Goal: Task Accomplishment & Management: Manage account settings

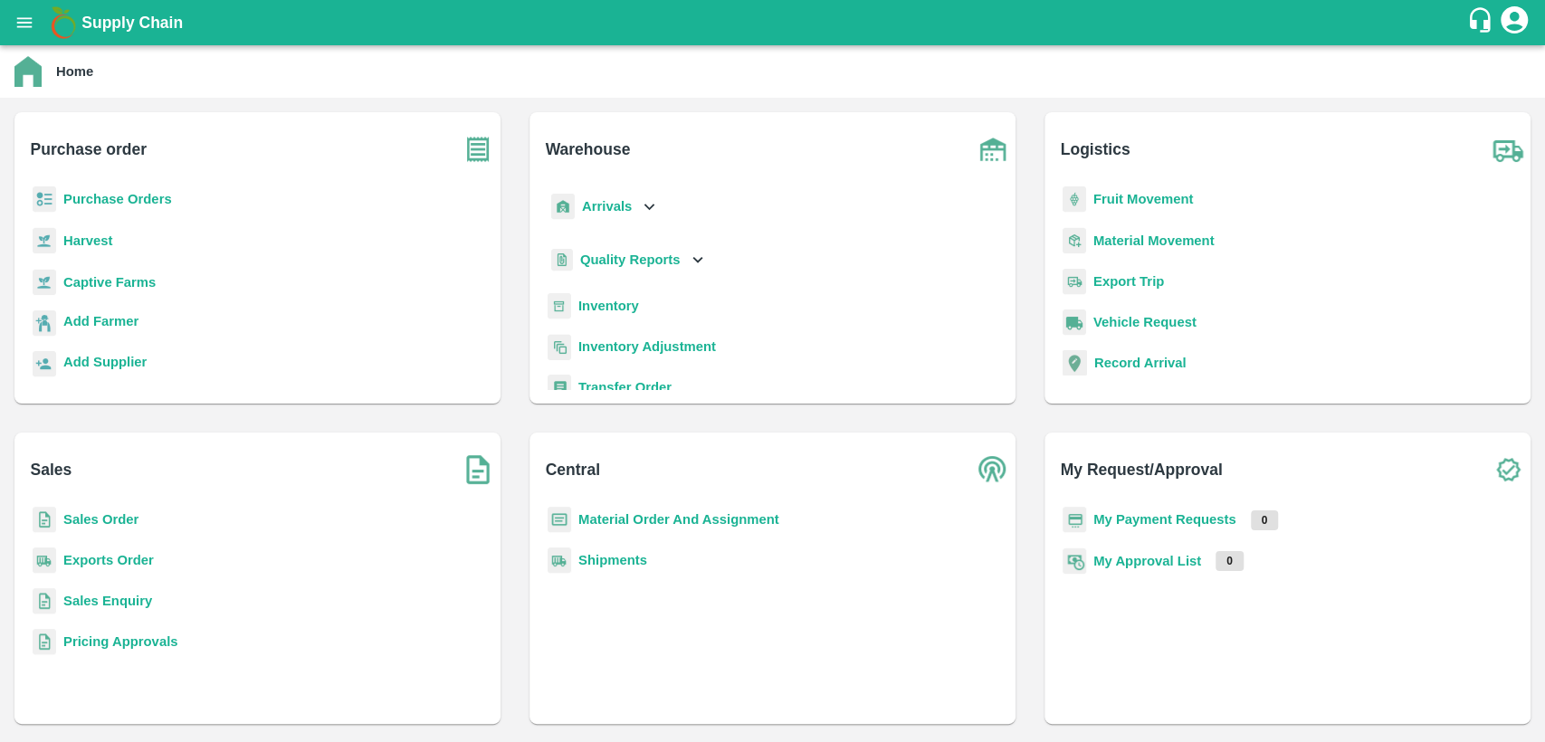
click at [101, 520] on b "Sales Order" at bounding box center [100, 519] width 75 height 14
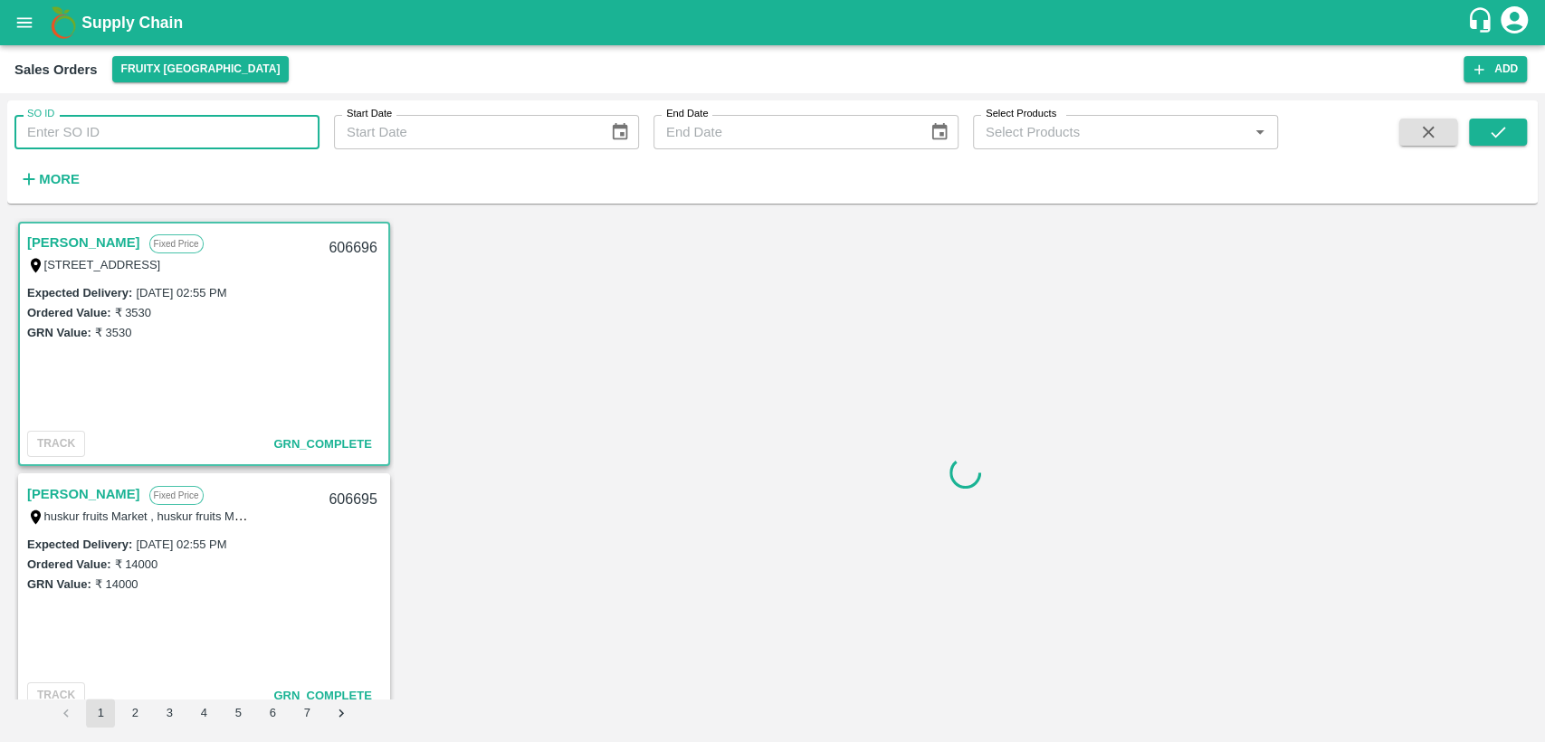
click at [174, 127] on input "SO ID" at bounding box center [166, 132] width 305 height 34
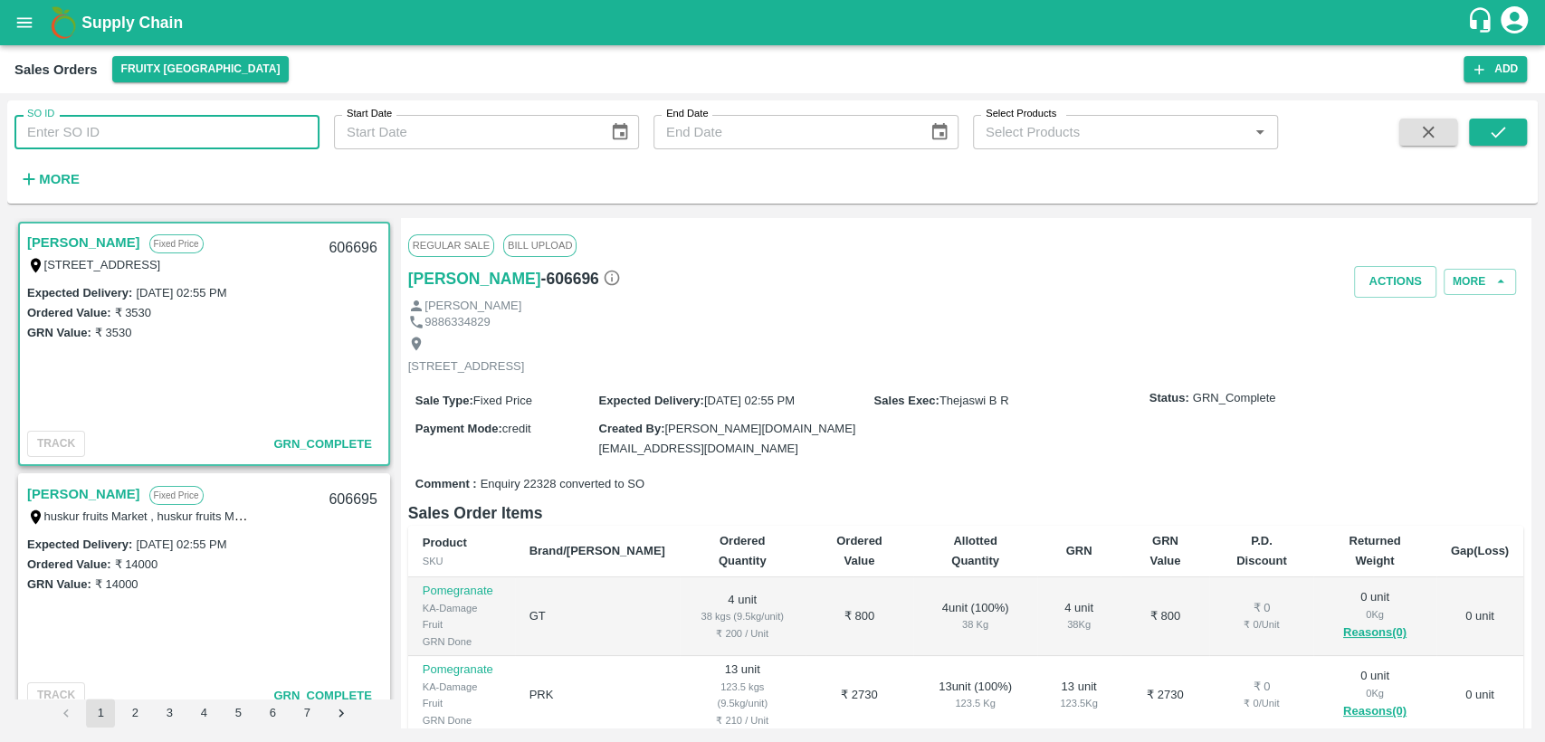
paste input "606044"
type input "606044"
click at [1475, 146] on button "submit" at bounding box center [1498, 132] width 58 height 27
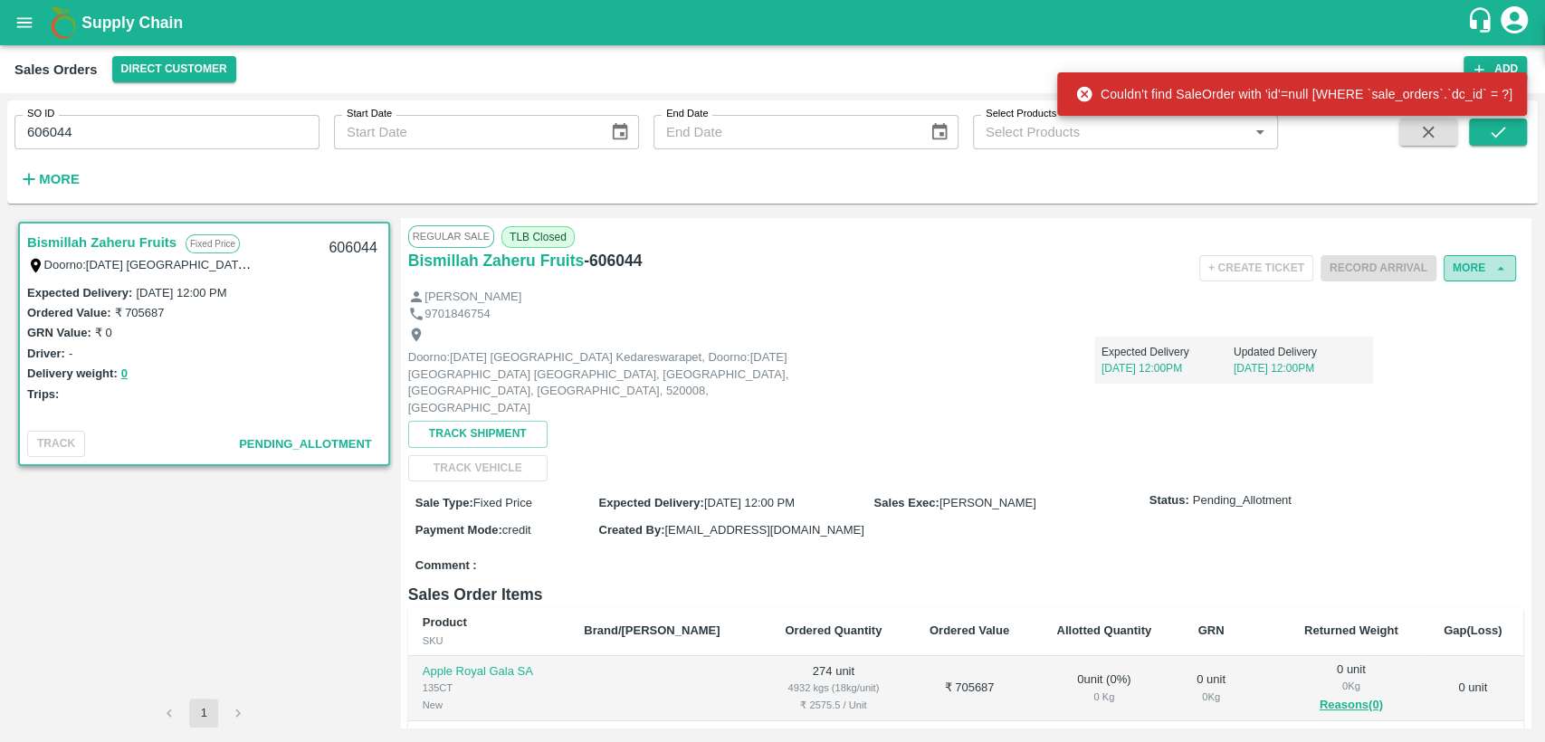
click at [1461, 277] on button "More" at bounding box center [1480, 268] width 72 height 26
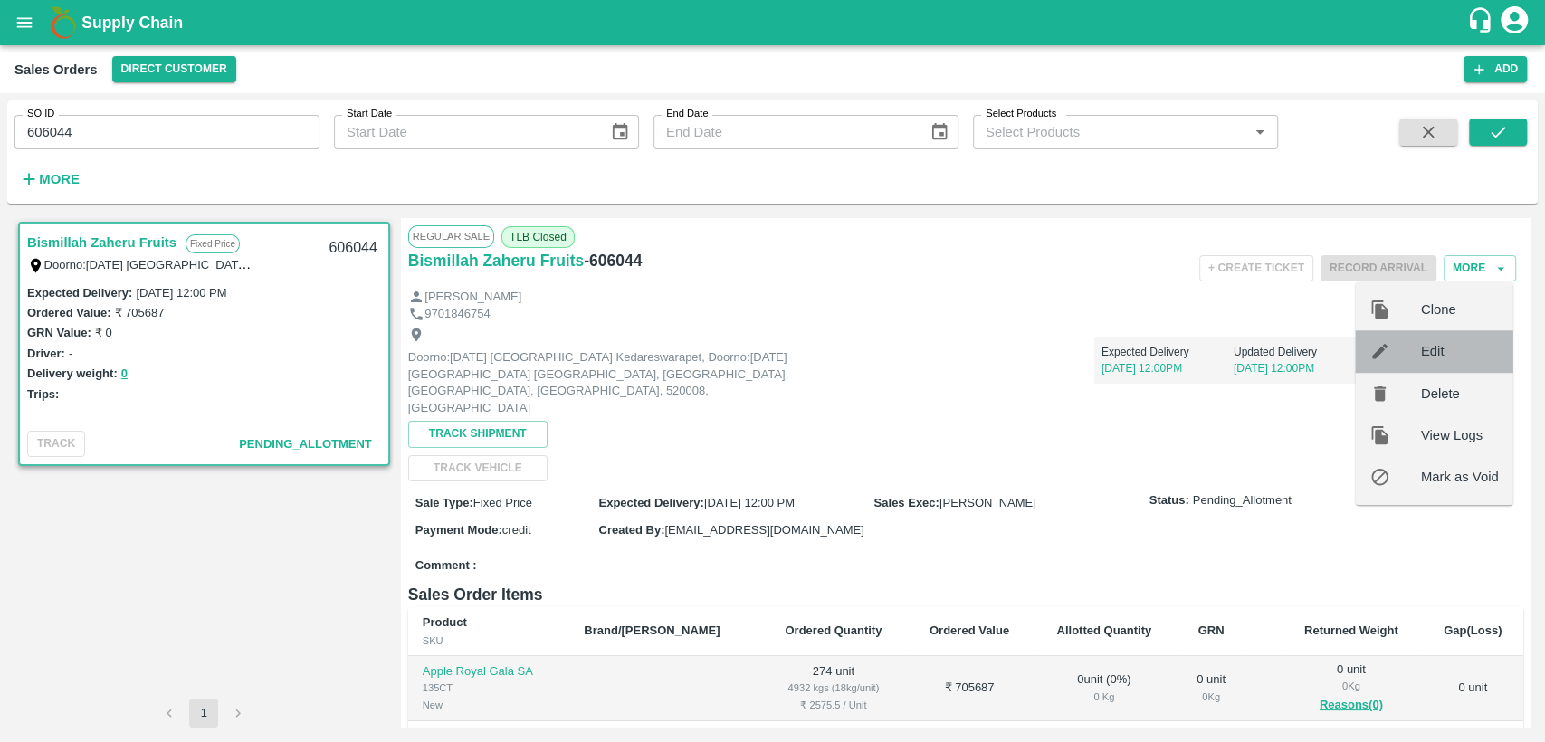
click at [1427, 350] on span "Edit" at bounding box center [1460, 351] width 78 height 20
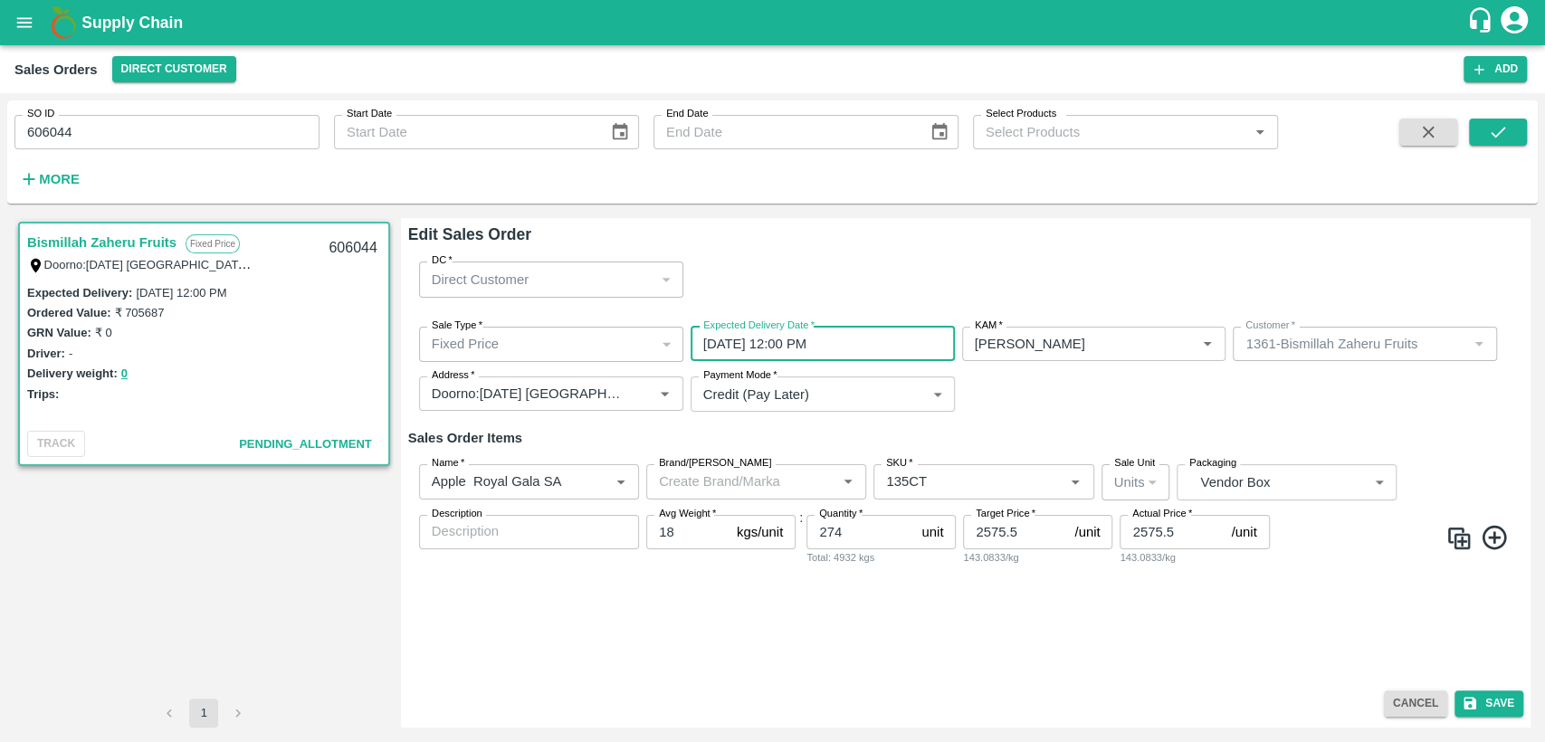
click at [711, 341] on input "05/10/2025 12:00 PM" at bounding box center [817, 344] width 252 height 34
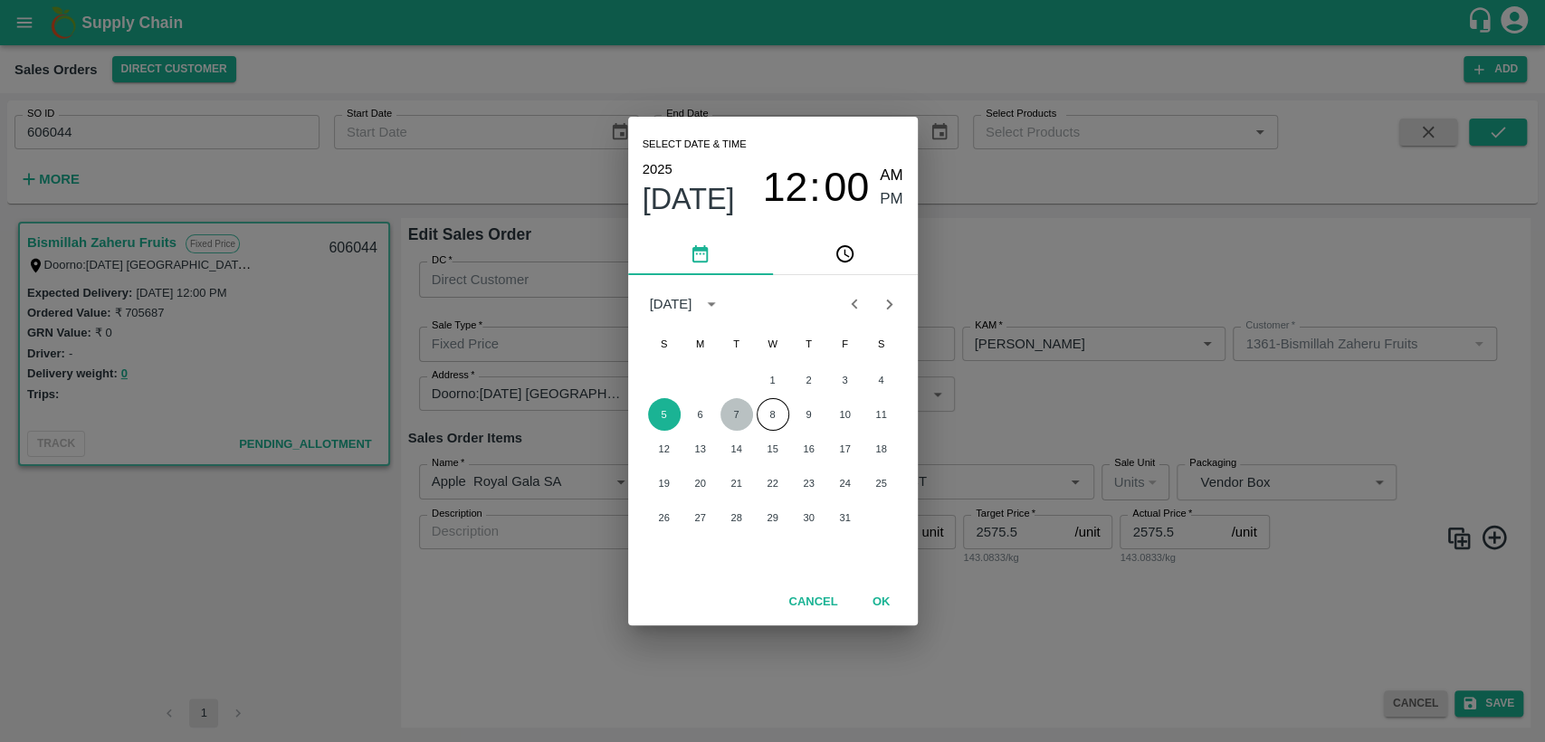
click at [732, 411] on button "7" at bounding box center [737, 414] width 33 height 33
type input "07/10/2025 12:00 PM"
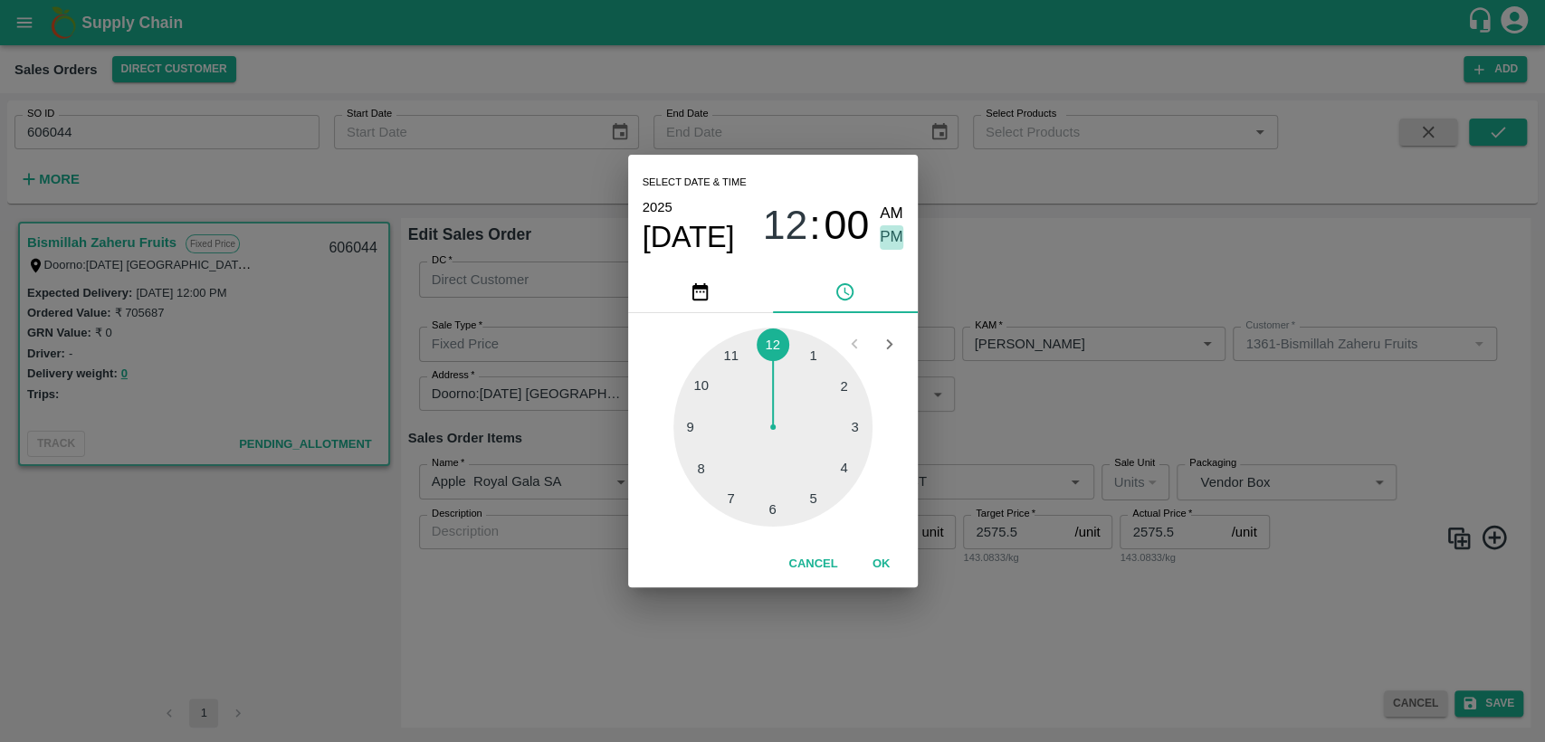
click at [895, 238] on span "PM" at bounding box center [892, 237] width 24 height 24
click at [882, 555] on button "OK" at bounding box center [882, 565] width 58 height 32
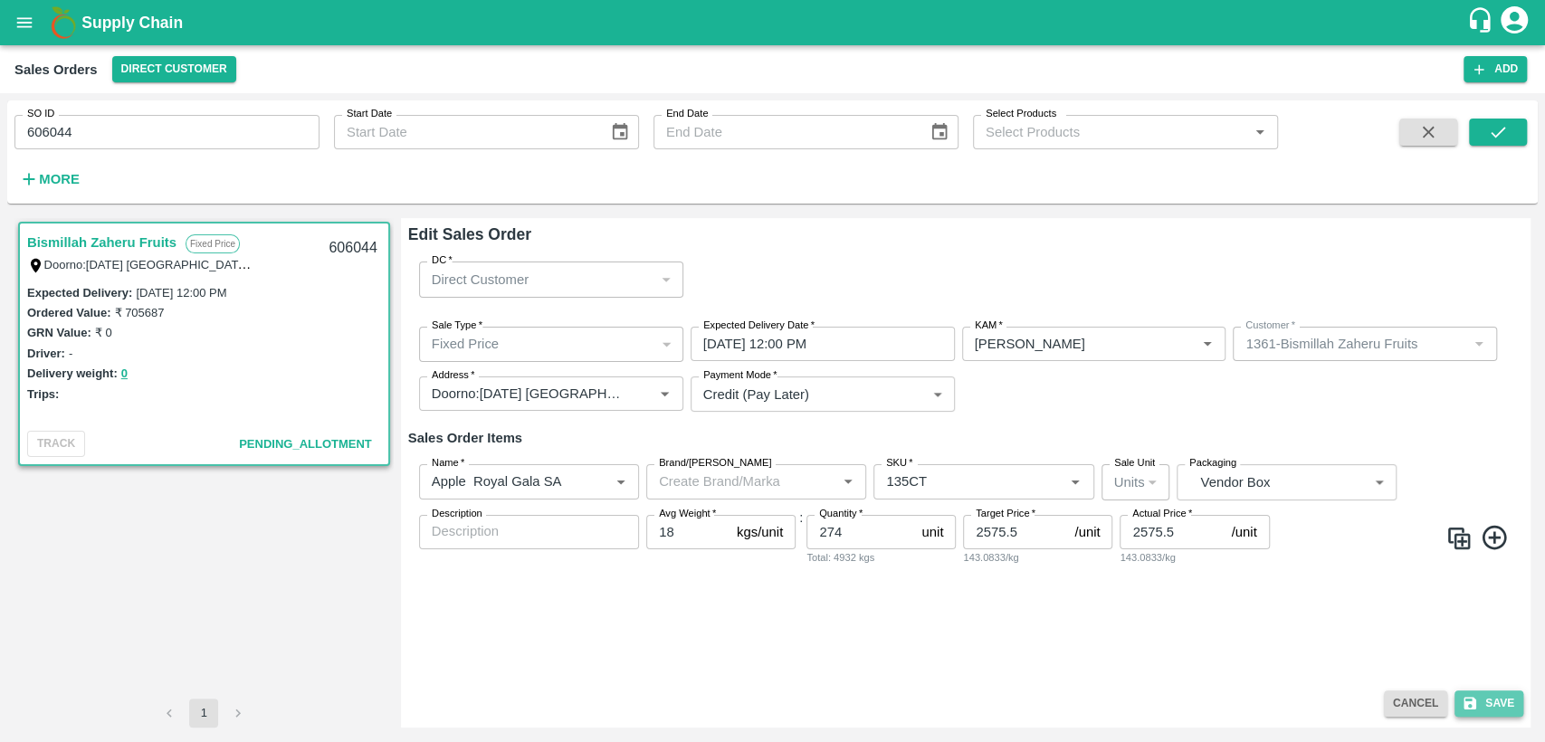
click at [1487, 696] on button "Save" at bounding box center [1489, 704] width 69 height 26
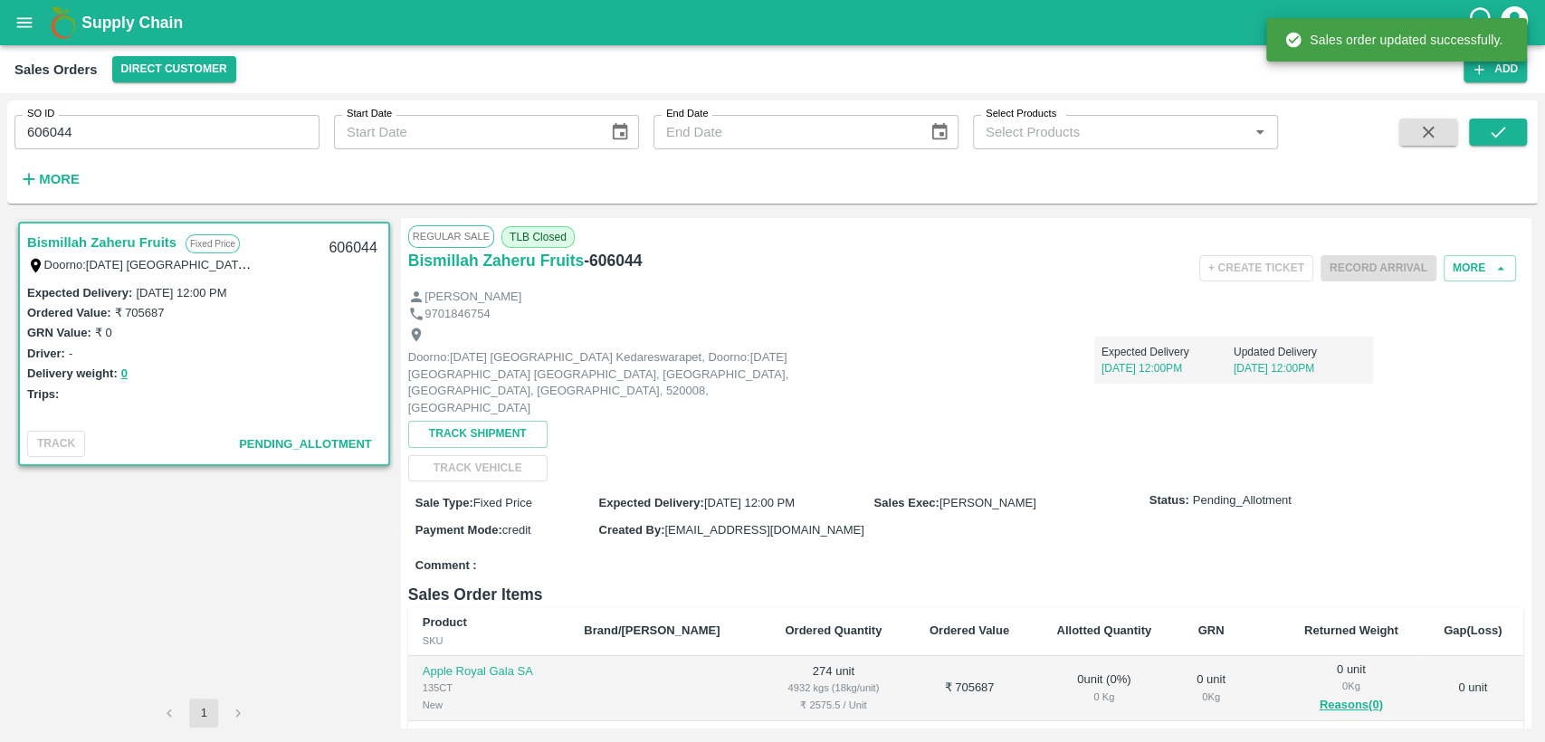
click at [623, 262] on h6 "- 606044" at bounding box center [613, 260] width 58 height 25
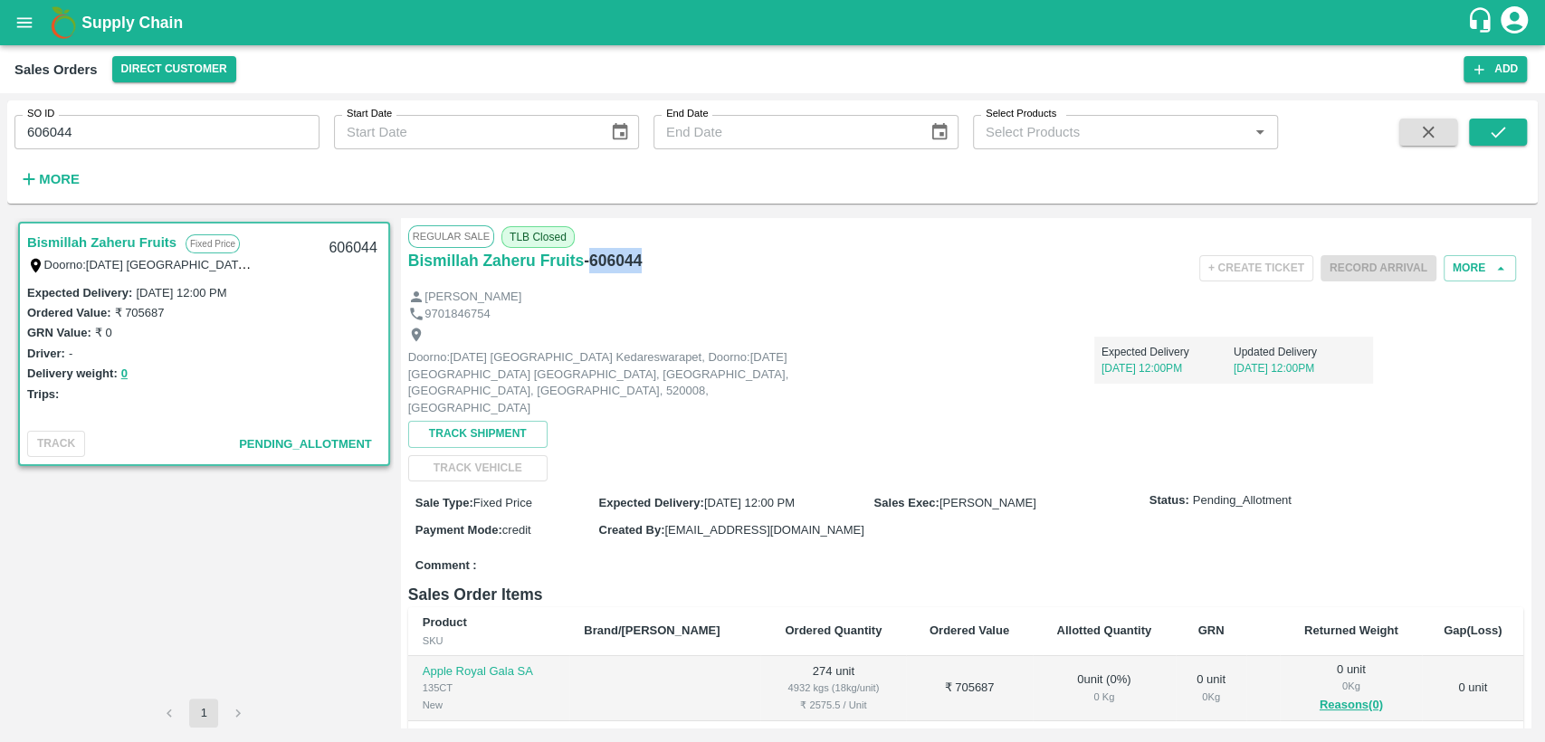
copy h6 "606044"
click at [15, 20] on icon "open drawer" at bounding box center [24, 23] width 20 height 20
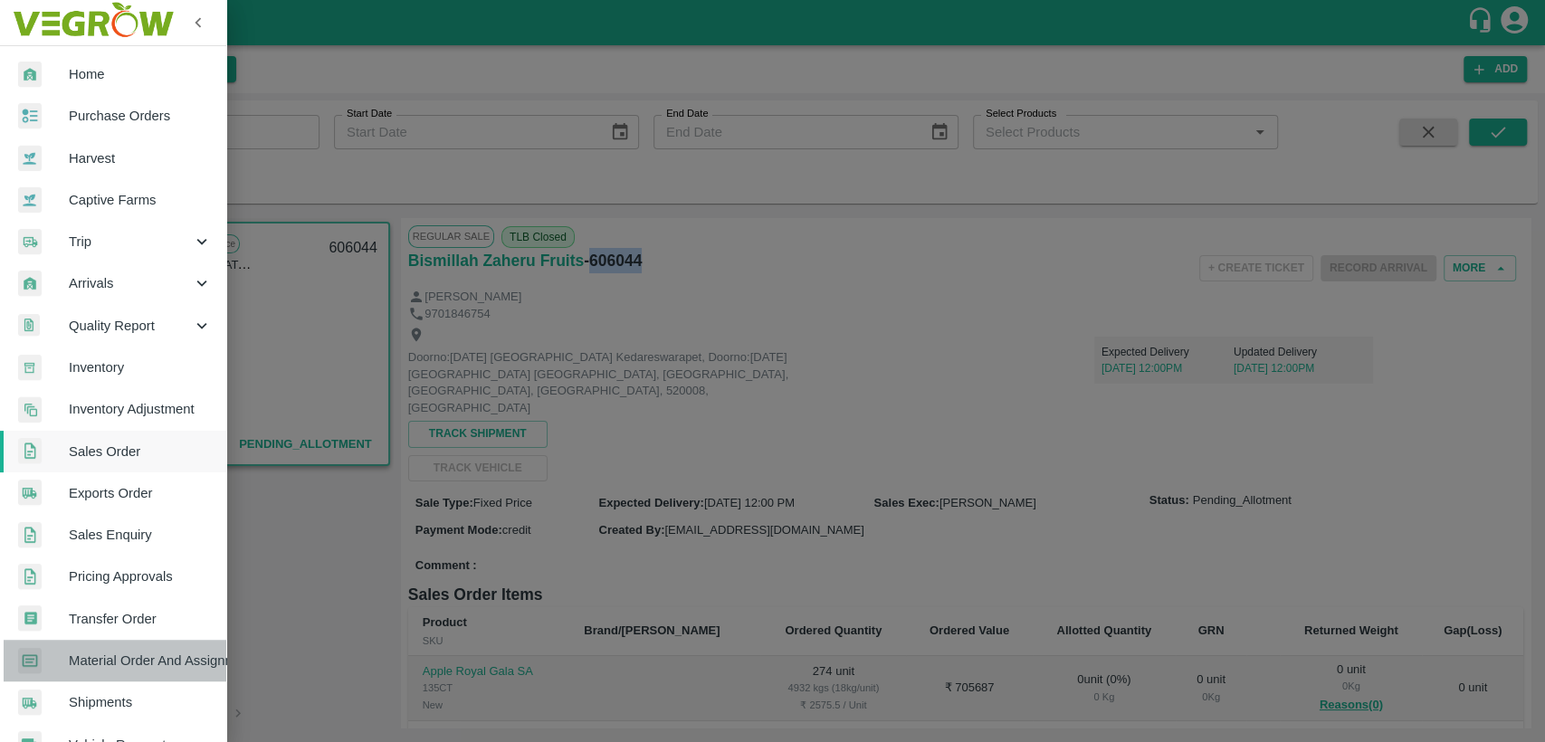
click at [159, 658] on span "Material Order And Assignment" at bounding box center [140, 661] width 143 height 20
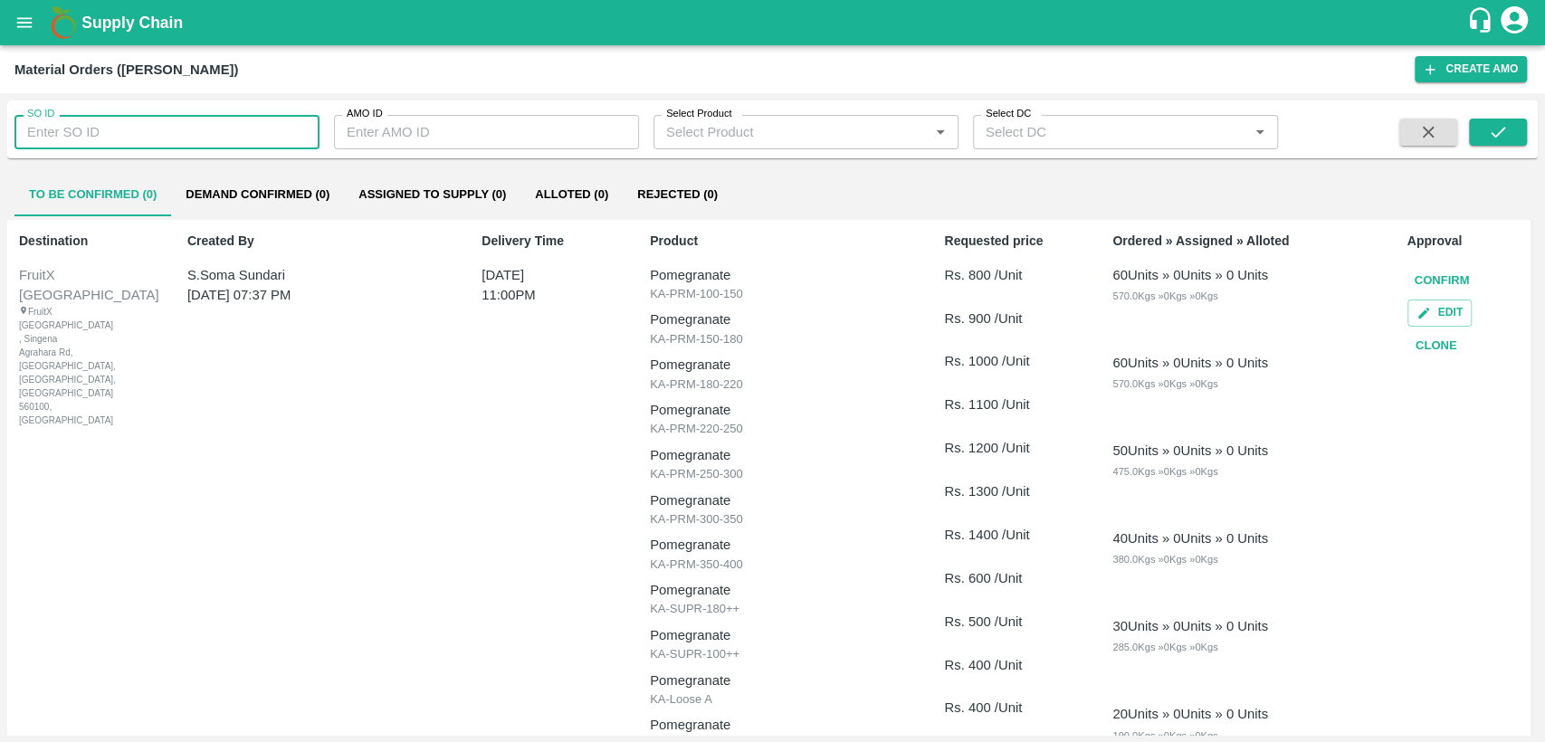
click at [161, 135] on input "SO ID" at bounding box center [166, 132] width 305 height 34
paste input "606044"
type input "606044"
click at [1480, 126] on button "submit" at bounding box center [1498, 132] width 58 height 27
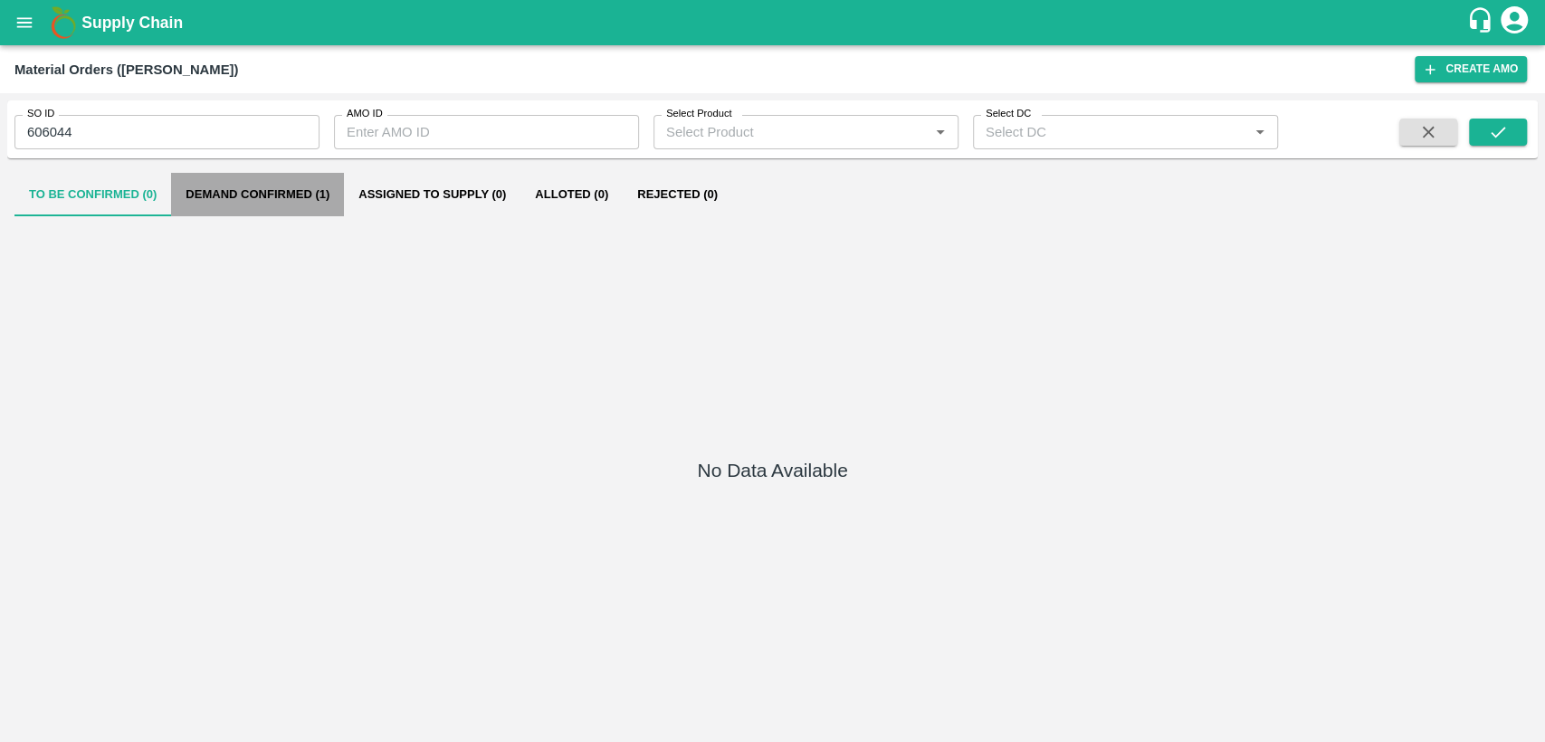
click at [277, 196] on button "Demand Confirmed (1)" at bounding box center [257, 194] width 173 height 43
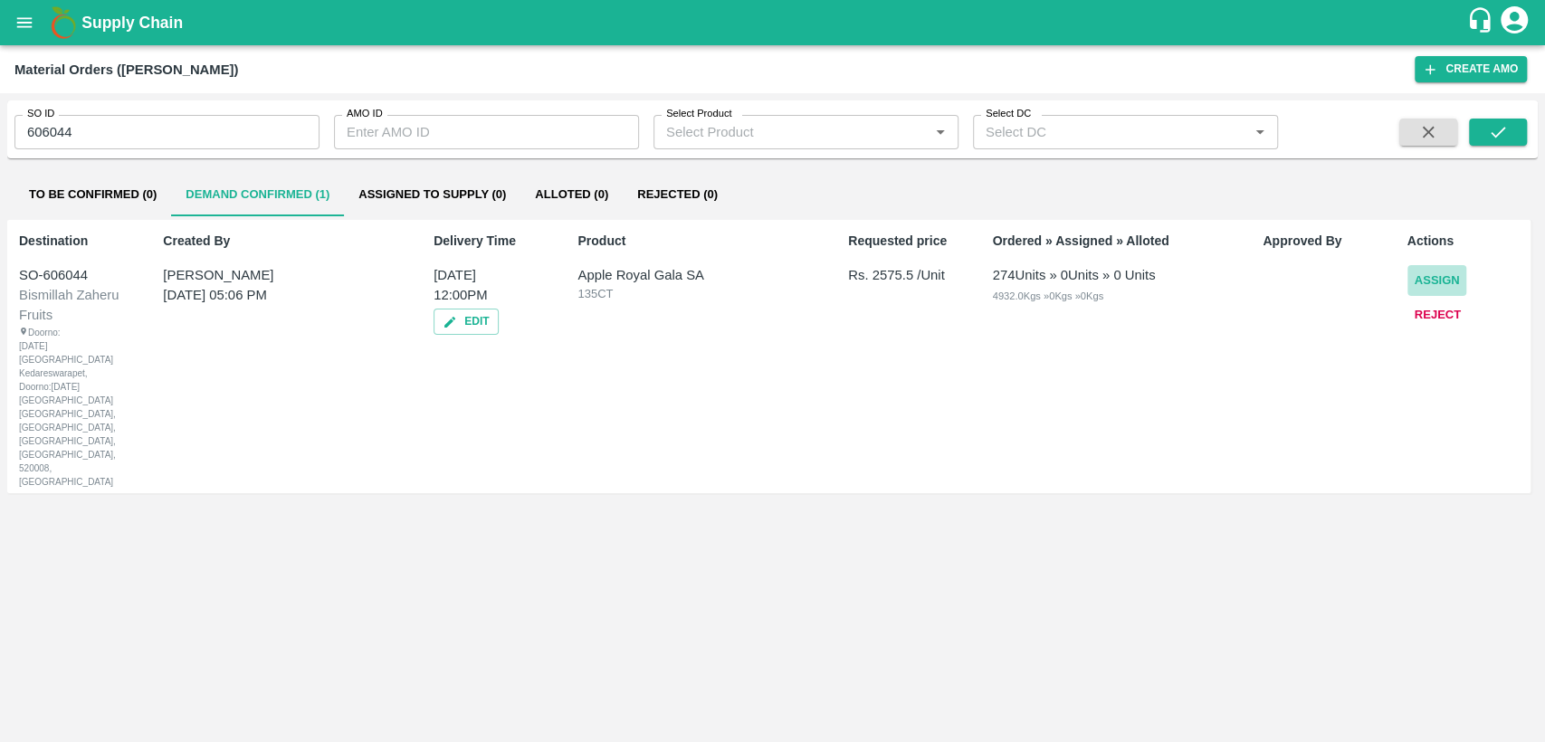
click at [1446, 279] on button "Assign" at bounding box center [1438, 281] width 60 height 32
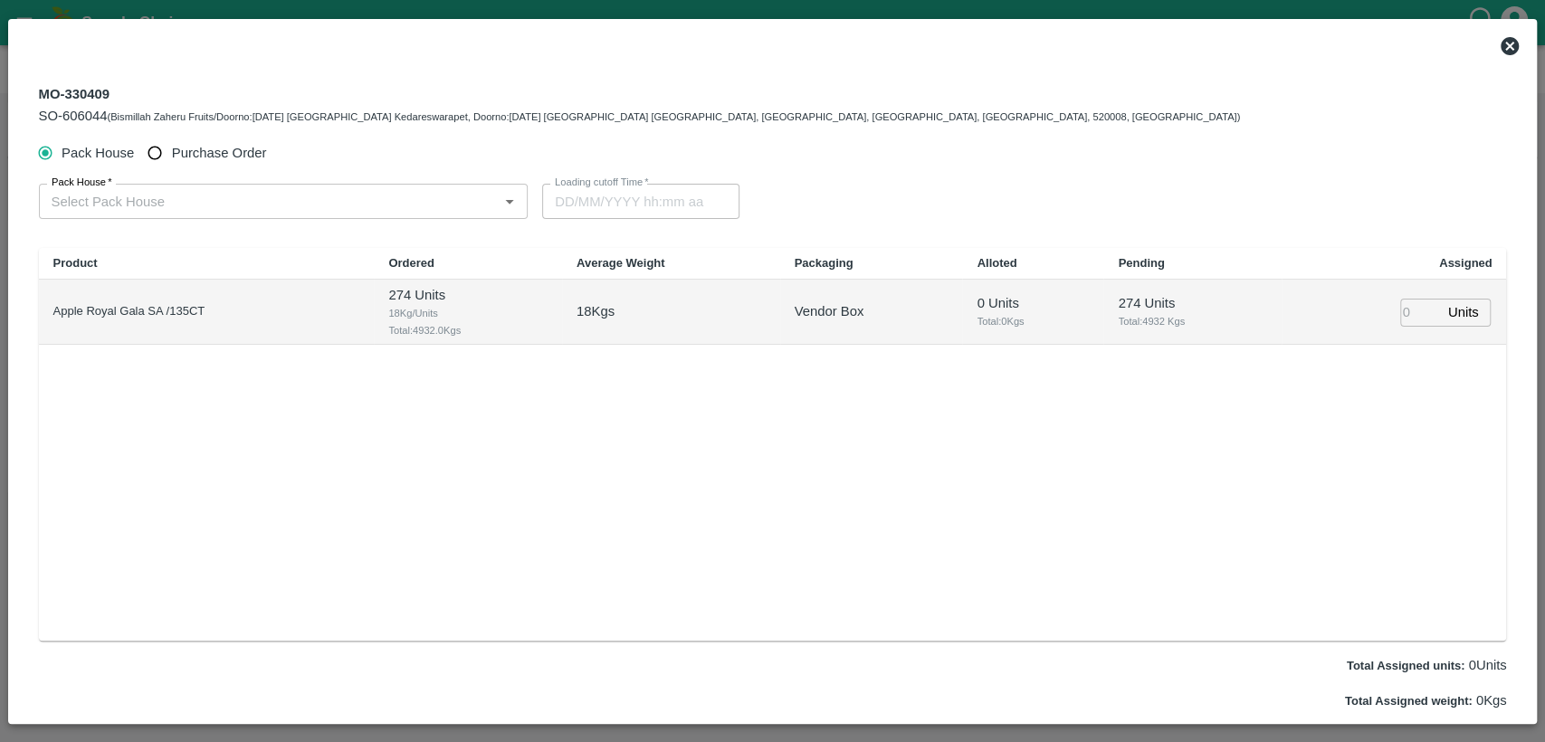
type input "07/10/2025 12:00 PM"
click at [159, 163] on input "Purchase Order" at bounding box center [154, 153] width 33 height 33
radio input "true"
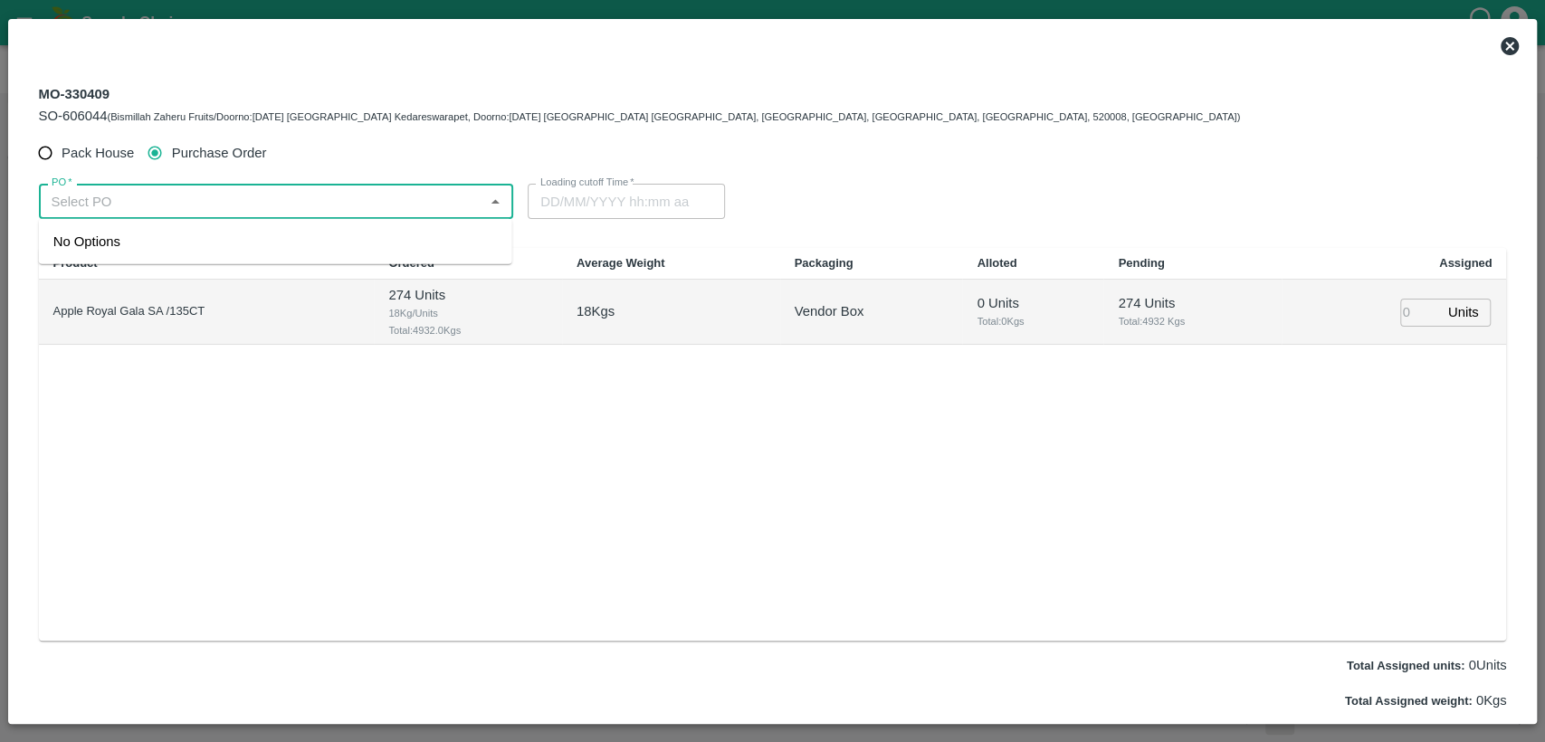
click at [169, 204] on input "PO   *" at bounding box center [261, 201] width 434 height 24
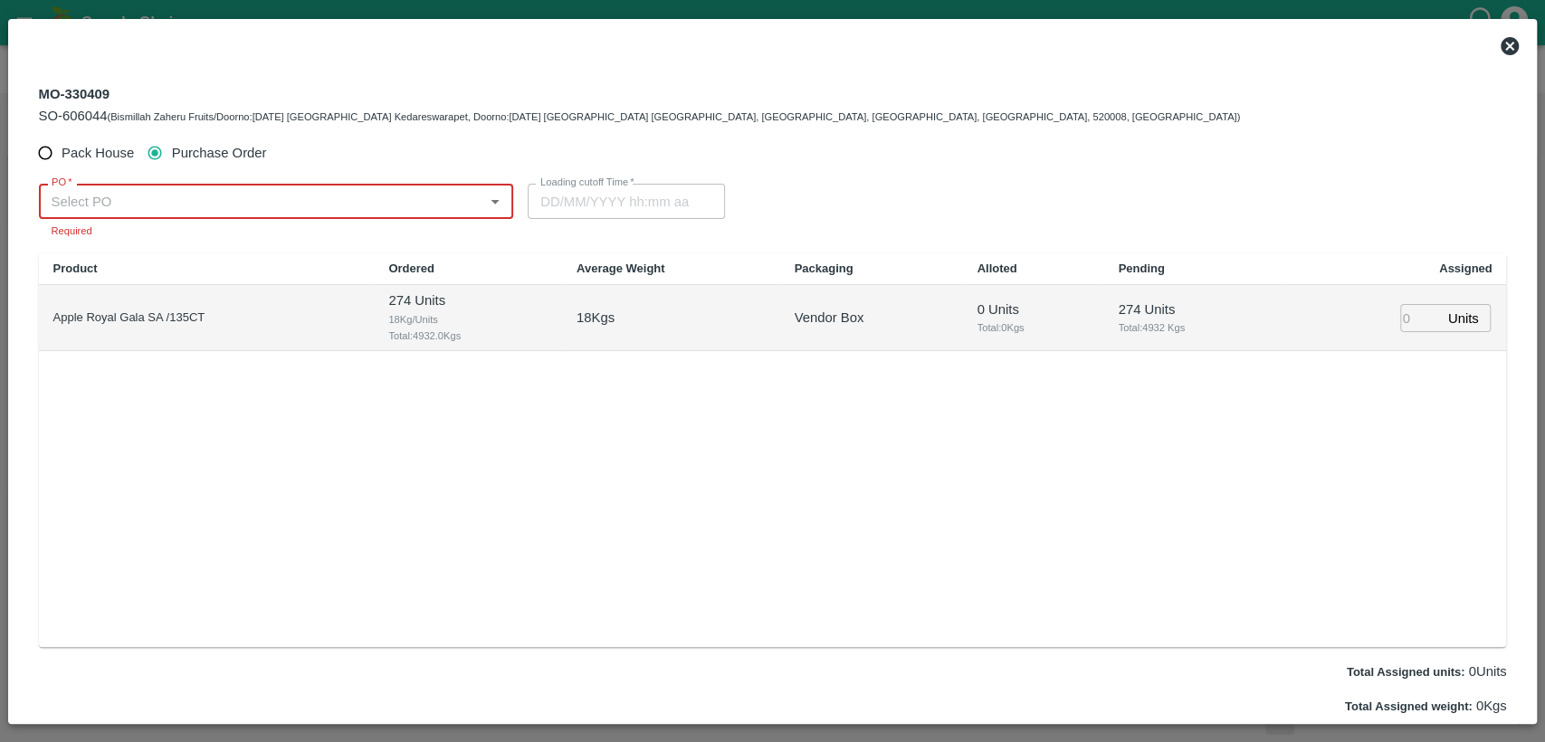
paste input "178809"
click at [146, 240] on div "PO-178809(SWAANUSH FRUIT-8939024999)" at bounding box center [191, 242] width 277 height 20
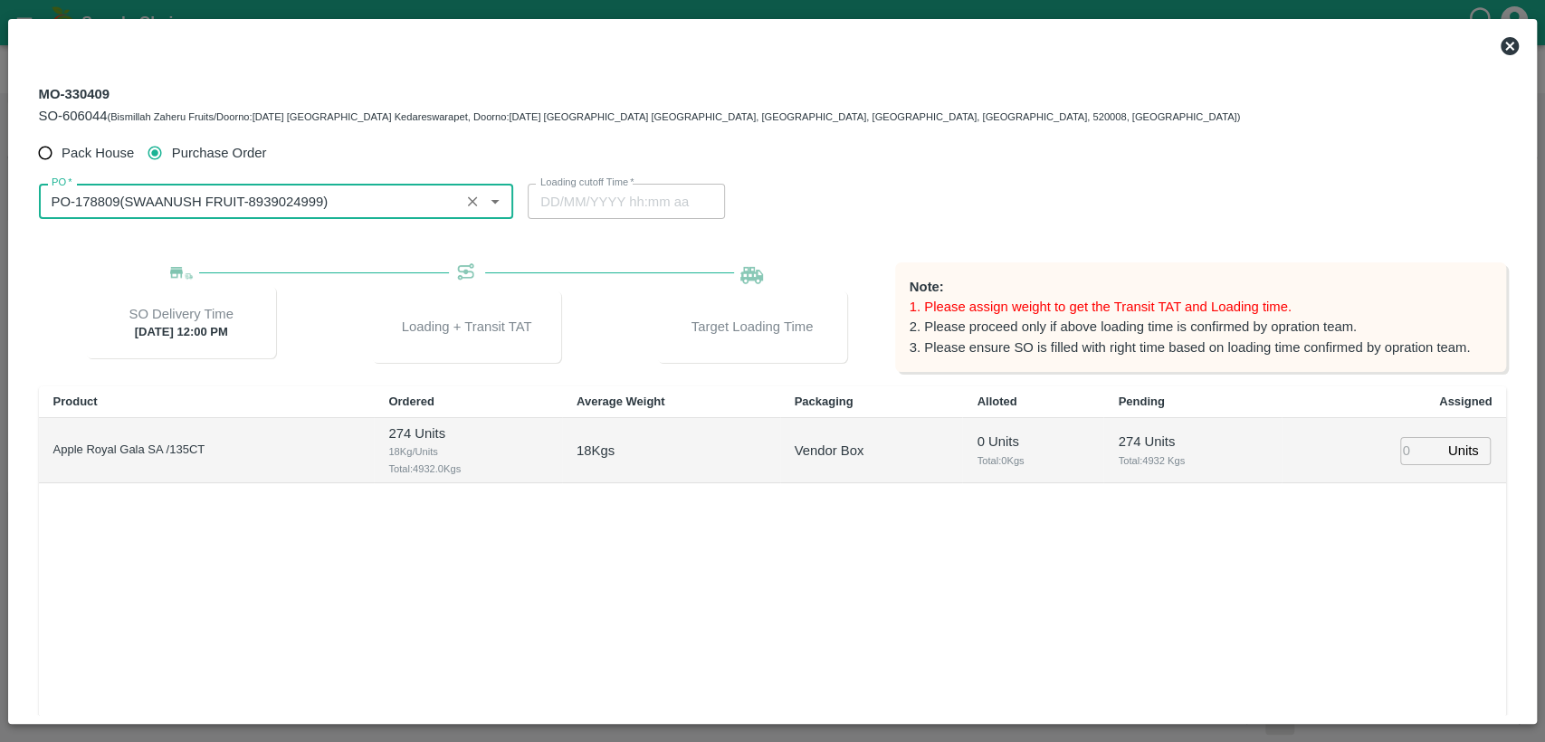
type input "PO-178809(SWAANUSH FRUIT-8939024999)"
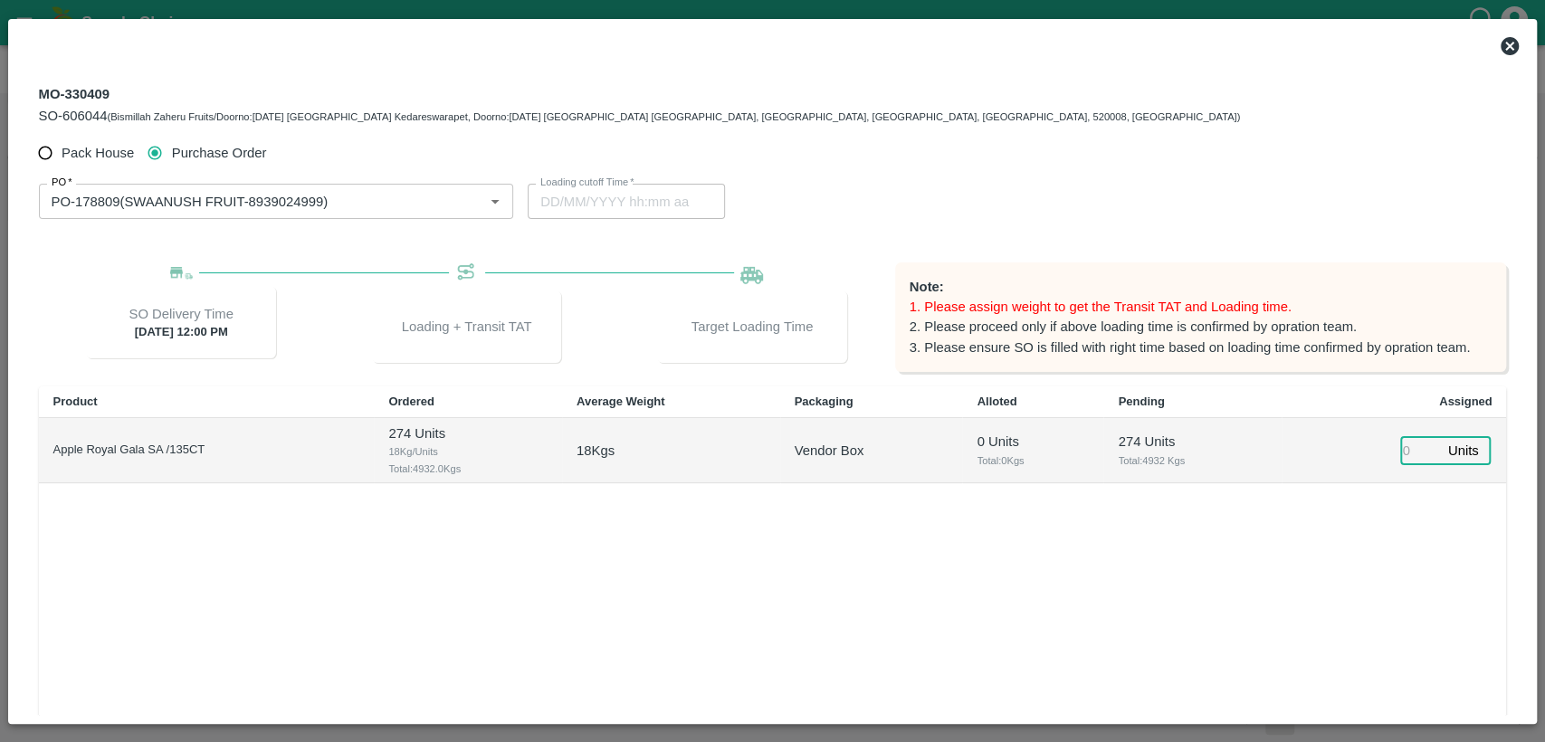
click at [1412, 452] on input "number" at bounding box center [1420, 451] width 40 height 28
type input "274"
type input "06/10/2025 05:44 PM"
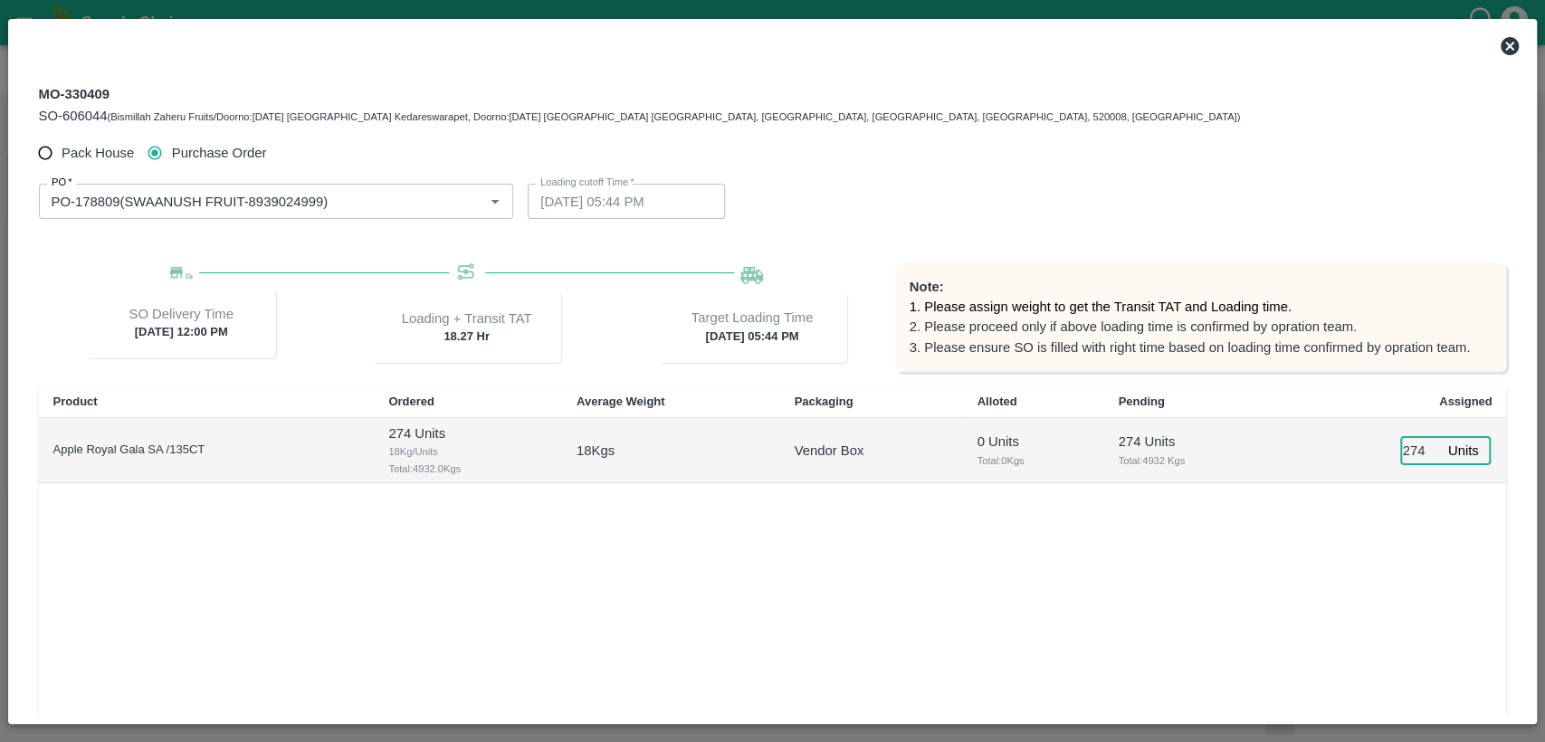
scroll to position [180, 0]
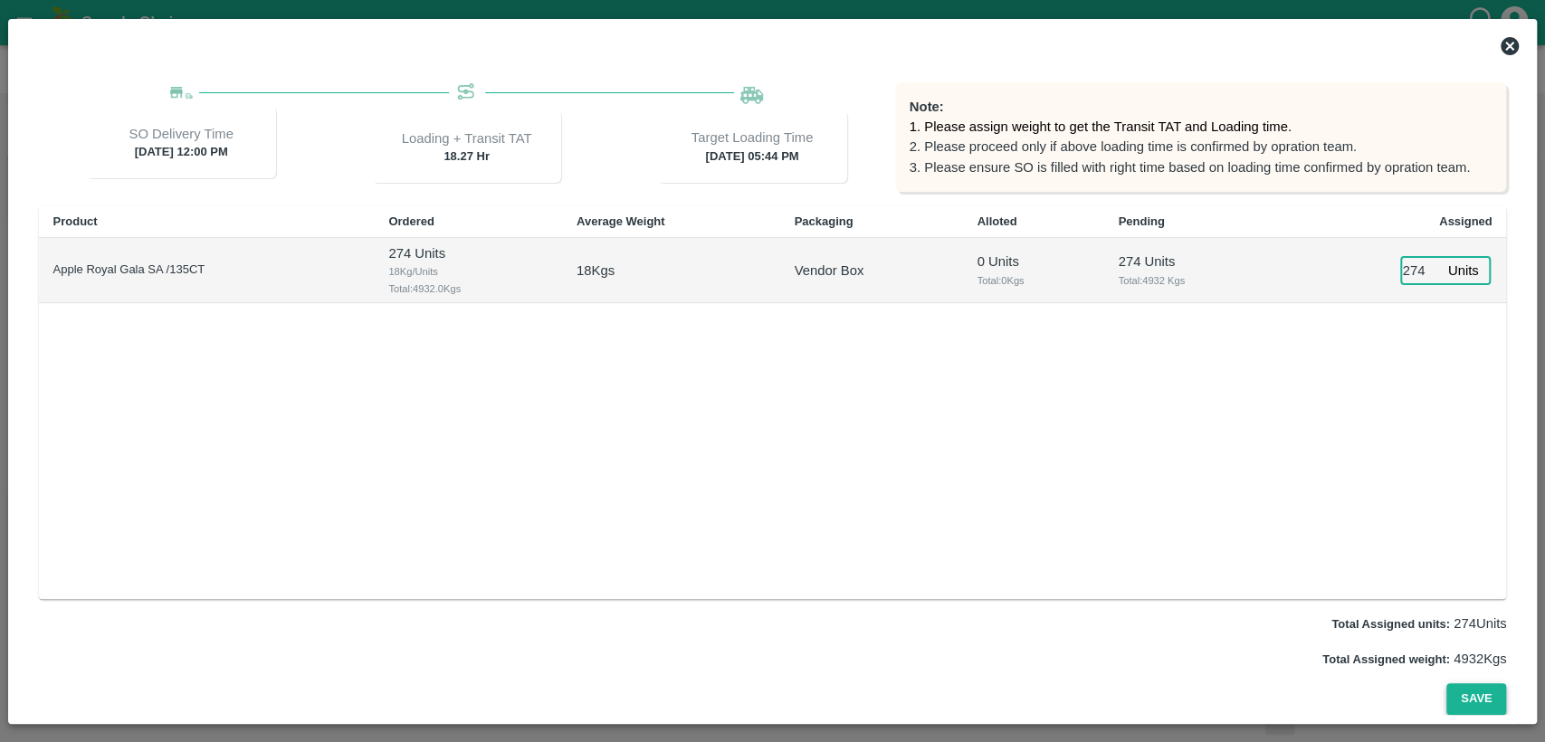
type input "274"
click at [1475, 702] on button "Save" at bounding box center [1476, 699] width 60 height 32
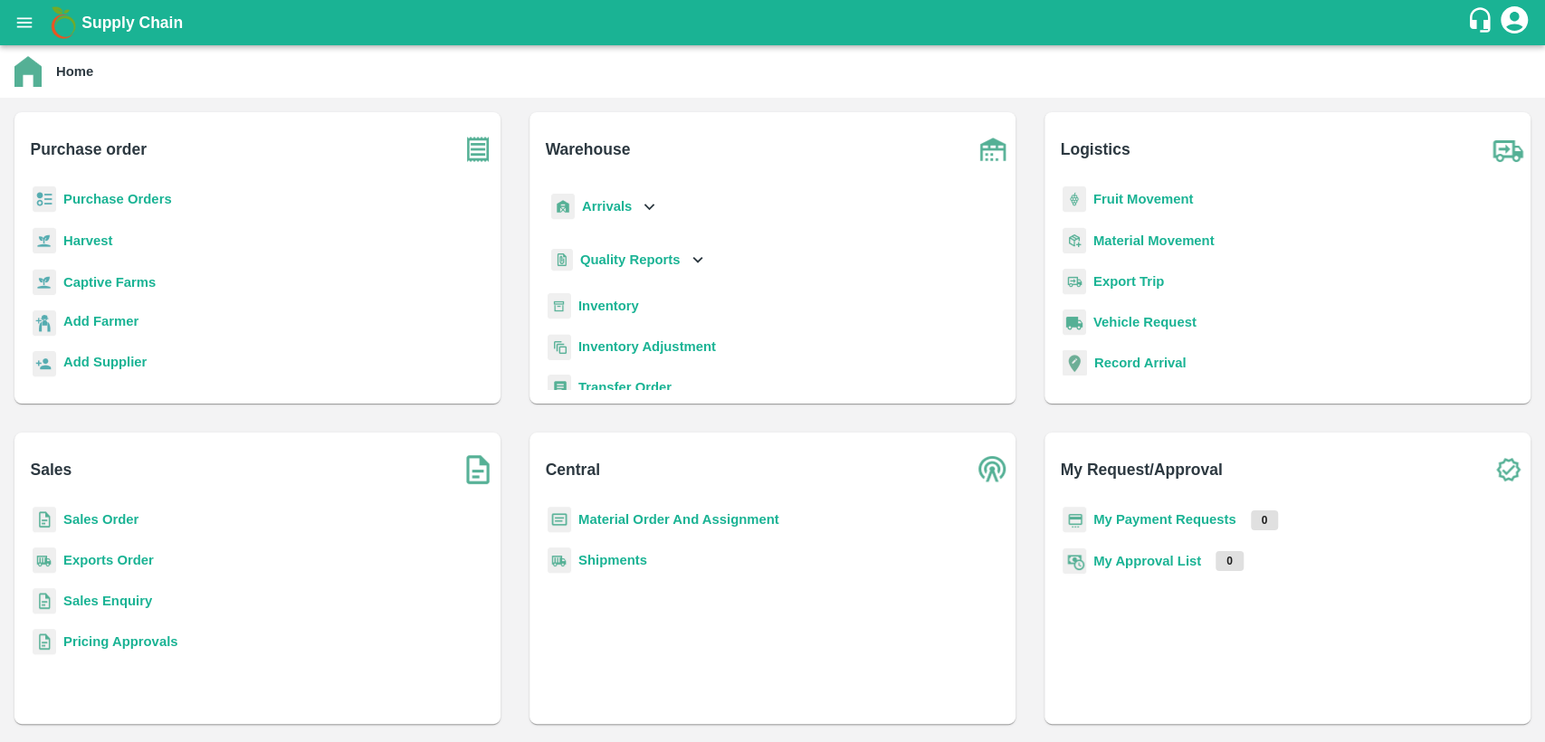
click at [99, 516] on b "Sales Order" at bounding box center [100, 519] width 75 height 14
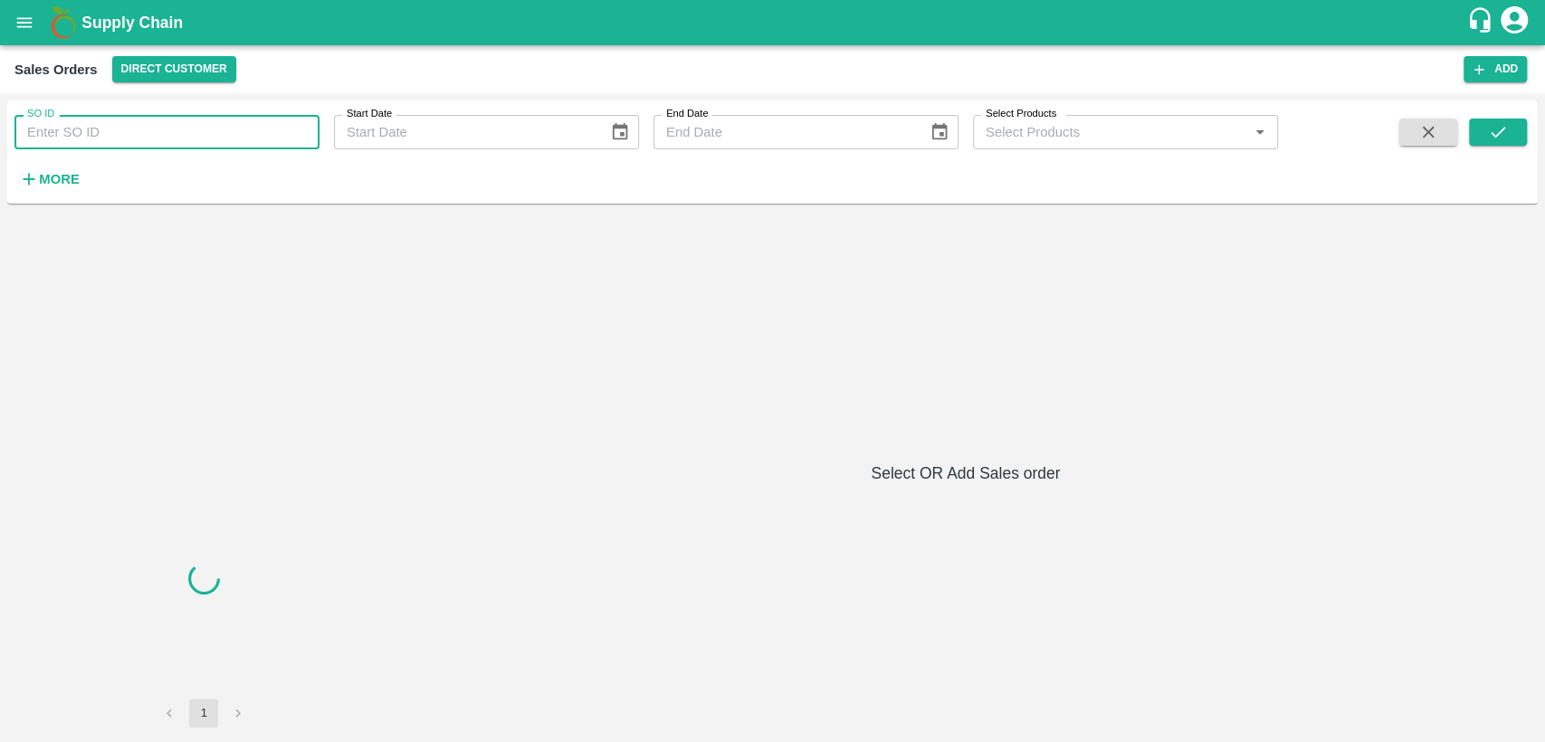
click at [183, 128] on input "SO ID" at bounding box center [166, 132] width 305 height 34
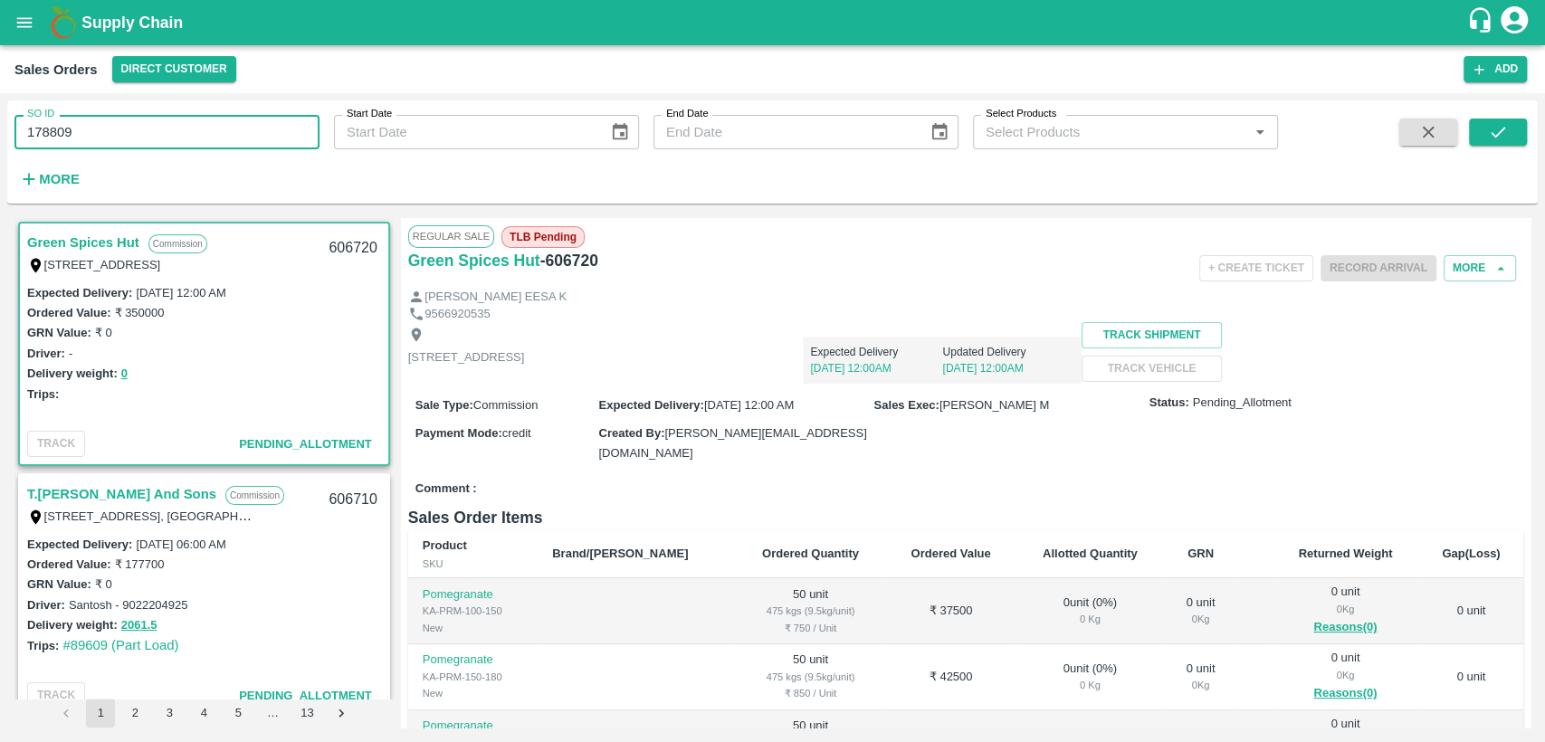
click at [38, 141] on input "178809" at bounding box center [166, 132] width 305 height 34
type input "606044"
click at [1496, 119] on button "submit" at bounding box center [1498, 132] width 58 height 27
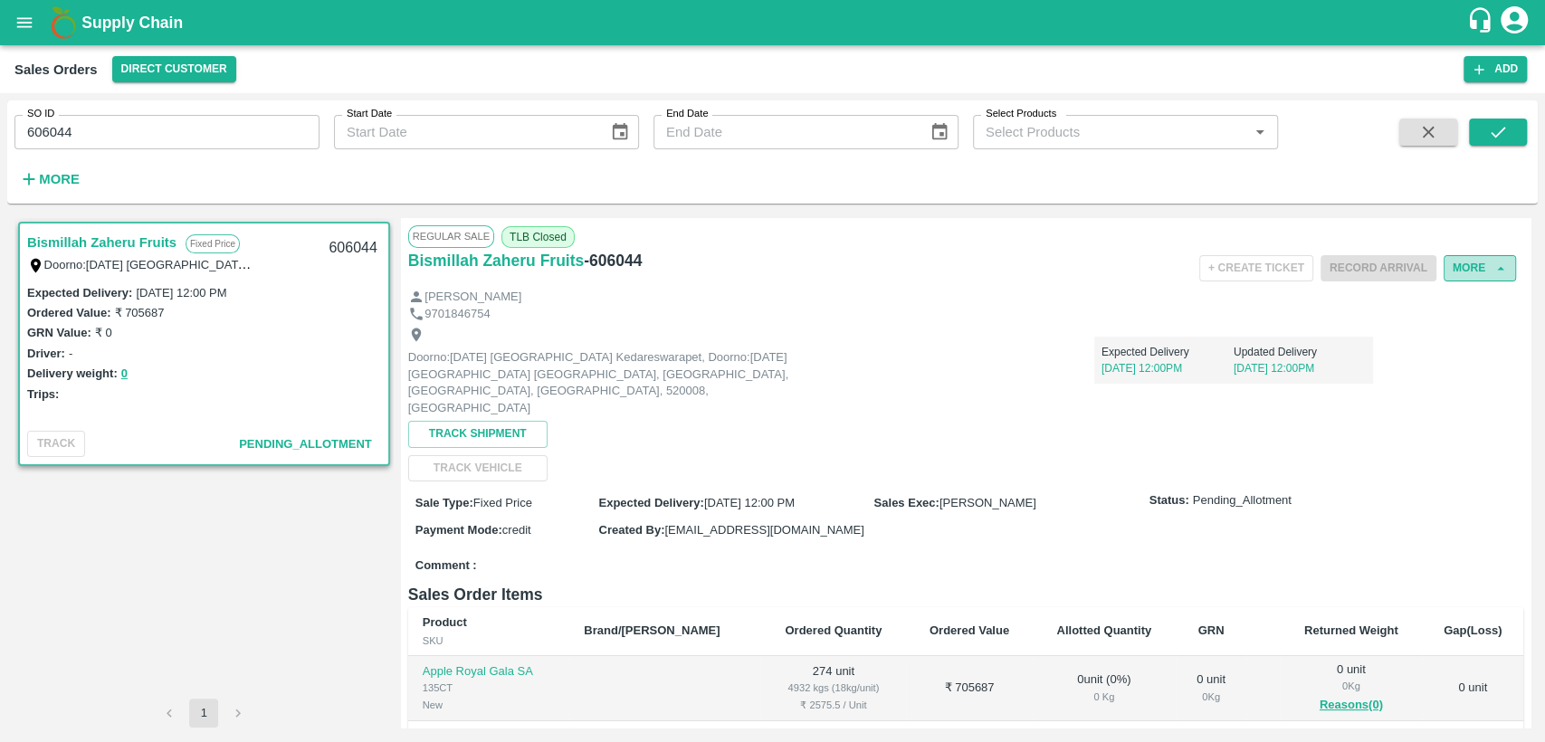
click at [1495, 277] on button "More" at bounding box center [1480, 268] width 72 height 26
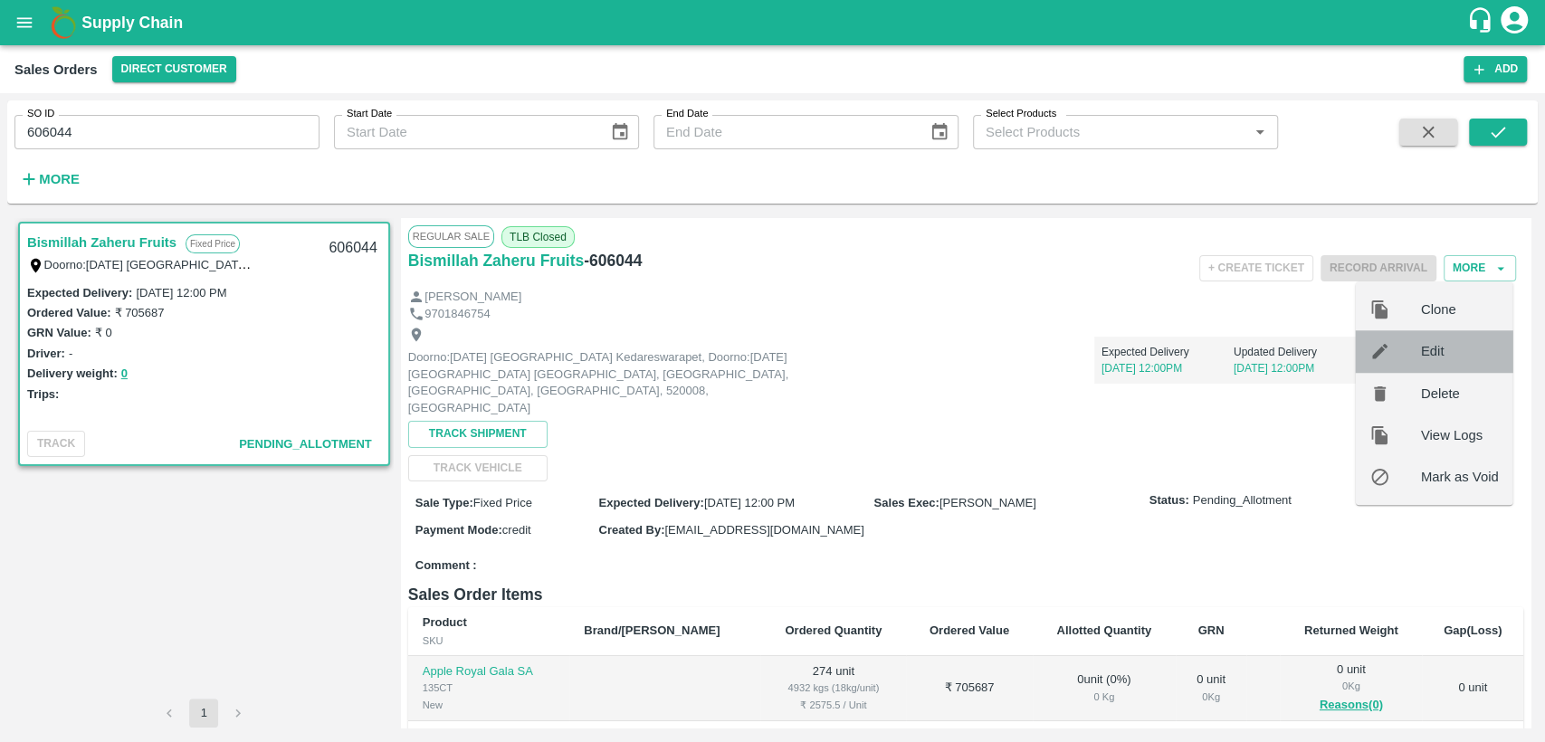
click at [1450, 356] on span "Edit" at bounding box center [1460, 351] width 78 height 20
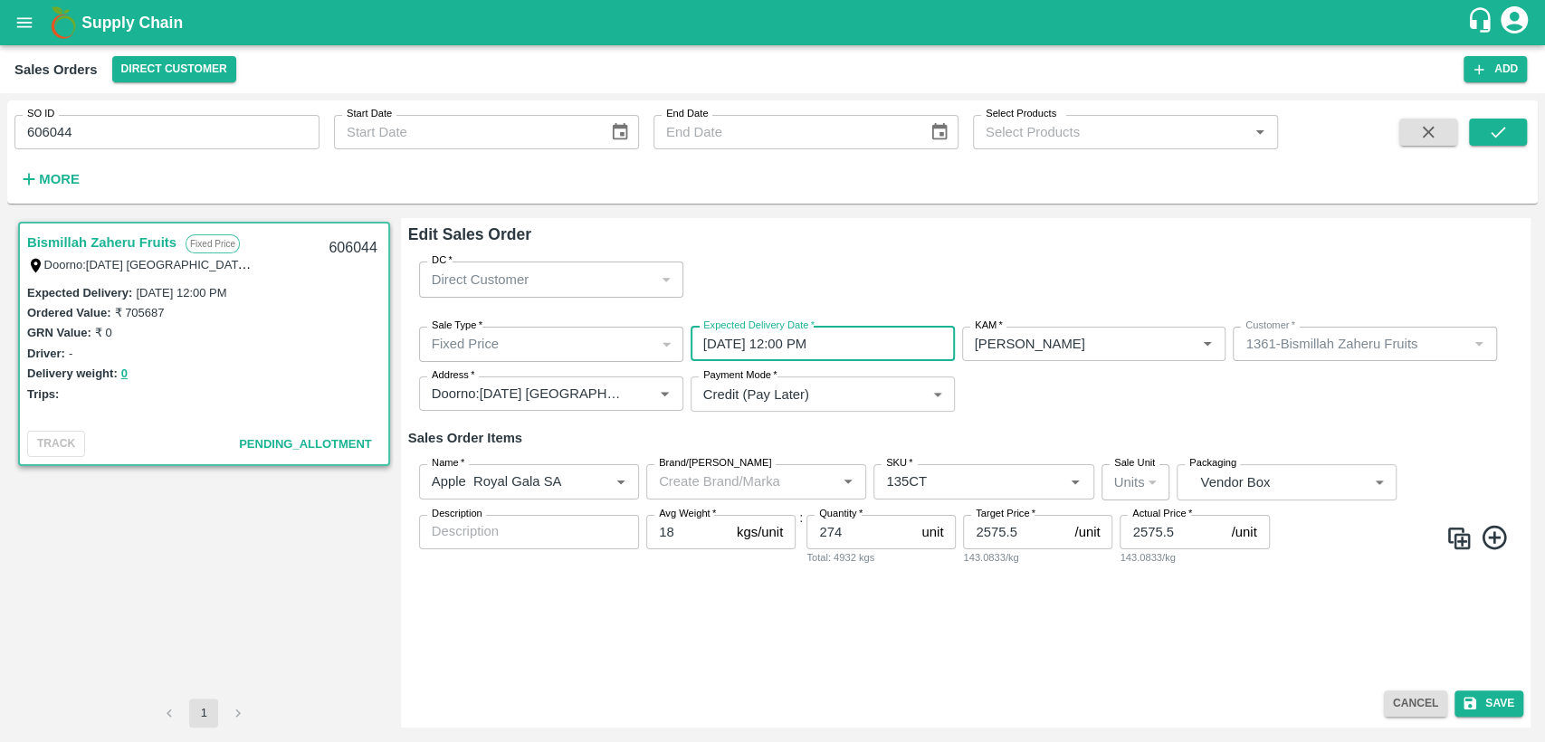
click at [721, 342] on input "07/10/2025 12:00 PM" at bounding box center [817, 344] width 252 height 34
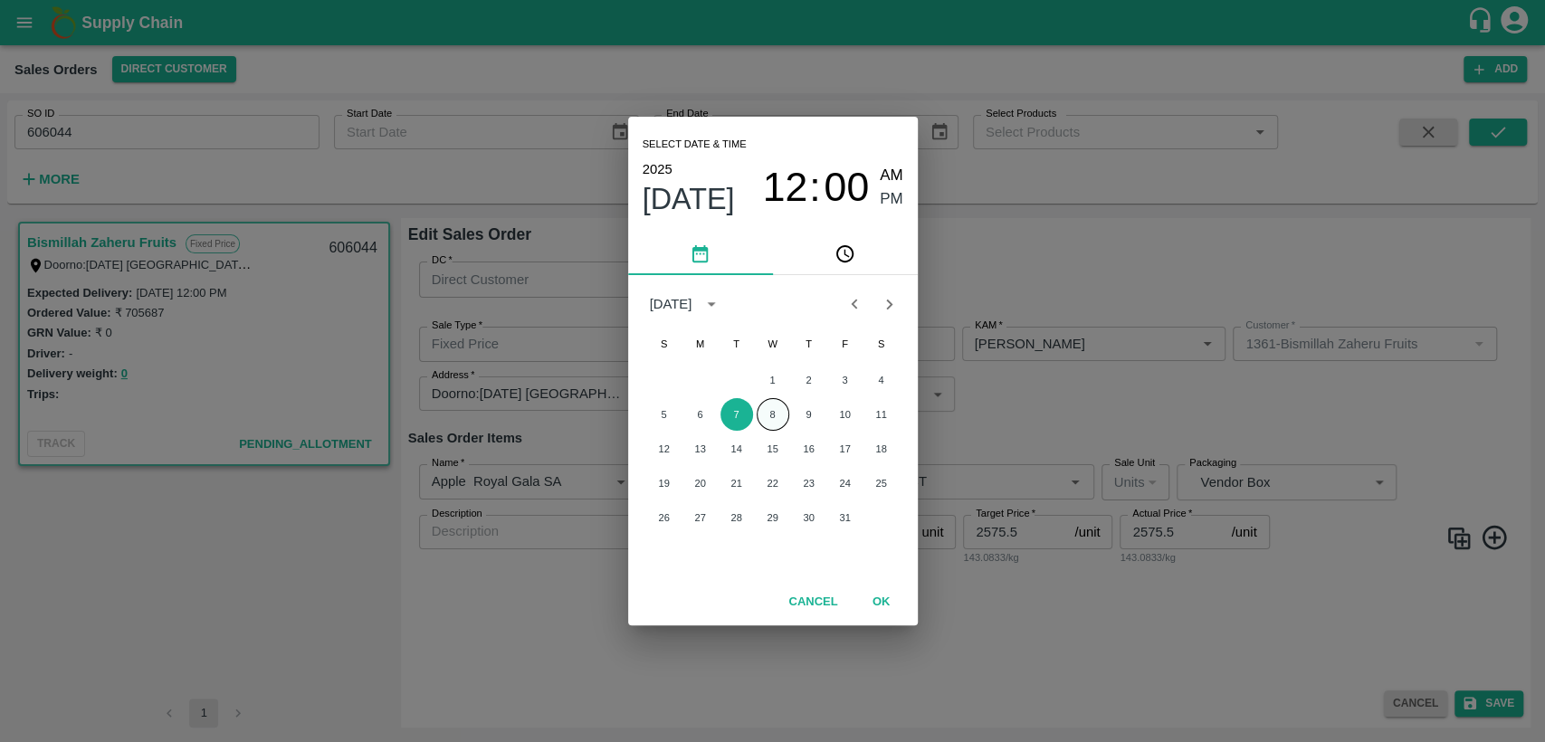
click at [781, 410] on button "8" at bounding box center [773, 414] width 33 height 33
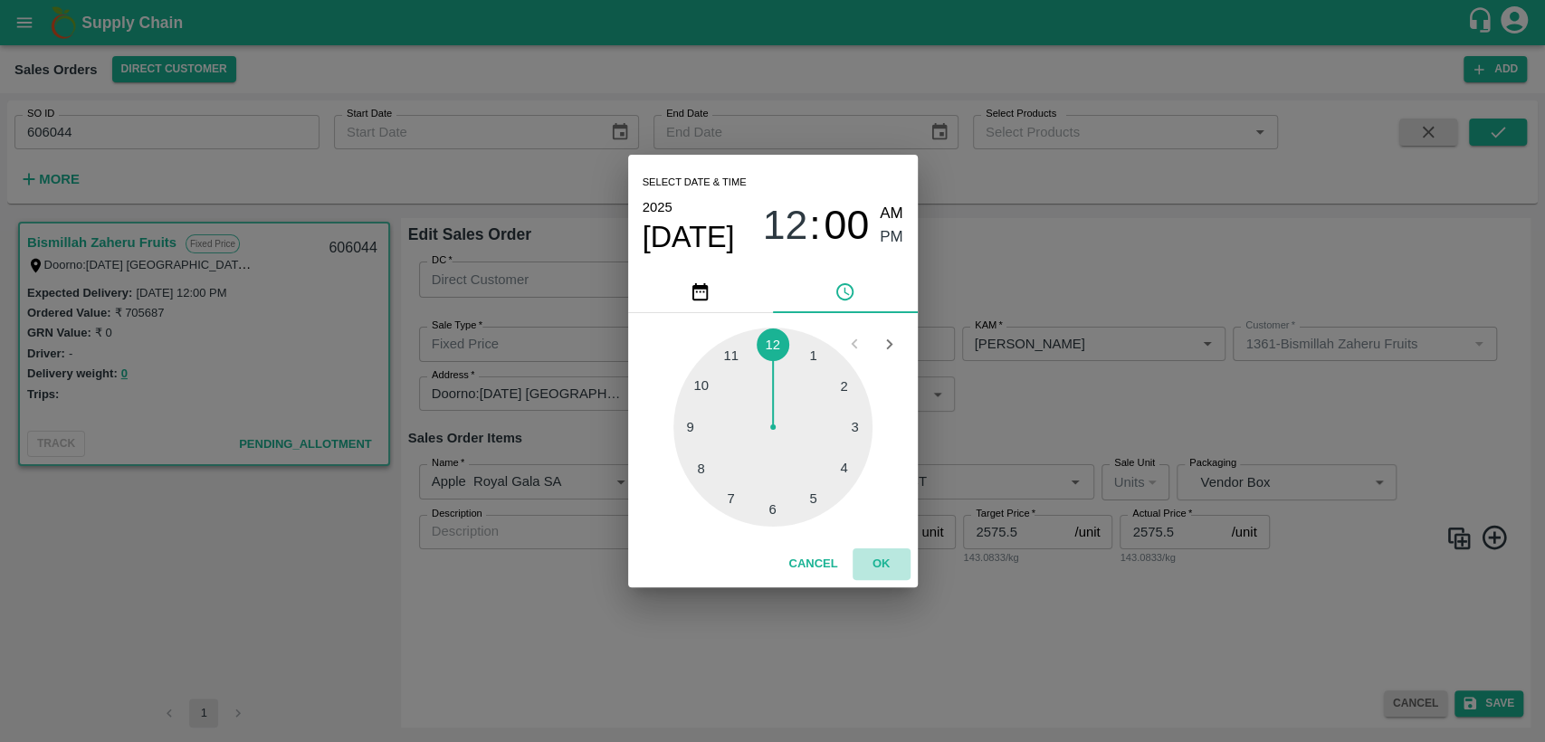
click at [891, 563] on button "OK" at bounding box center [882, 565] width 58 height 32
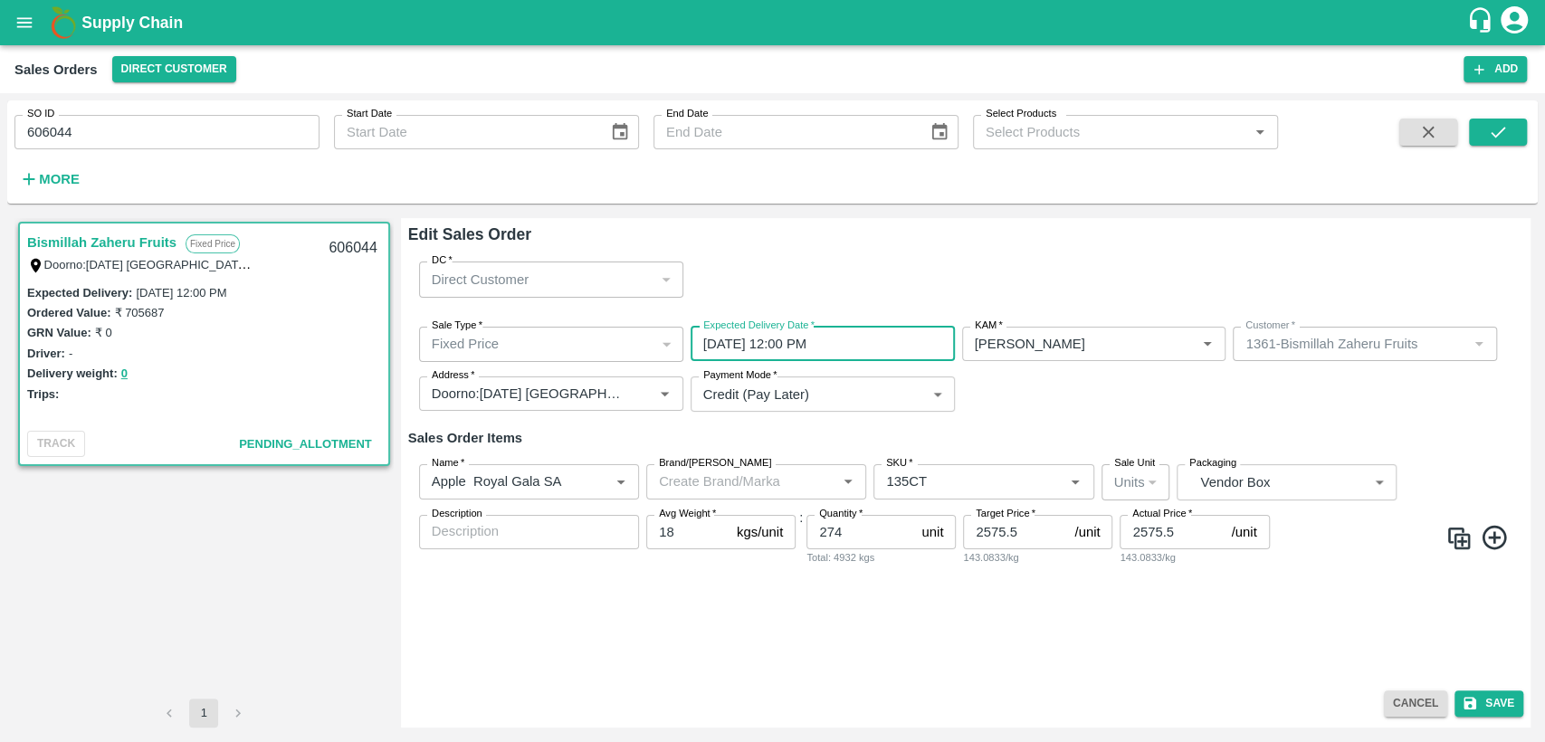
click at [819, 353] on input "08/10/2025 12:00 PM" at bounding box center [817, 344] width 252 height 34
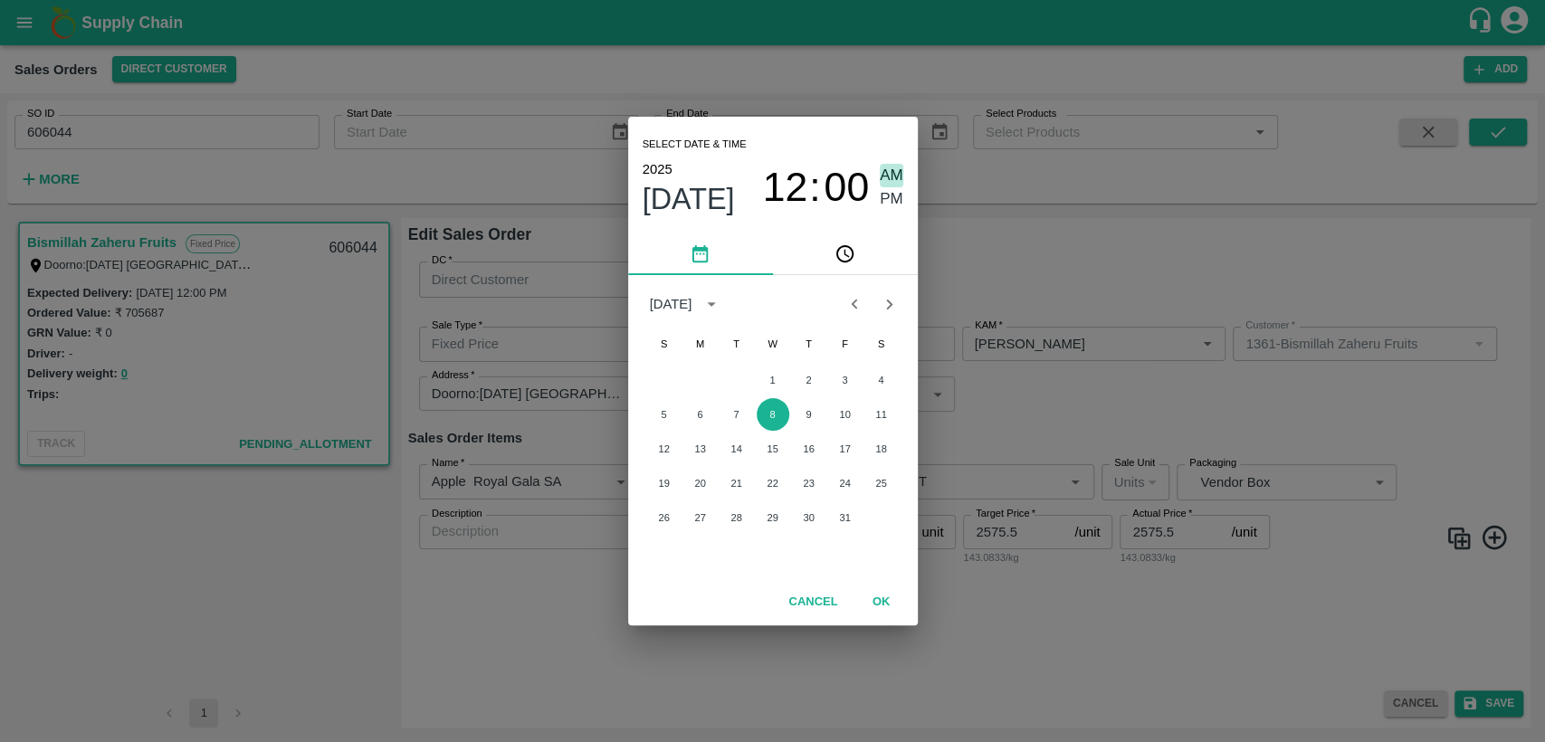
click at [883, 174] on span "AM" at bounding box center [892, 176] width 24 height 24
type input "08/10/2025 12:00 AM"
click at [885, 587] on button "OK" at bounding box center [882, 603] width 58 height 32
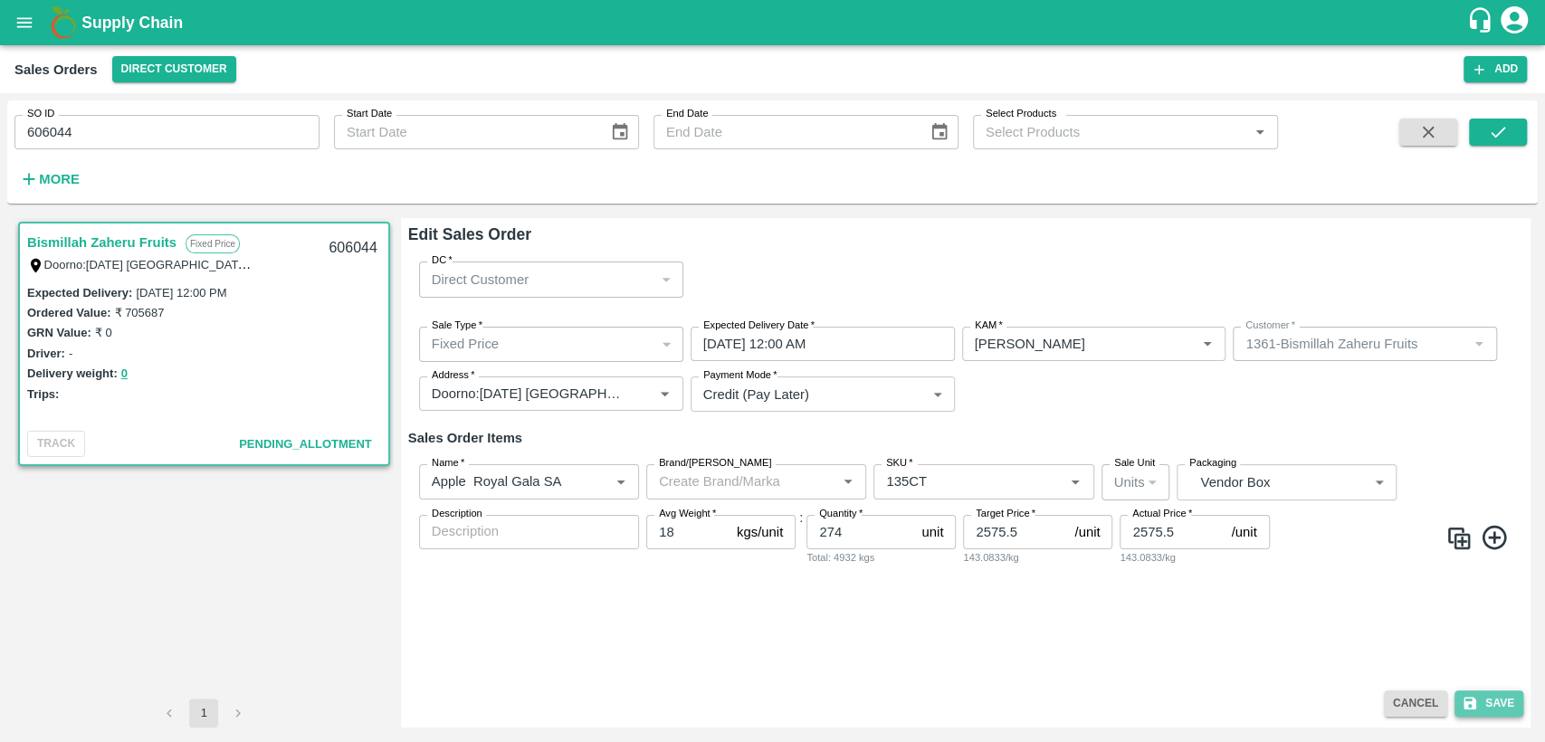
click at [1470, 695] on icon "submit" at bounding box center [1470, 703] width 16 height 16
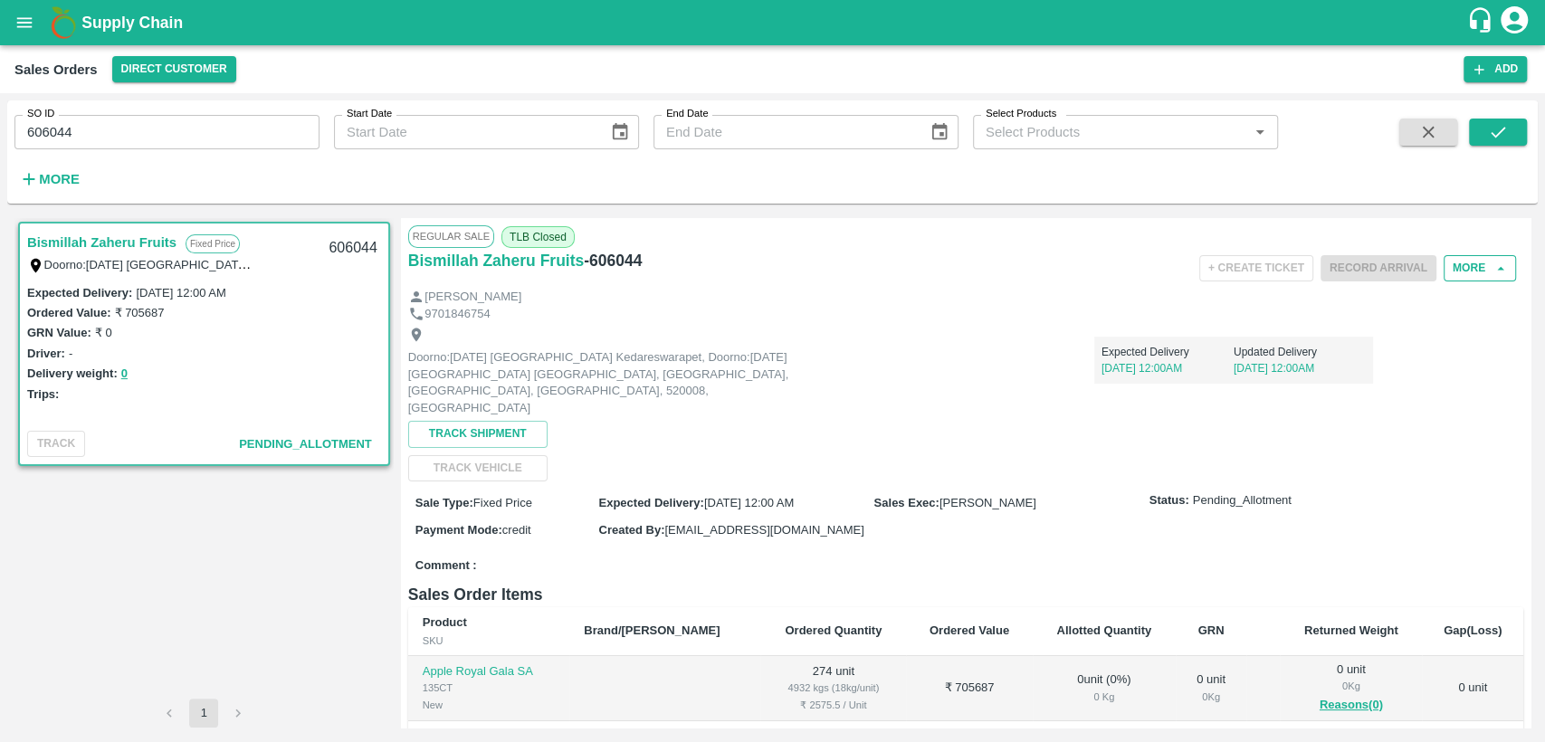
click at [1476, 275] on button "More" at bounding box center [1480, 268] width 72 height 26
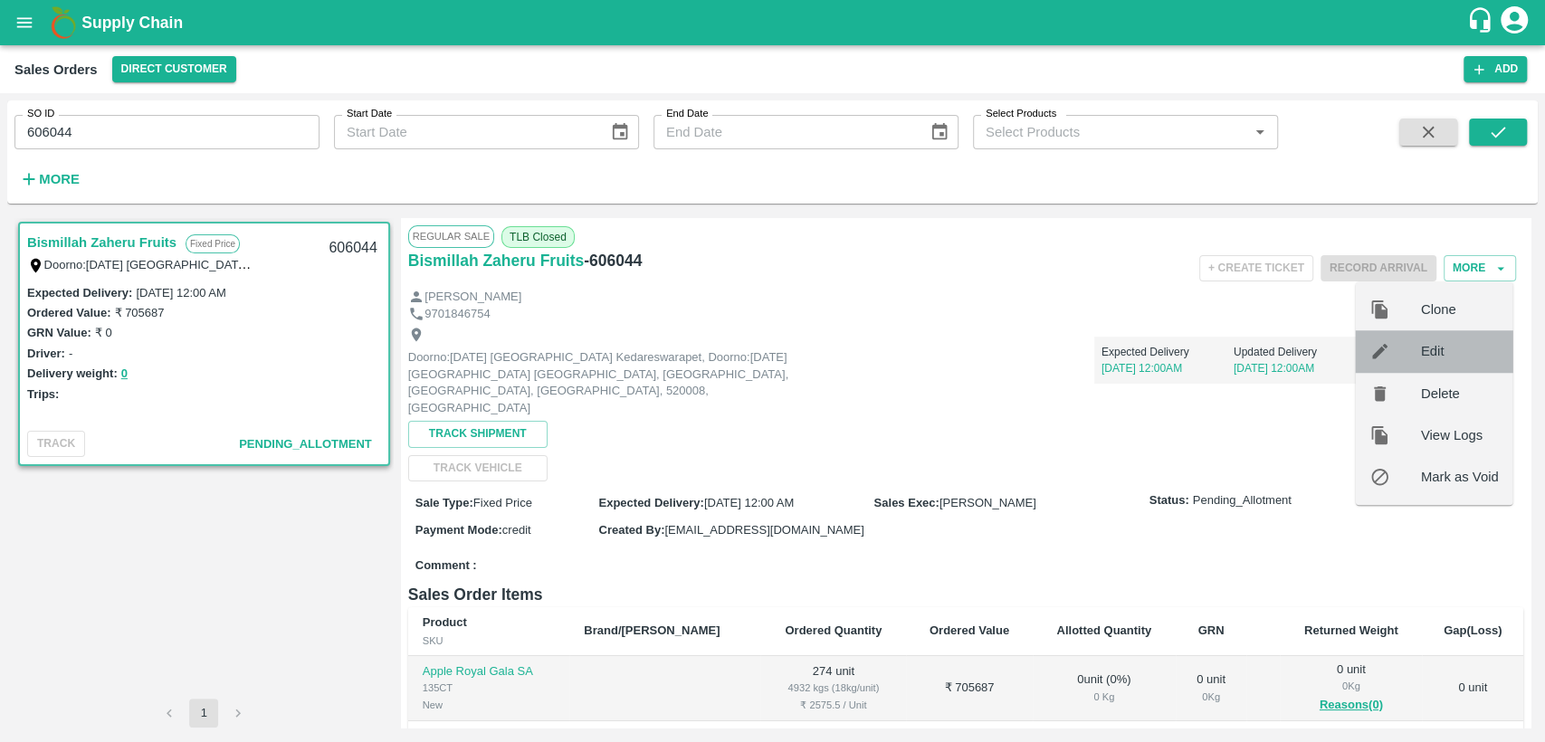
click at [1423, 354] on span "Edit" at bounding box center [1460, 351] width 78 height 20
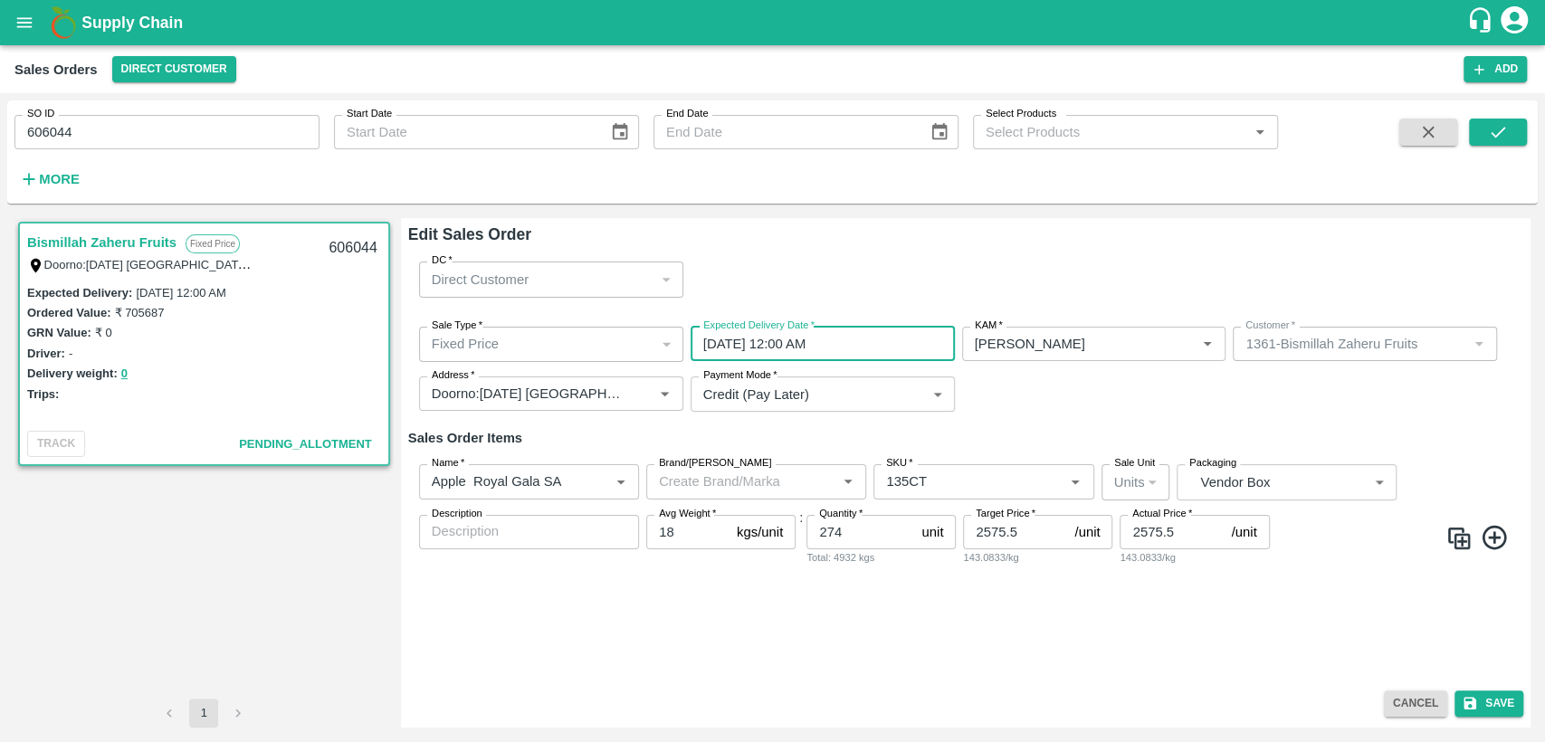
click at [781, 335] on input "08/10/2025 12:00 AM" at bounding box center [817, 344] width 252 height 34
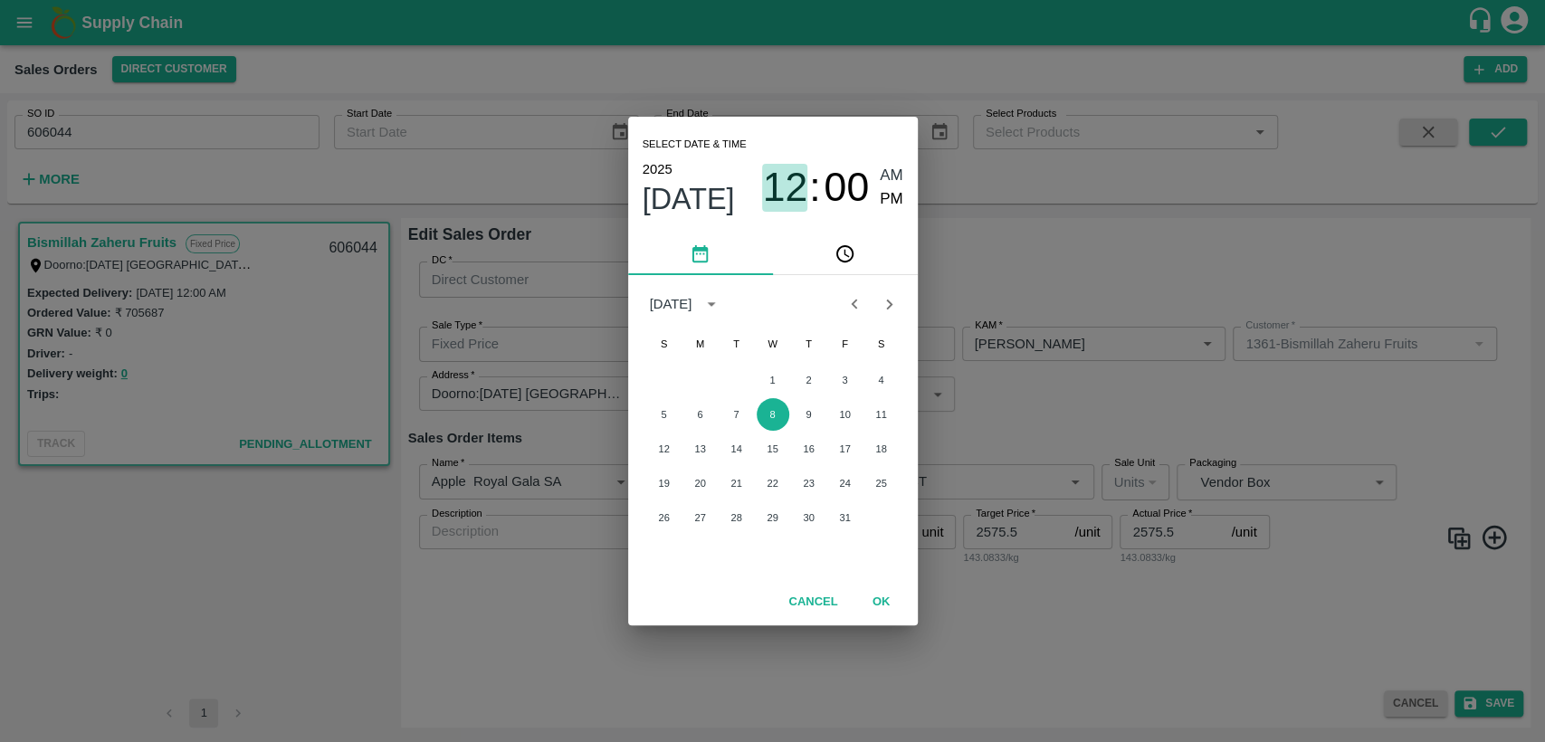
click at [781, 175] on span "12" at bounding box center [784, 187] width 45 height 47
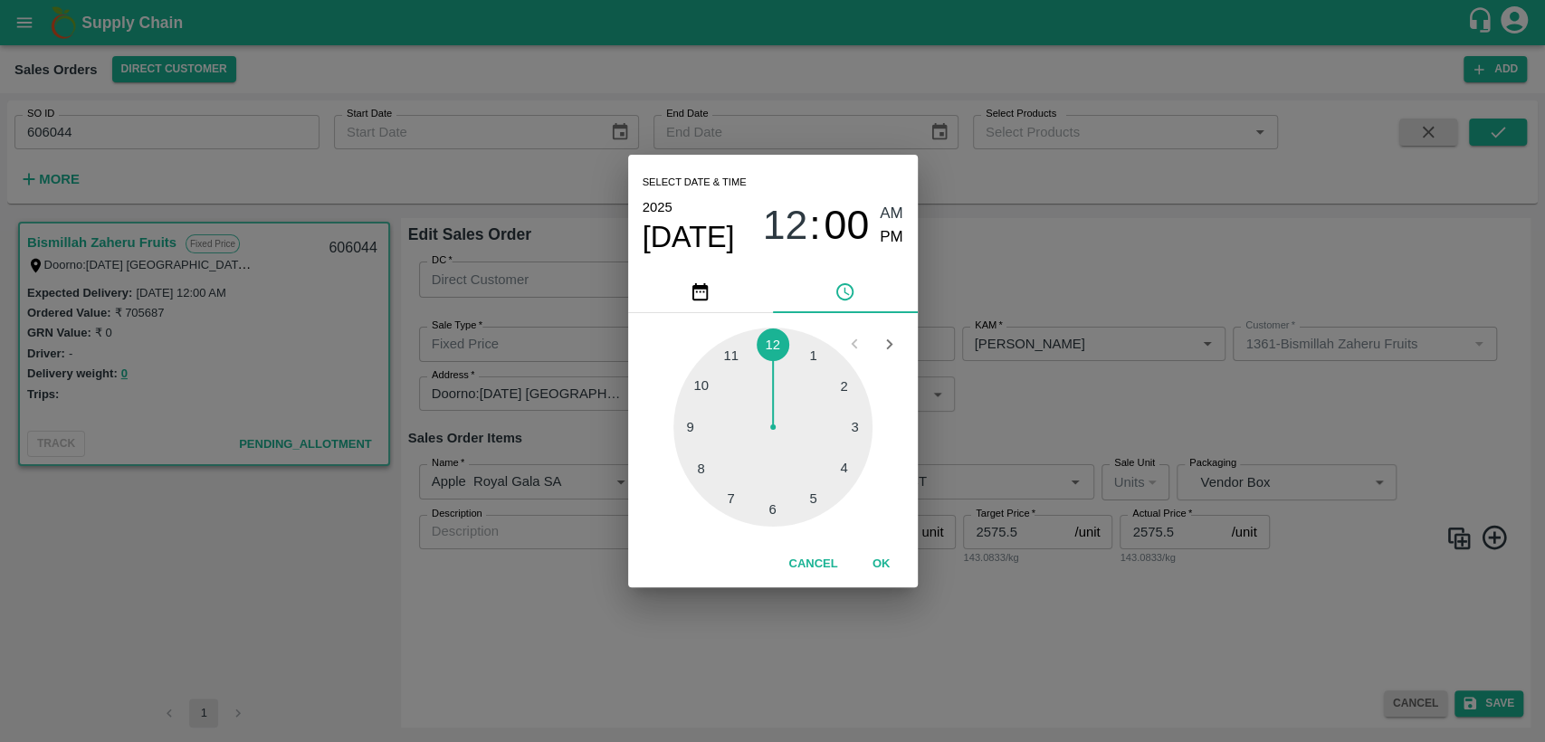
click at [844, 459] on div at bounding box center [772, 427] width 199 height 199
type input "08/10/2025 04:00 AM"
click at [876, 556] on button "OK" at bounding box center [882, 565] width 58 height 32
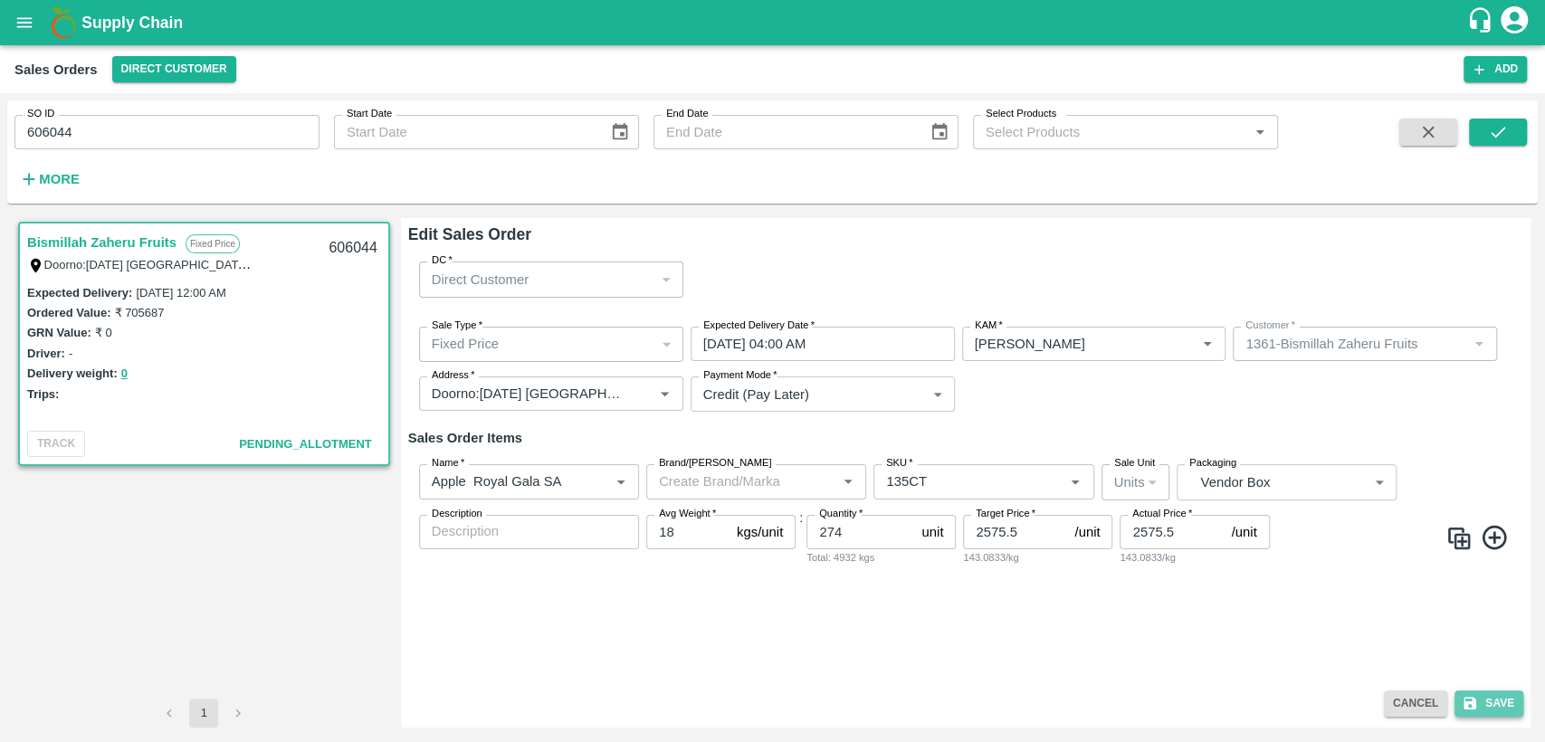
click at [1489, 691] on button "Save" at bounding box center [1489, 704] width 69 height 26
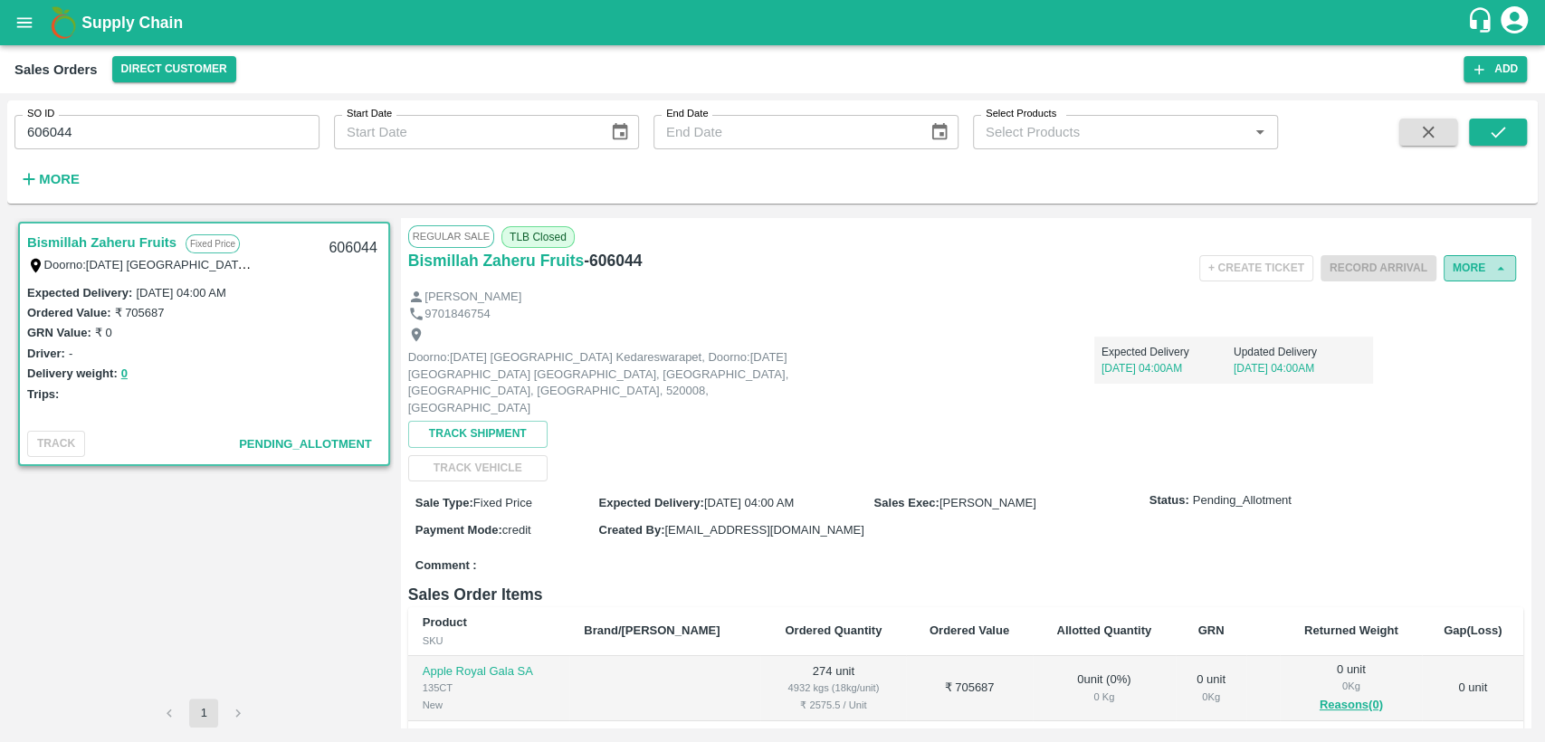
click at [1484, 266] on button "More" at bounding box center [1480, 268] width 72 height 26
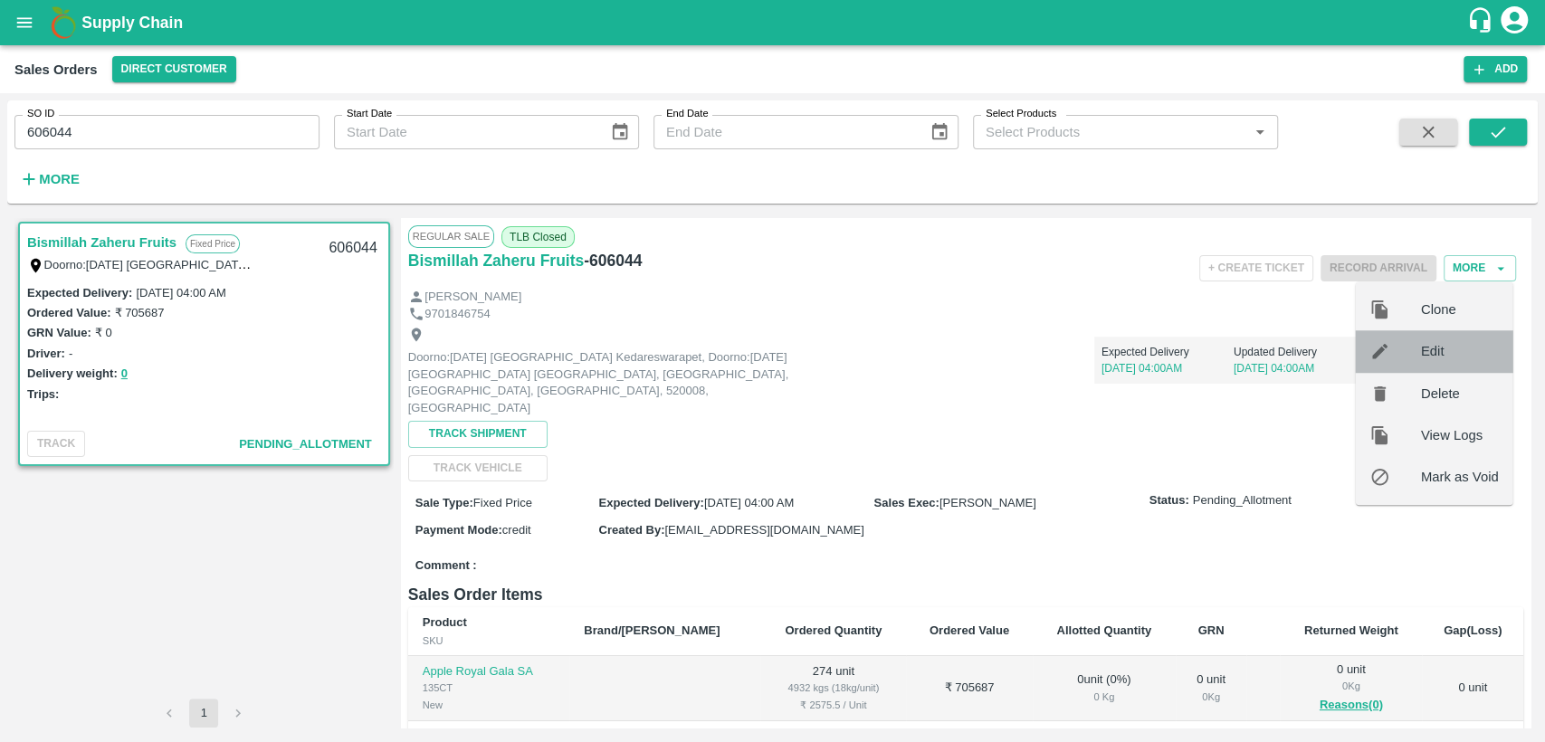
click at [1441, 358] on span "Edit" at bounding box center [1460, 351] width 78 height 20
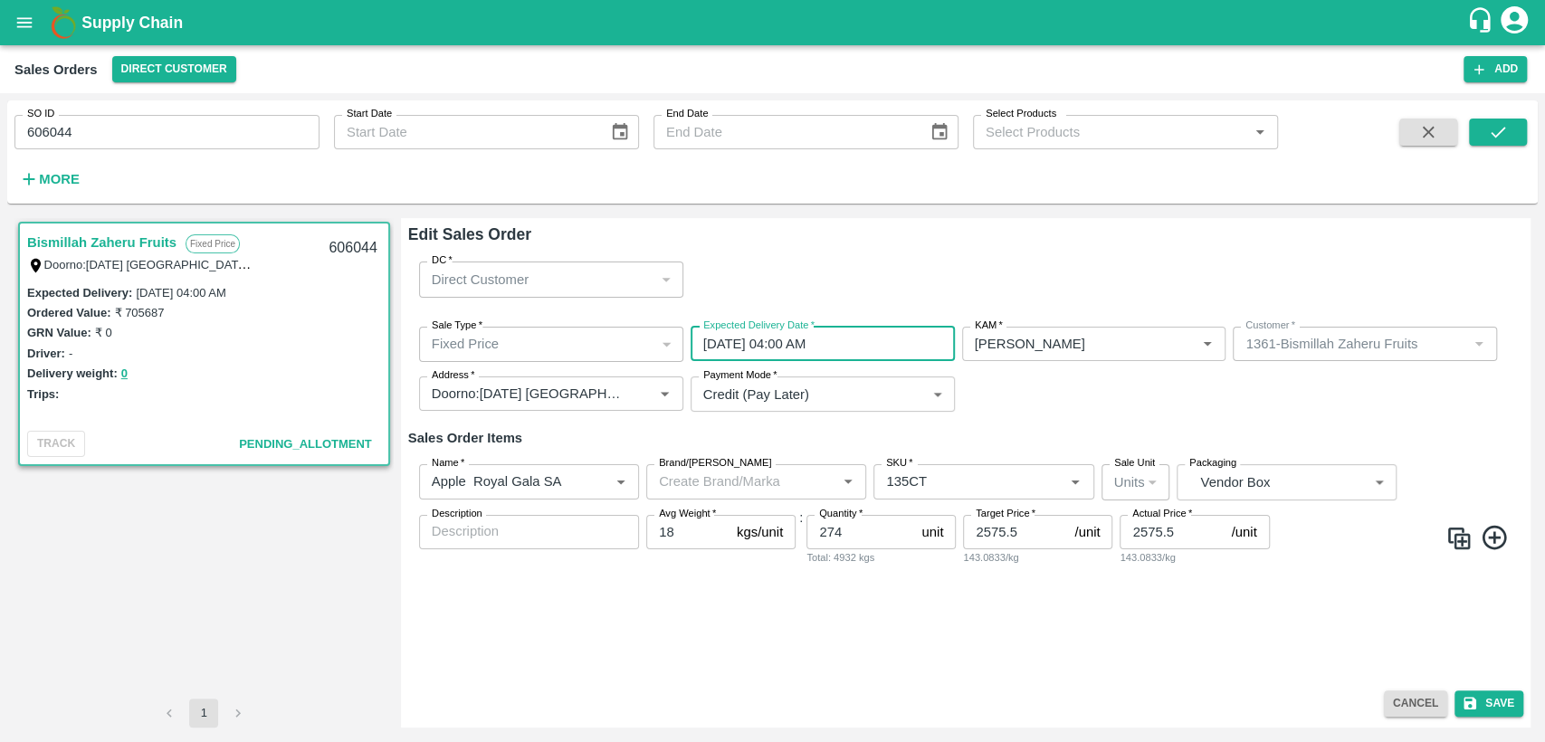
click at [737, 348] on input "08/10/2025 04:00 AM" at bounding box center [817, 344] width 252 height 34
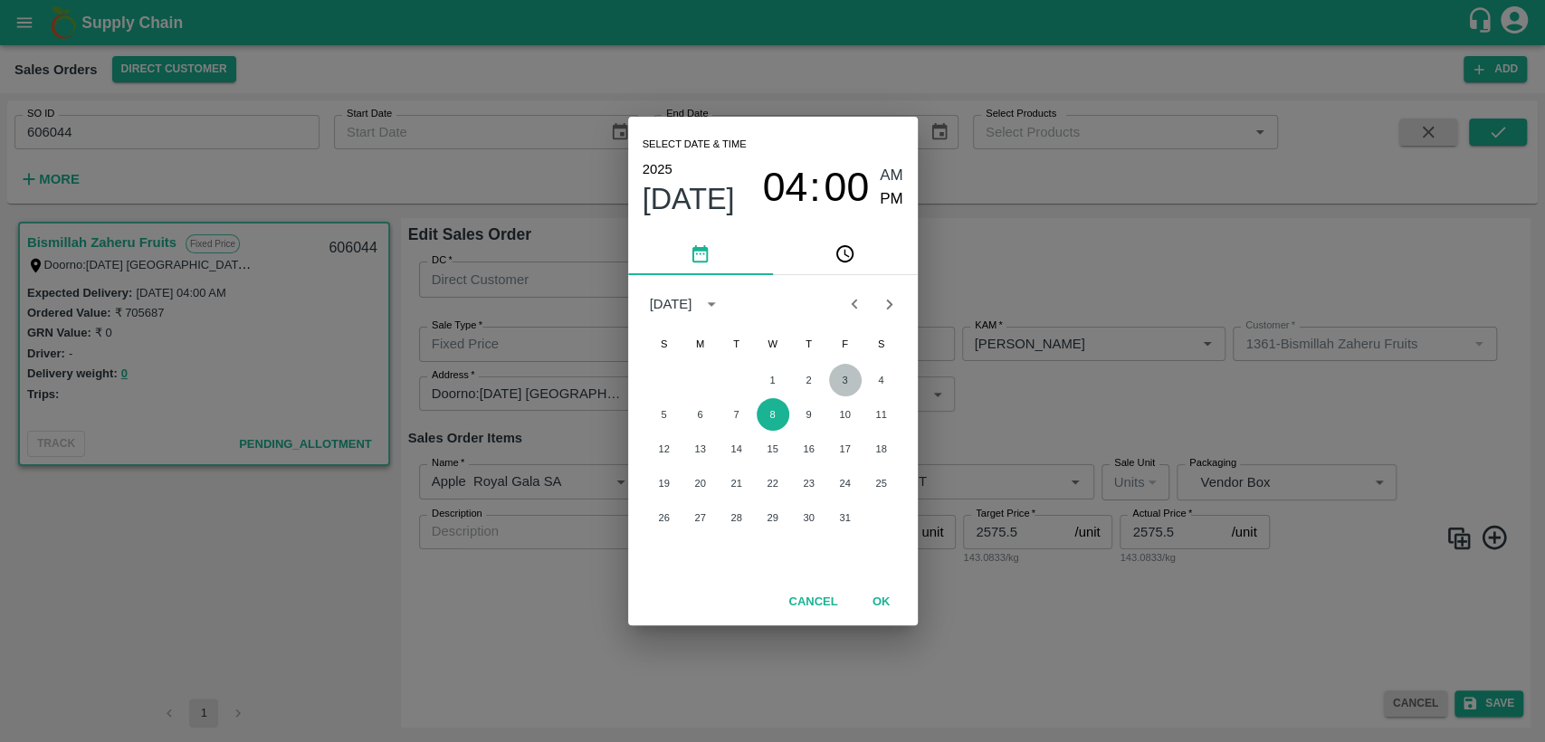
click at [839, 383] on button "3" at bounding box center [845, 380] width 33 height 33
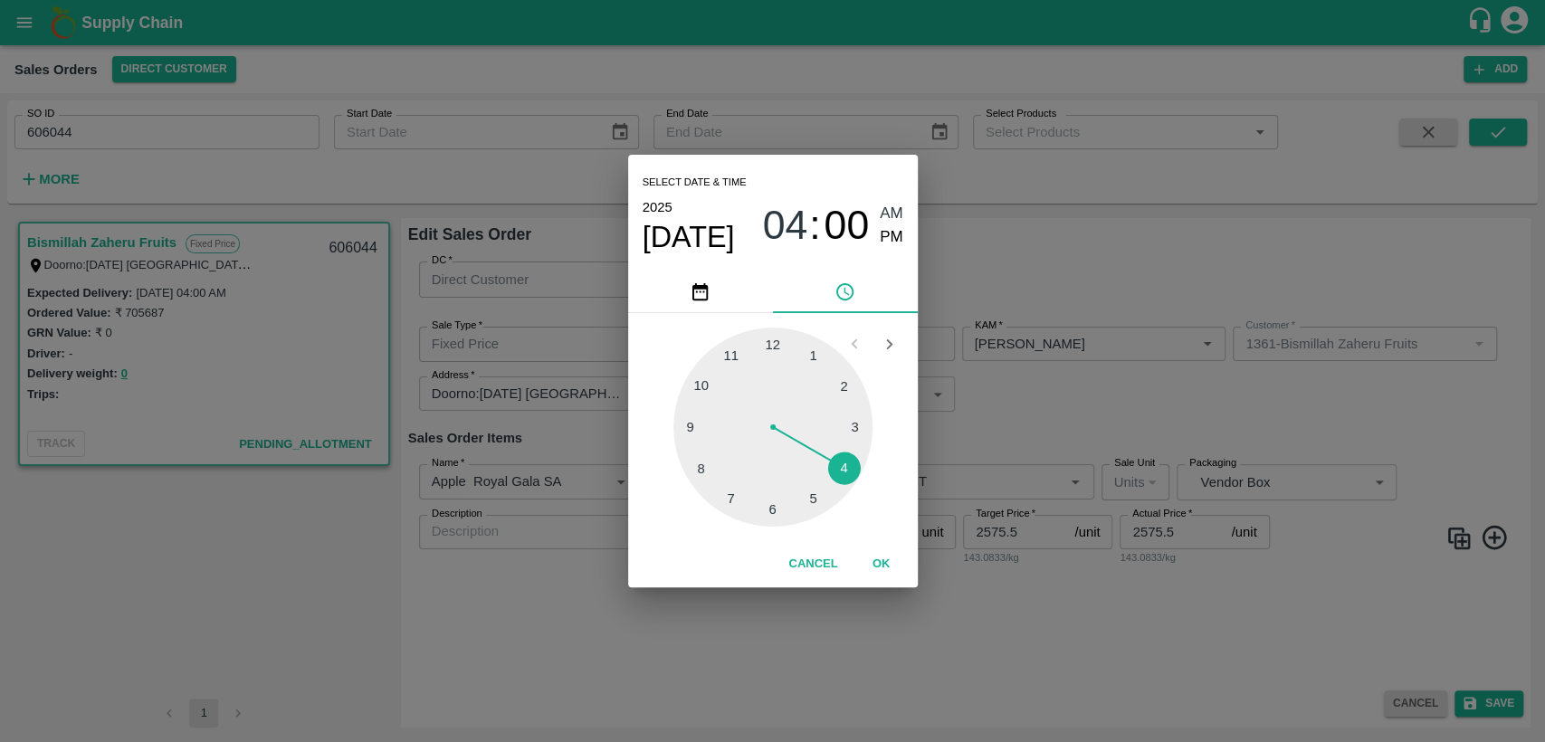
click at [775, 345] on div at bounding box center [772, 427] width 199 height 199
type input "03/10/2025 12:00 AM"
click at [898, 212] on span "AM" at bounding box center [892, 214] width 24 height 24
click at [889, 563] on button "OK" at bounding box center [882, 565] width 58 height 32
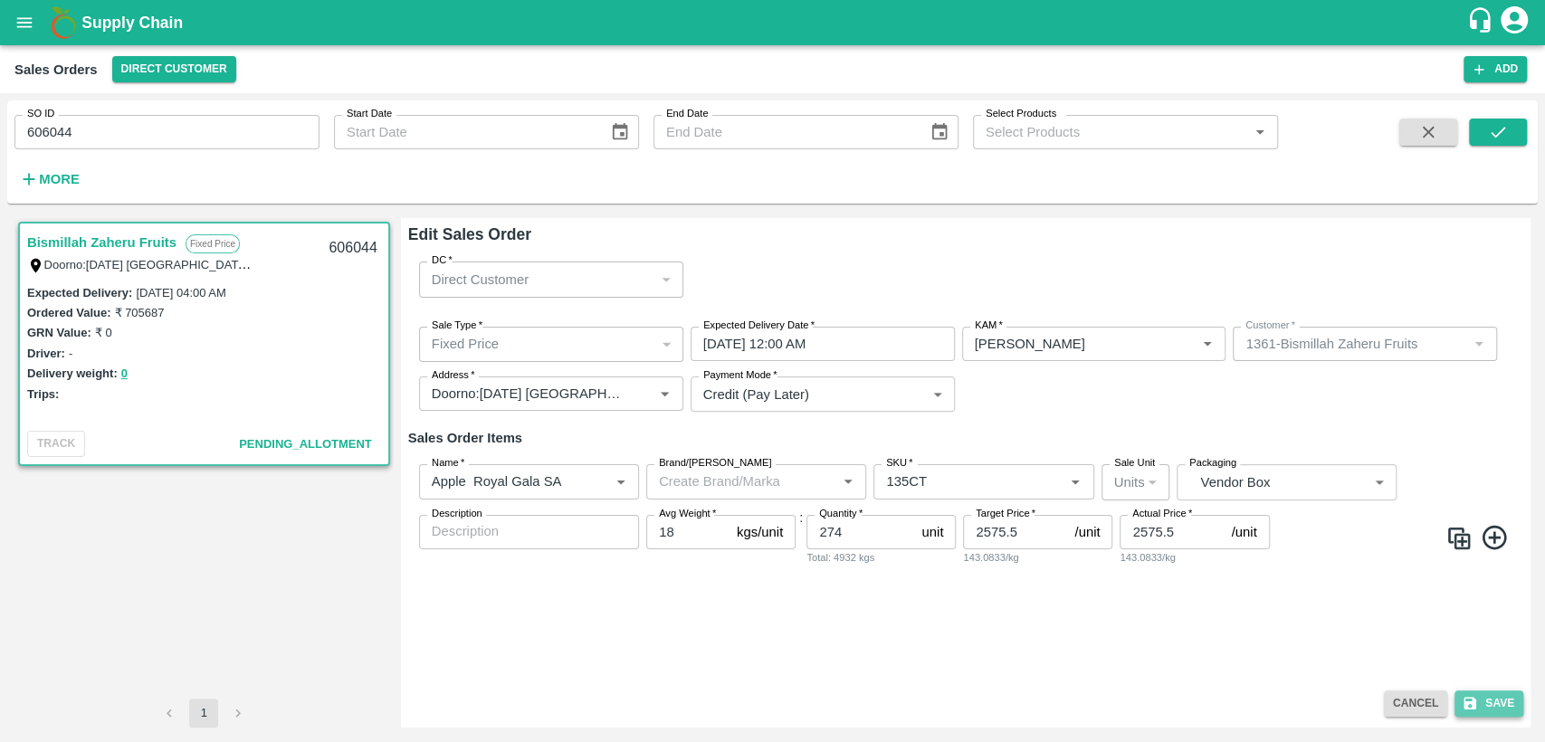
click at [1484, 702] on button "Save" at bounding box center [1489, 704] width 69 height 26
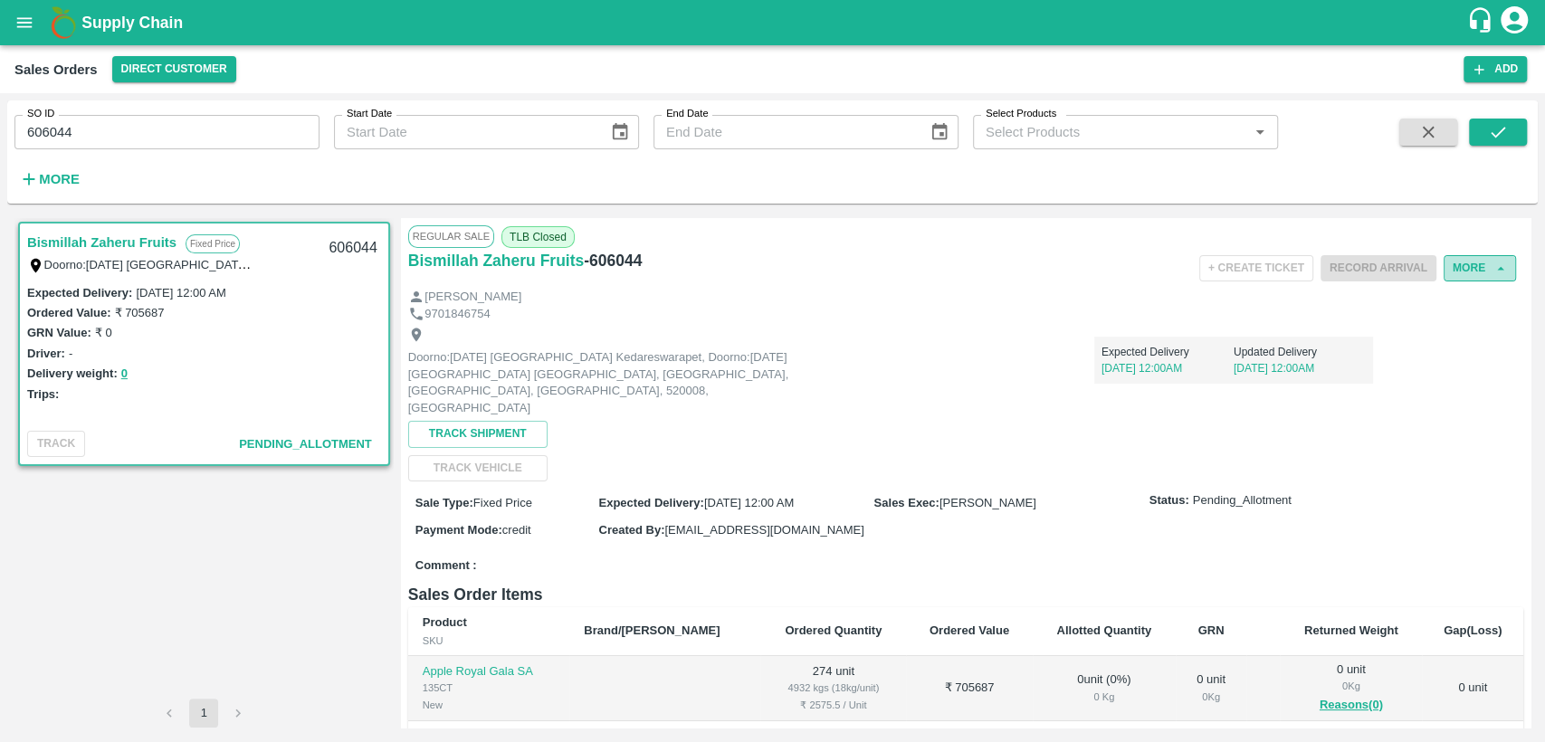
click at [1456, 265] on button "More" at bounding box center [1480, 268] width 72 height 26
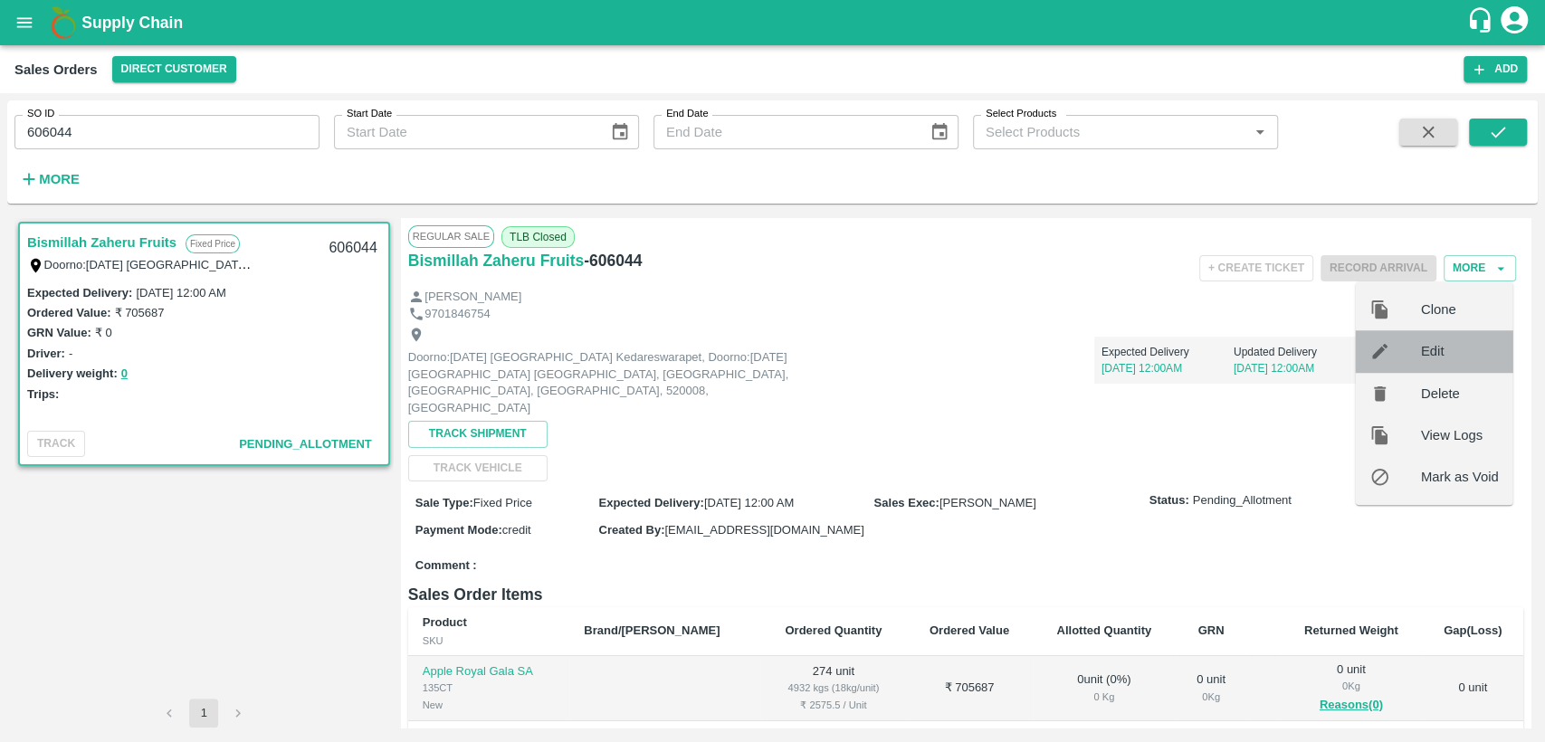
click at [1411, 345] on div at bounding box center [1395, 351] width 51 height 20
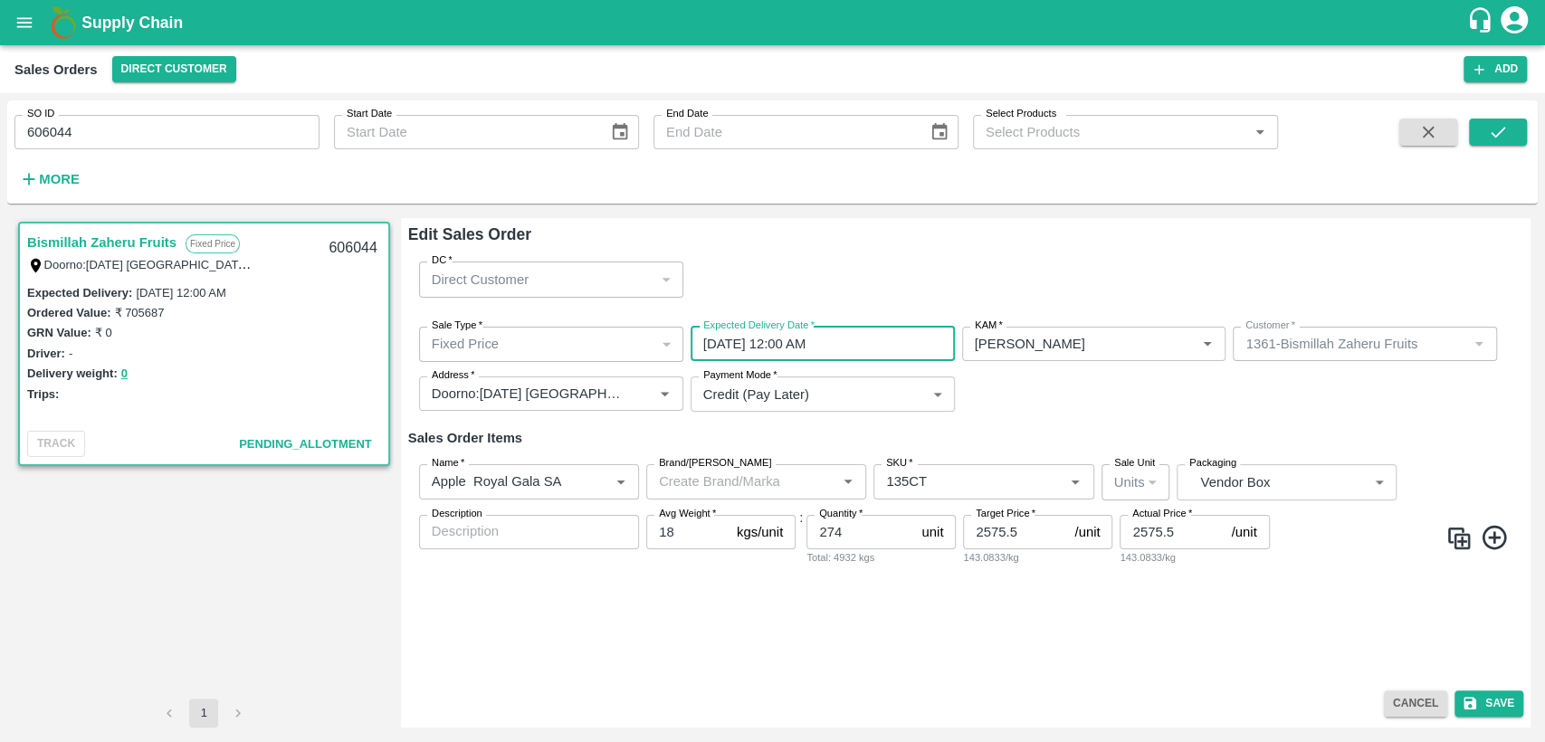
click at [739, 339] on input "03/10/2025 12:00 AM" at bounding box center [817, 344] width 252 height 34
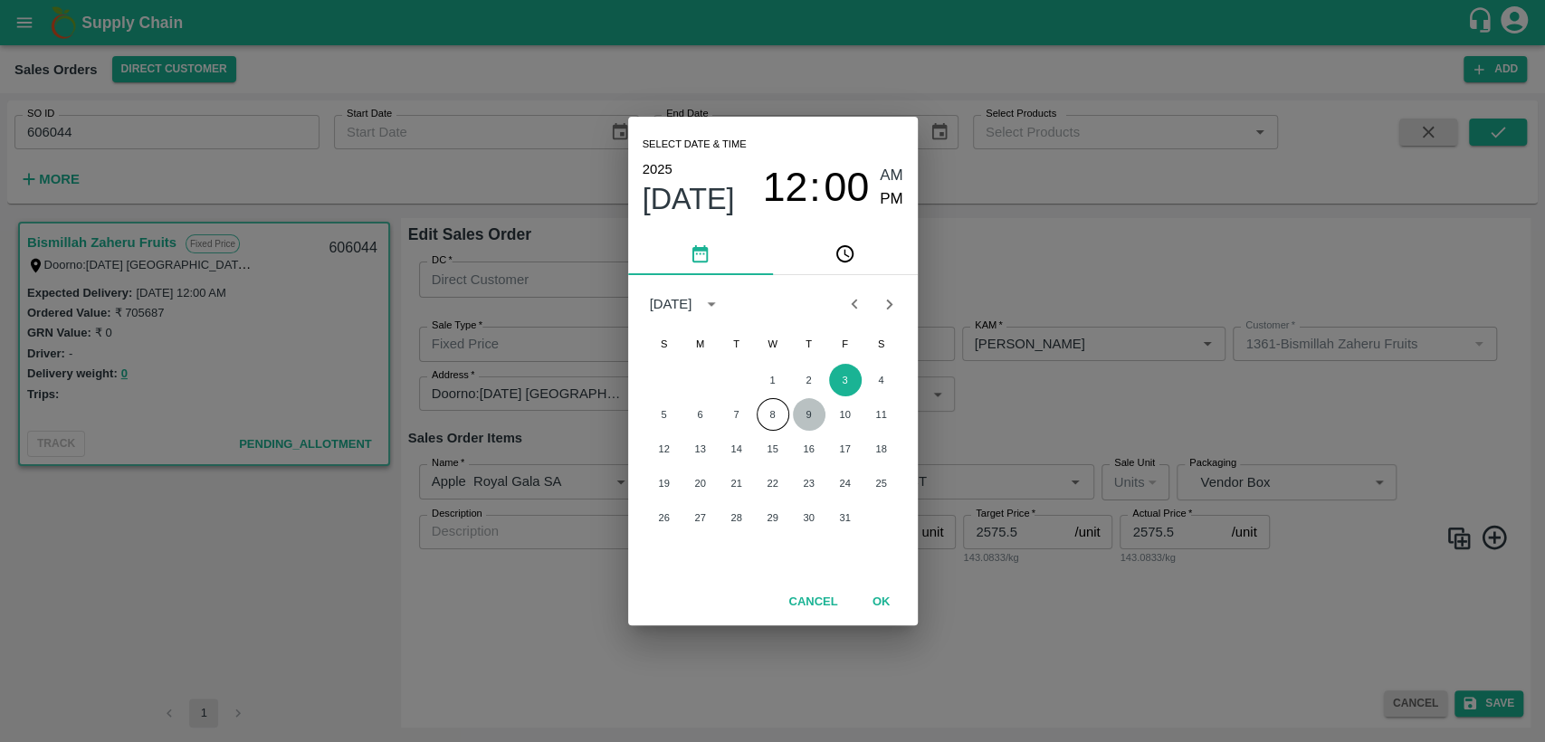
click at [810, 407] on button "9" at bounding box center [809, 414] width 33 height 33
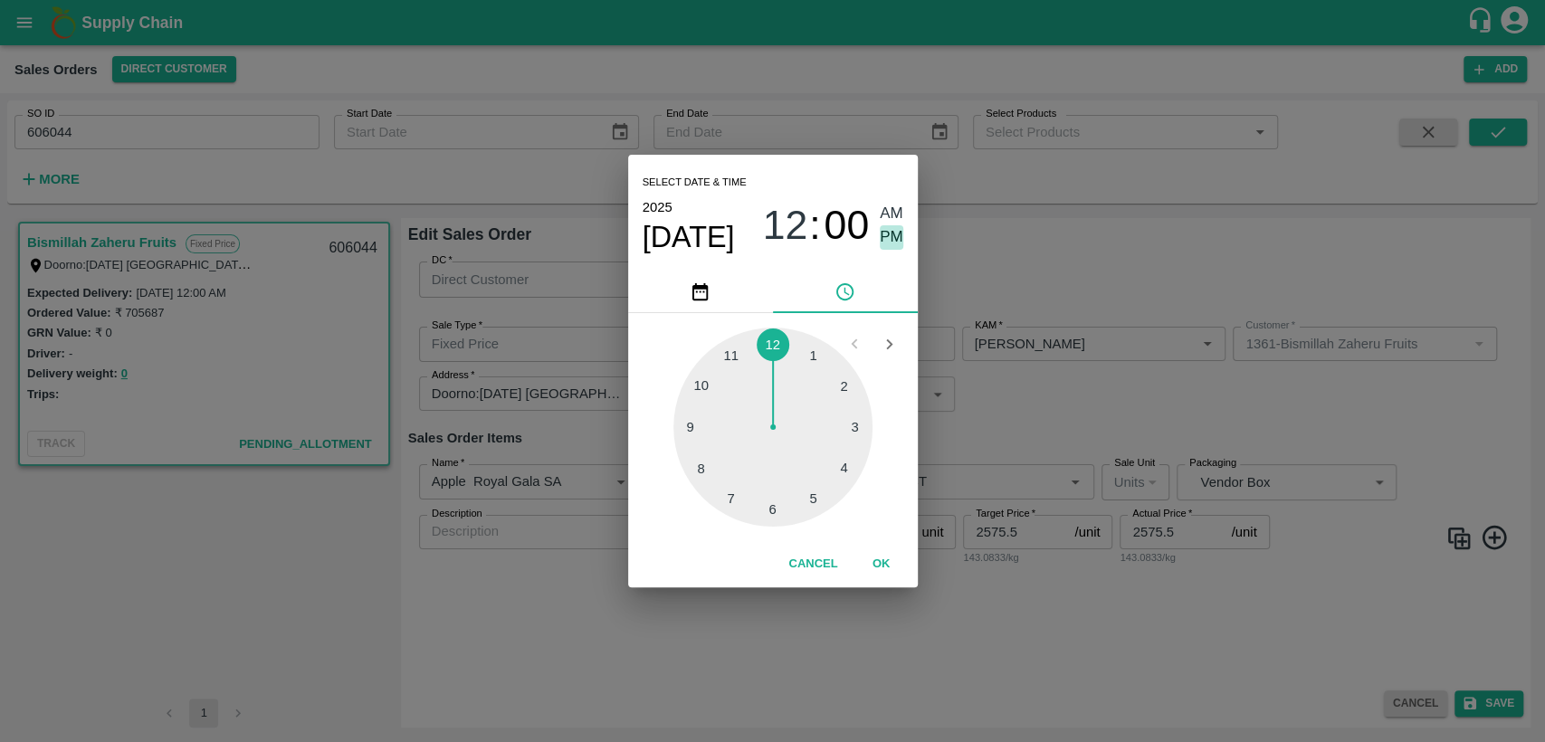
click at [898, 241] on span "PM" at bounding box center [892, 237] width 24 height 24
type input "09/10/2025 12:00 PM"
click at [890, 568] on button "OK" at bounding box center [882, 565] width 58 height 32
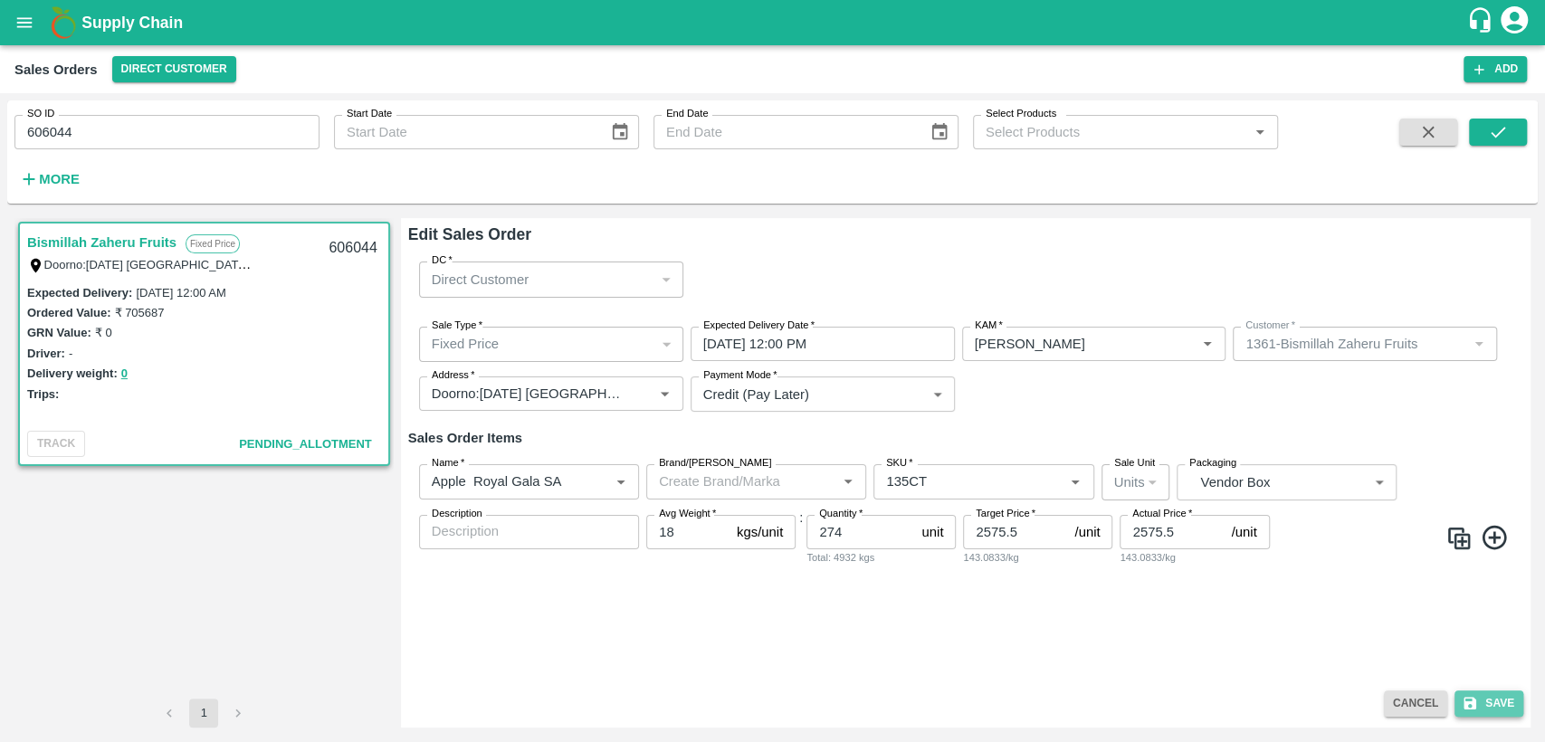
click at [1482, 693] on button "Save" at bounding box center [1489, 704] width 69 height 26
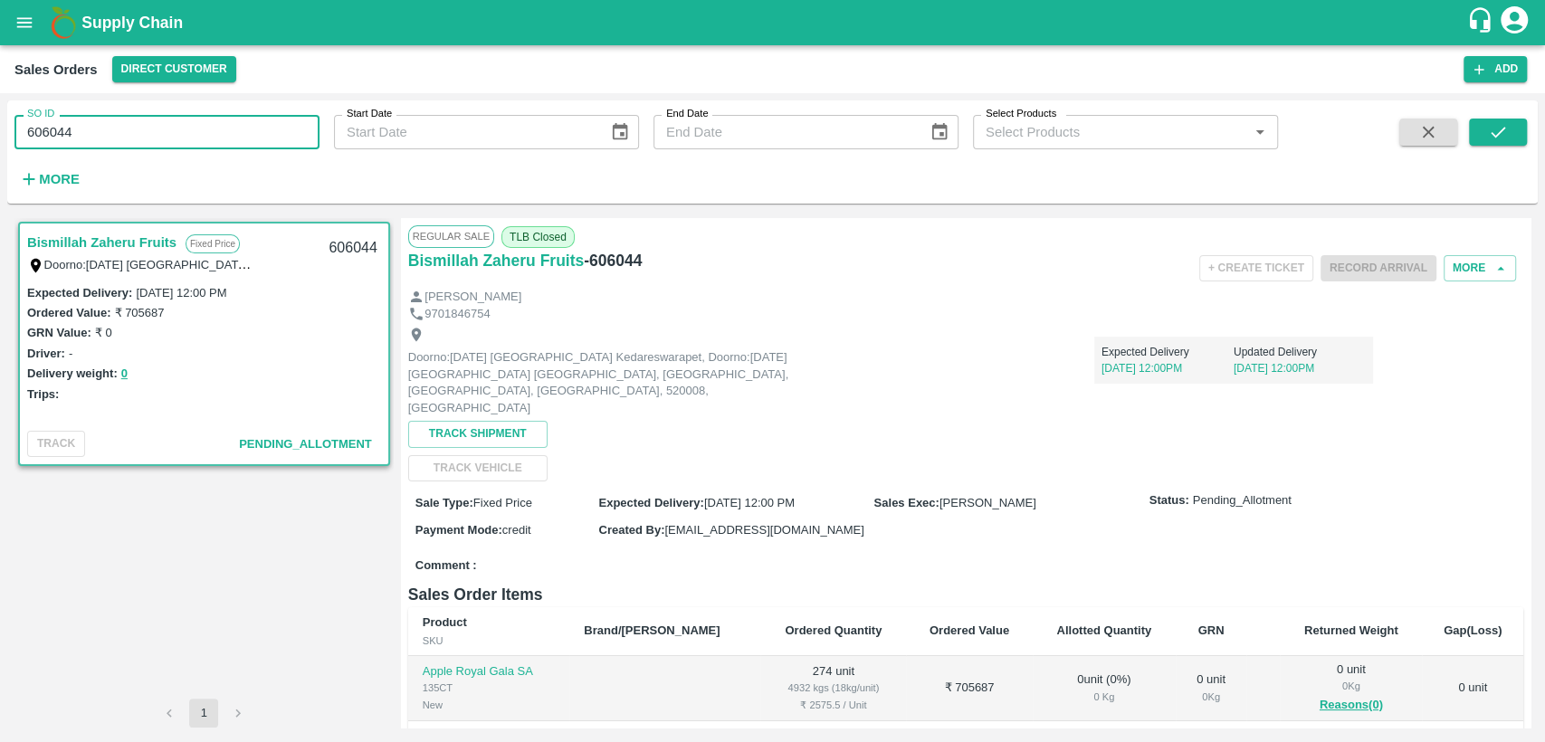
click at [199, 133] on input "606044" at bounding box center [166, 132] width 305 height 34
type input "606045"
click at [1514, 130] on button "submit" at bounding box center [1498, 132] width 58 height 27
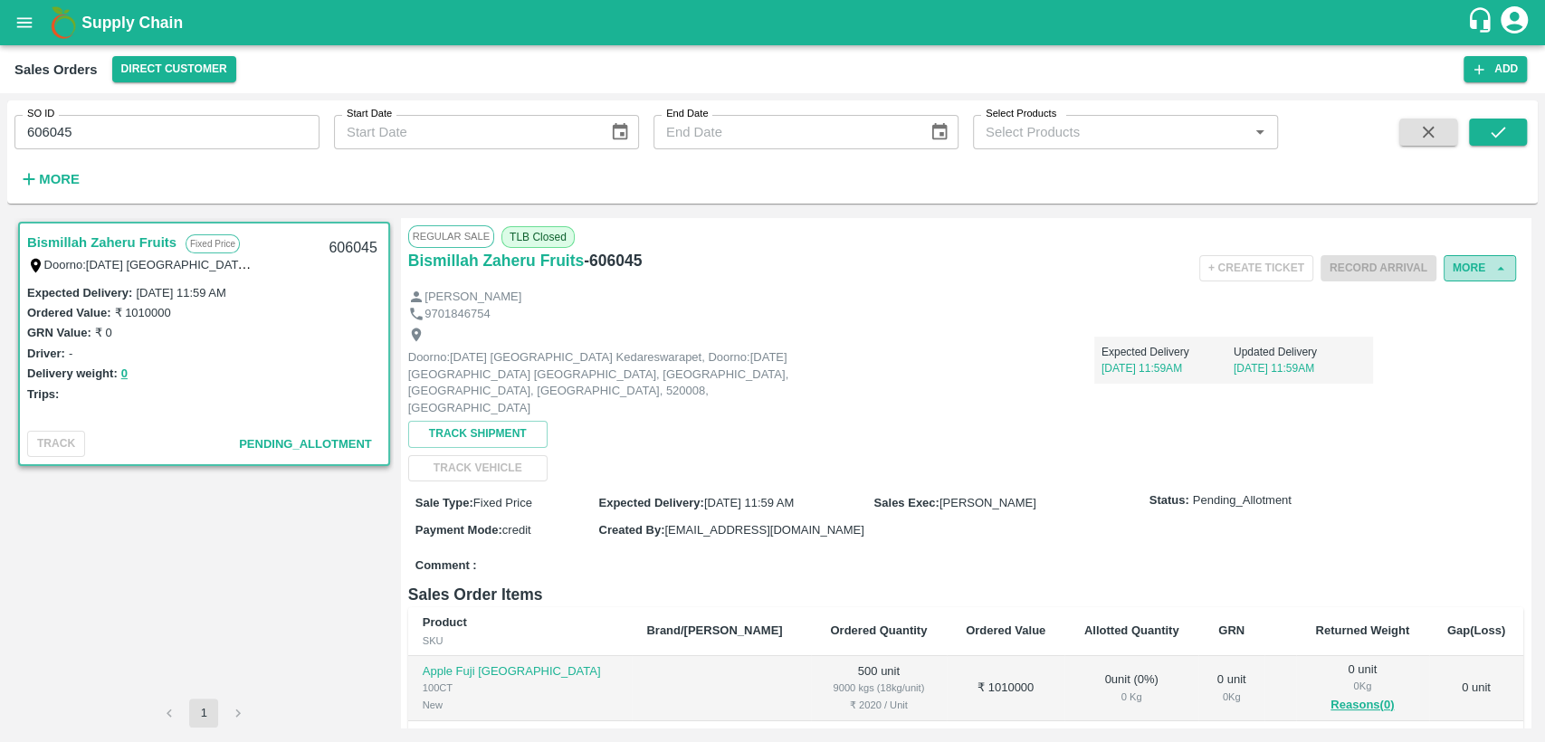
click at [1476, 259] on button "More" at bounding box center [1480, 268] width 72 height 26
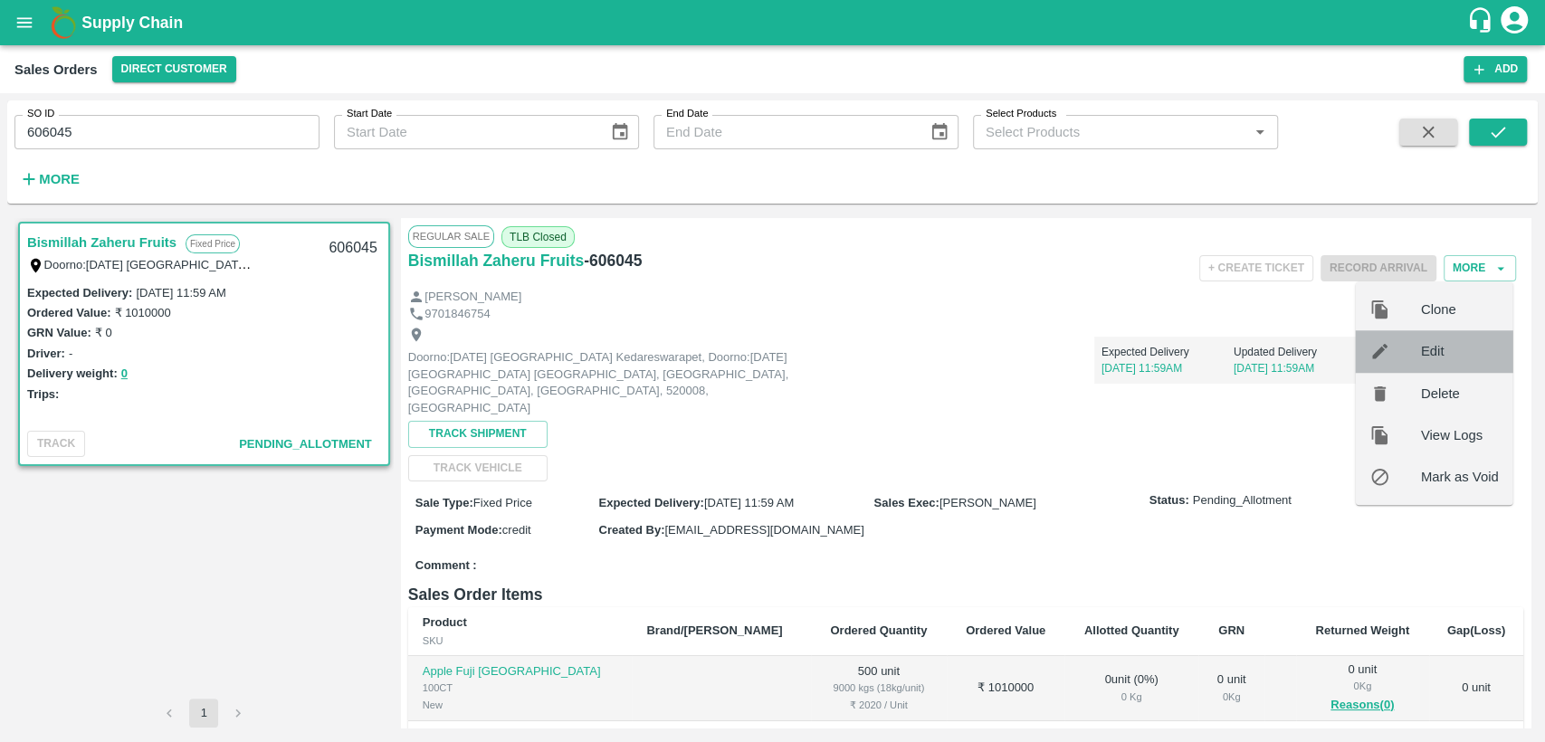
click at [1465, 351] on span "Edit" at bounding box center [1460, 351] width 78 height 20
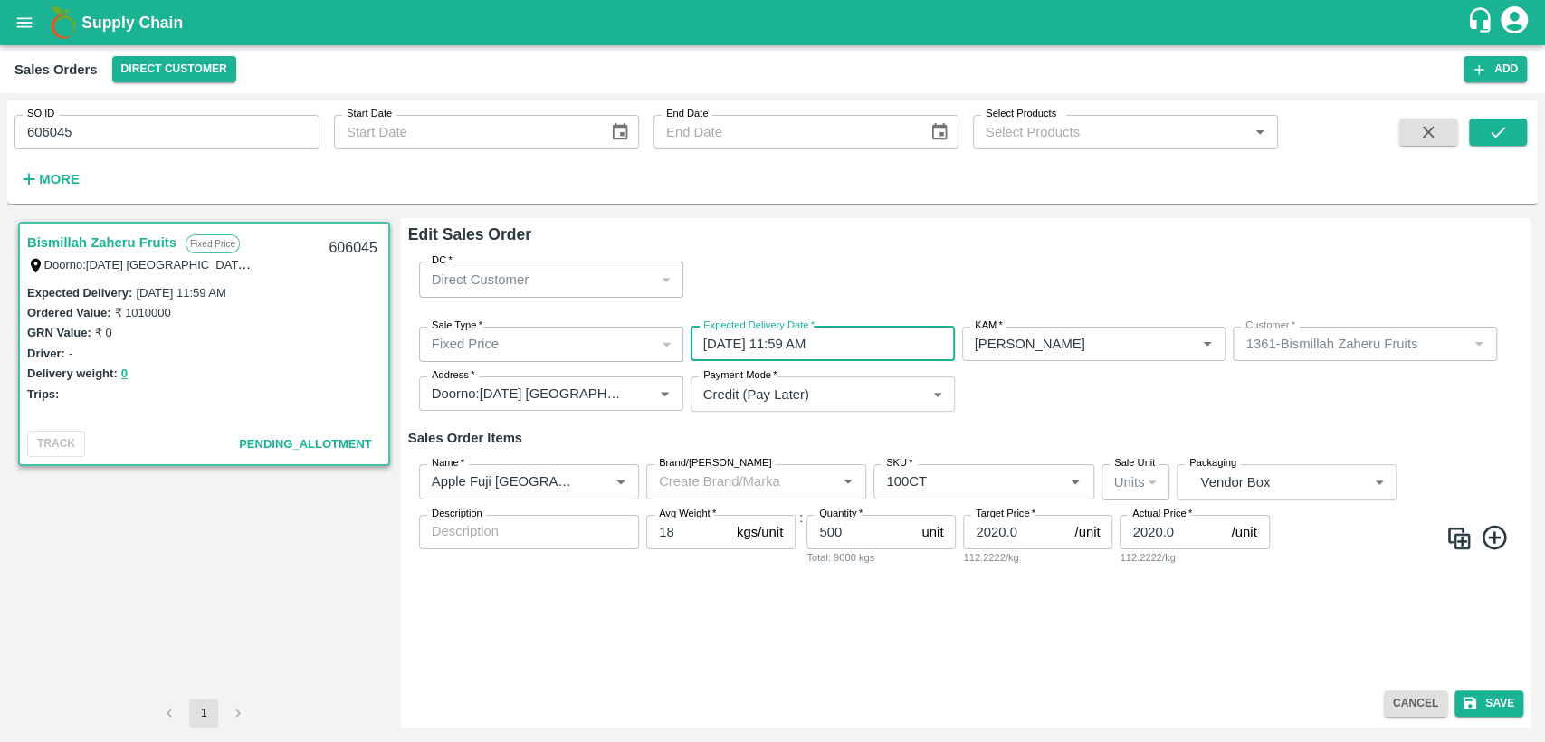
click at [843, 338] on input "01/10/2025 11:59 AM" at bounding box center [817, 344] width 252 height 34
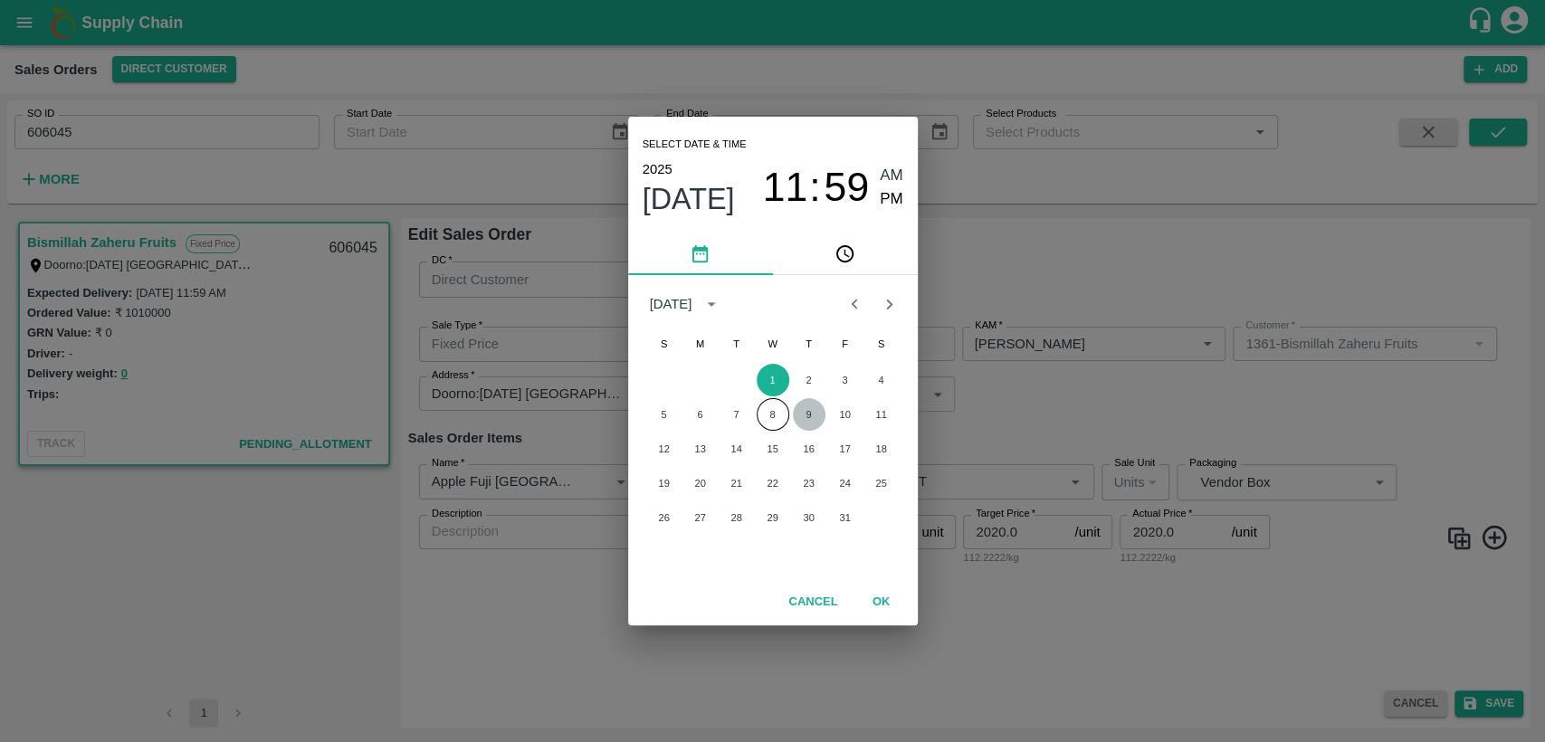
click at [807, 415] on button "9" at bounding box center [809, 414] width 33 height 33
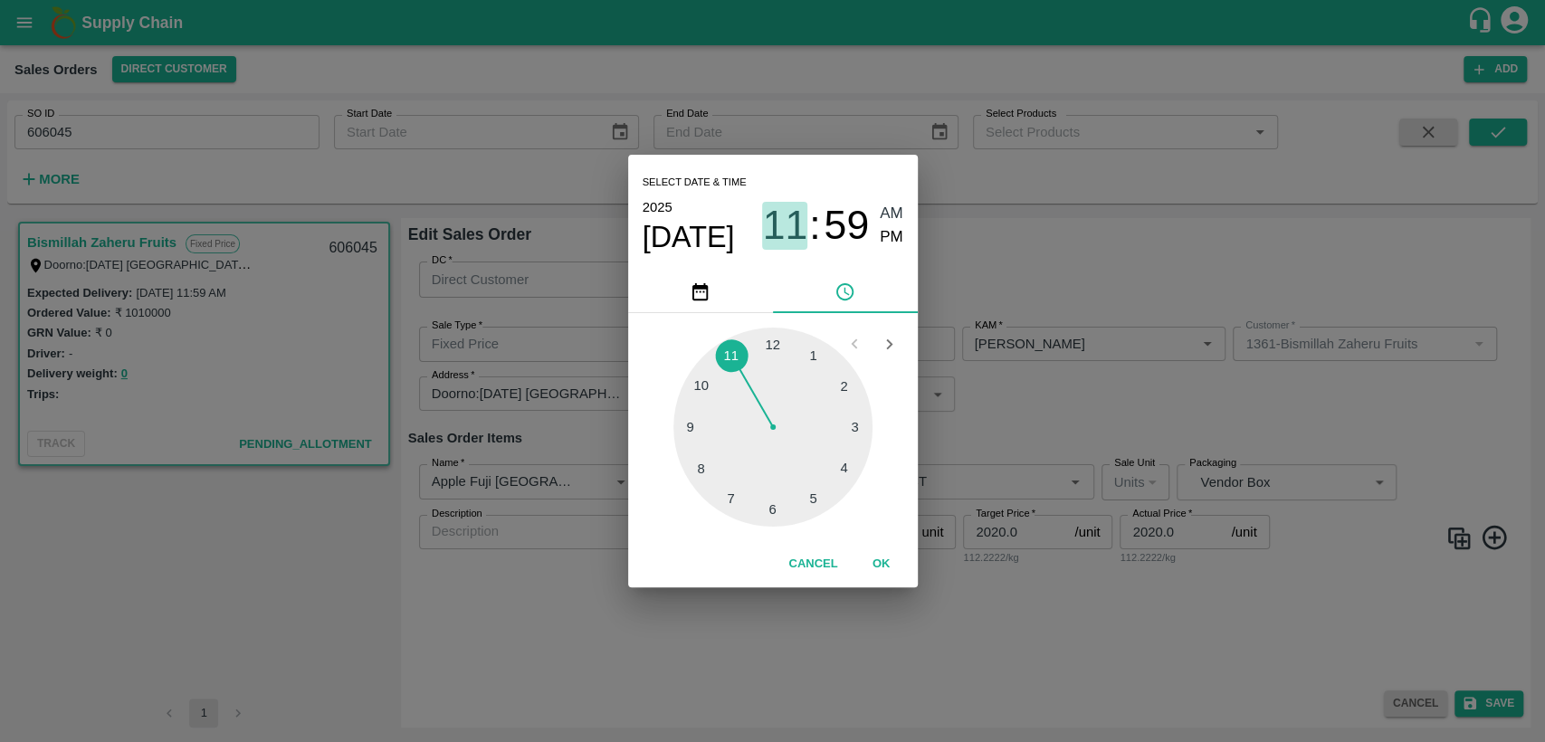
click at [793, 241] on span "11" at bounding box center [784, 225] width 45 height 47
click at [781, 345] on div at bounding box center [772, 427] width 199 height 199
click at [891, 211] on span "AM" at bounding box center [892, 214] width 24 height 24
click at [770, 339] on div at bounding box center [772, 427] width 199 height 199
type input "09/10/2025 12:00 AM"
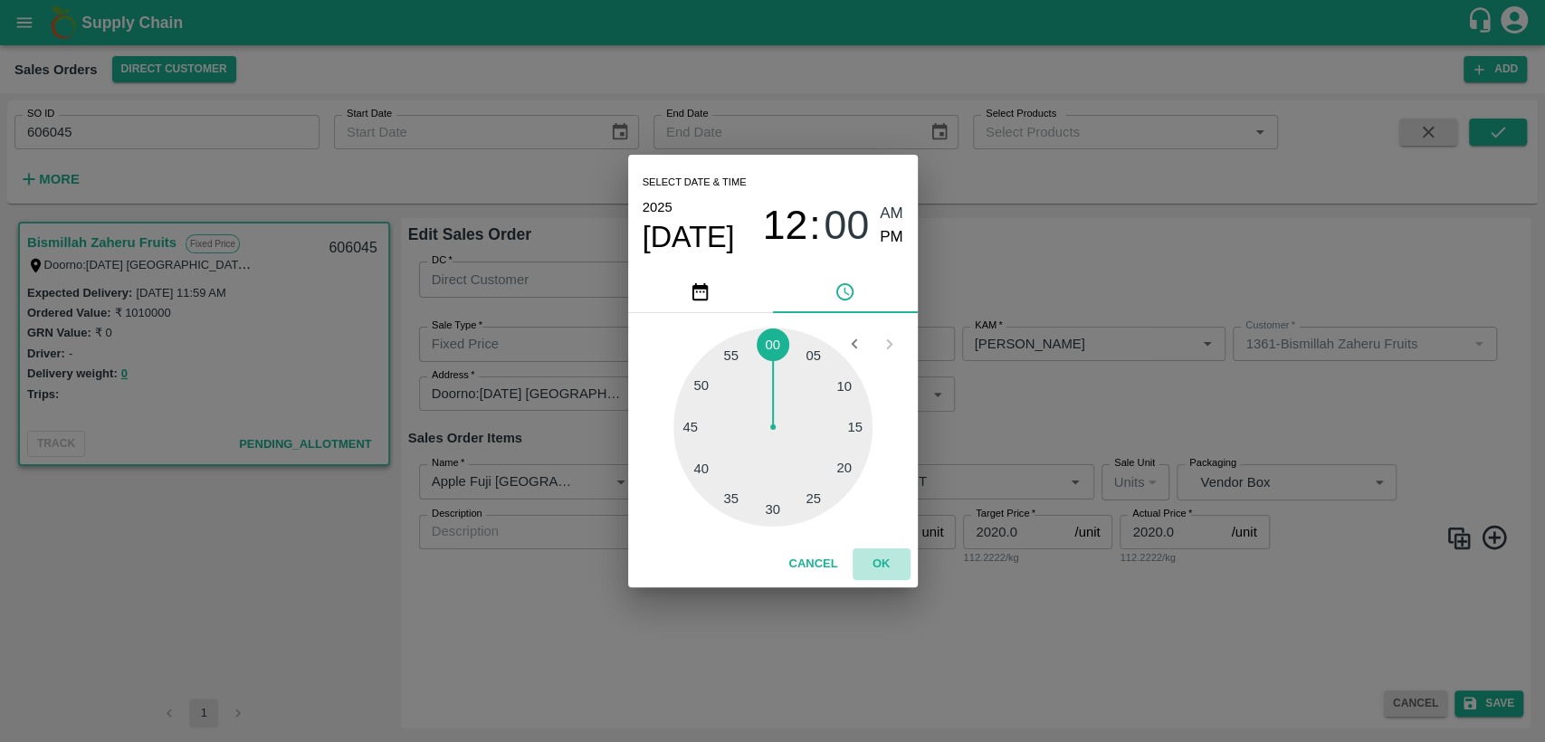
click at [885, 558] on button "OK" at bounding box center [882, 565] width 58 height 32
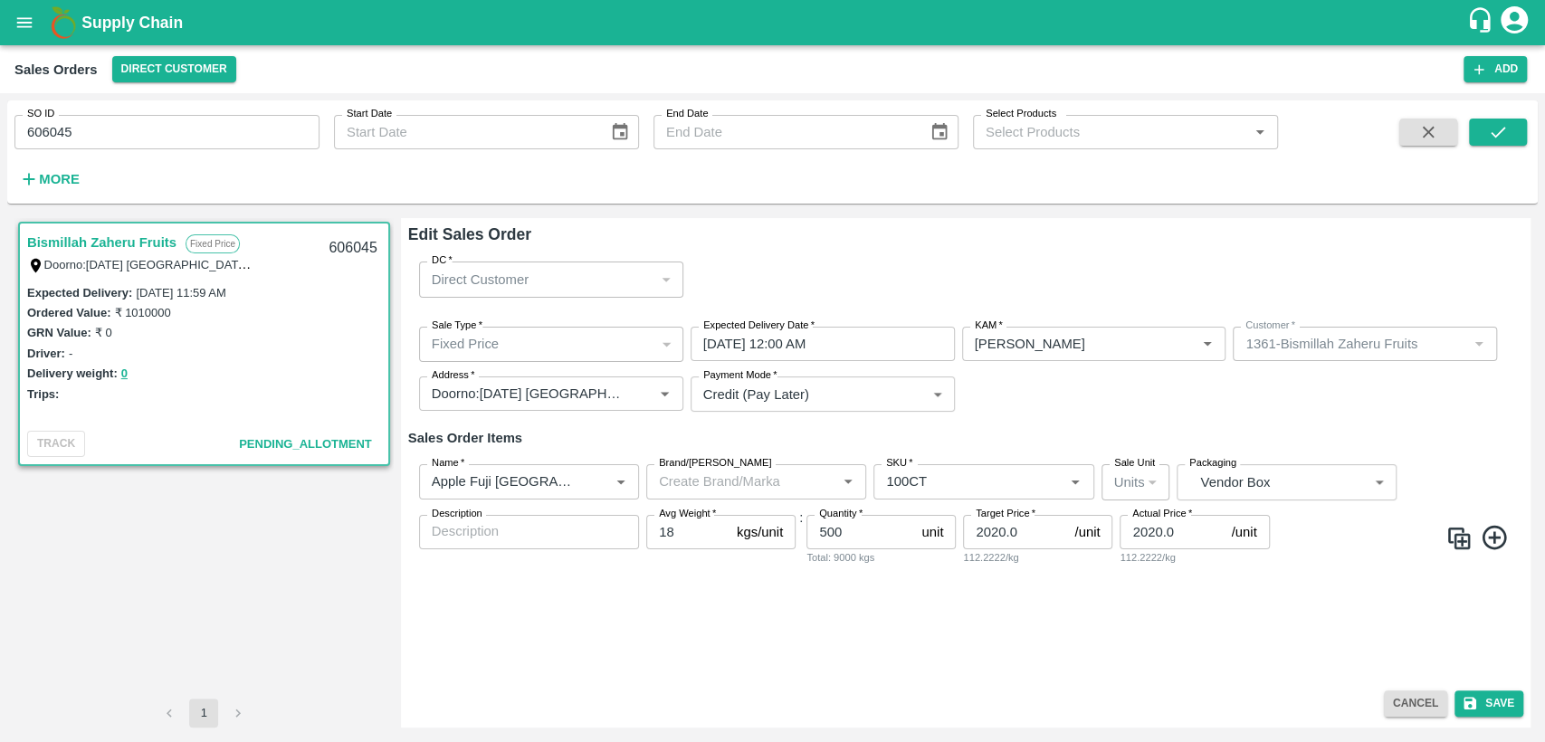
click at [1506, 687] on div "Edit Sales Order DC   * Direct Customer 6 DC Sale Type   * Fixed Price 1 Sale T…" at bounding box center [966, 473] width 1130 height 510
click at [1506, 703] on button "Save" at bounding box center [1489, 704] width 69 height 26
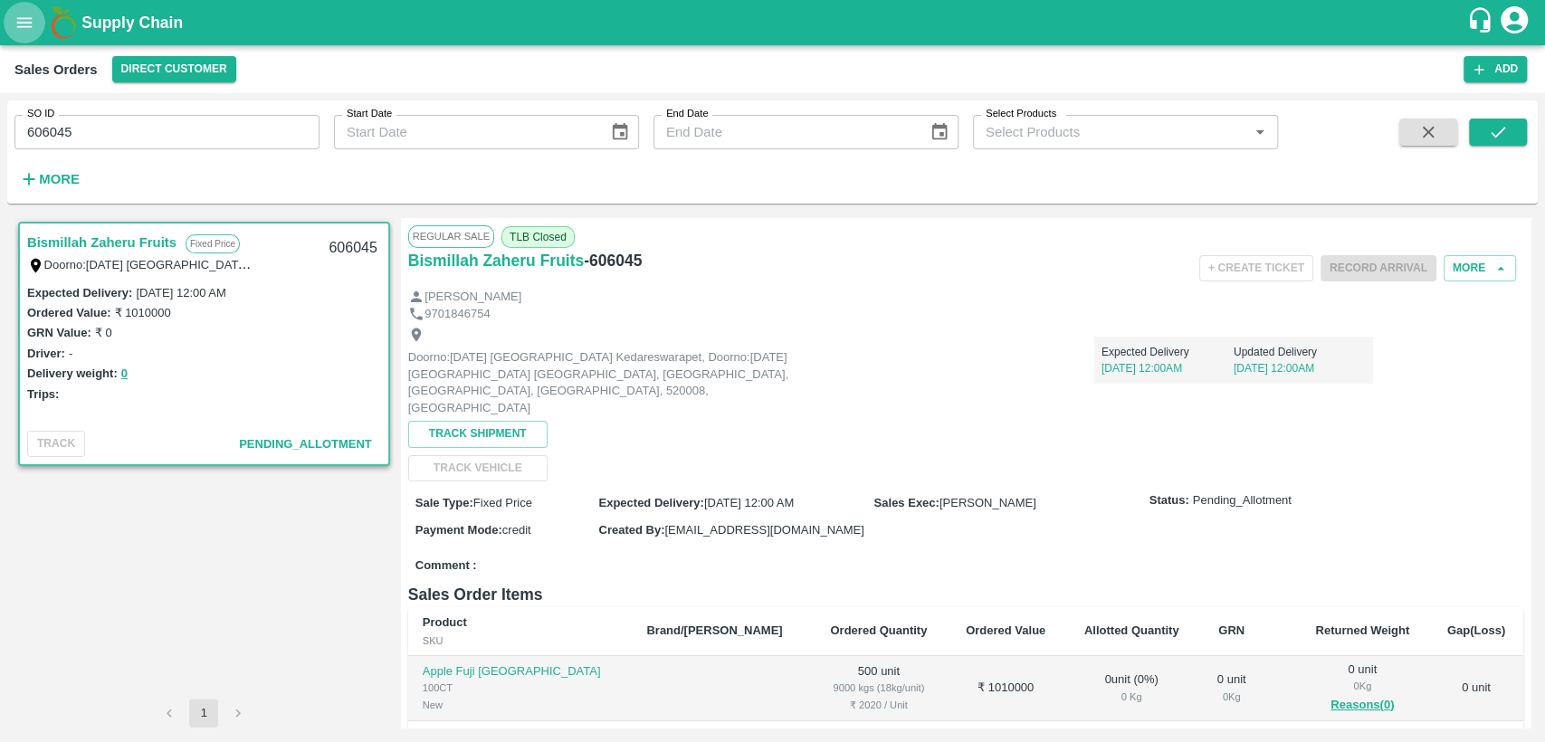
click at [32, 28] on icon "open drawer" at bounding box center [24, 23] width 20 height 20
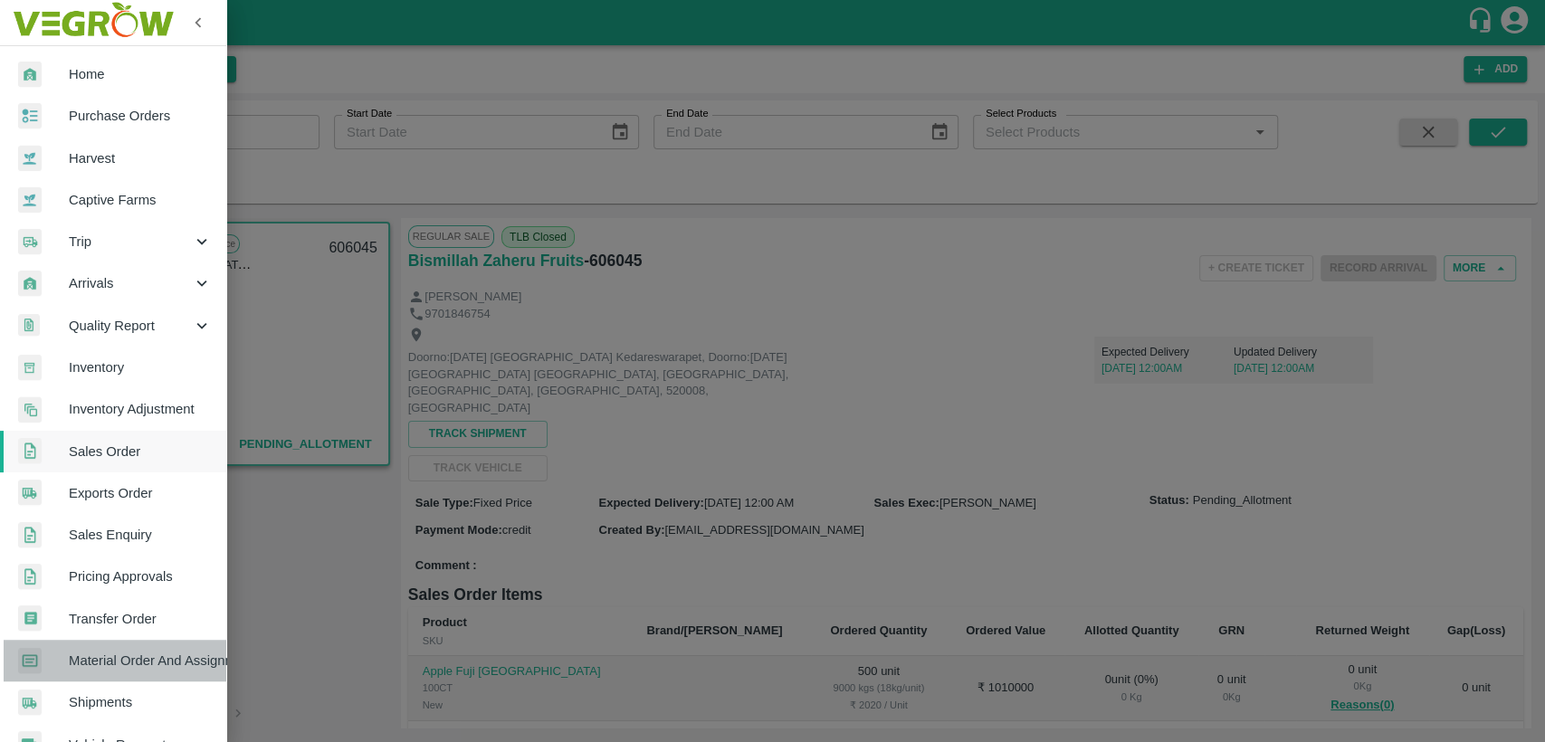
click at [156, 663] on span "Material Order And Assignment" at bounding box center [140, 661] width 143 height 20
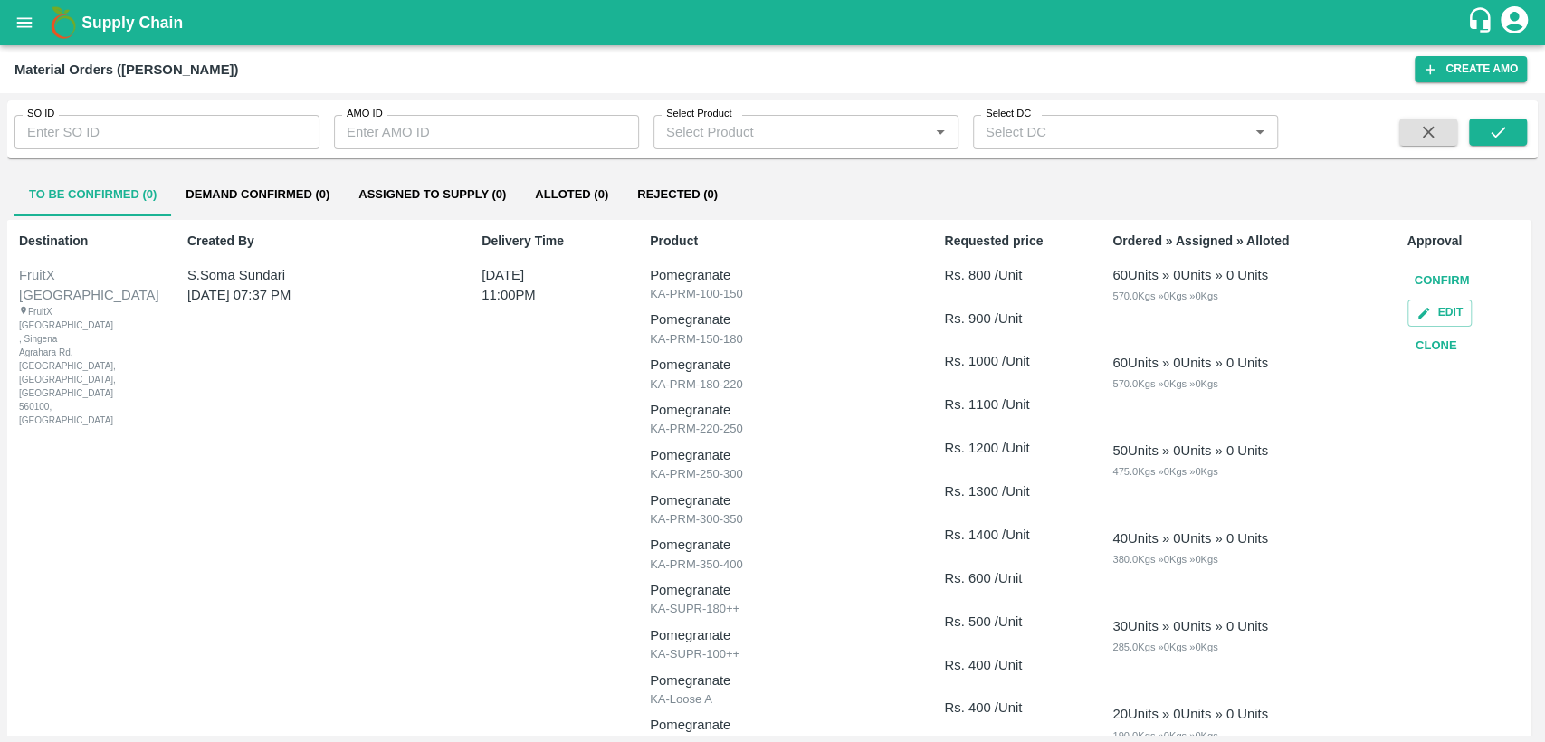
click at [103, 133] on input "SO ID" at bounding box center [166, 132] width 305 height 34
paste input "605545"
type input "605545"
click at [1504, 132] on icon "submit" at bounding box center [1498, 132] width 20 height 20
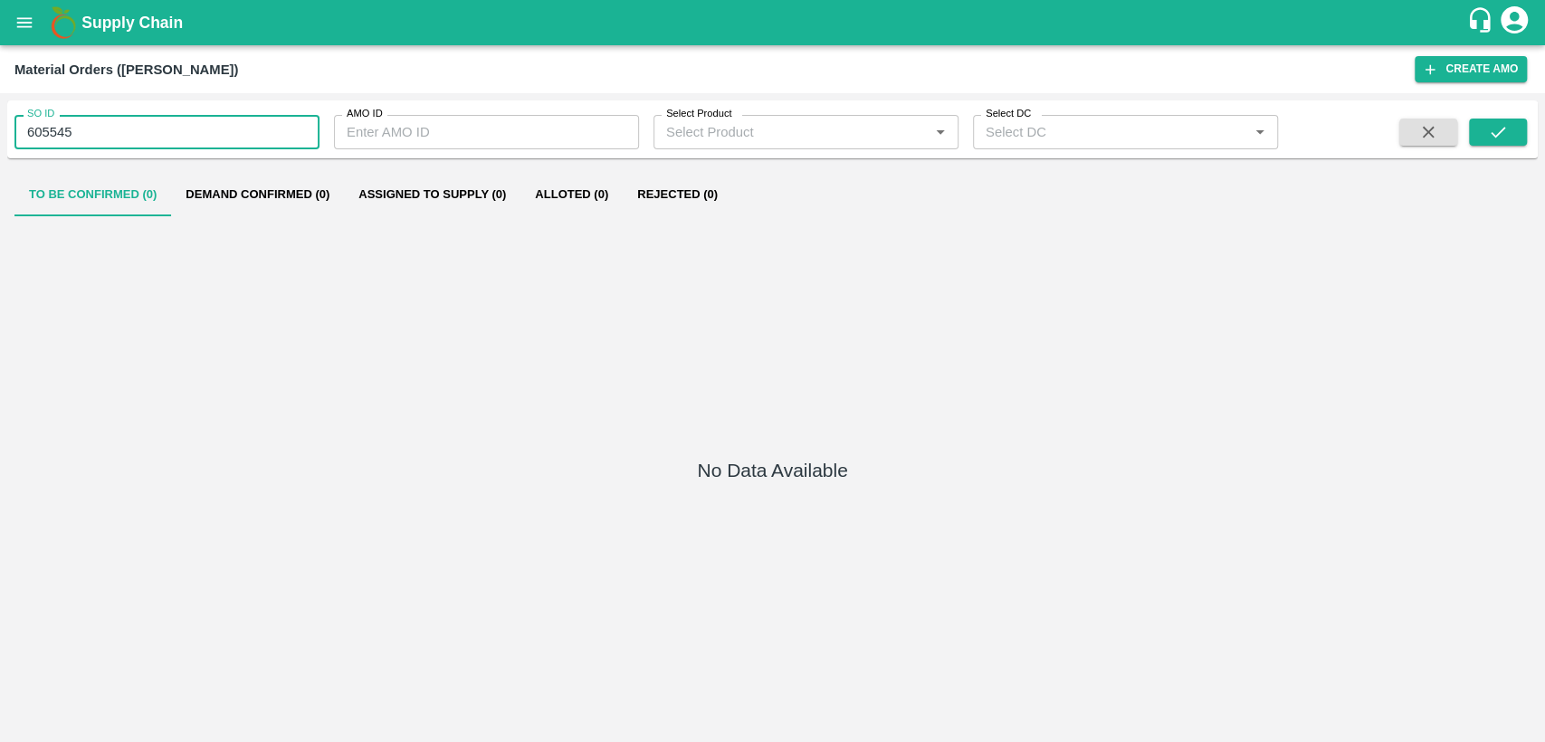
click at [136, 129] on input "605545" at bounding box center [166, 132] width 305 height 34
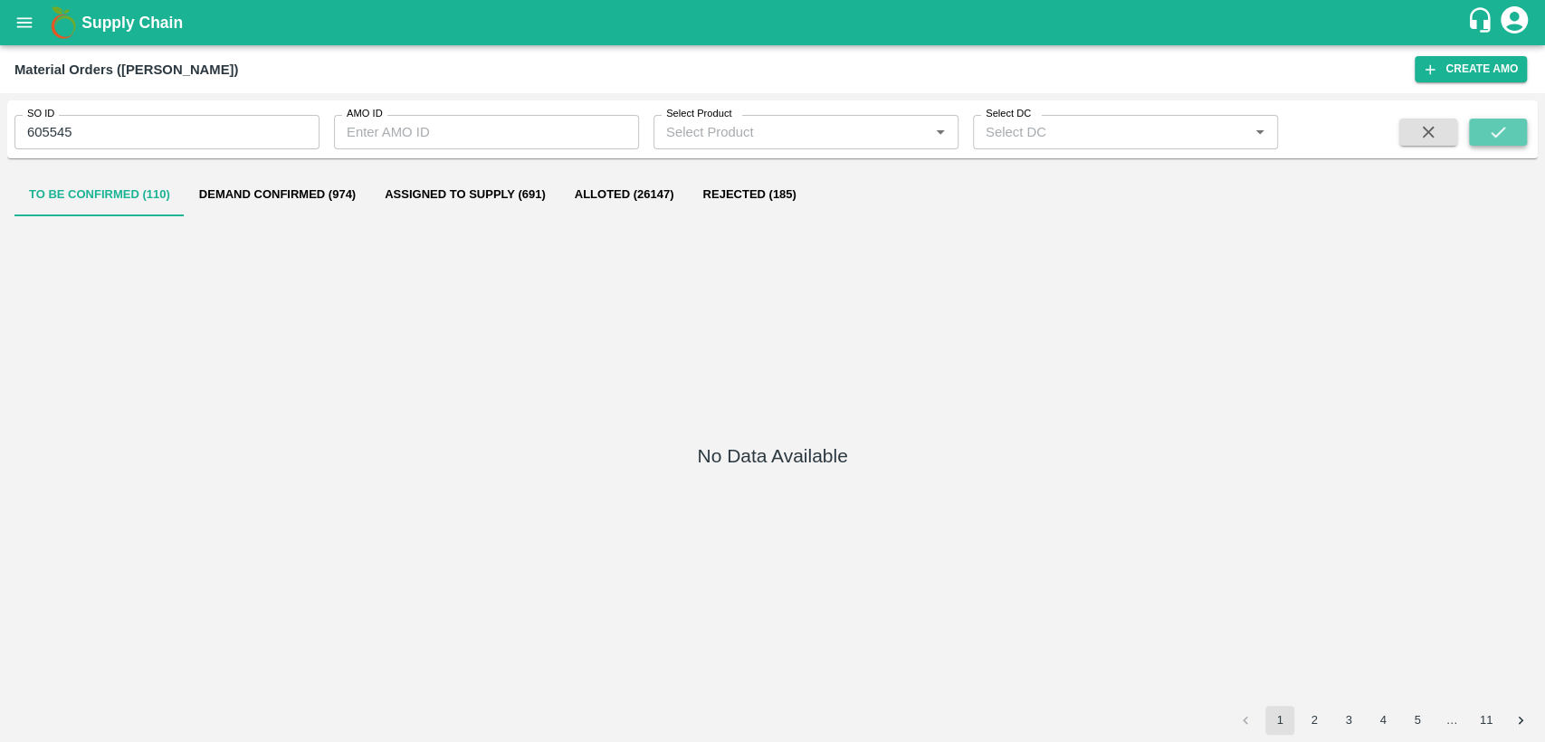
click at [1512, 129] on button "submit" at bounding box center [1498, 132] width 58 height 27
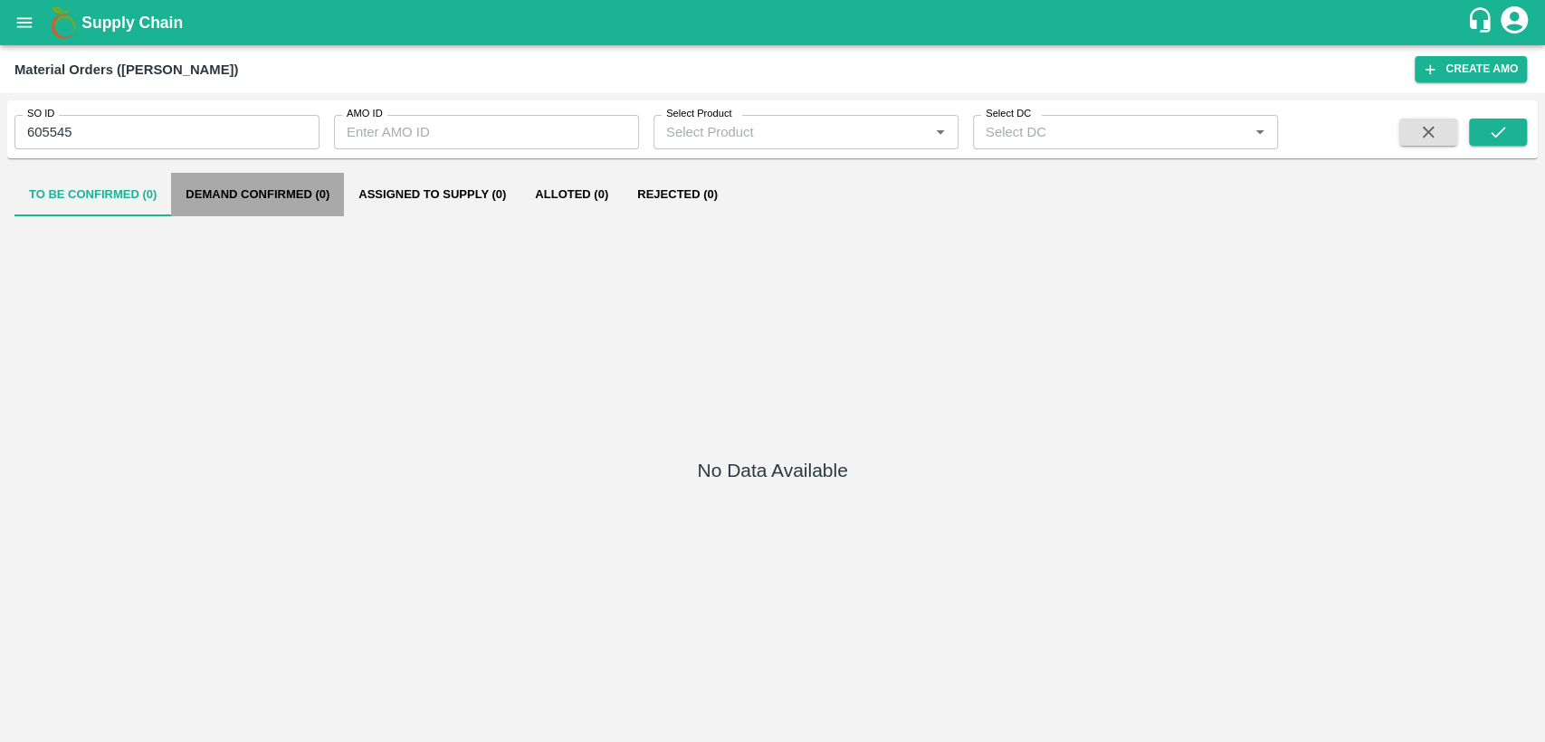
click at [291, 201] on button "Demand Confirmed (0)" at bounding box center [257, 194] width 173 height 43
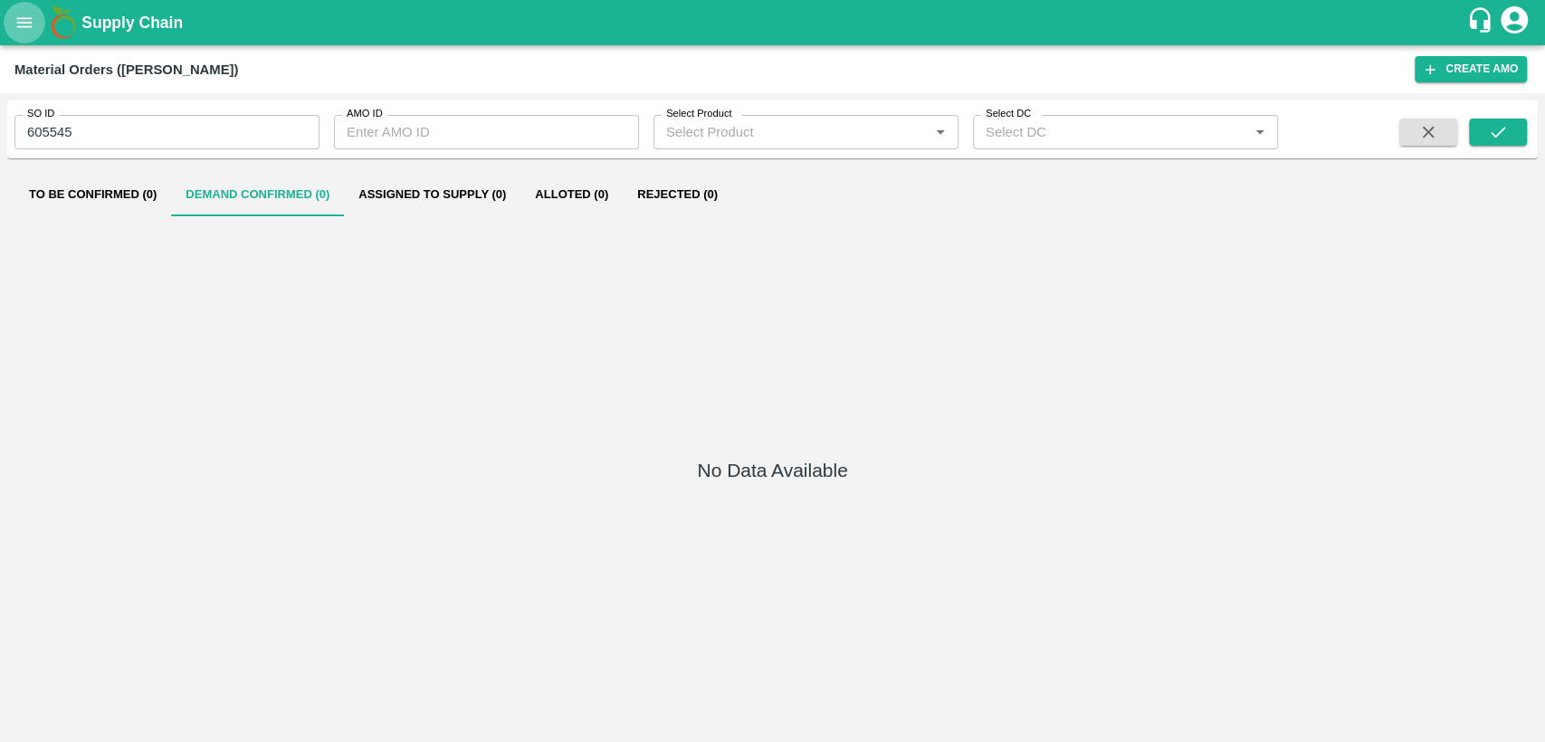
click at [32, 19] on icon "open drawer" at bounding box center [24, 23] width 20 height 20
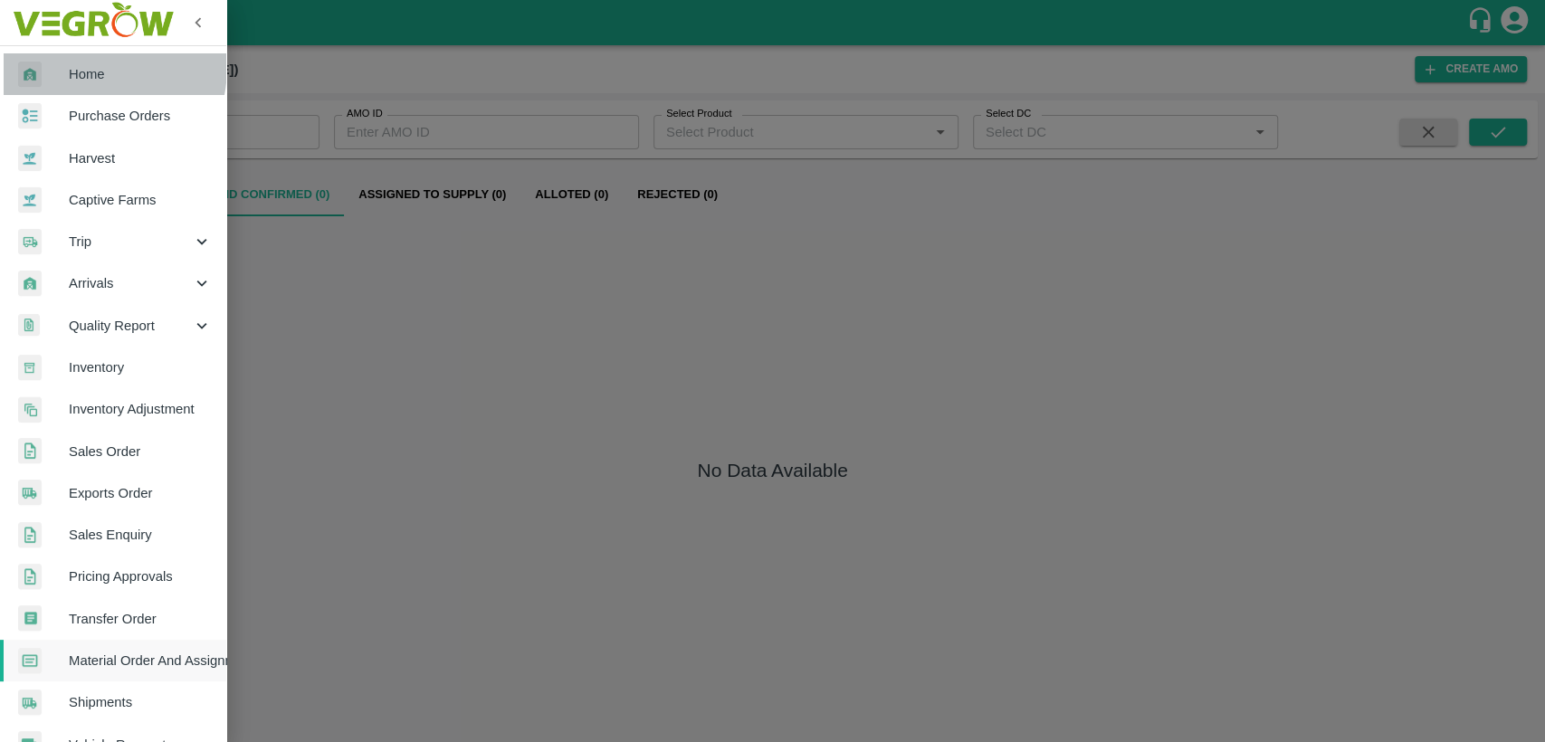
click at [74, 66] on span "Home" at bounding box center [140, 74] width 143 height 20
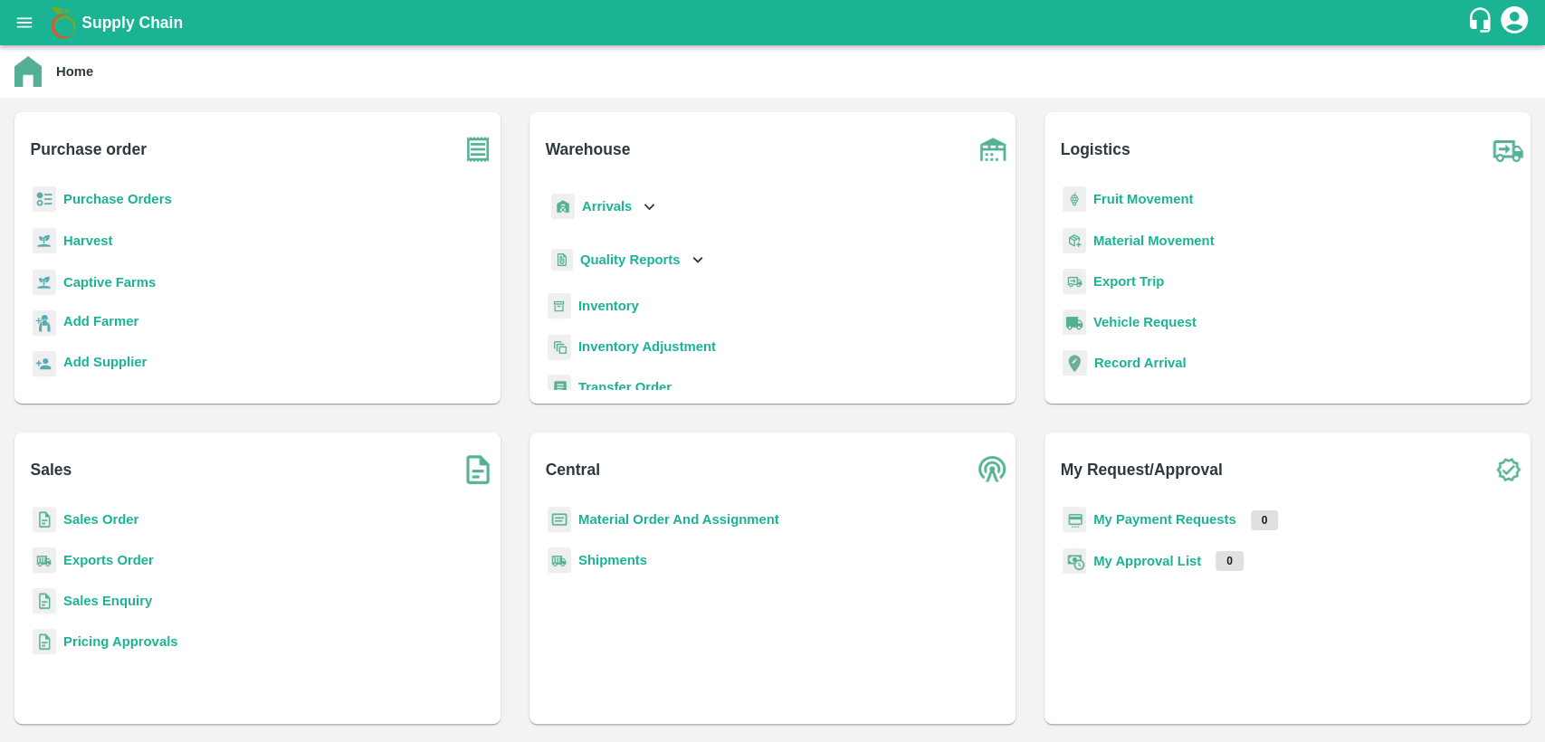
click at [681, 518] on b "Material Order And Assignment" at bounding box center [678, 519] width 201 height 14
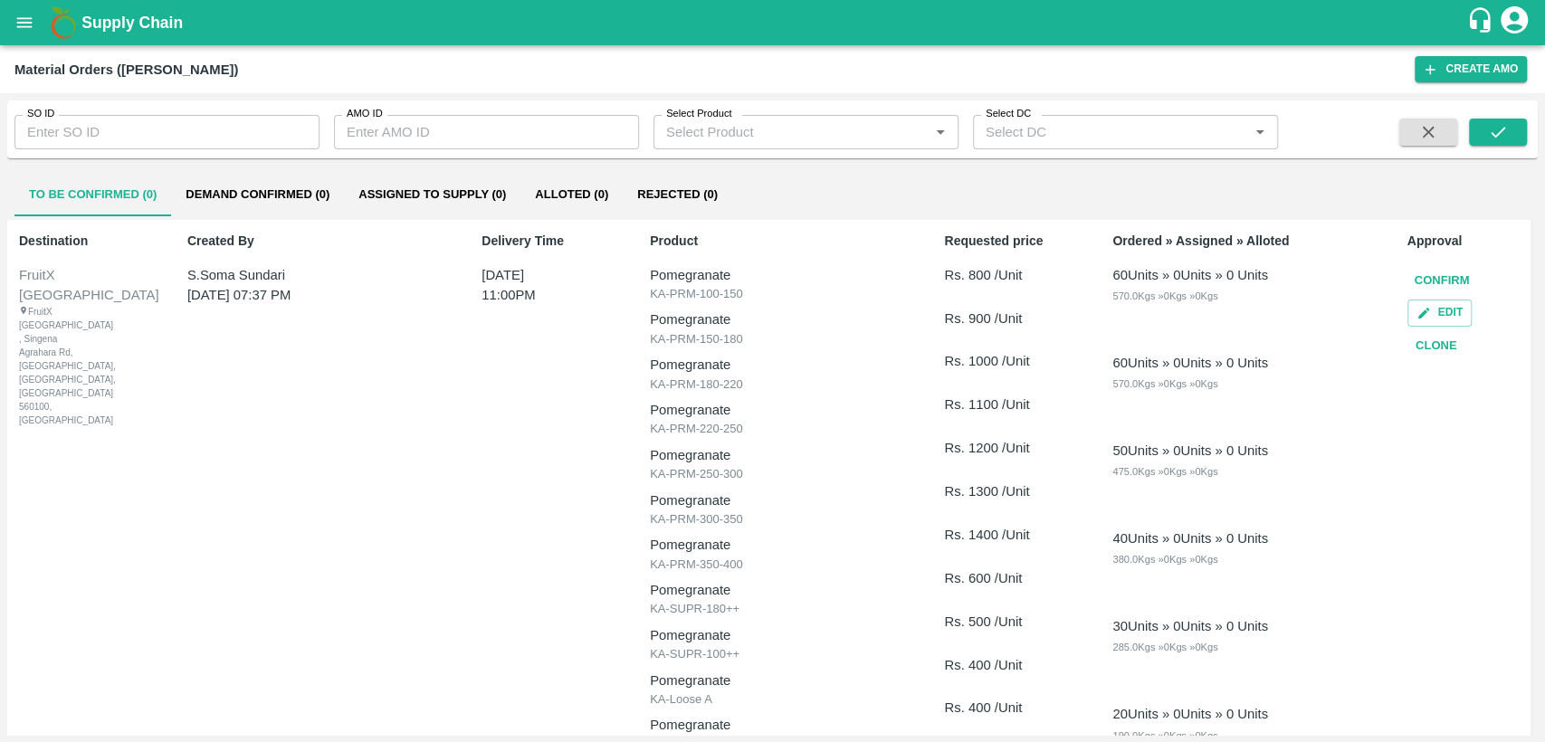
click at [206, 129] on input "SO ID" at bounding box center [166, 132] width 305 height 34
paste input "605545"
click at [1500, 130] on icon "submit" at bounding box center [1498, 132] width 20 height 20
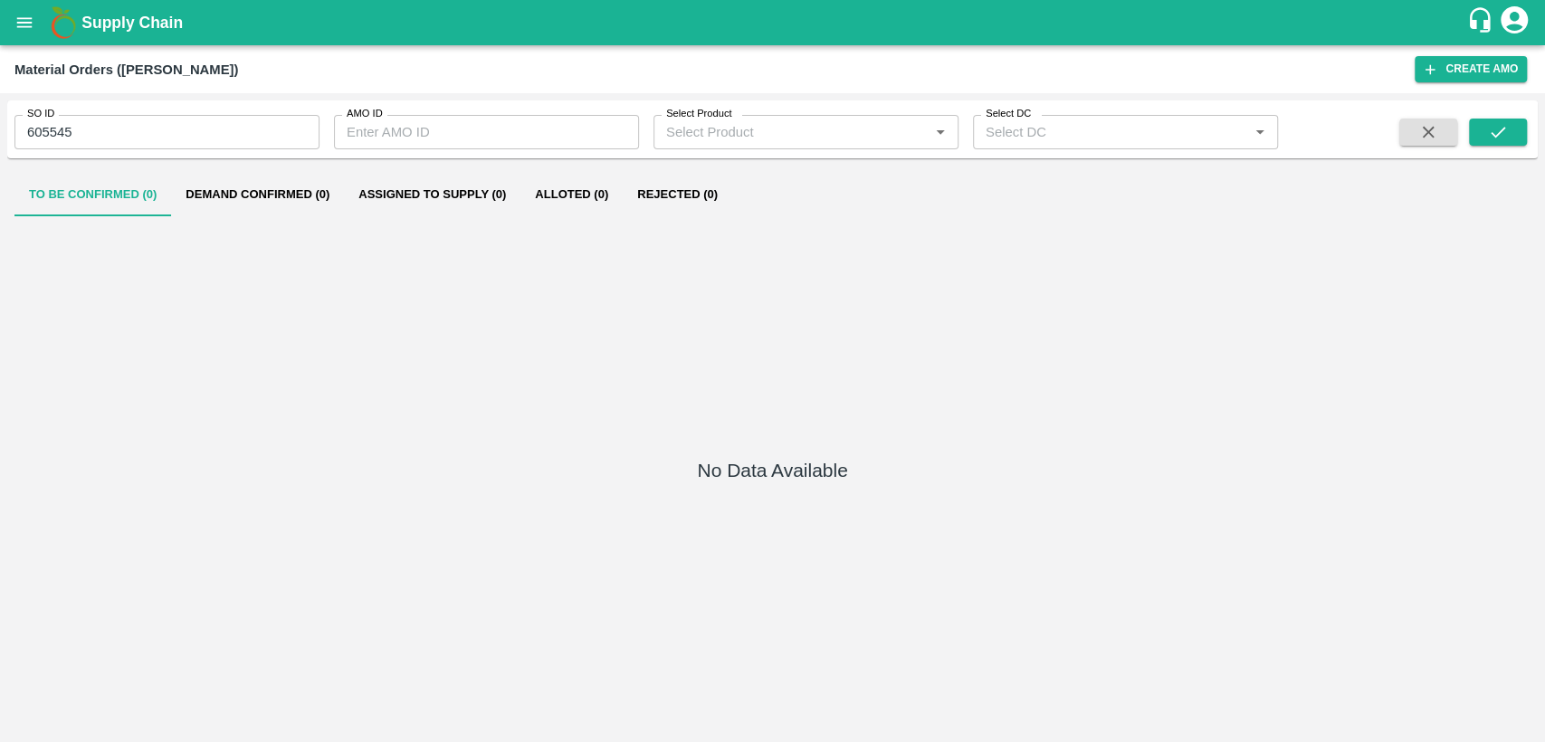
click at [298, 197] on button "Demand Confirmed (0)" at bounding box center [257, 194] width 173 height 43
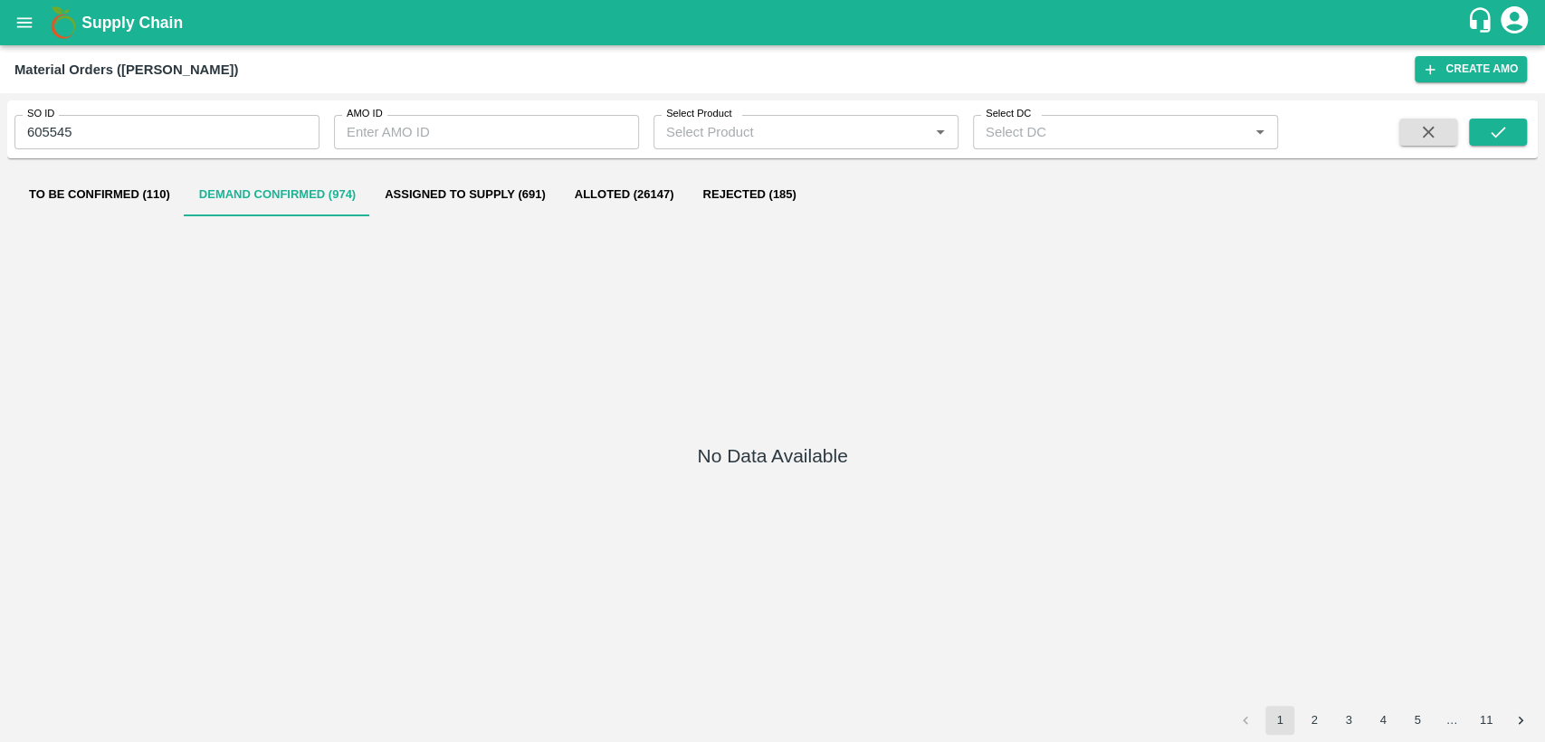
click at [99, 125] on input "605545" at bounding box center [166, 132] width 305 height 34
type input "606045"
click at [1485, 126] on button "submit" at bounding box center [1498, 132] width 58 height 27
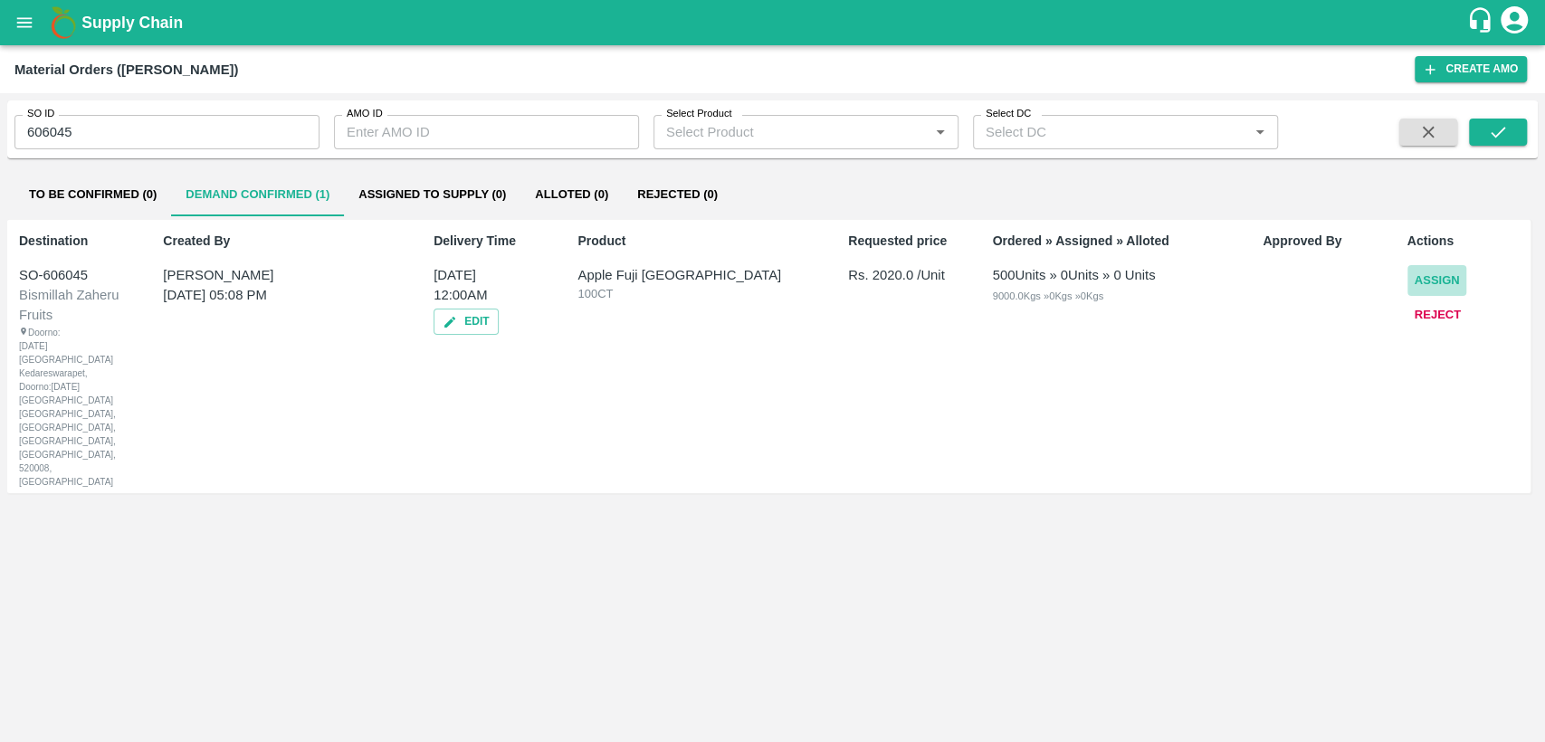
click at [1436, 281] on button "Assign" at bounding box center [1438, 281] width 60 height 32
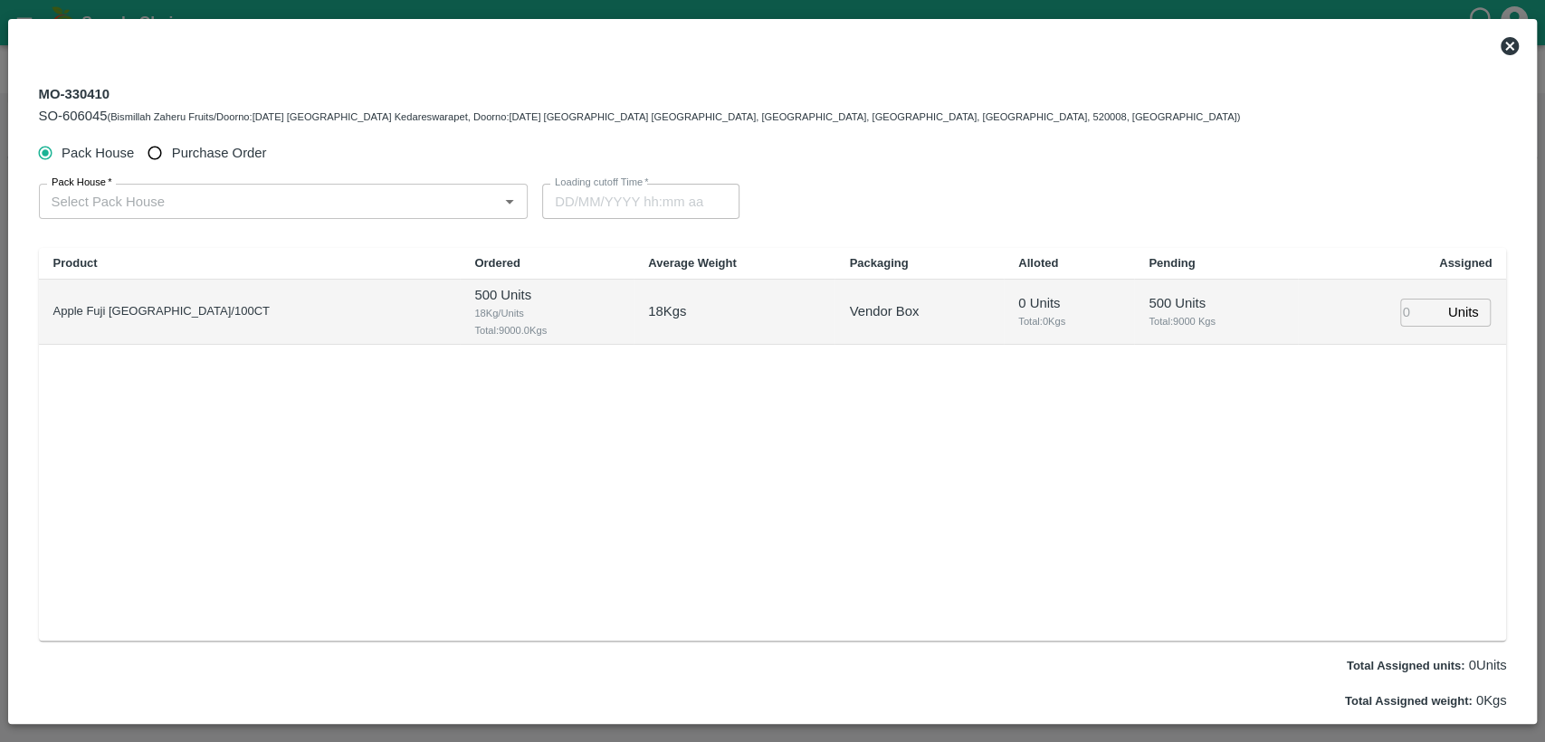
click at [244, 163] on label "Purchase Order" at bounding box center [202, 153] width 128 height 33
click at [172, 163] on input "Purchase Order" at bounding box center [154, 153] width 33 height 33
radio input "true"
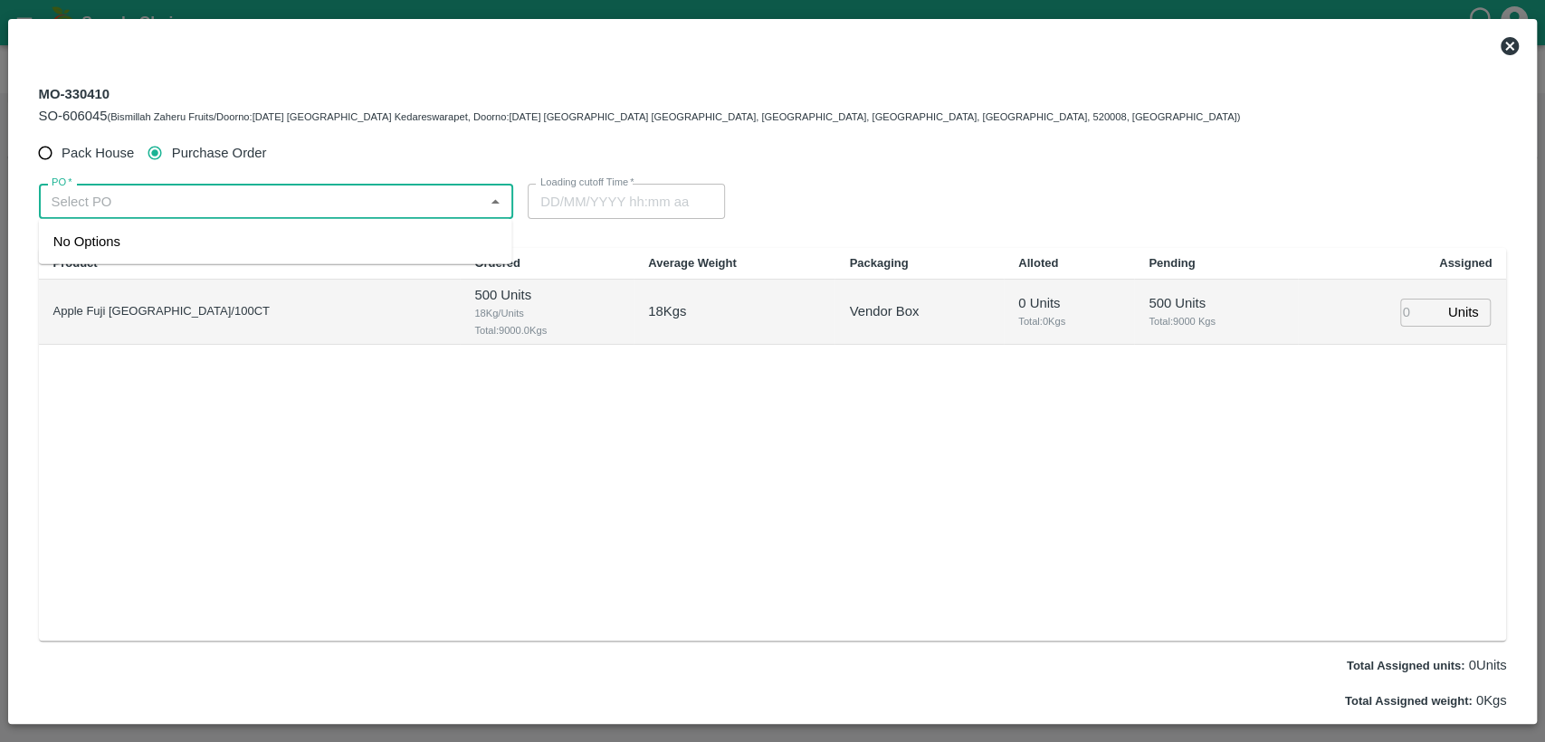
click at [248, 208] on input "PO   *" at bounding box center [261, 201] width 434 height 24
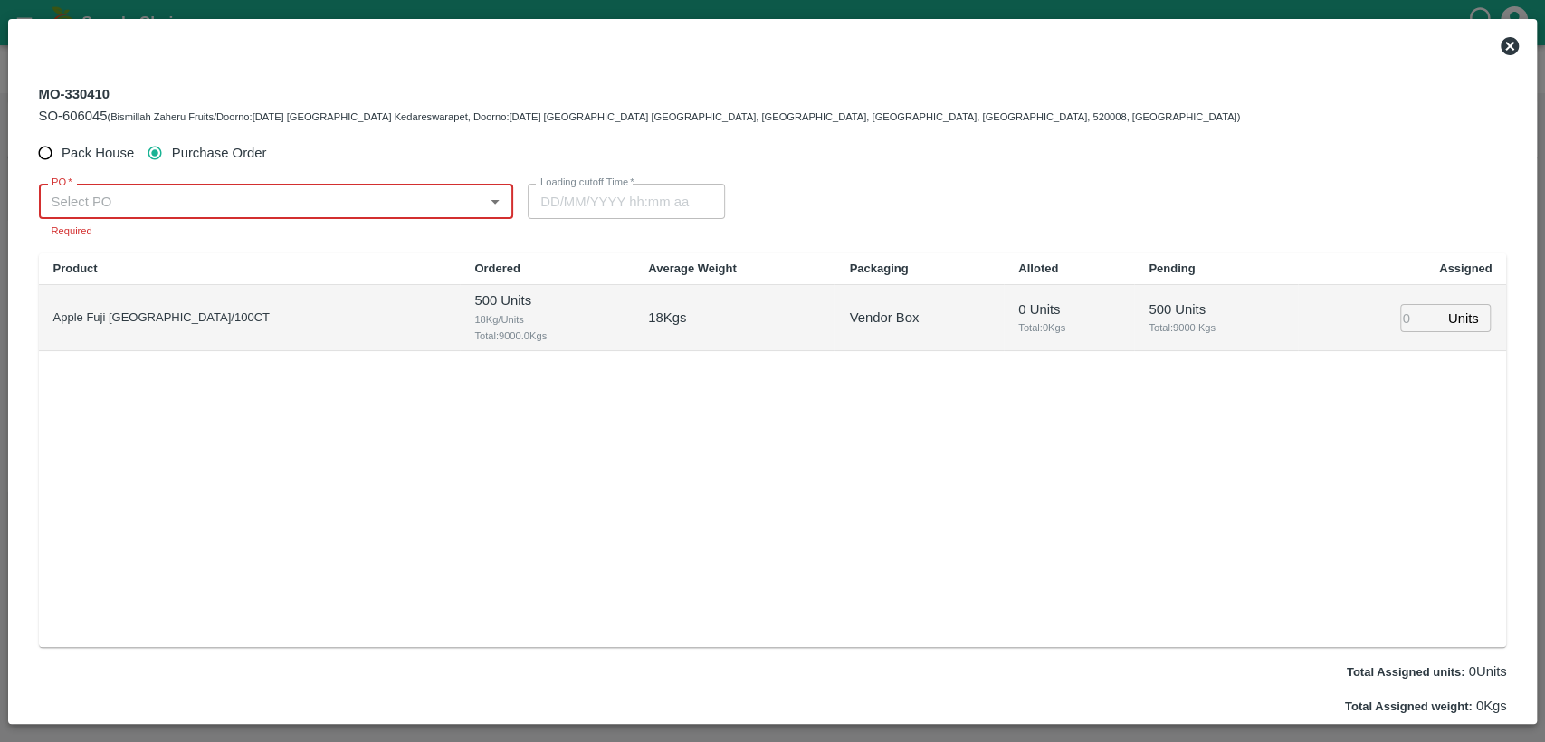
paste input "178811"
click at [412, 238] on div "PO-178811(Embrace Fresh fruits Pvt. Ltd.-77388 79055)" at bounding box center [275, 241] width 473 height 31
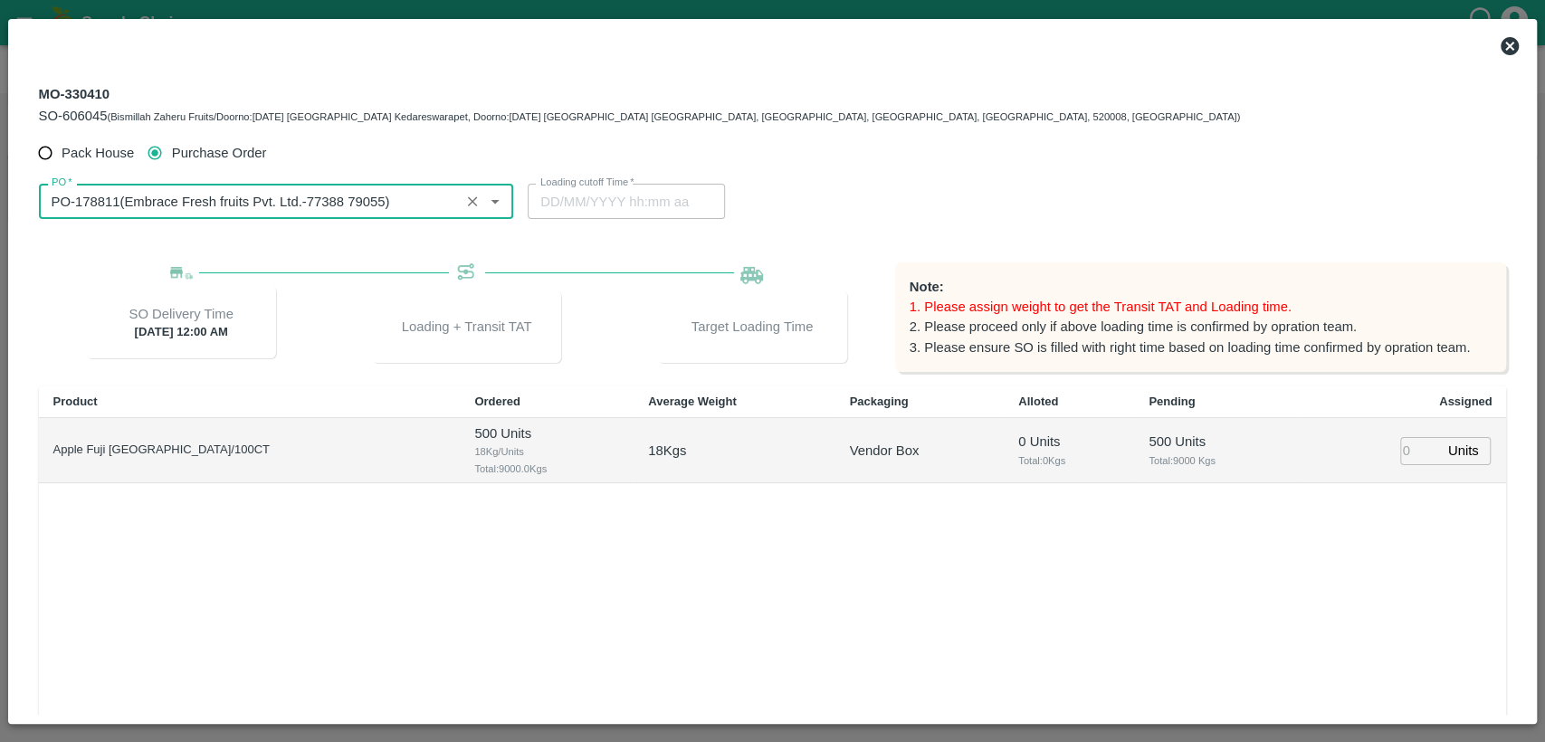
type input "PO-178811(Embrace Fresh fruits Pvt. Ltd.-77388 79055)"
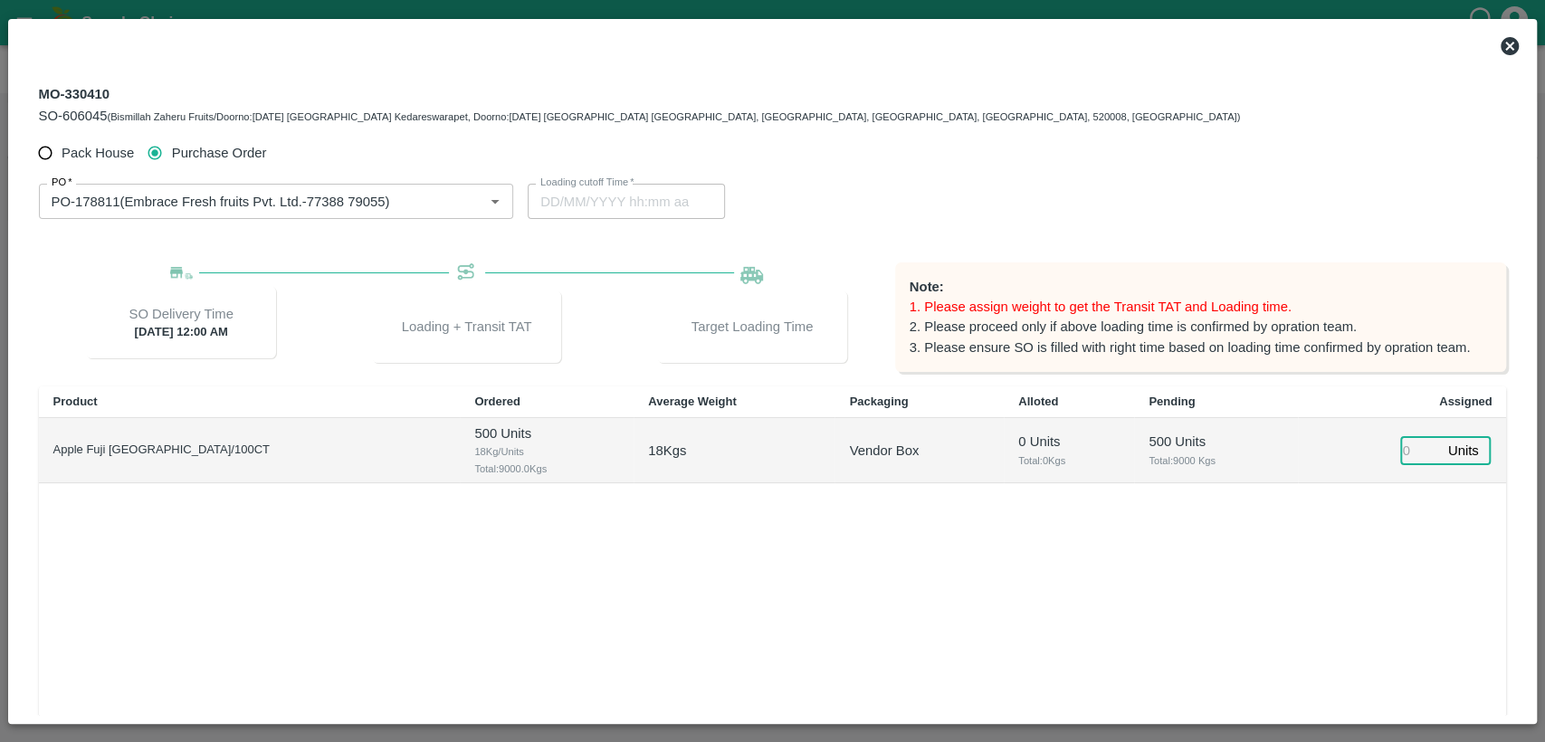
click at [1409, 446] on input "number" at bounding box center [1420, 451] width 40 height 28
type input "500"
type input "07/10/2025 11:36 AM"
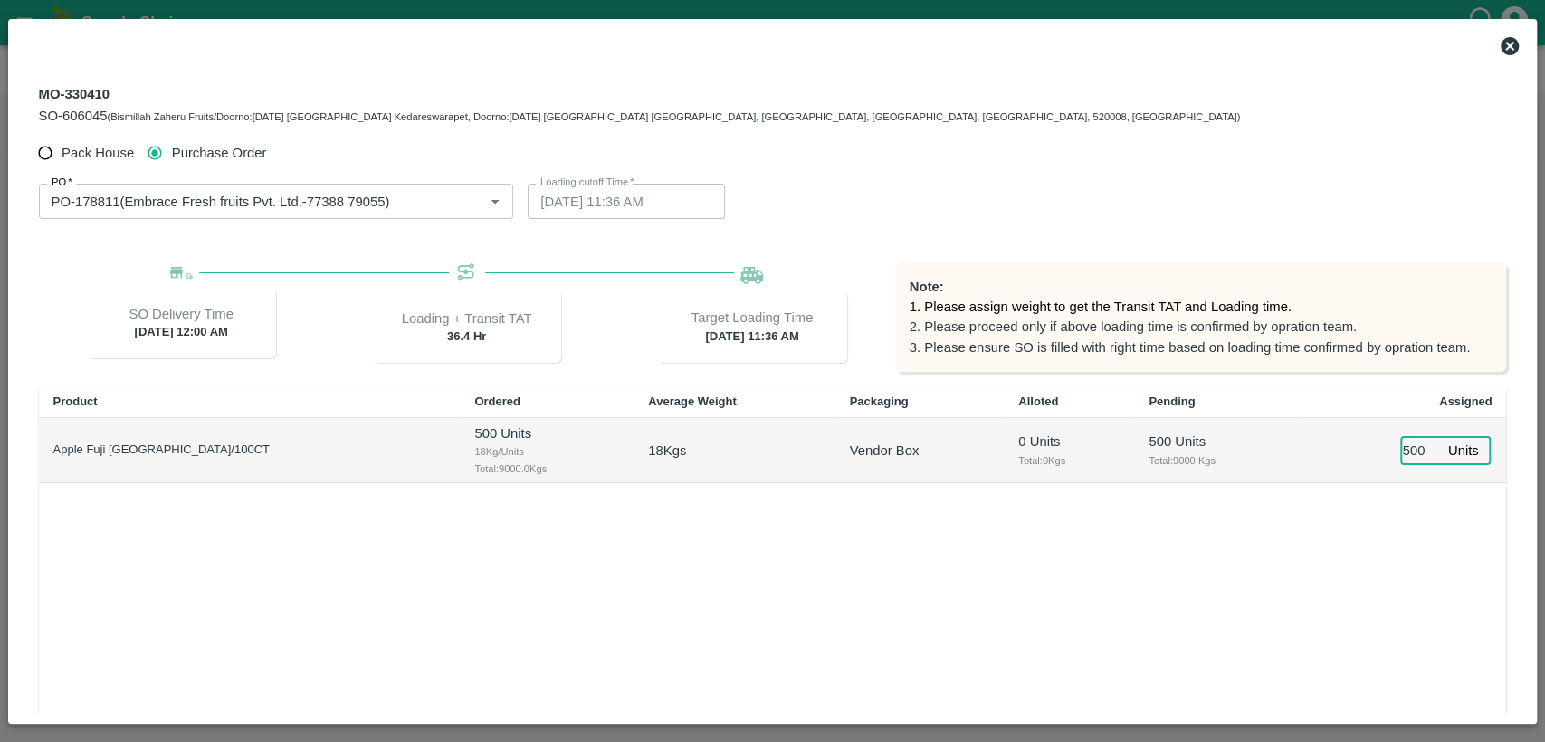
scroll to position [180, 0]
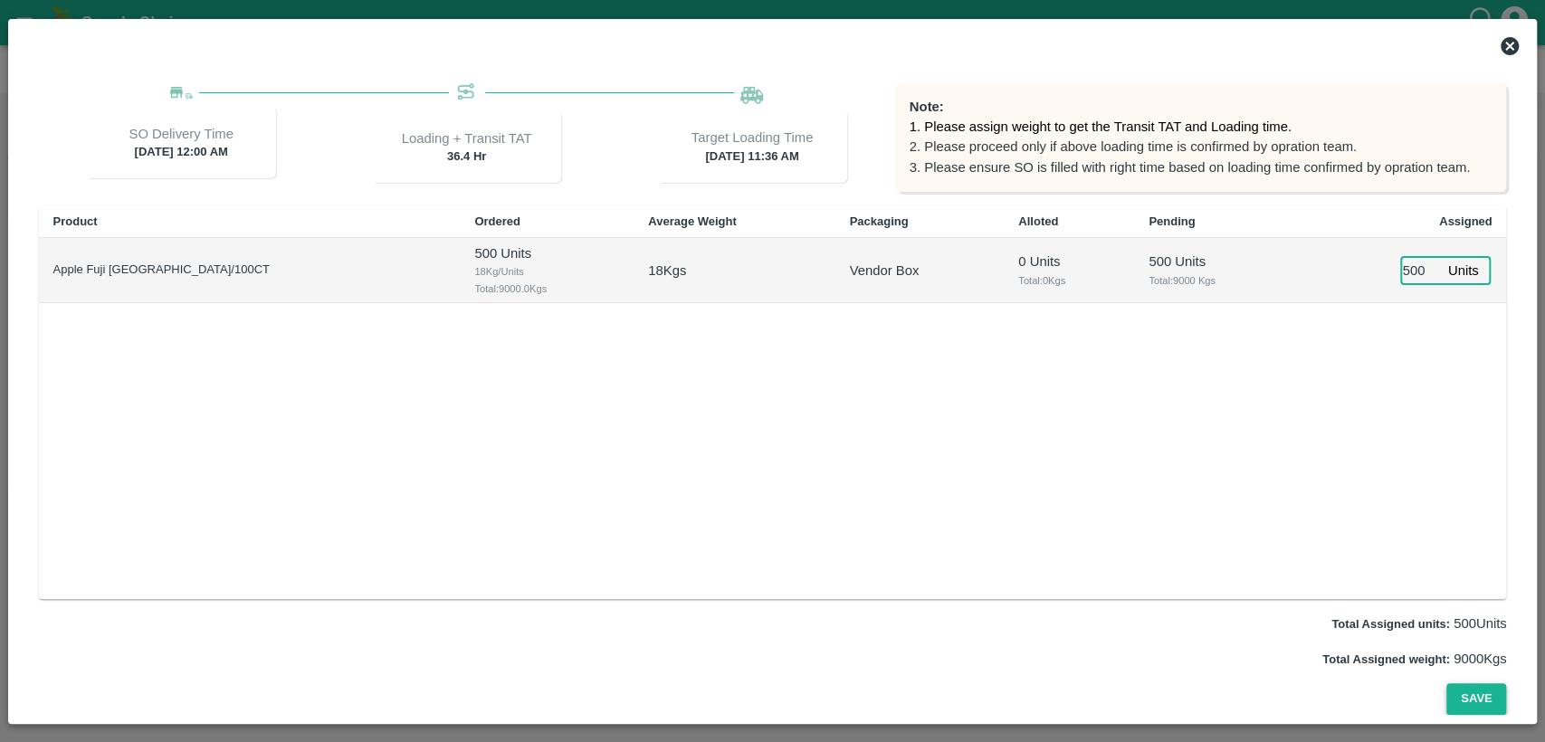
type input "500"
click at [1470, 689] on button "Save" at bounding box center [1476, 699] width 60 height 32
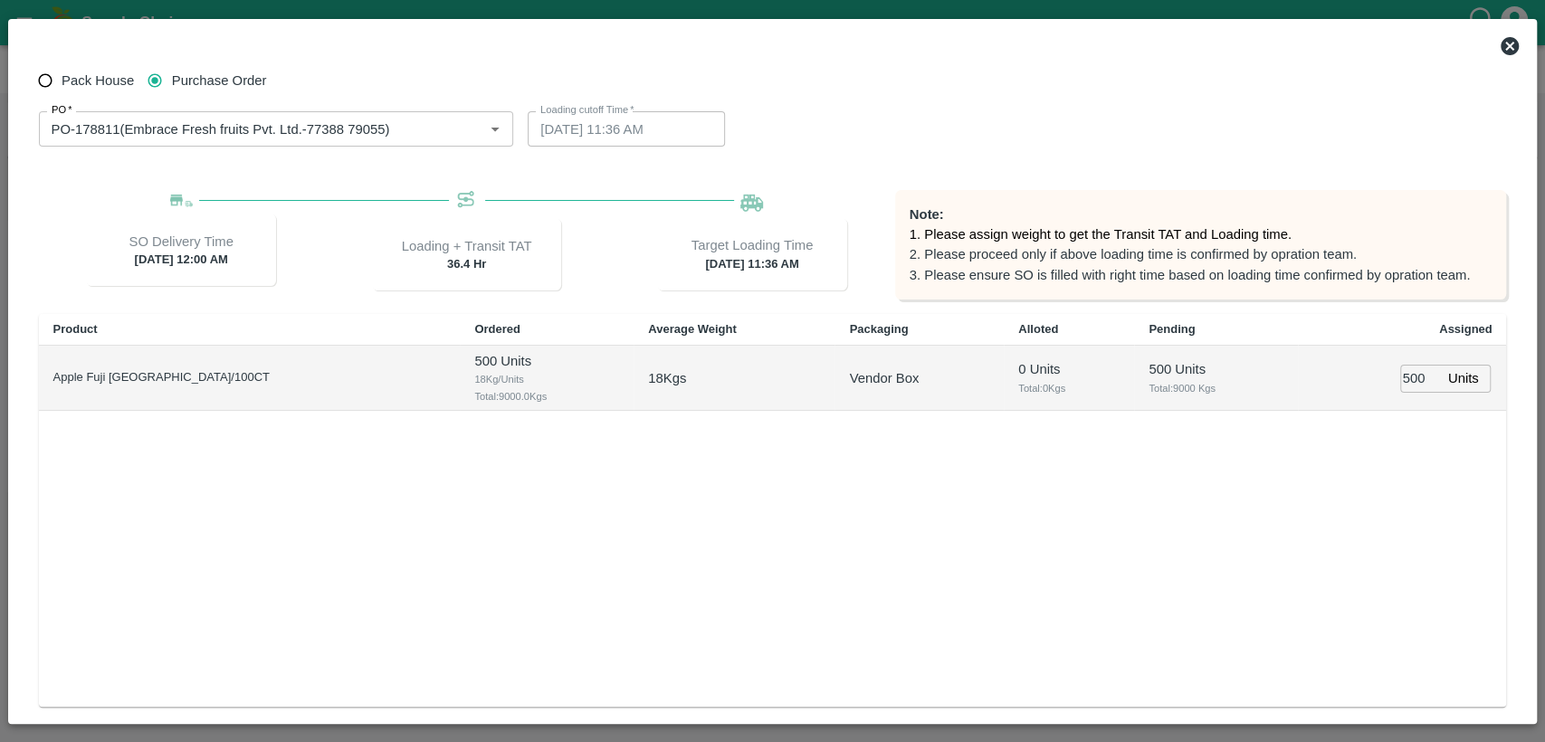
click at [1505, 52] on icon at bounding box center [1510, 46] width 18 height 18
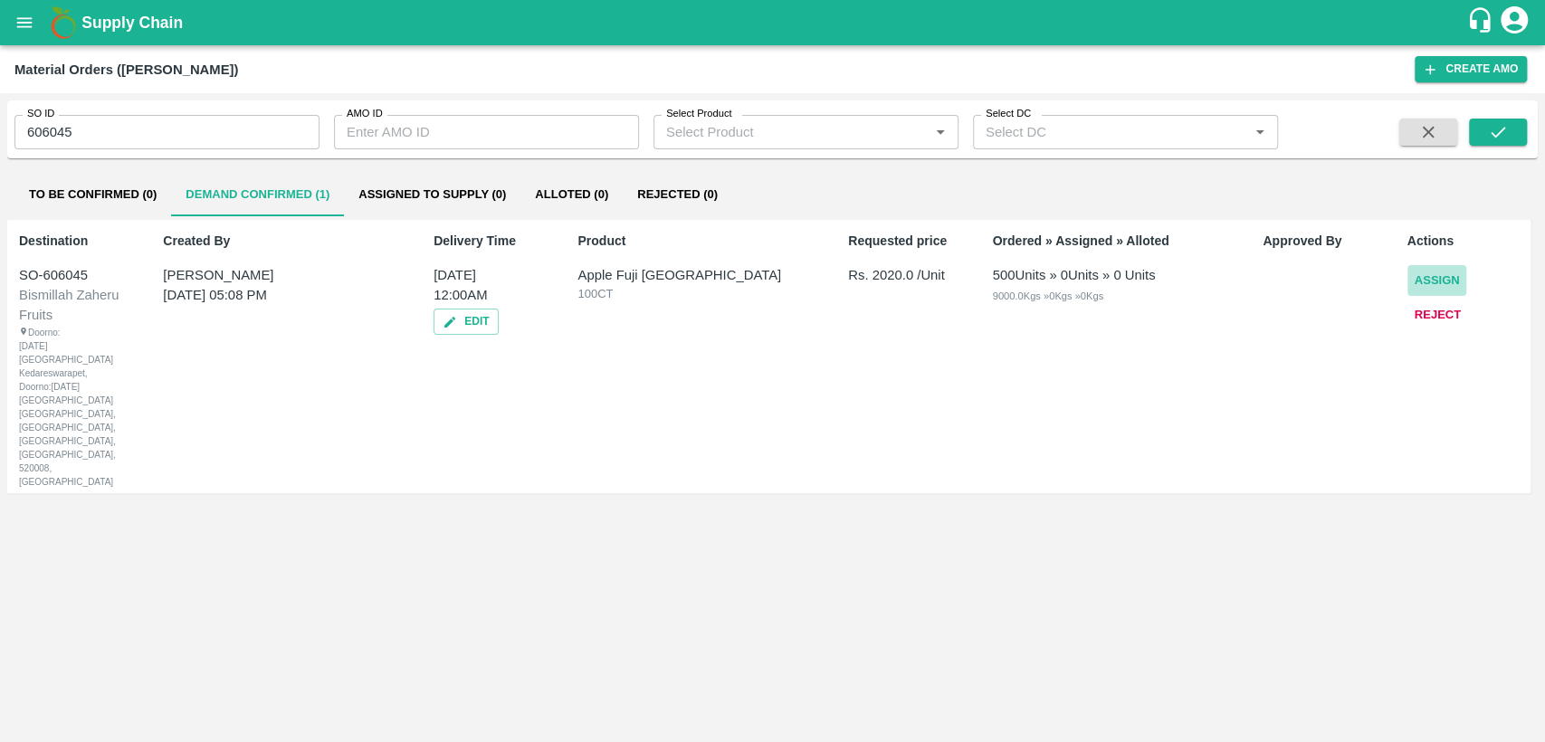
click at [1436, 286] on button "Assign" at bounding box center [1438, 281] width 60 height 32
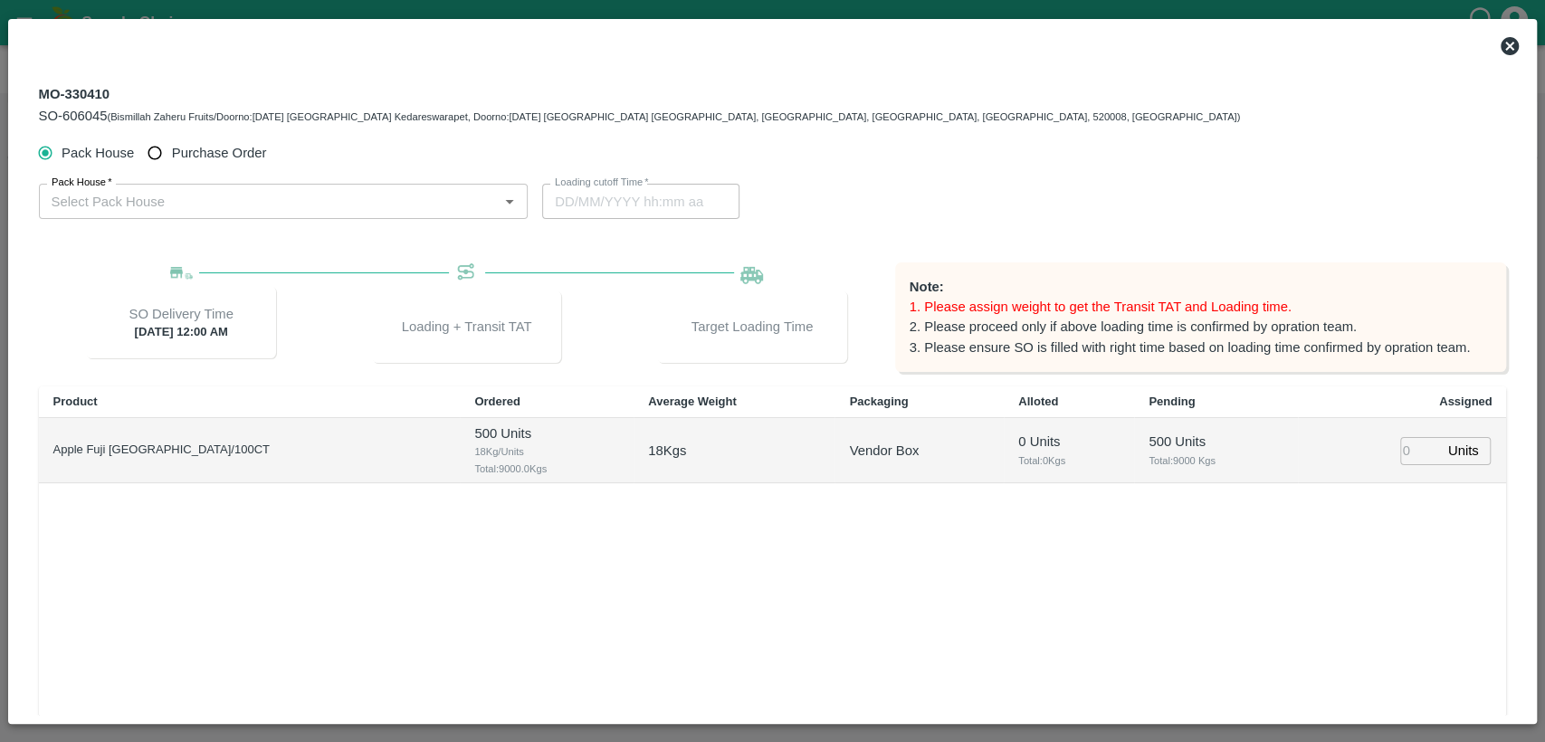
click at [1513, 48] on icon at bounding box center [1510, 46] width 22 height 22
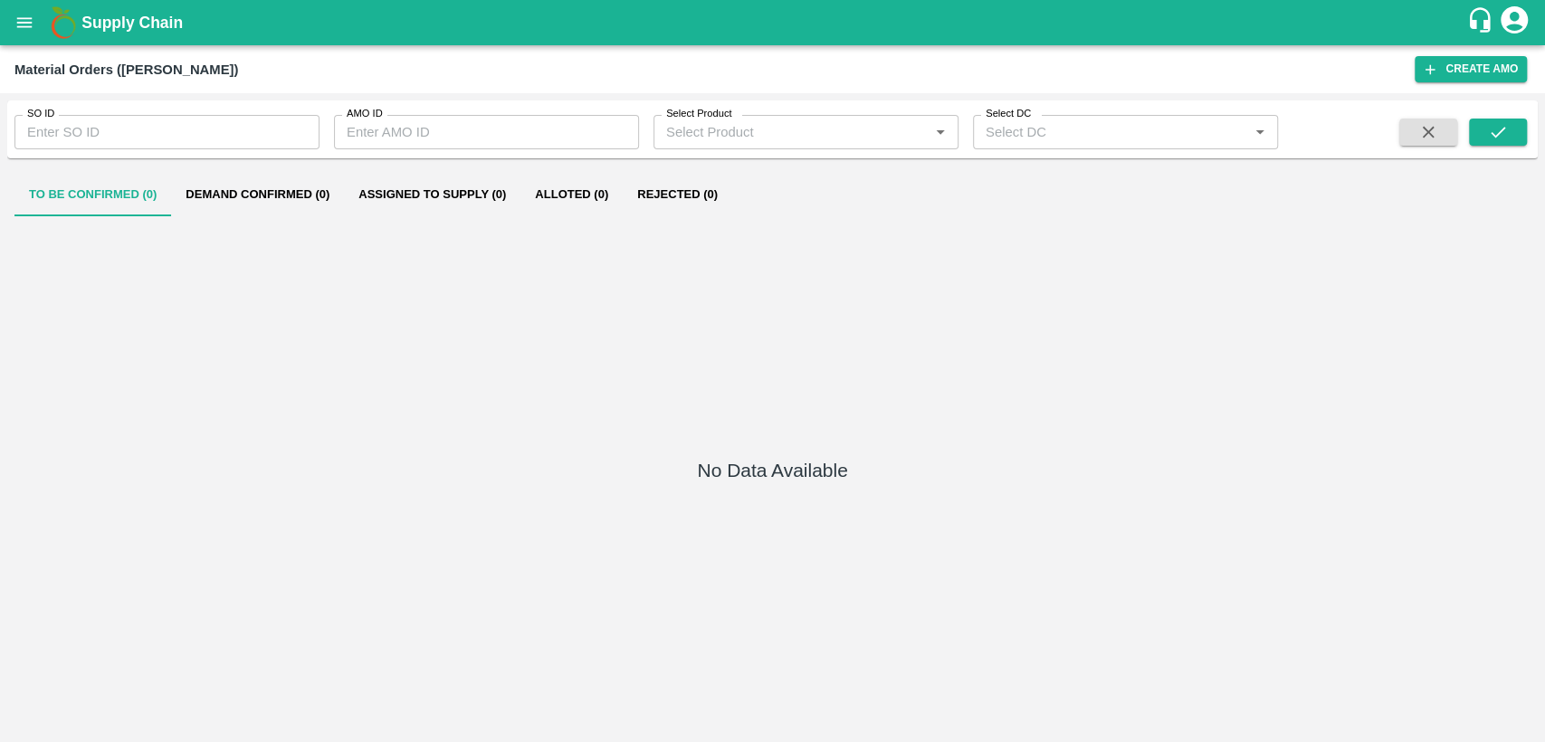
type input "606044"
click at [281, 198] on button "Demand Confirmed (1)" at bounding box center [257, 194] width 173 height 43
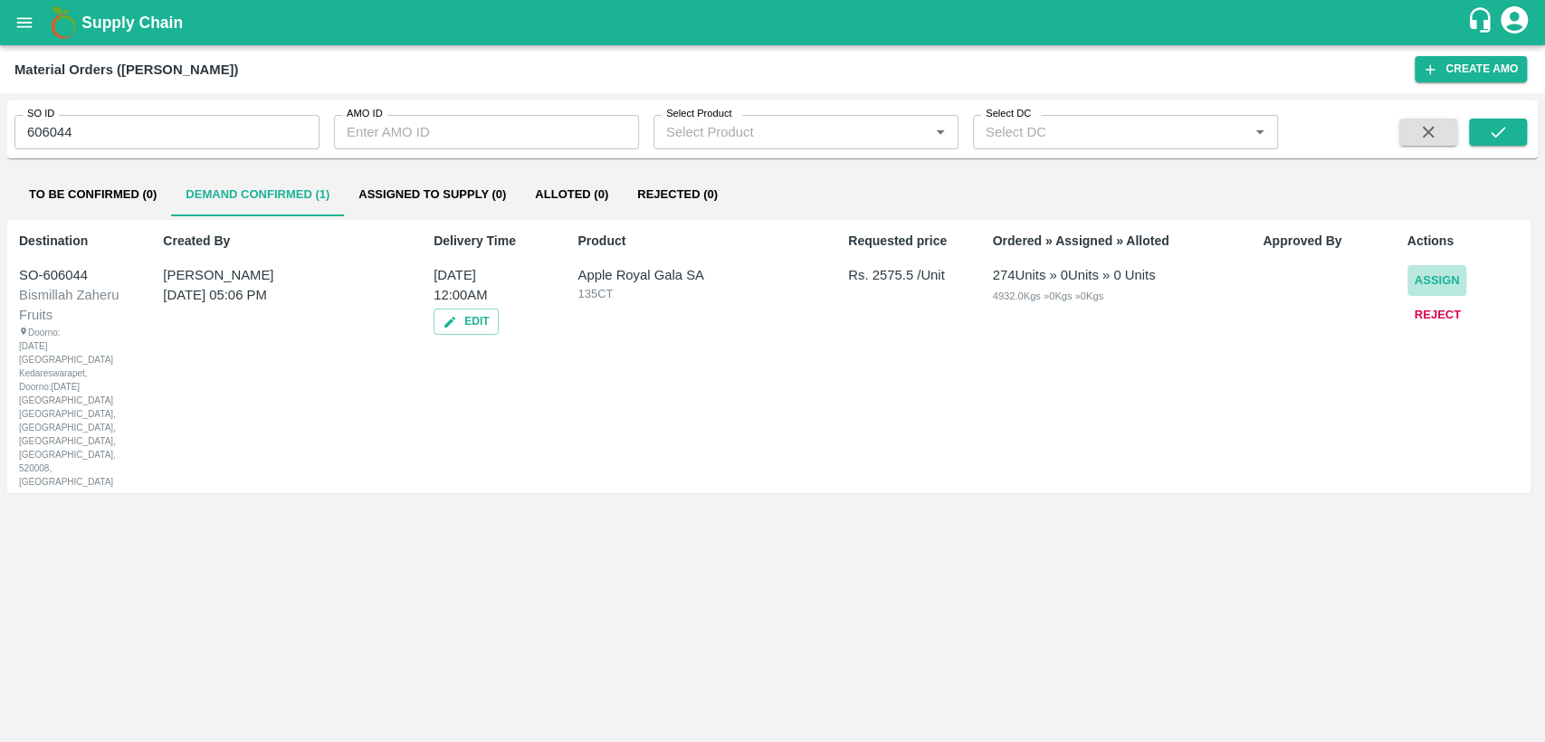
click at [1436, 281] on button "Assign" at bounding box center [1438, 281] width 60 height 32
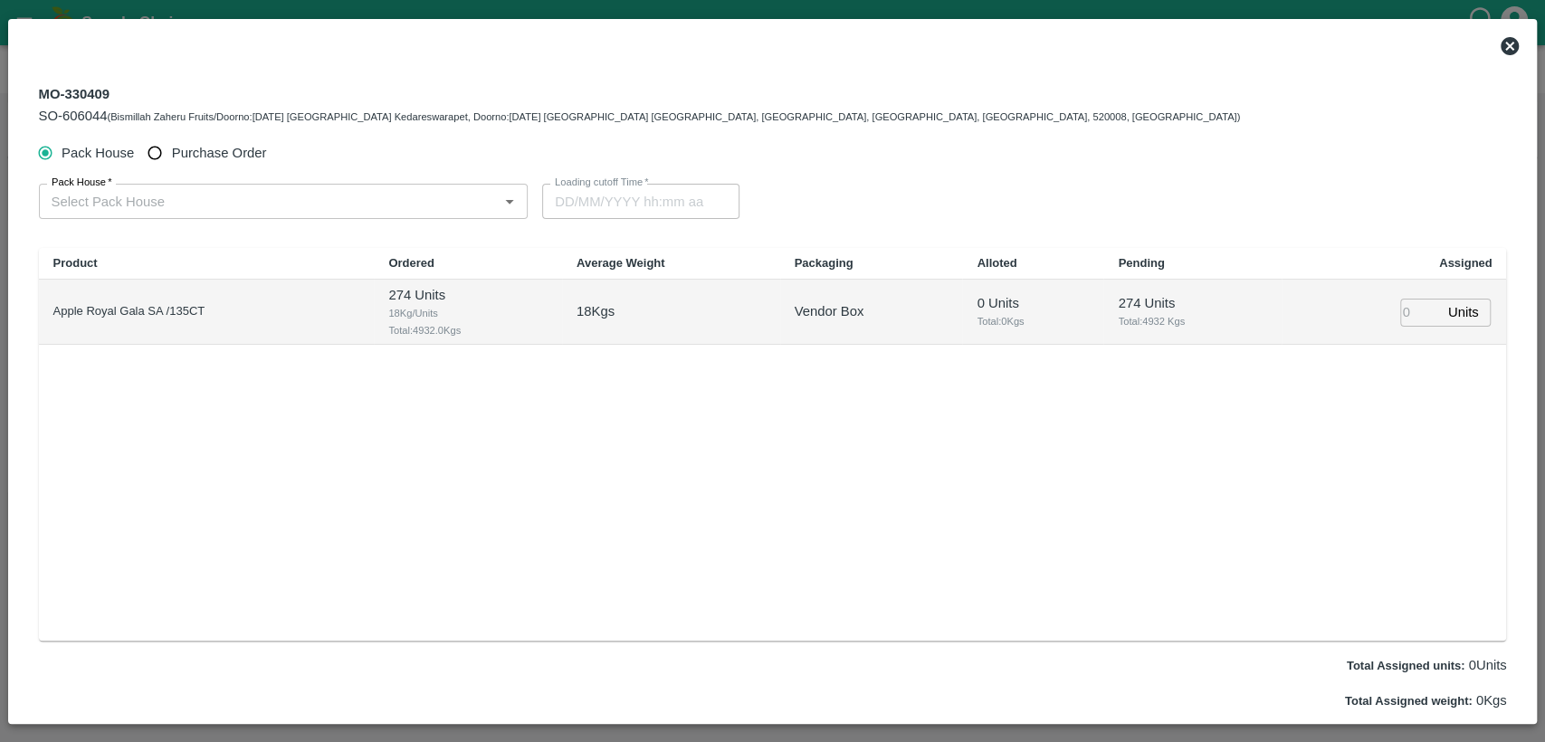
type input "08/10/2025 12:00 AM"
click at [183, 156] on span "Purchase Order" at bounding box center [219, 153] width 95 height 20
click at [172, 156] on input "Purchase Order" at bounding box center [154, 153] width 33 height 33
radio input "true"
click at [173, 213] on div "PO   *" at bounding box center [276, 201] width 475 height 34
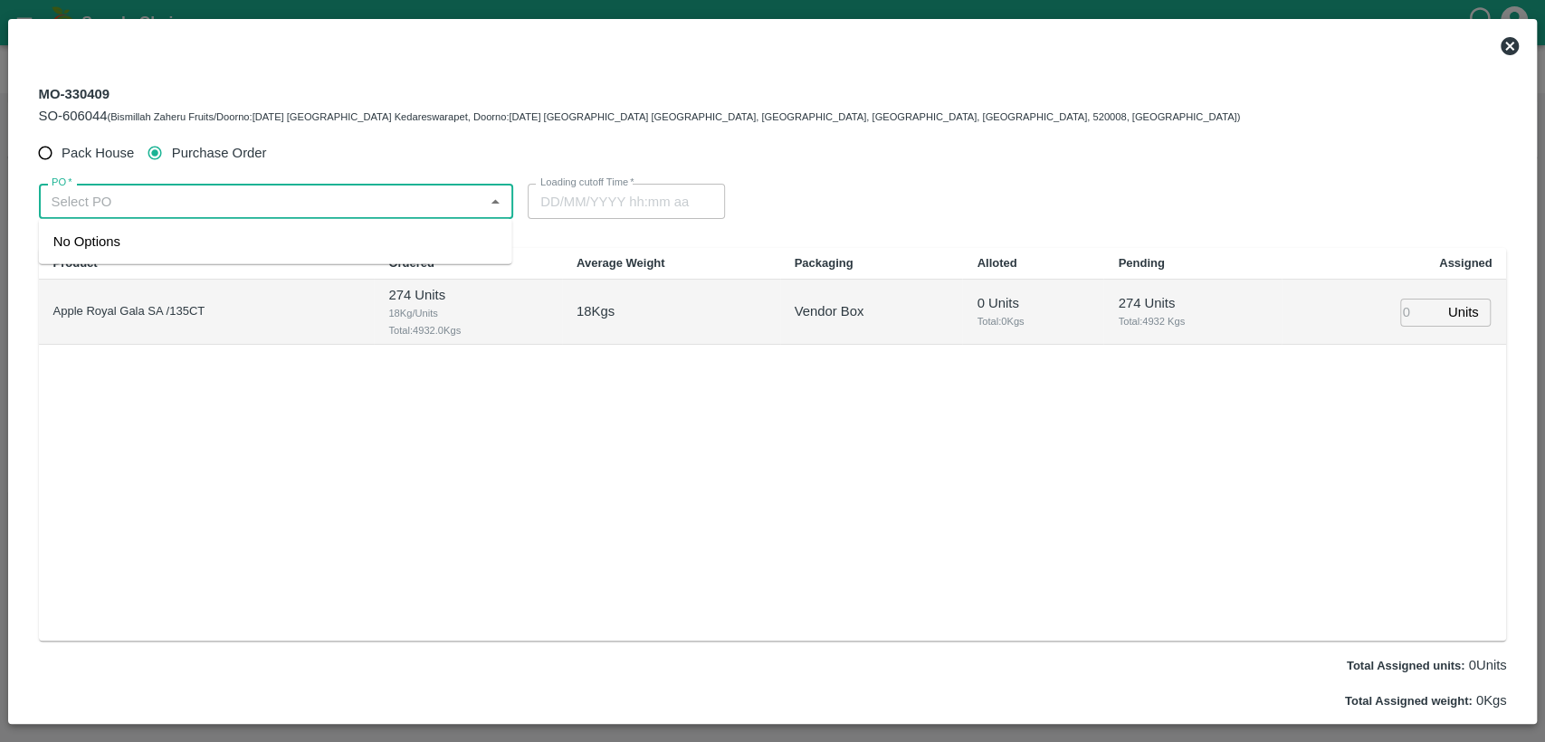
paste input "178809"
click at [364, 256] on div "PO-178809(SWAANUSH FRUIT-8939024999)" at bounding box center [275, 241] width 473 height 31
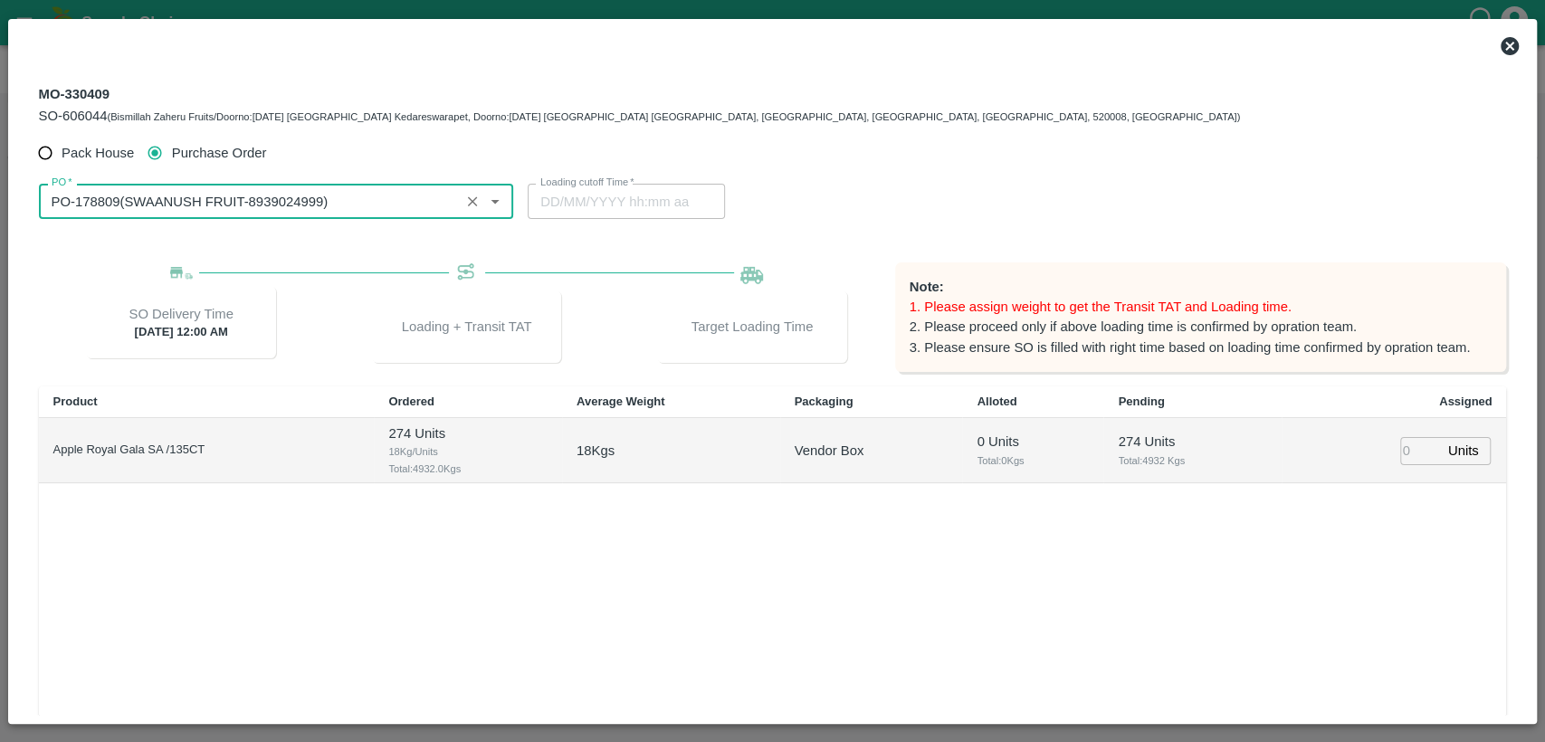
type input "PO-178809(SWAANUSH FRUIT-8939024999)"
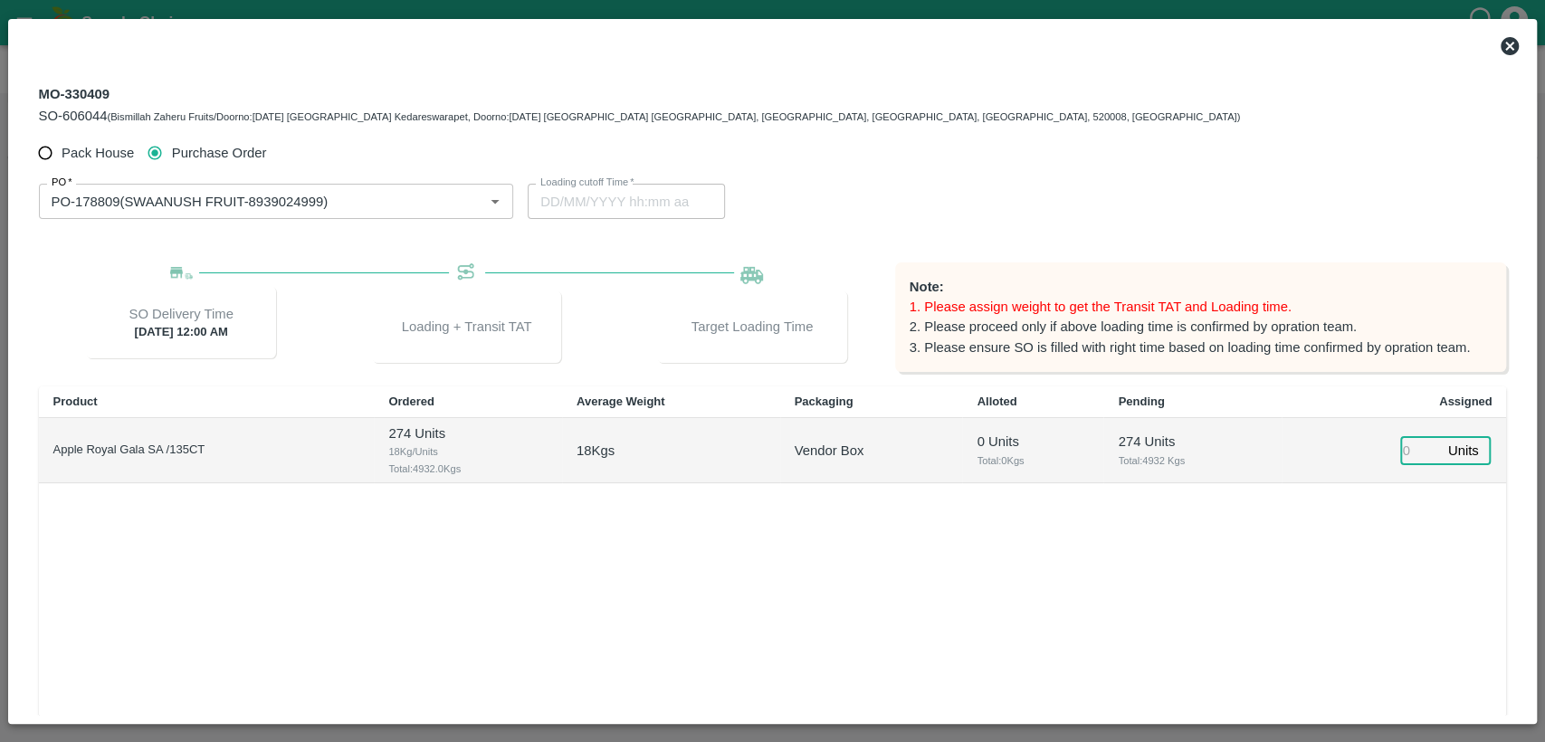
click at [1412, 441] on input "number" at bounding box center [1420, 451] width 40 height 28
type input "274"
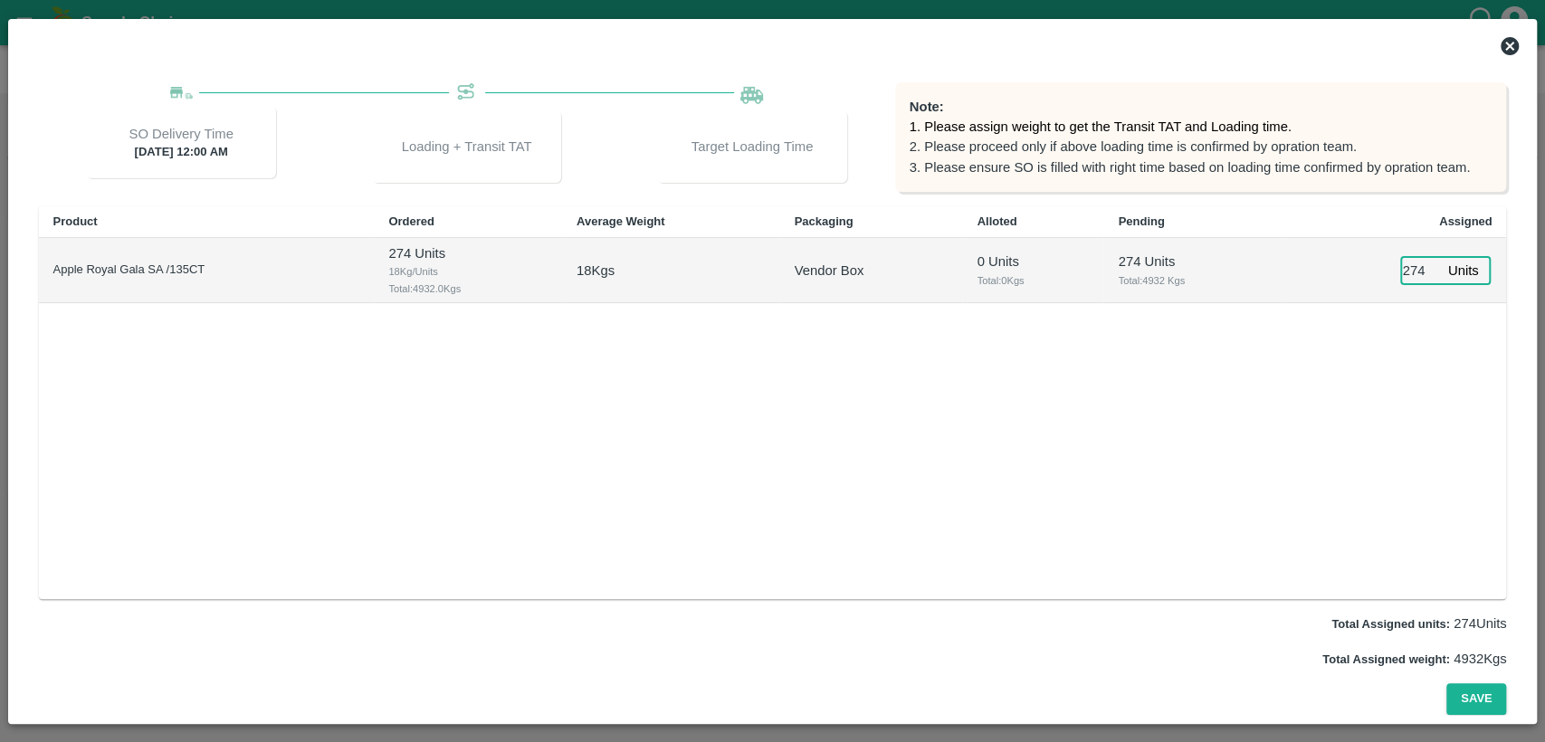
type input "07/10/2025 05:44 AM"
type input "274"
click at [1470, 701] on button "Save" at bounding box center [1476, 699] width 60 height 32
click at [1473, 704] on button "Save" at bounding box center [1476, 699] width 60 height 32
click at [1477, 691] on button "Save" at bounding box center [1476, 699] width 60 height 32
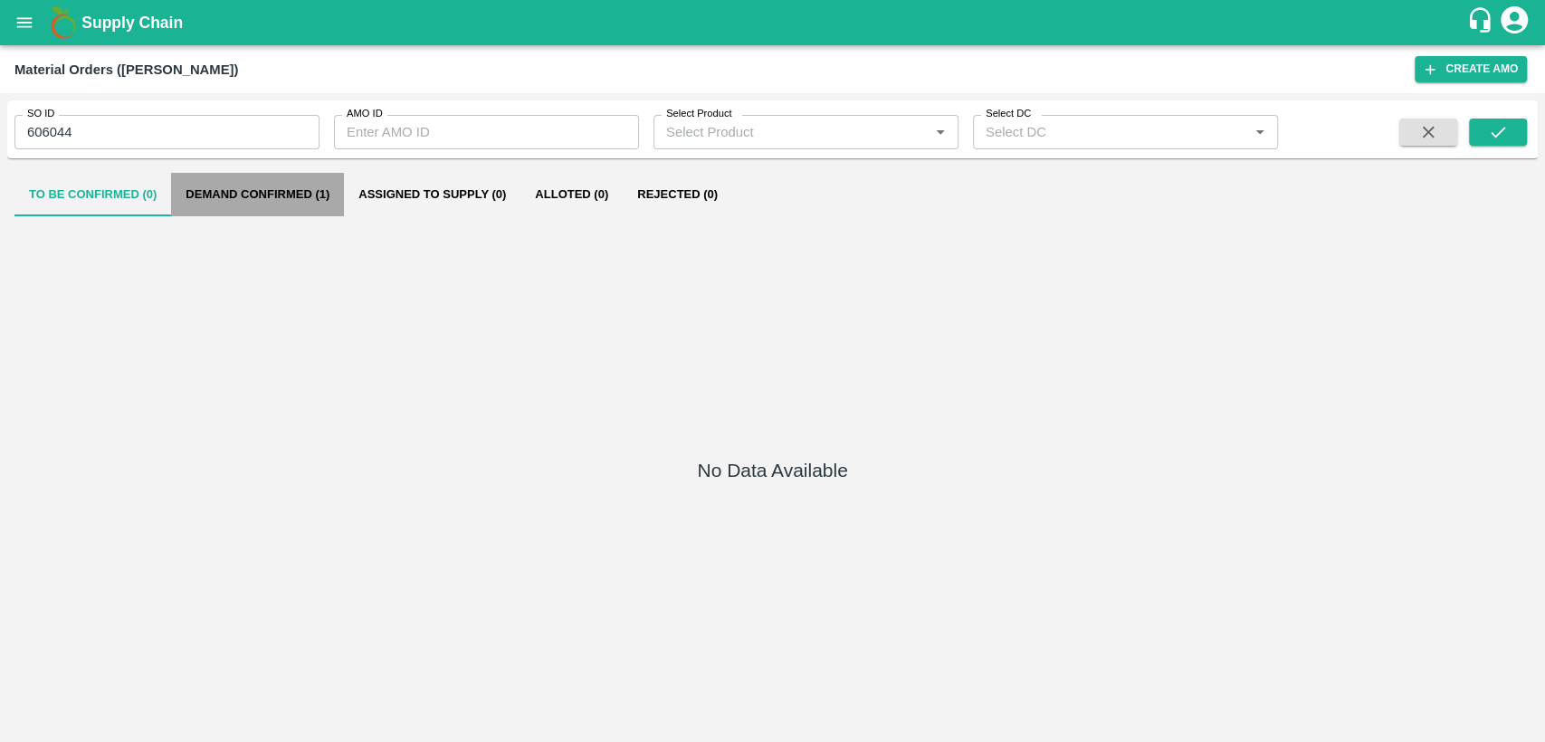
click at [270, 189] on button "Demand Confirmed (1)" at bounding box center [257, 194] width 173 height 43
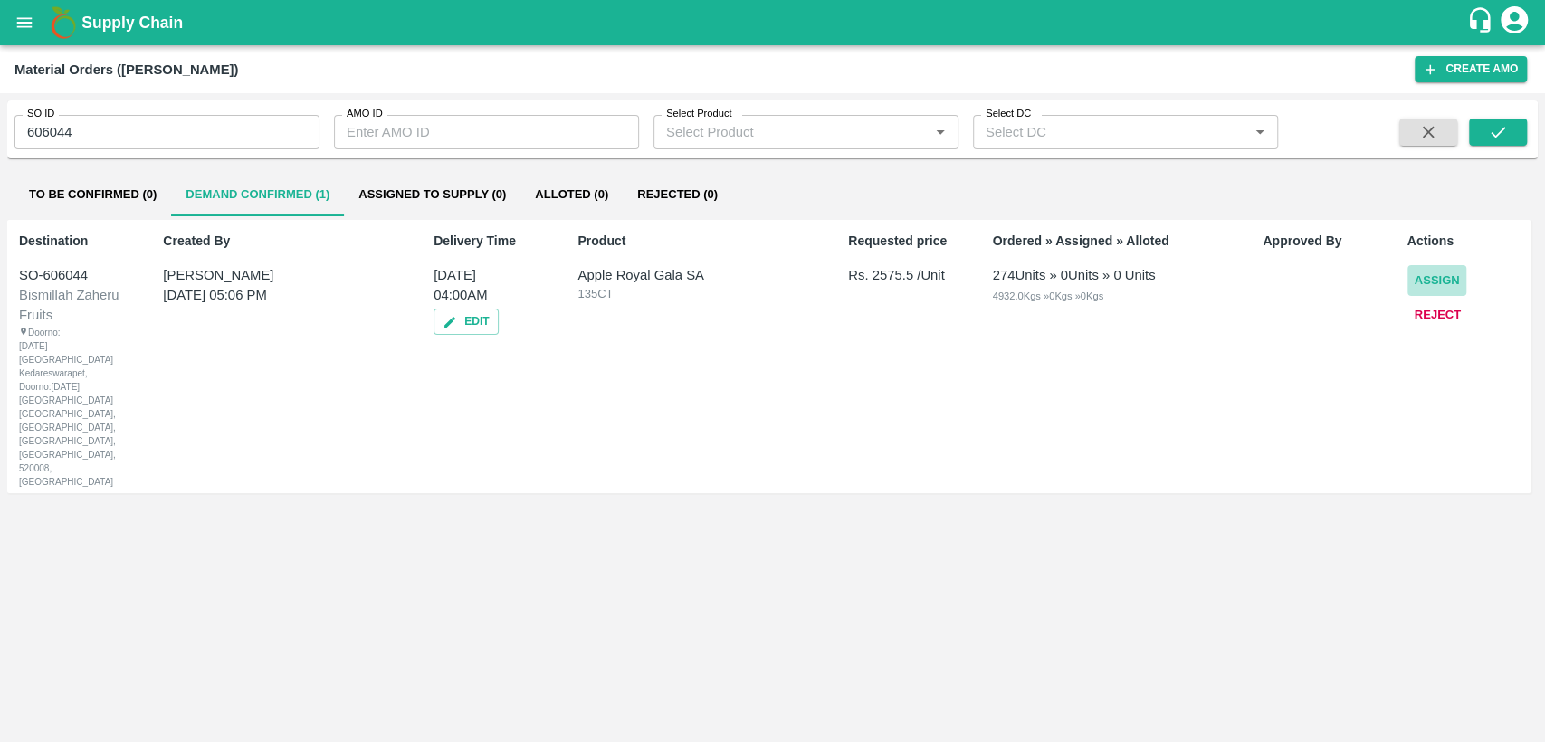
click at [1447, 272] on button "Assign" at bounding box center [1438, 281] width 60 height 32
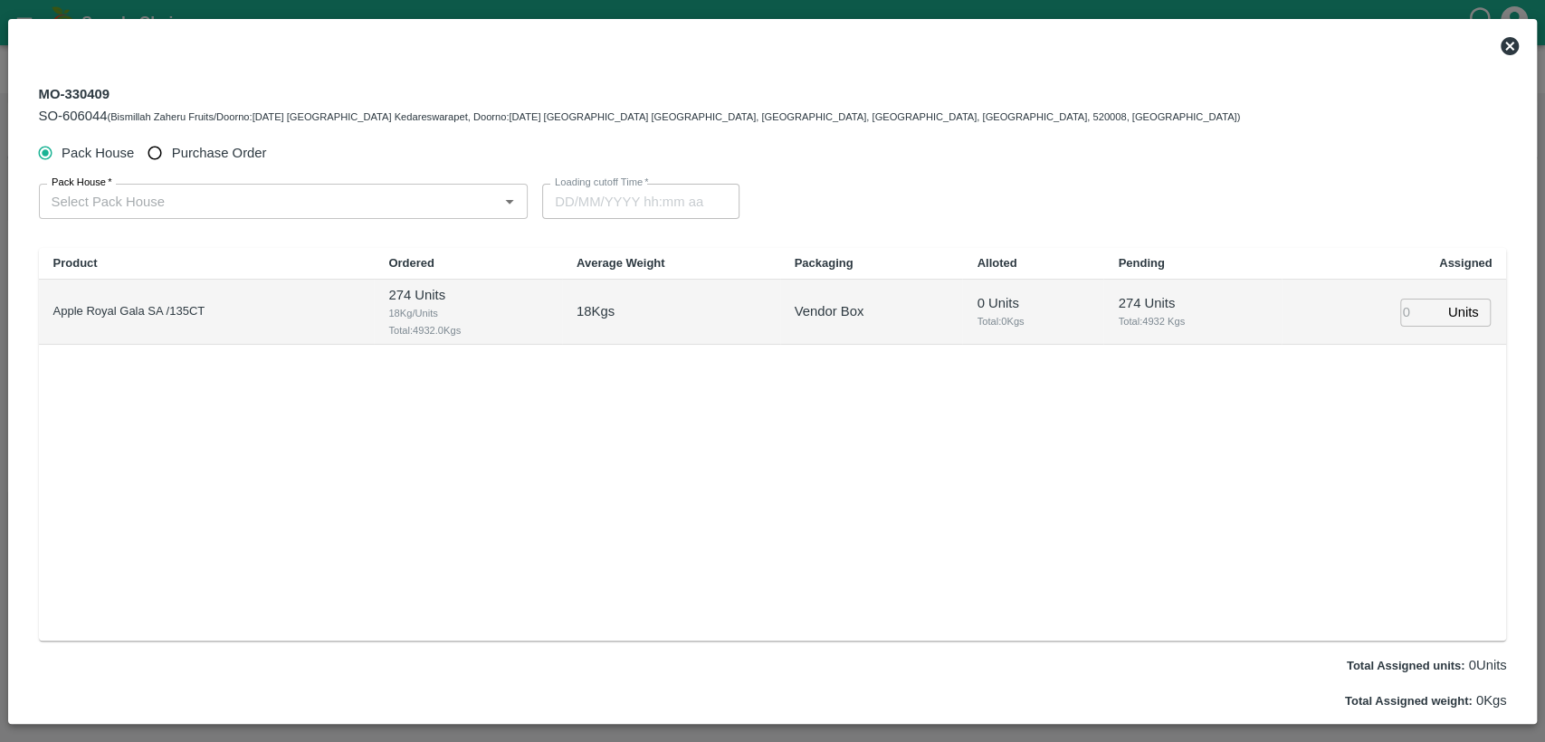
type input "08/10/2025 04:00 AM"
click at [272, 154] on div "Pack House Purchase Order" at bounding box center [773, 153] width 1468 height 33
click at [222, 147] on span "Purchase Order" at bounding box center [219, 153] width 95 height 20
click at [172, 147] on input "Purchase Order" at bounding box center [154, 153] width 33 height 33
radio input "true"
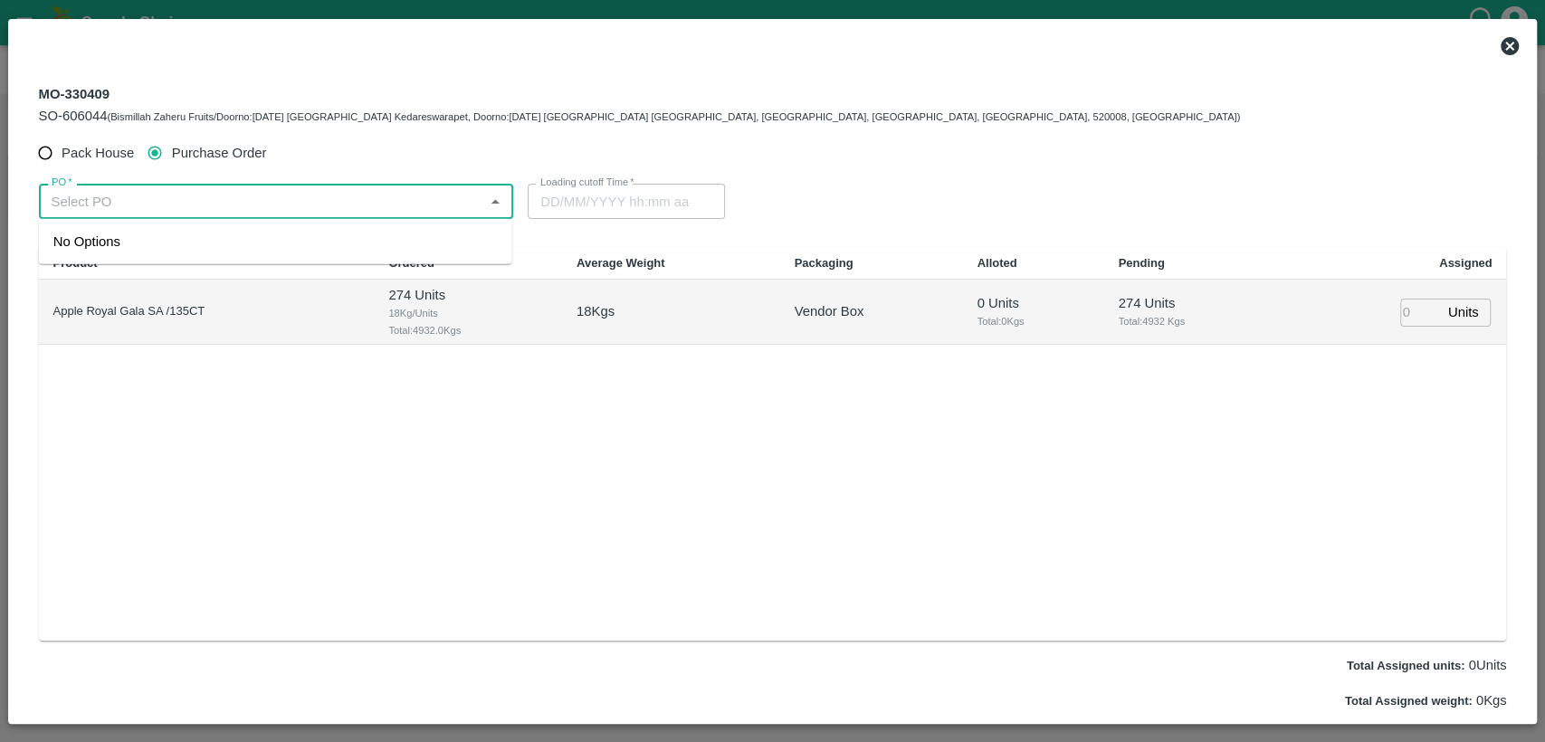
click at [207, 202] on input "PO   *" at bounding box center [261, 201] width 434 height 24
paste input "vishal.verma@vegrow.in"
type input "v"
type input "179098"
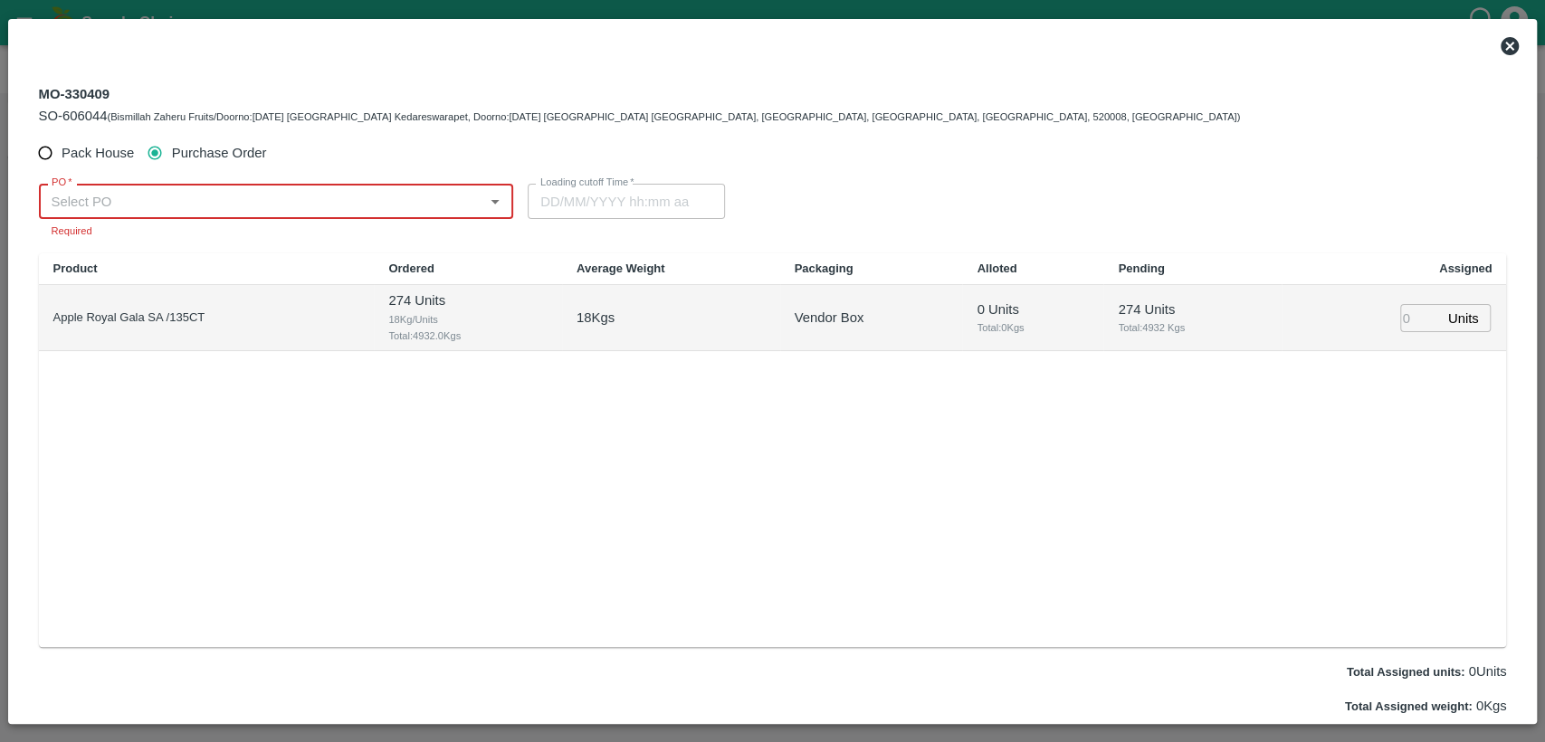
click at [138, 203] on input "PO   *" at bounding box center [261, 201] width 434 height 24
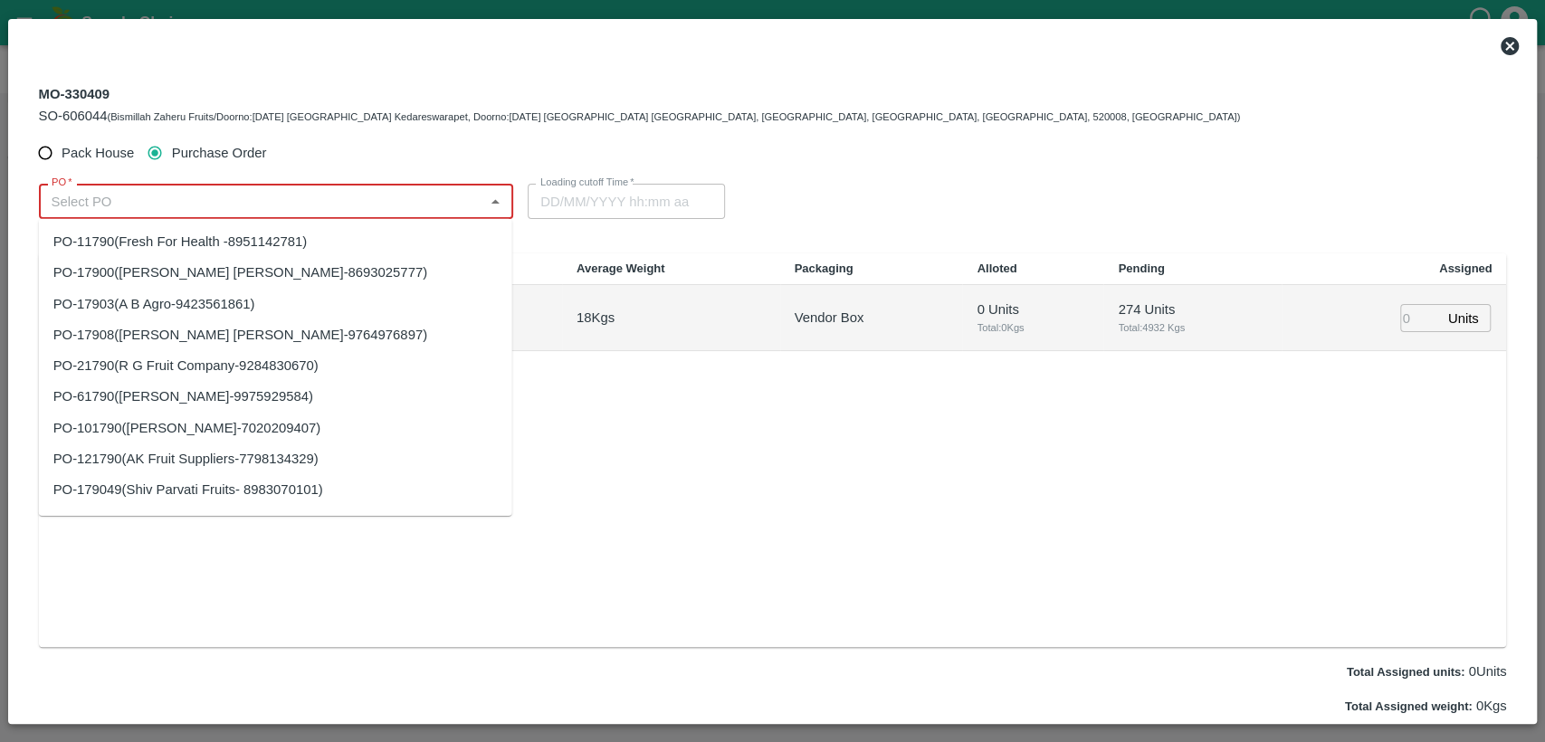
paste input "178809"
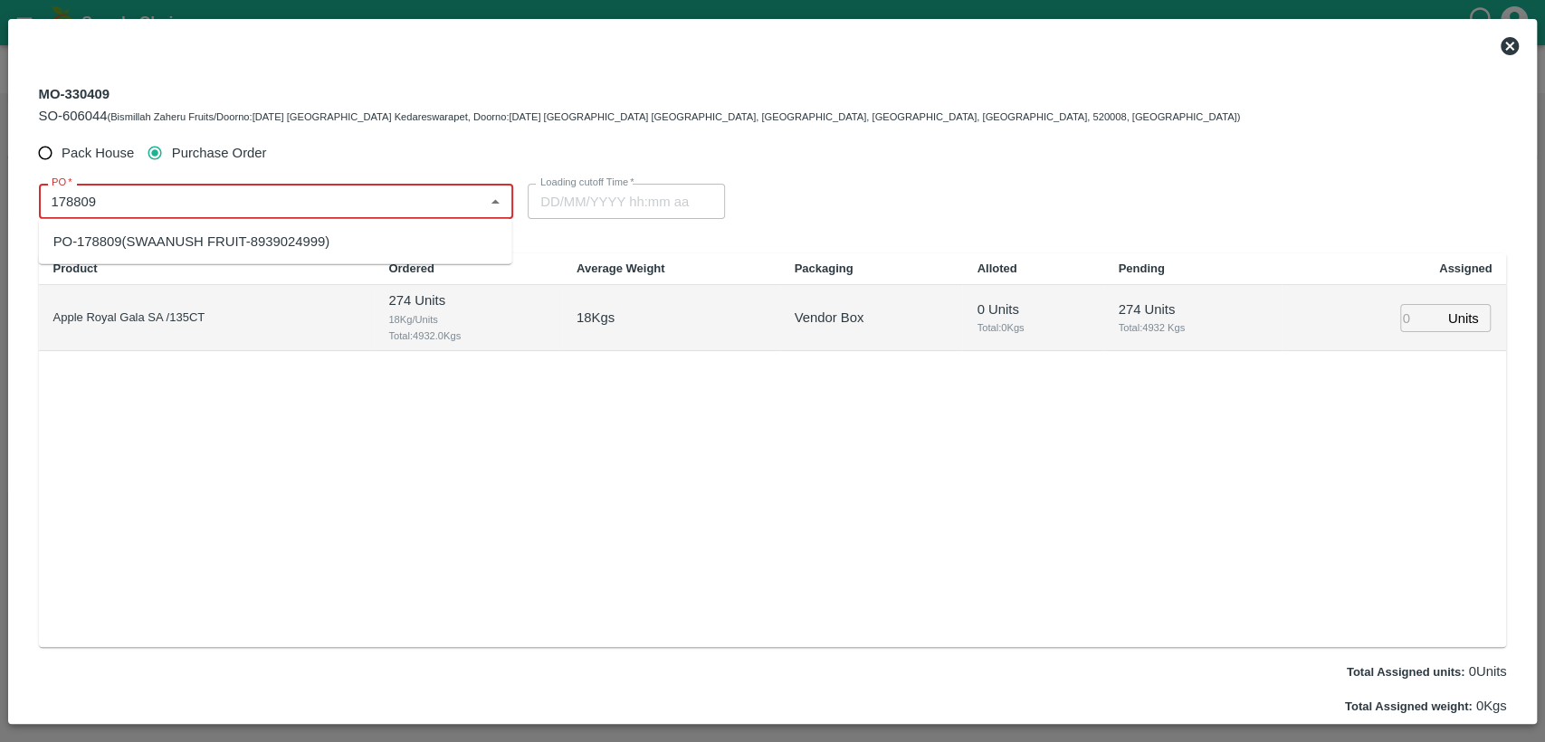
click at [147, 246] on div "PO-178809(SWAANUSH FRUIT-8939024999)" at bounding box center [191, 242] width 277 height 20
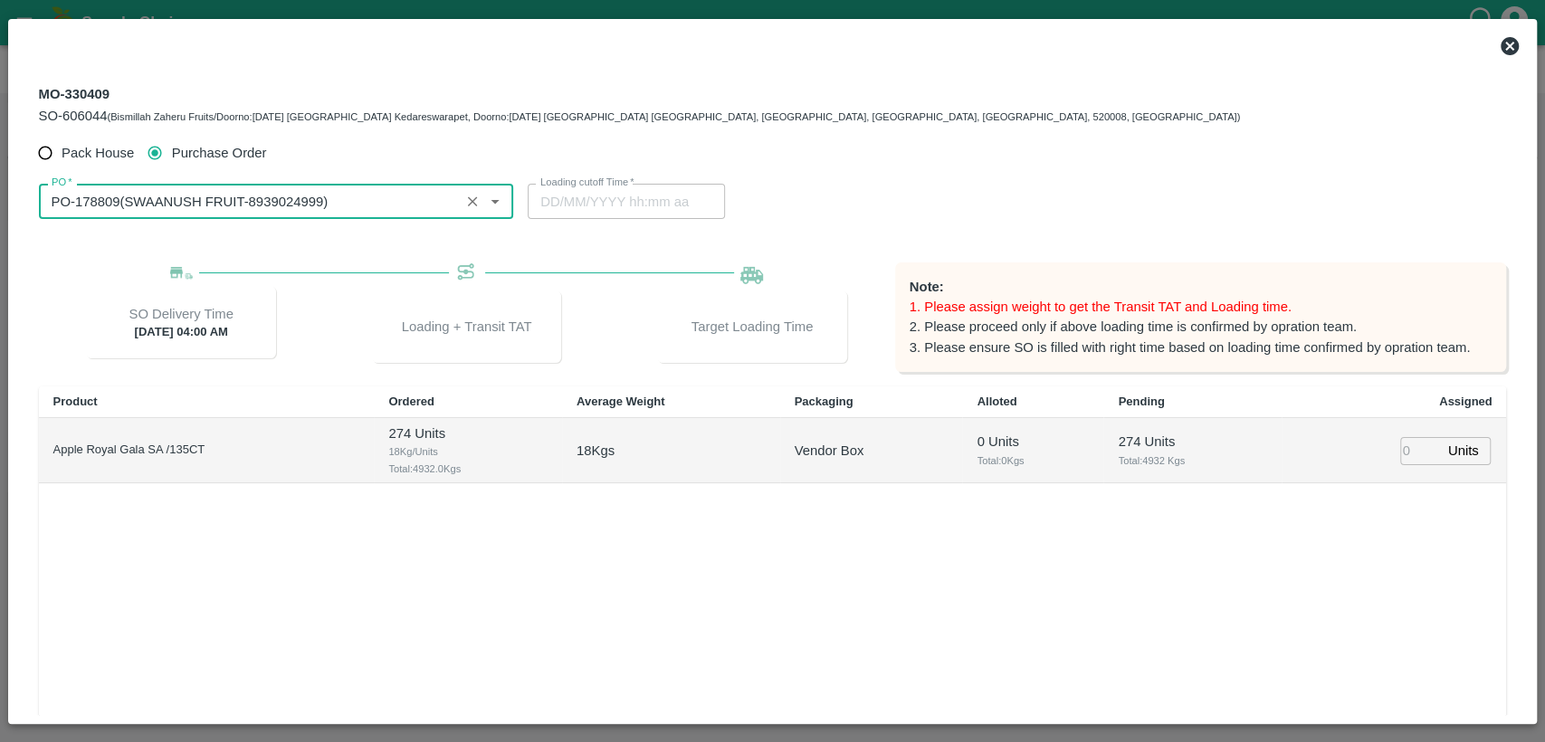
type input "PO-178809(SWAANUSH FRUIT-8939024999)"
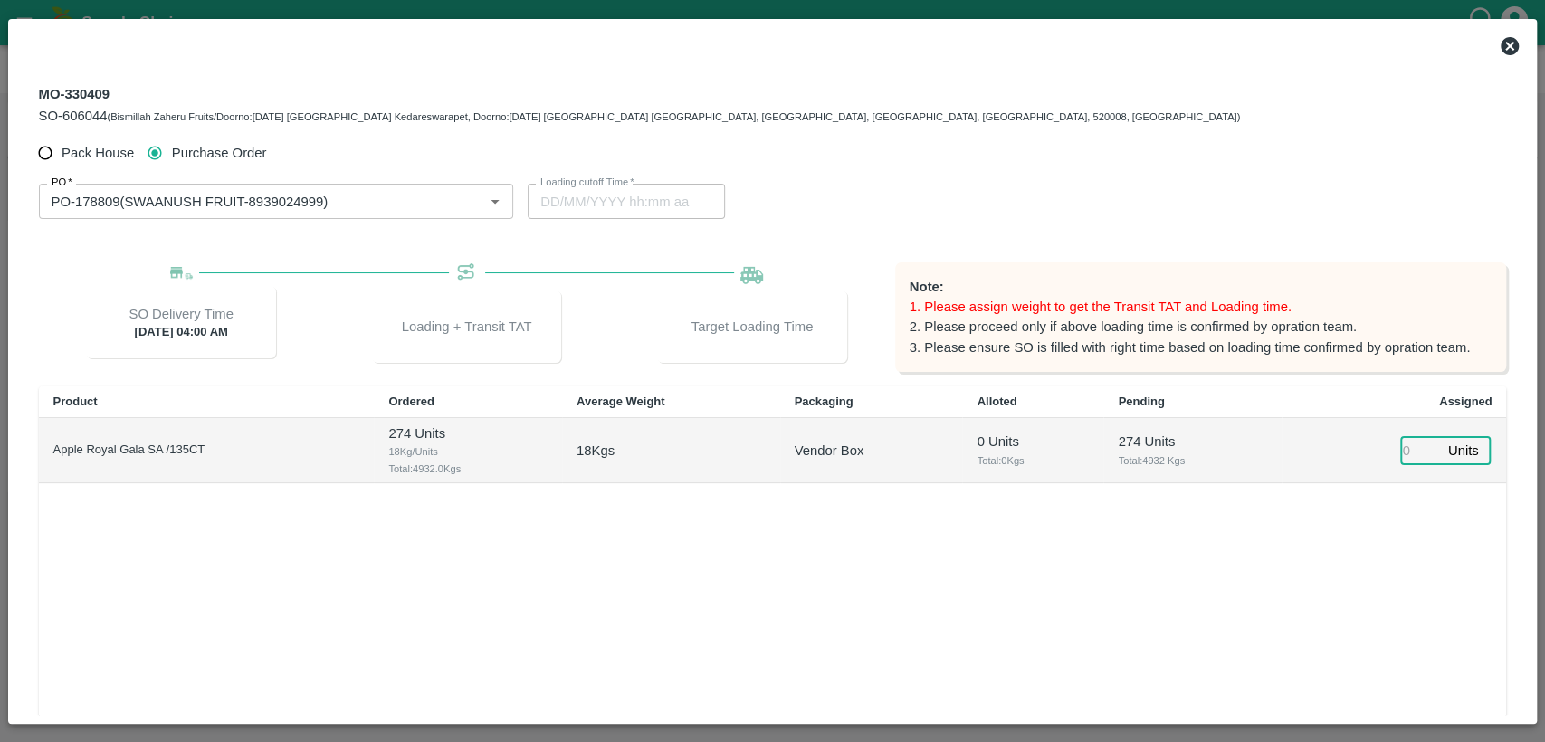
click at [1413, 446] on input "number" at bounding box center [1420, 451] width 40 height 28
type input "274"
type input "07/10/2025 09:44 AM"
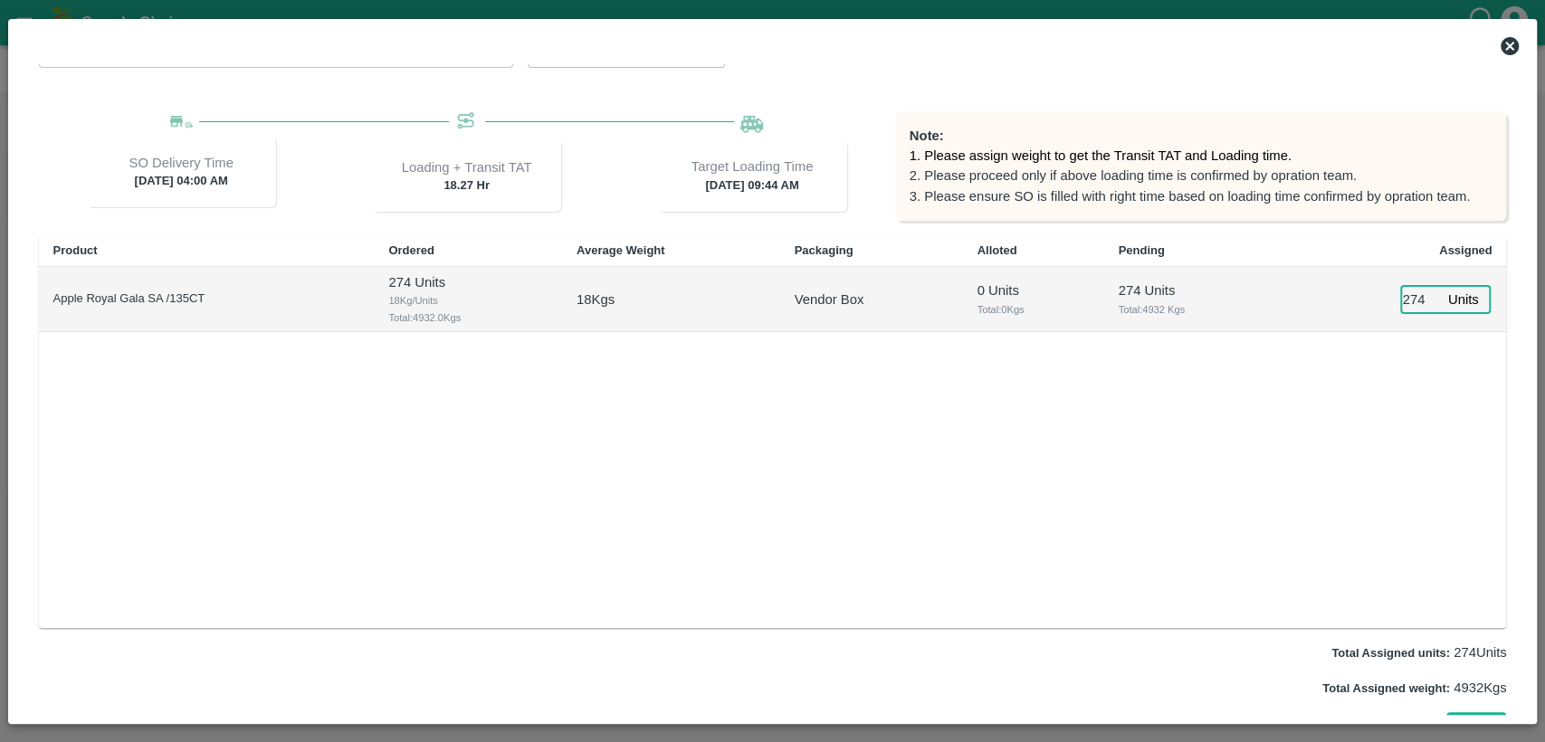
scroll to position [180, 0]
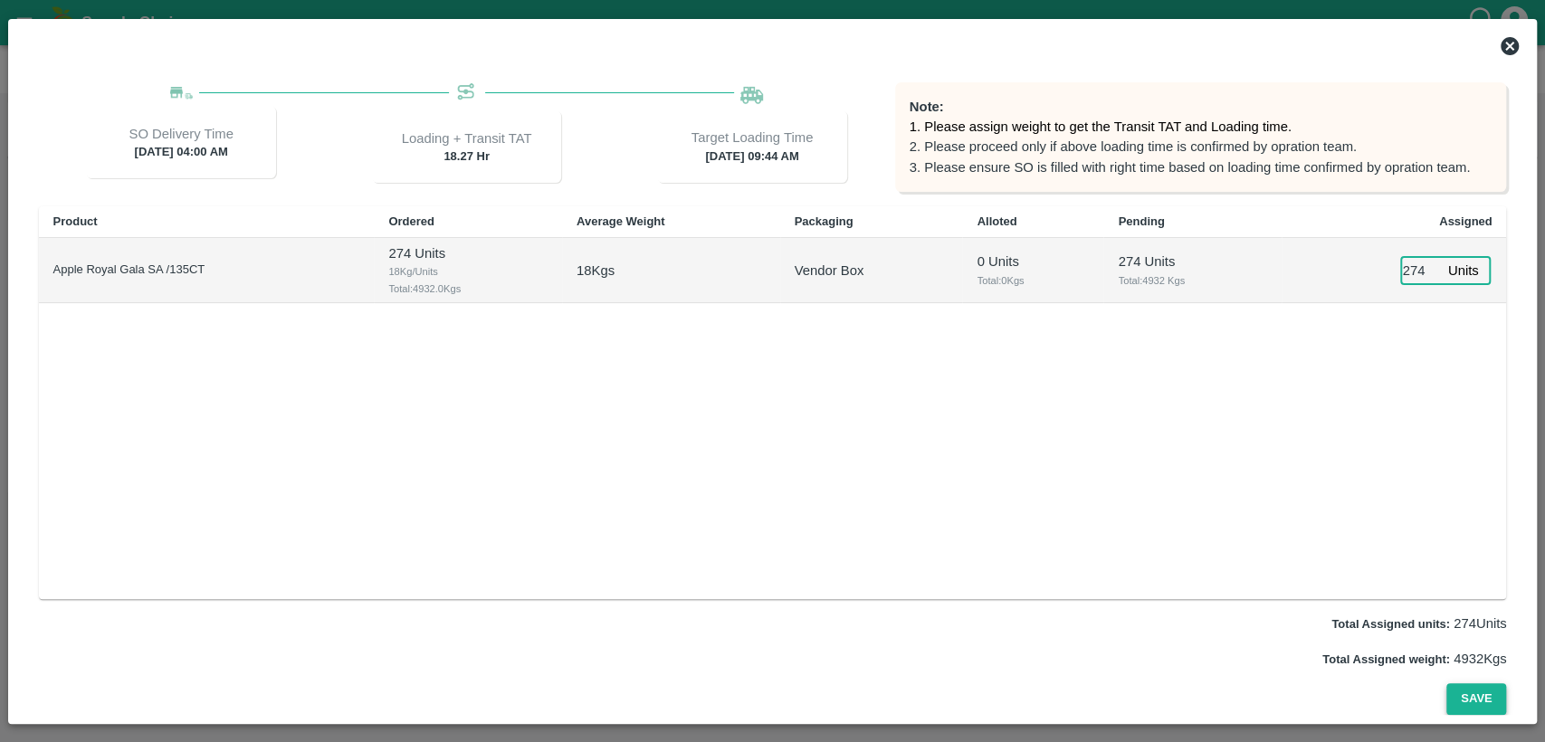
type input "274"
click at [1461, 689] on button "Save" at bounding box center [1476, 699] width 60 height 32
click at [1484, 699] on button "Save" at bounding box center [1476, 699] width 60 height 32
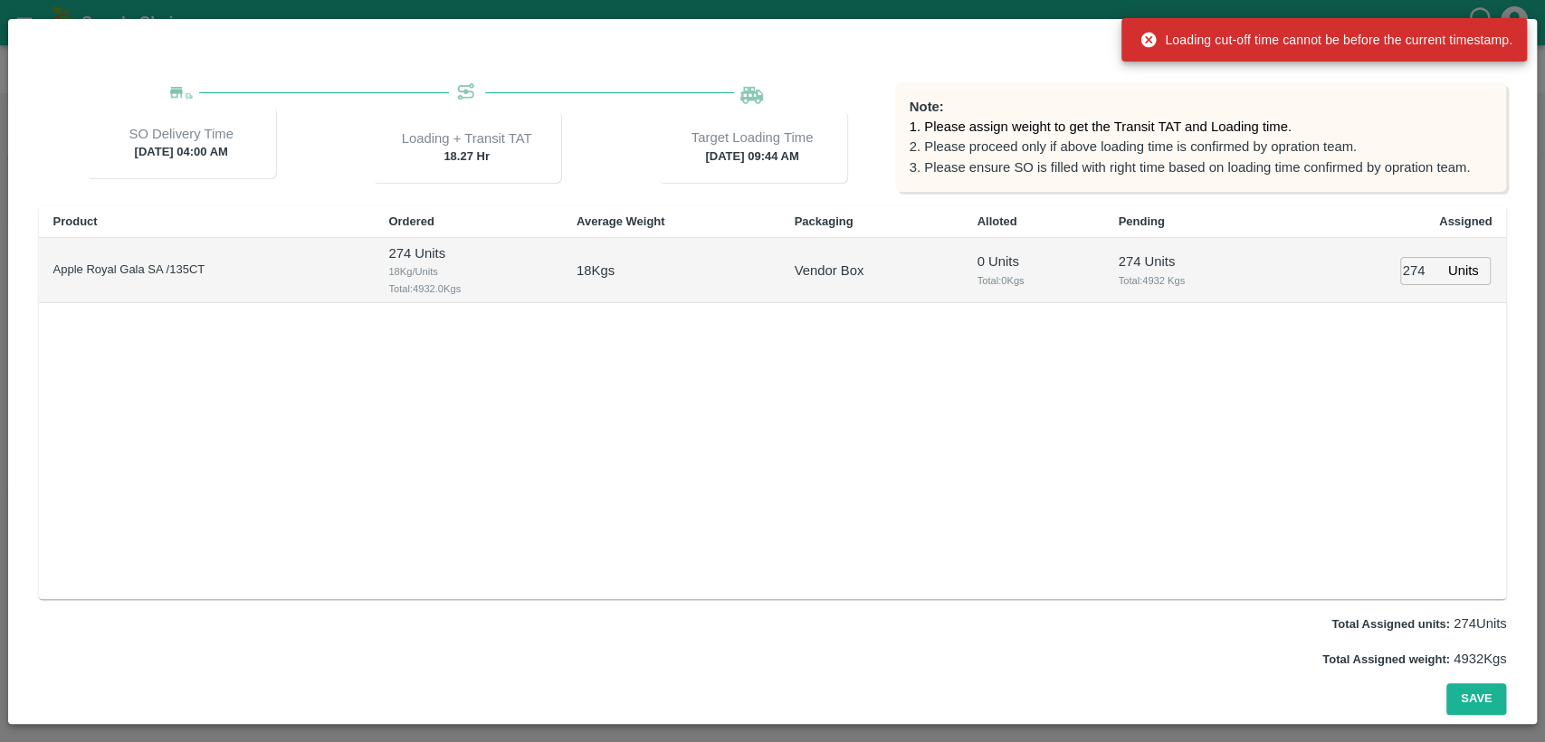
scroll to position [0, 0]
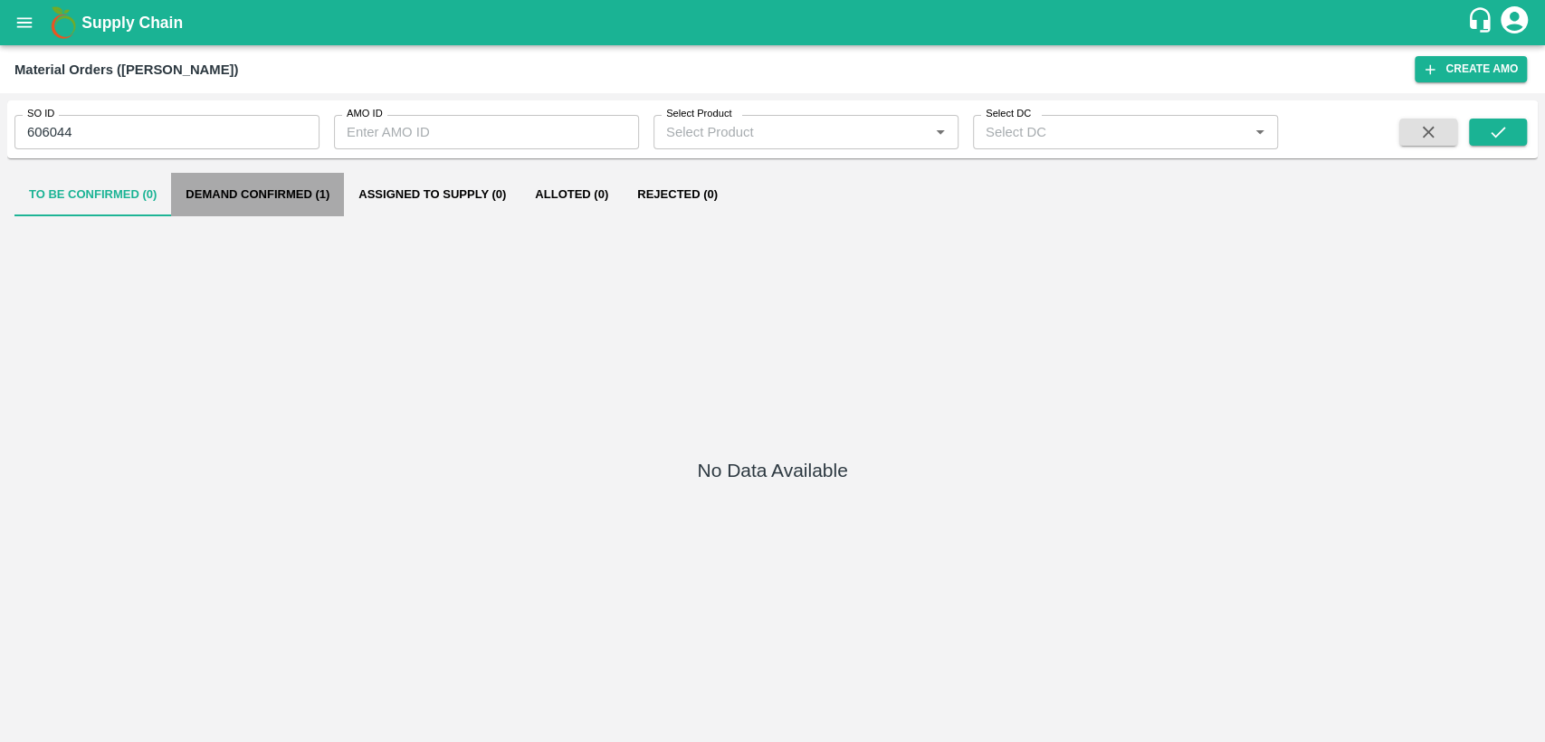
click at [244, 190] on button "Demand Confirmed (1)" at bounding box center [257, 194] width 173 height 43
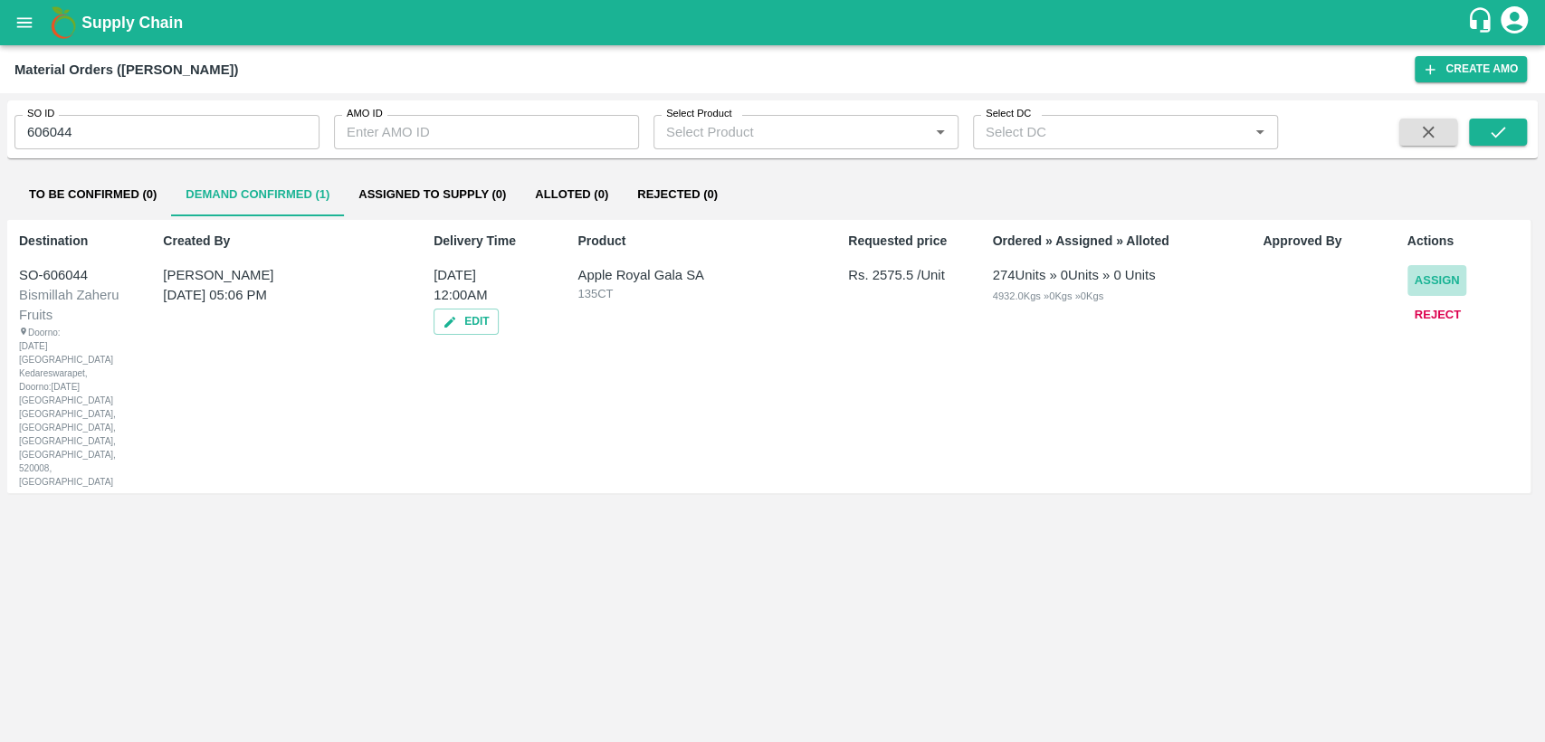
click at [1440, 279] on button "Assign" at bounding box center [1438, 281] width 60 height 32
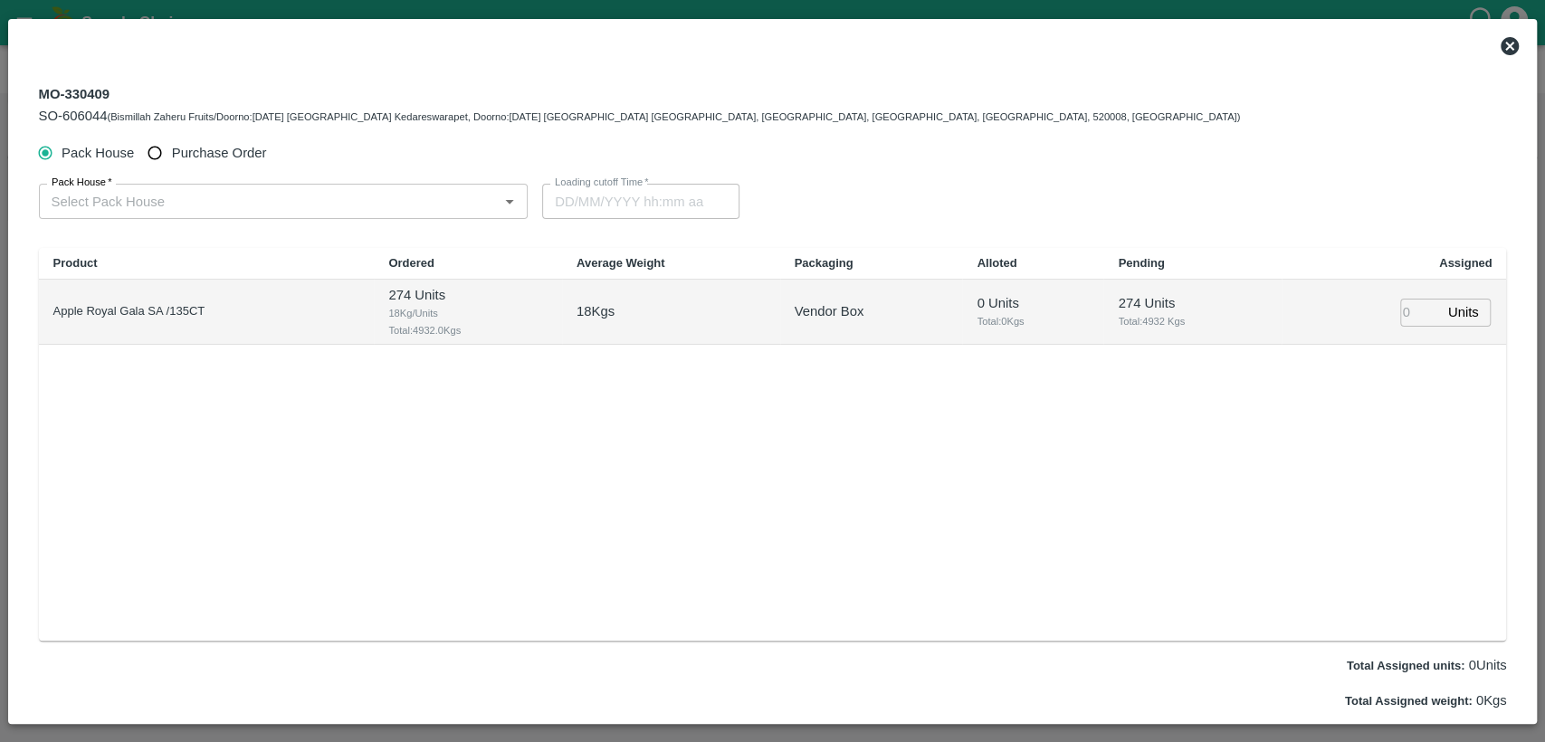
click at [190, 154] on span "Purchase Order" at bounding box center [219, 153] width 95 height 20
click at [172, 154] on input "Purchase Order" at bounding box center [154, 153] width 33 height 33
radio input "true"
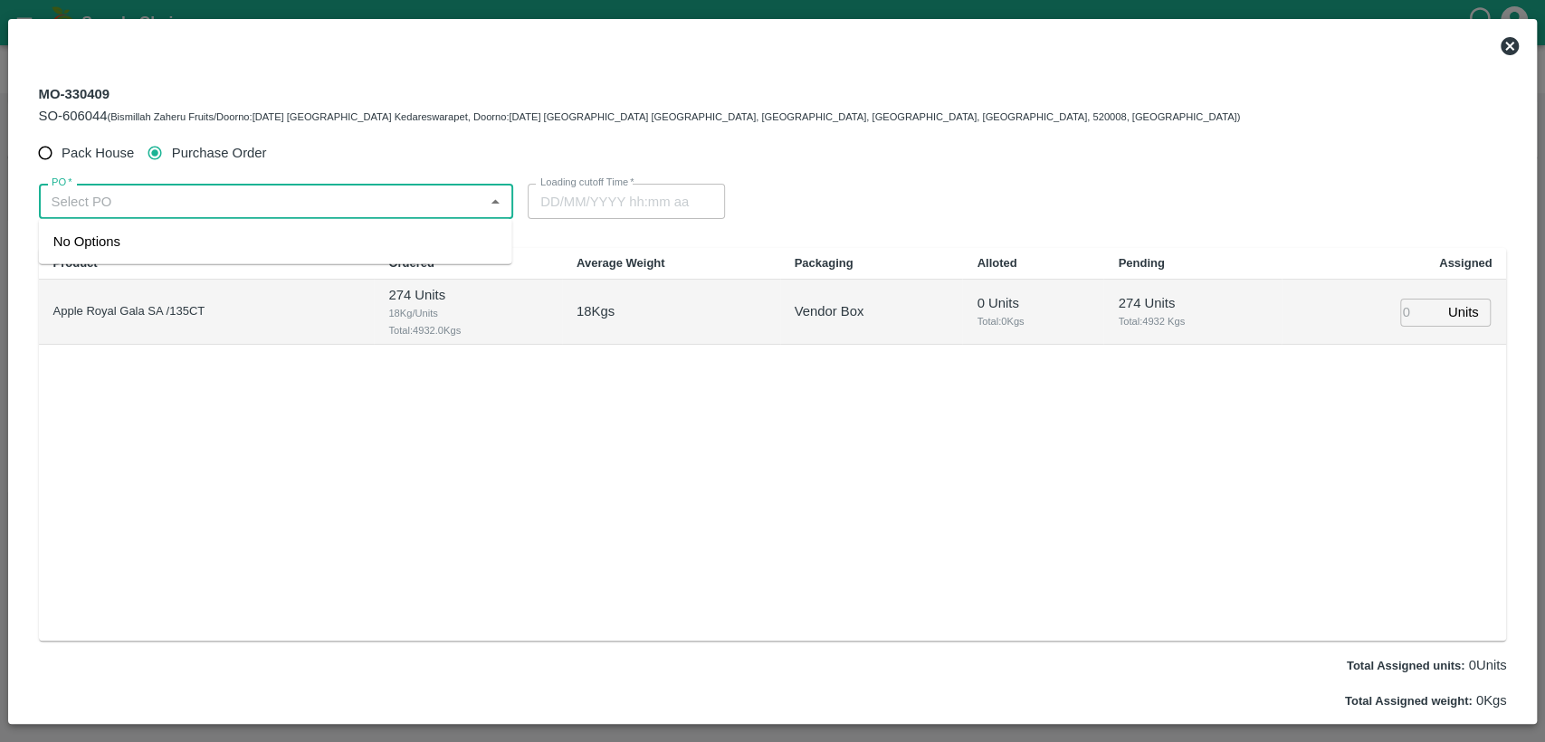
click at [187, 203] on input "PO   *" at bounding box center [261, 201] width 434 height 24
paste input "178809"
click at [261, 237] on div "PO-178809(SWAANUSH FRUIT-8939024999)" at bounding box center [191, 242] width 277 height 20
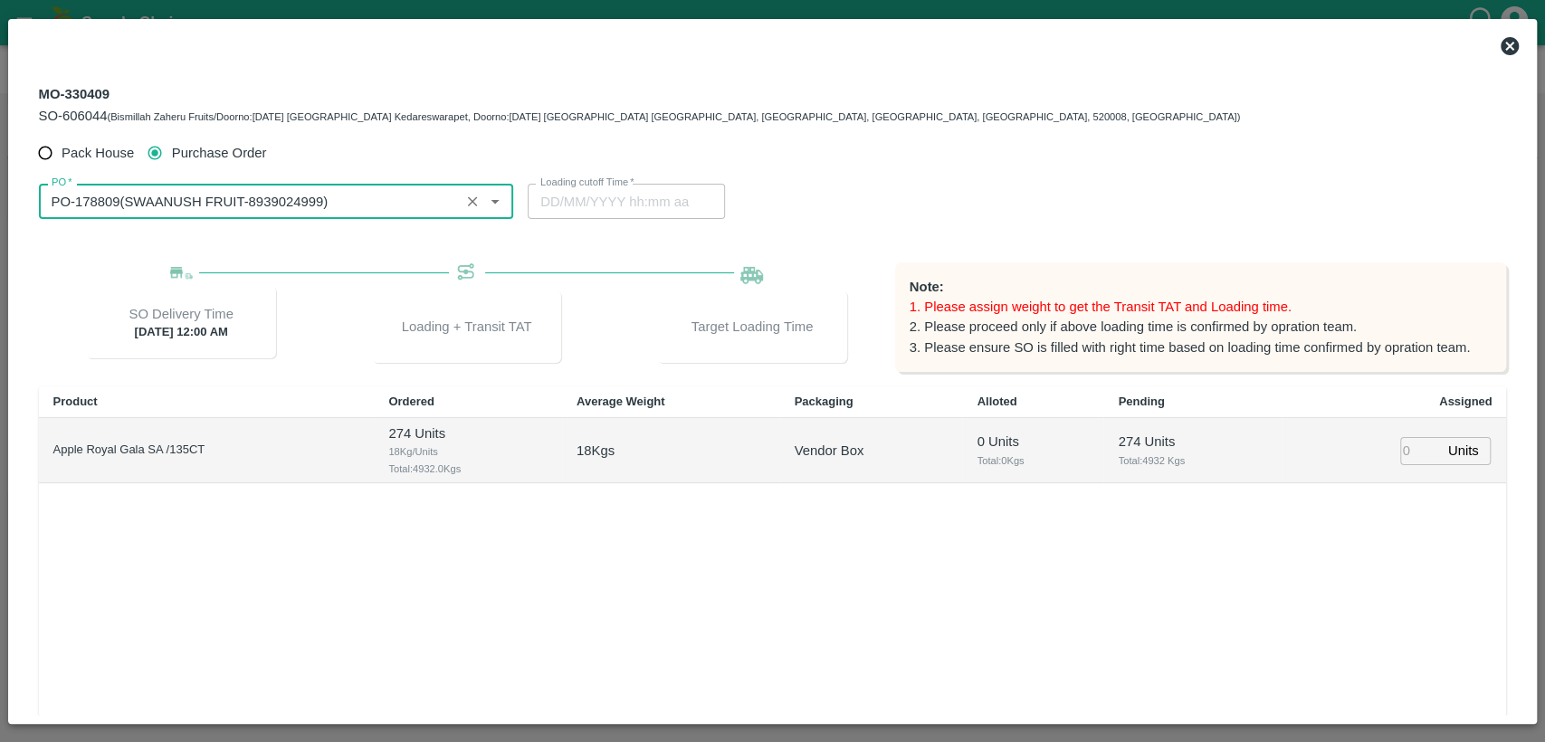
type input "PO-178809(SWAANUSH FRUIT-8939024999)"
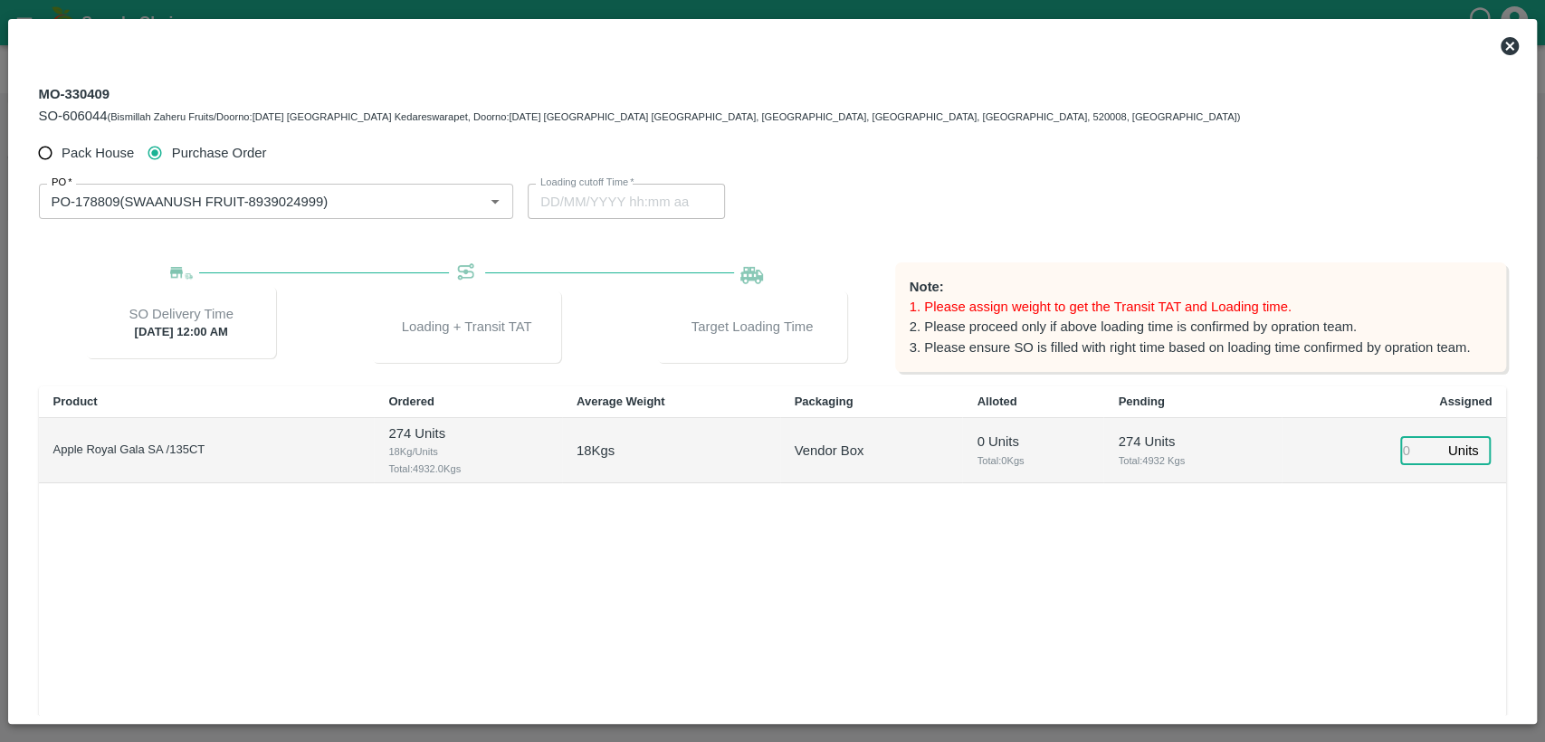
click at [1405, 449] on input "number" at bounding box center [1420, 451] width 40 height 28
type input "274"
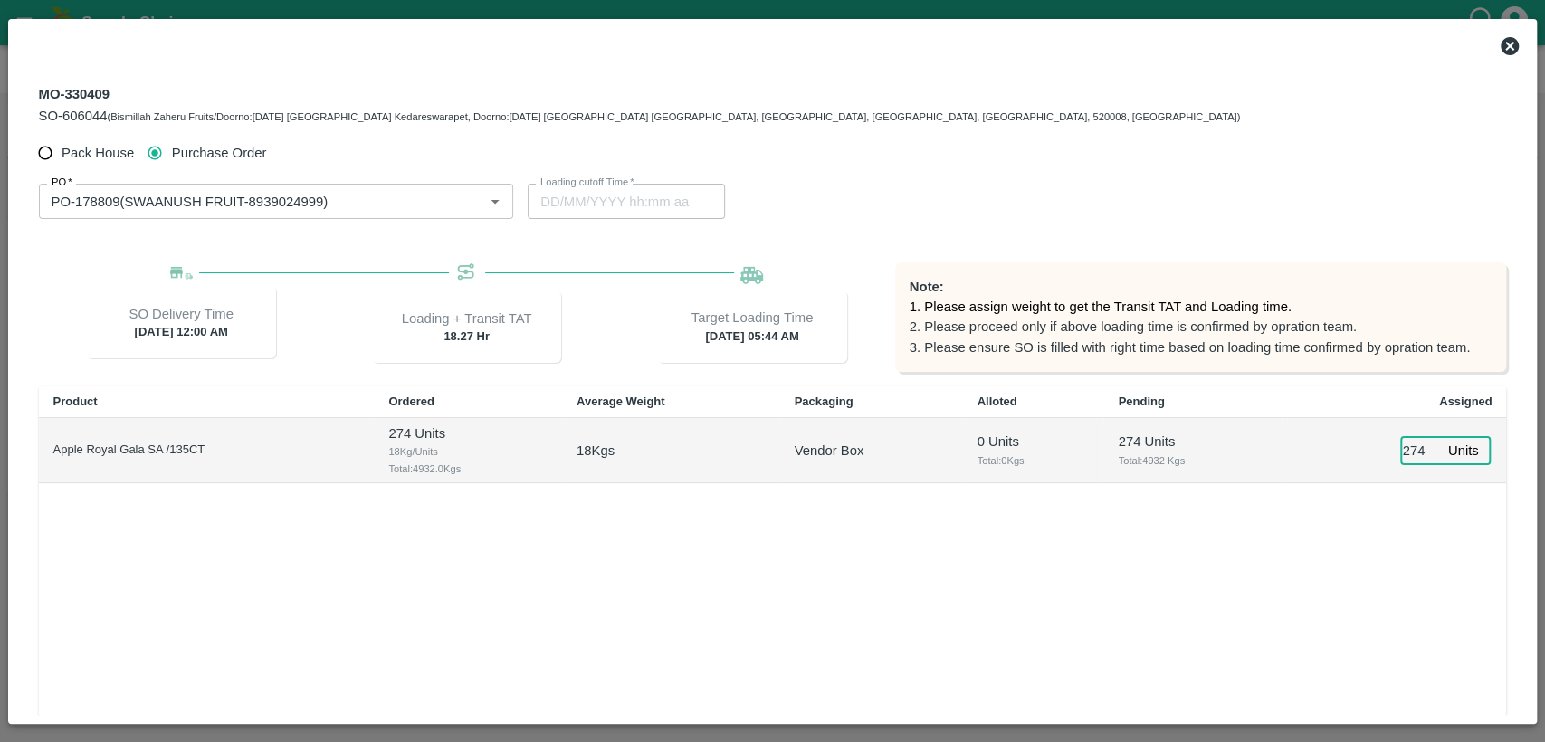
type input "[DATE] 05:44 AM"
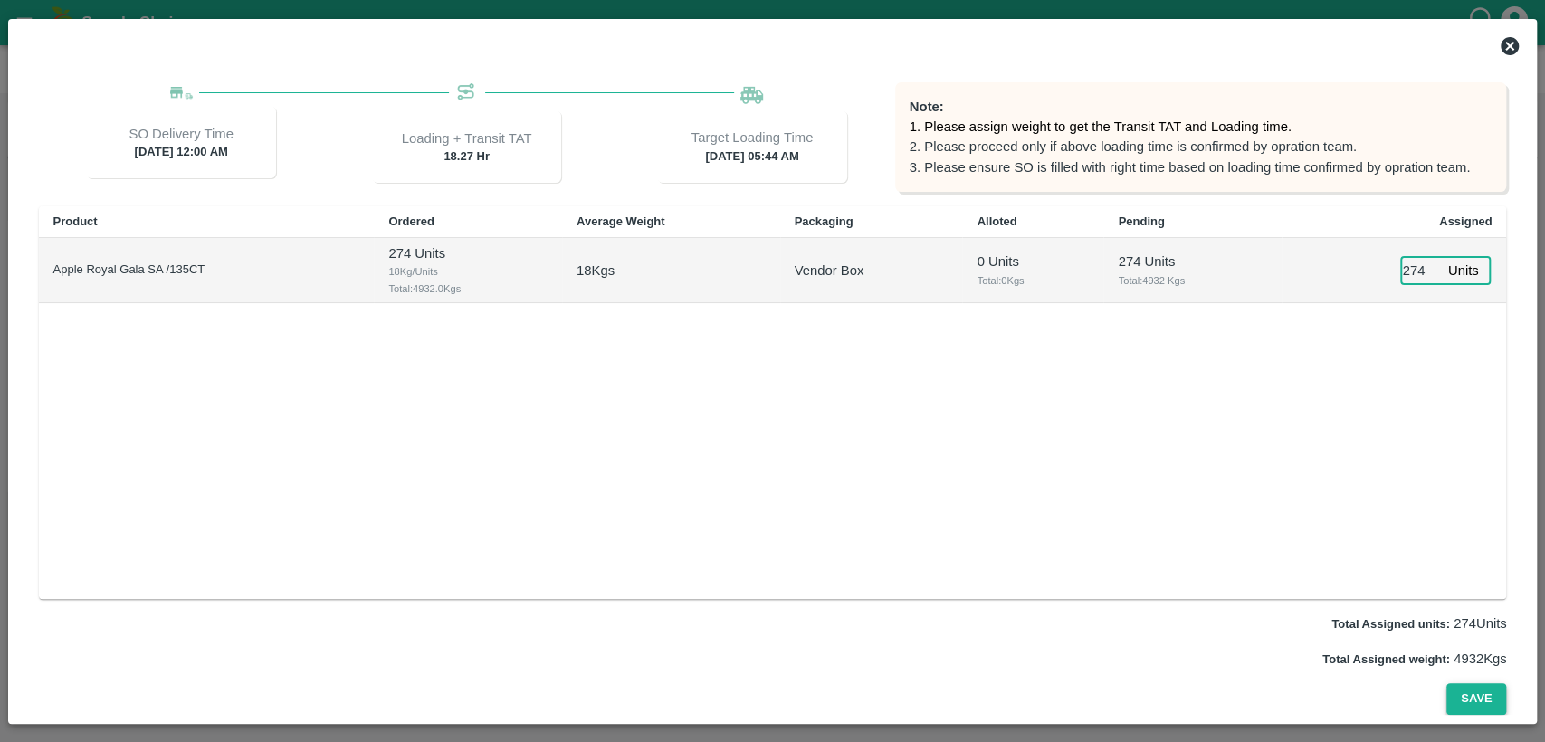
scroll to position [179, 0]
type input "274"
click at [1473, 690] on button "Save" at bounding box center [1476, 700] width 60 height 32
click at [1477, 708] on button "Save" at bounding box center [1476, 700] width 60 height 32
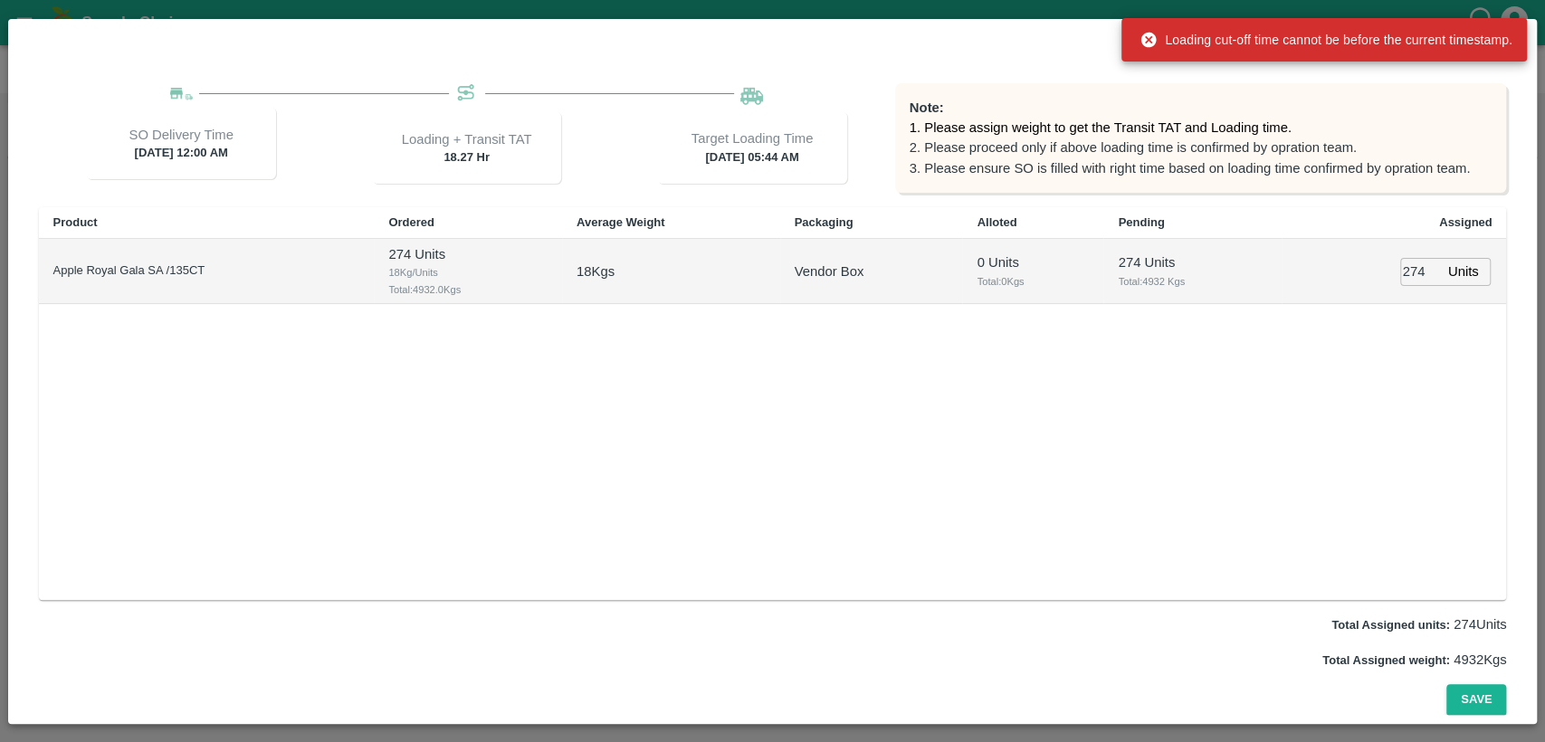
drag, startPoint x: 1497, startPoint y: 41, endPoint x: 1359, endPoint y: 38, distance: 138.5
click at [1359, 38] on div "Loading cut-off time cannot be before the current timestamp." at bounding box center [1326, 40] width 373 height 33
drag, startPoint x: 1161, startPoint y: 39, endPoint x: 1438, endPoint y: 31, distance: 277.1
click at [1438, 31] on div "Loading cut-off time cannot be before the current timestamp." at bounding box center [1326, 40] width 373 height 33
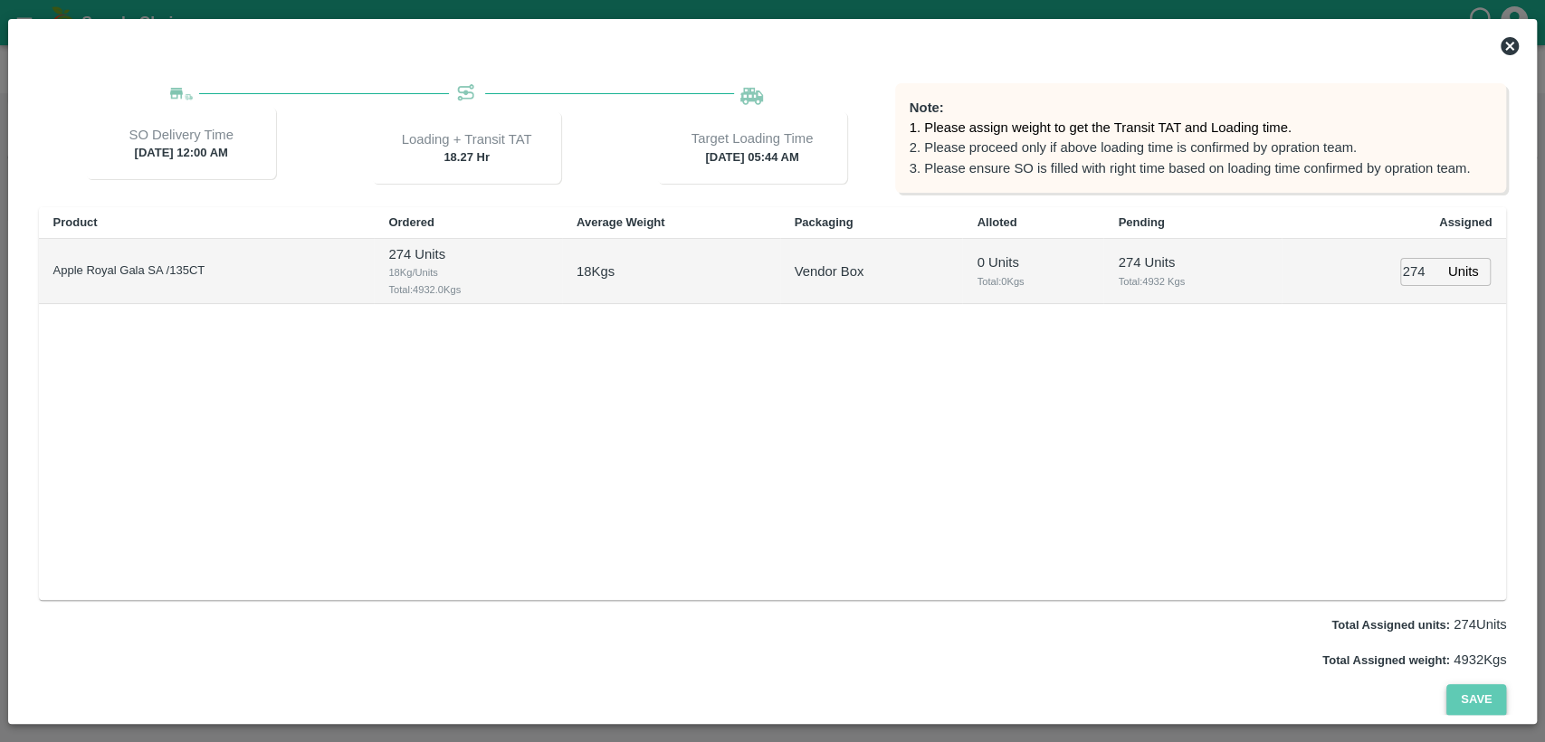
click at [1465, 702] on button "Save" at bounding box center [1476, 700] width 60 height 32
click at [1480, 702] on button "Save" at bounding box center [1476, 700] width 60 height 32
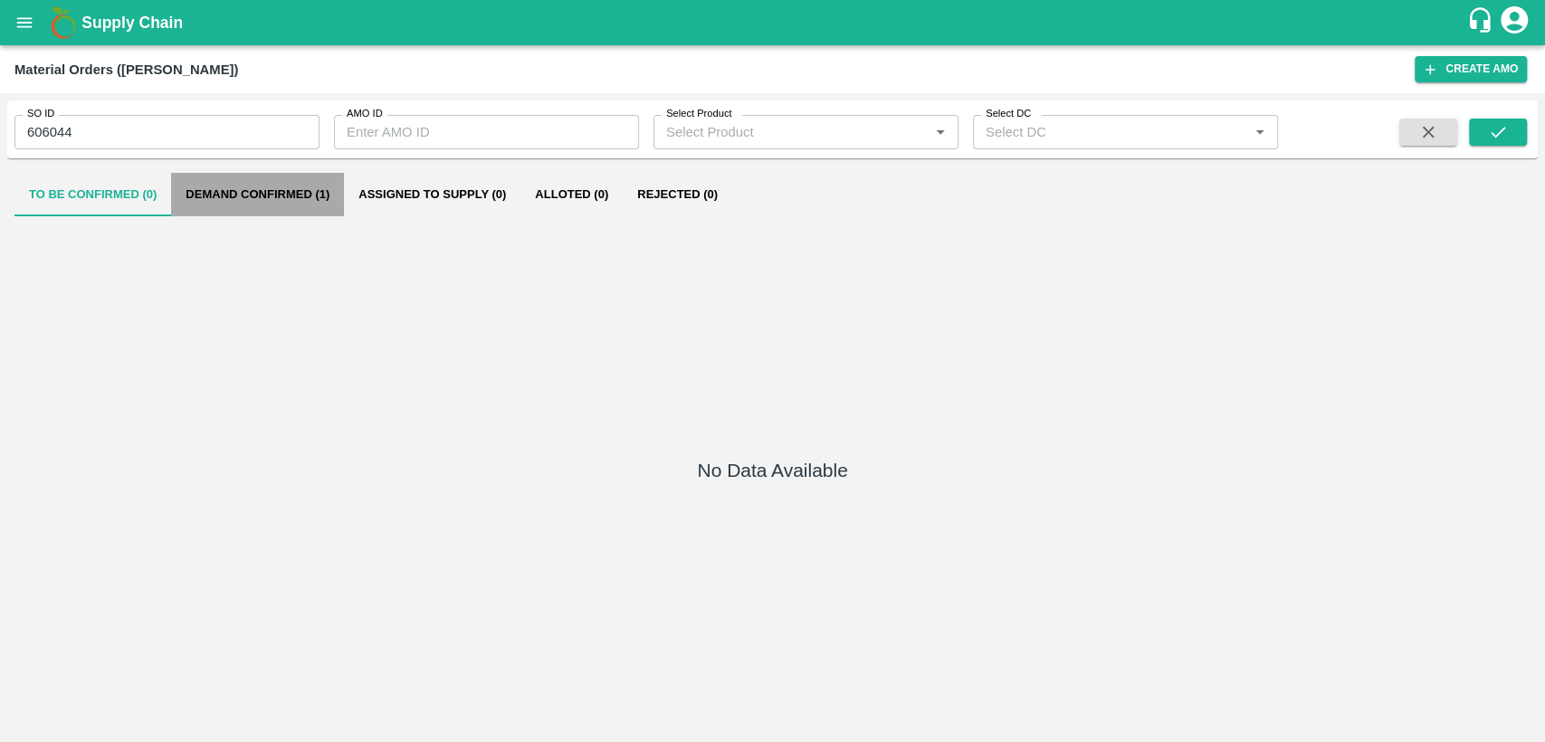
click at [286, 197] on button "Demand Confirmed (1)" at bounding box center [257, 194] width 173 height 43
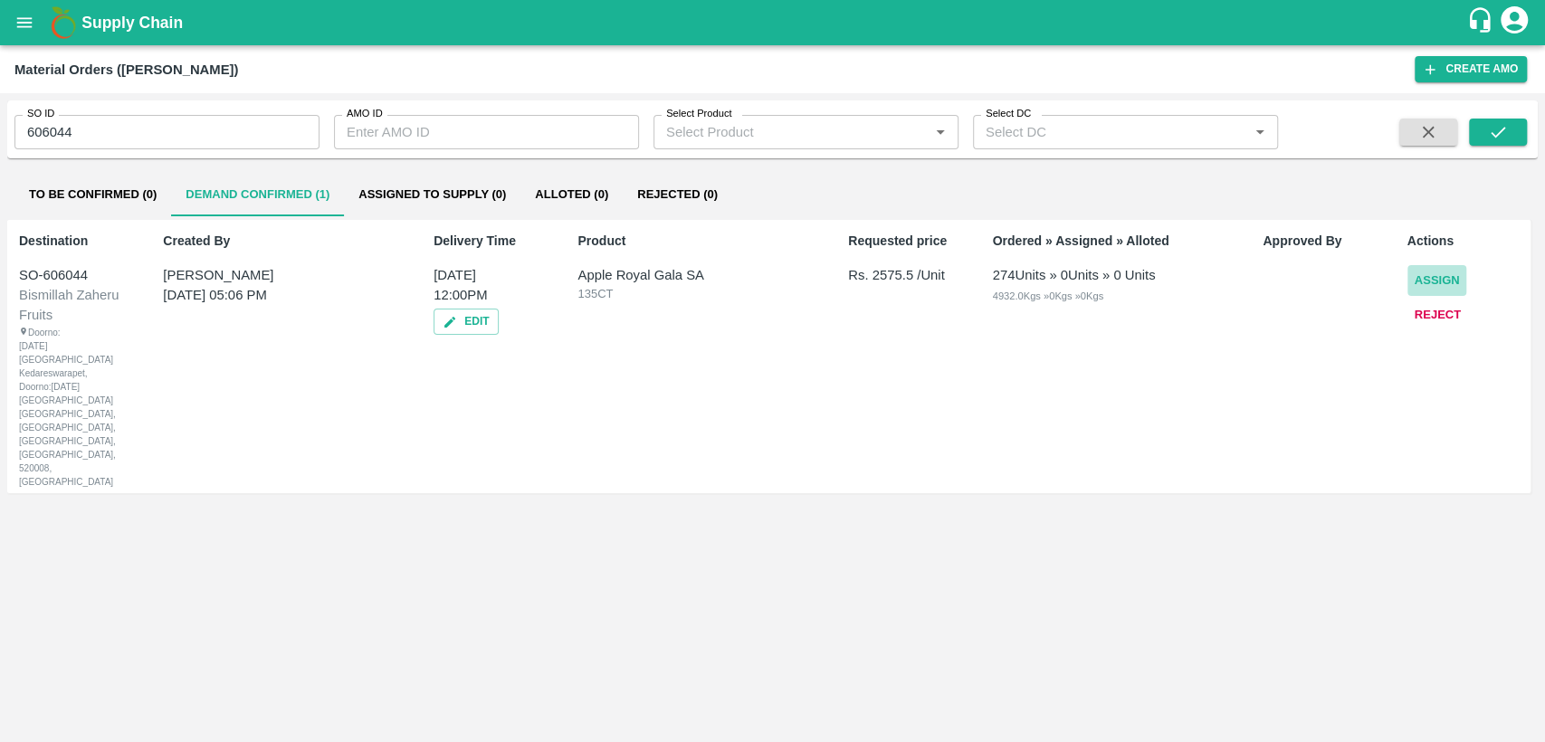
click at [1433, 276] on button "Assign" at bounding box center [1438, 281] width 60 height 32
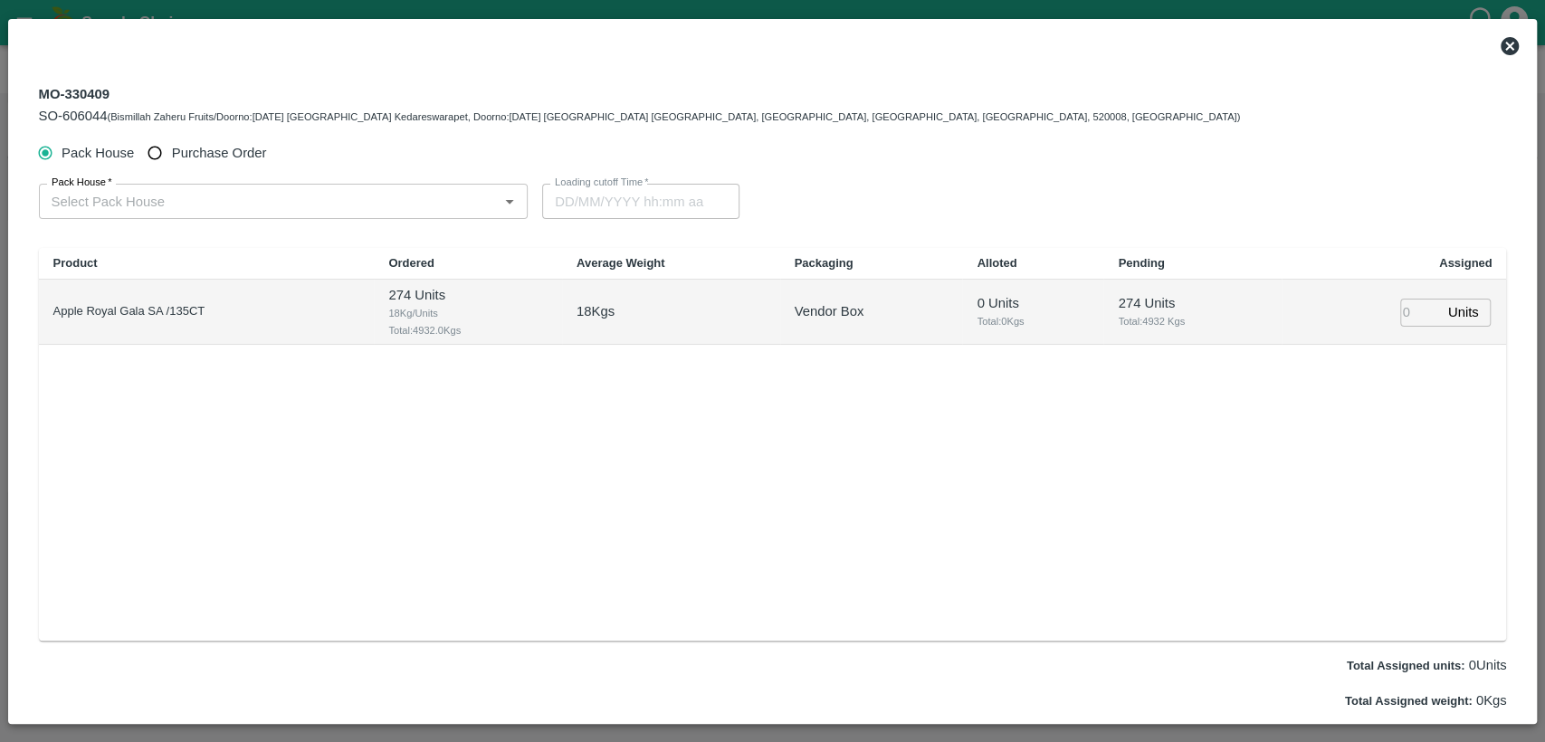
type input "[DATE] 12:00 PM"
click at [213, 157] on span "Purchase Order" at bounding box center [219, 153] width 95 height 20
click at [172, 157] on input "Purchase Order" at bounding box center [154, 153] width 33 height 33
radio input "true"
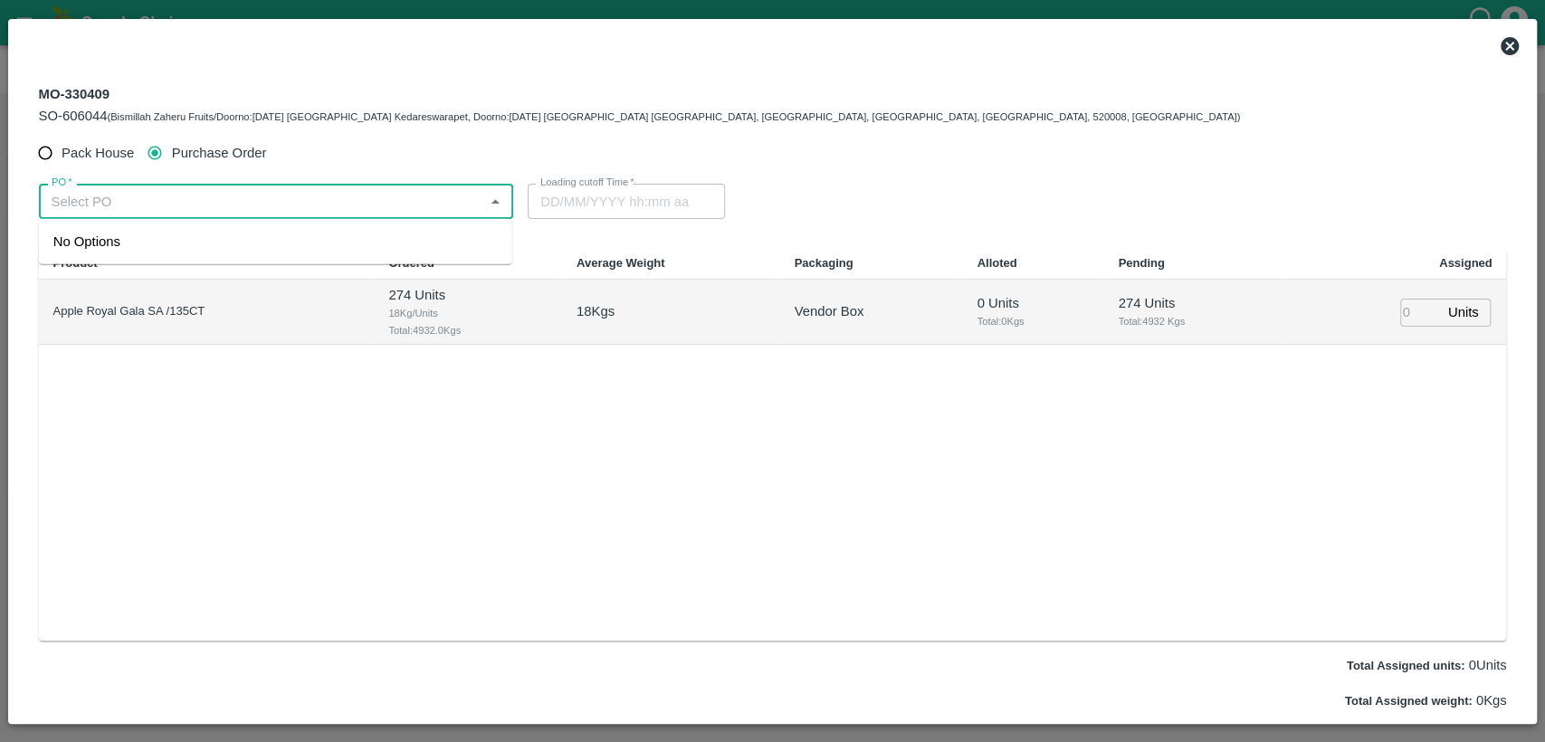
click at [212, 200] on input "PO   *" at bounding box center [261, 201] width 434 height 24
paste input "[DOMAIN_NAME]"
type input "a"
type input "1"
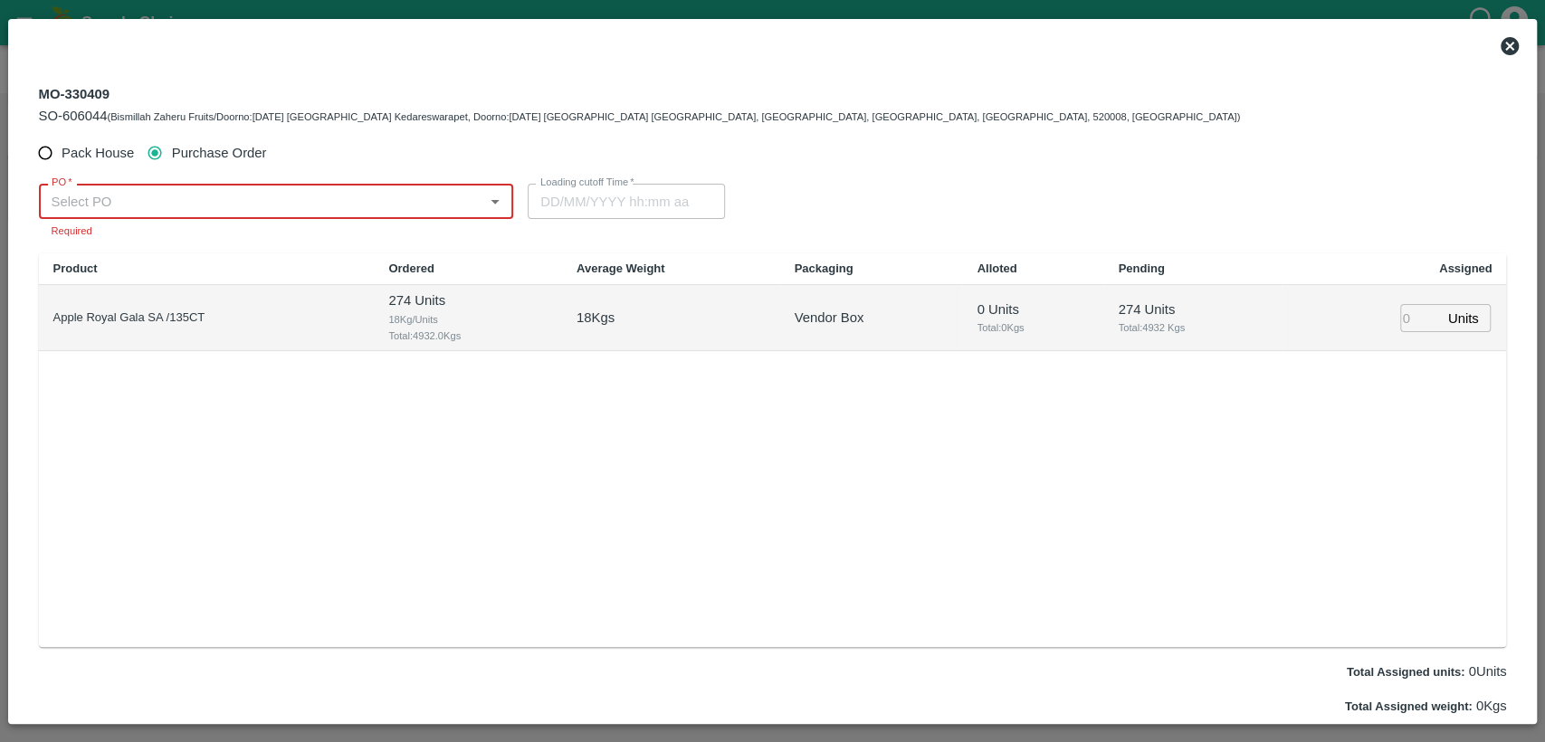
paste input "178809"
click at [434, 240] on div "PO-178809(SWAANUSH FRUIT-8939024999)" at bounding box center [275, 241] width 473 height 31
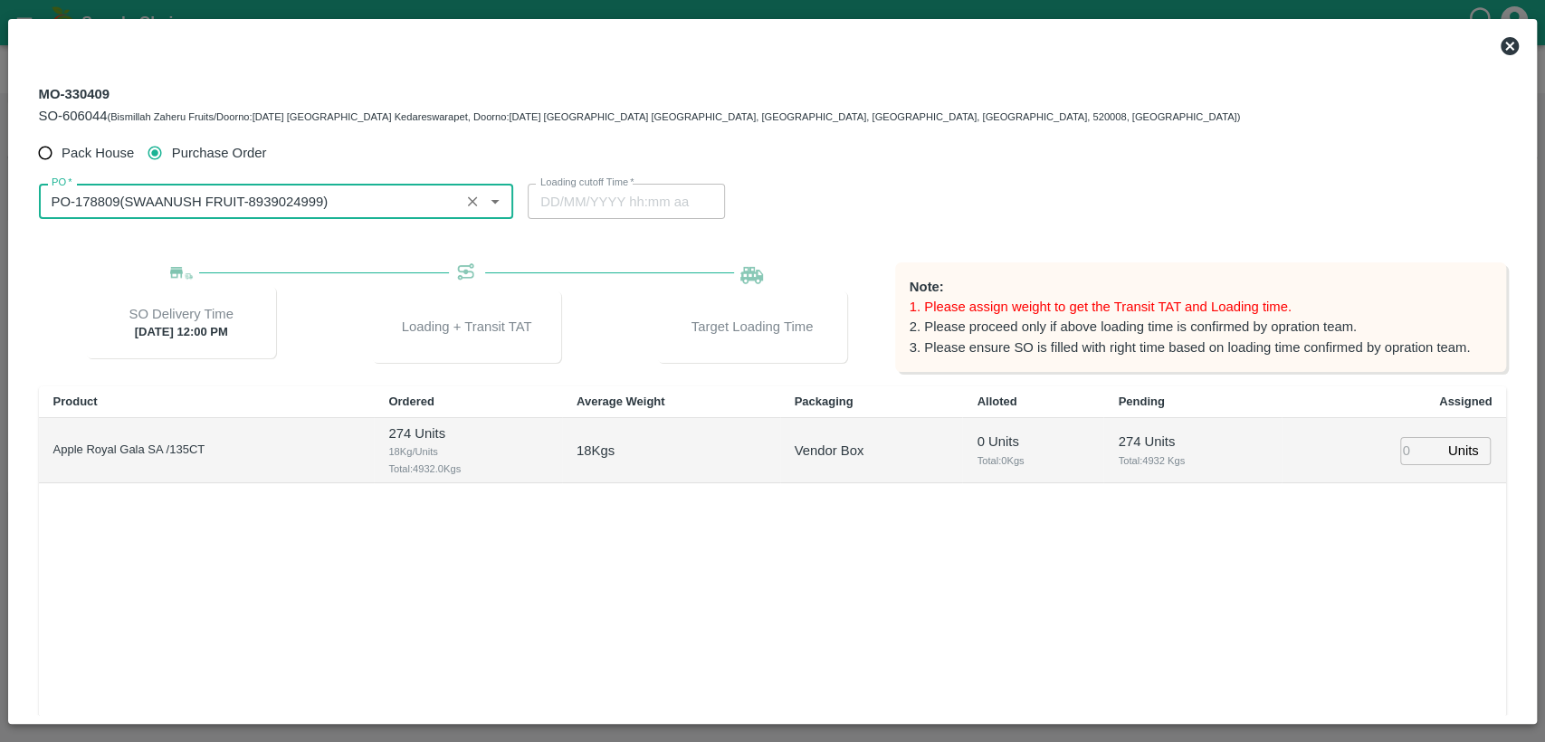
type input "PO-178809(SWAANUSH FRUIT-8939024999)"
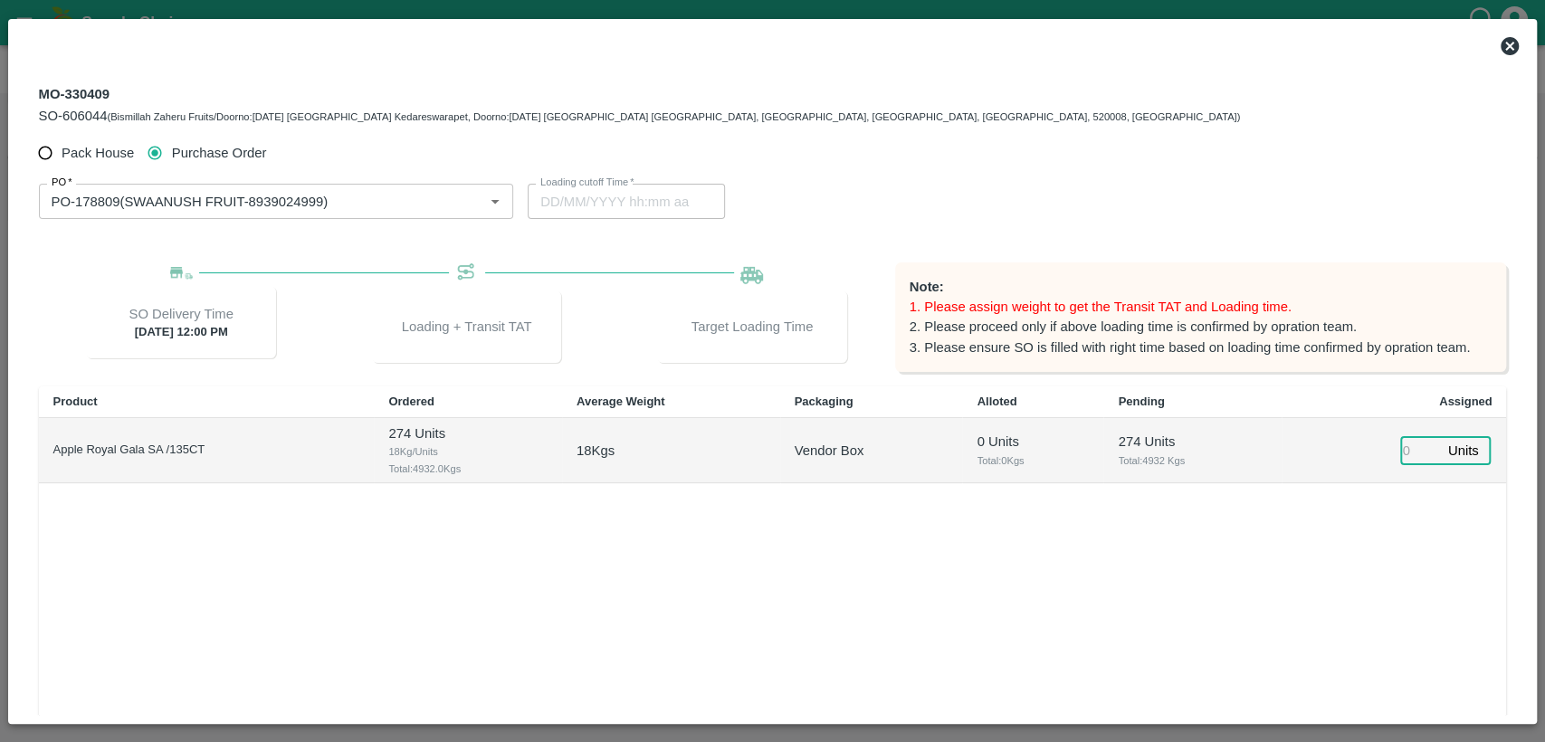
click at [1414, 449] on input "number" at bounding box center [1420, 451] width 40 height 28
type input "274"
type input "[DATE] 05:44 PM"
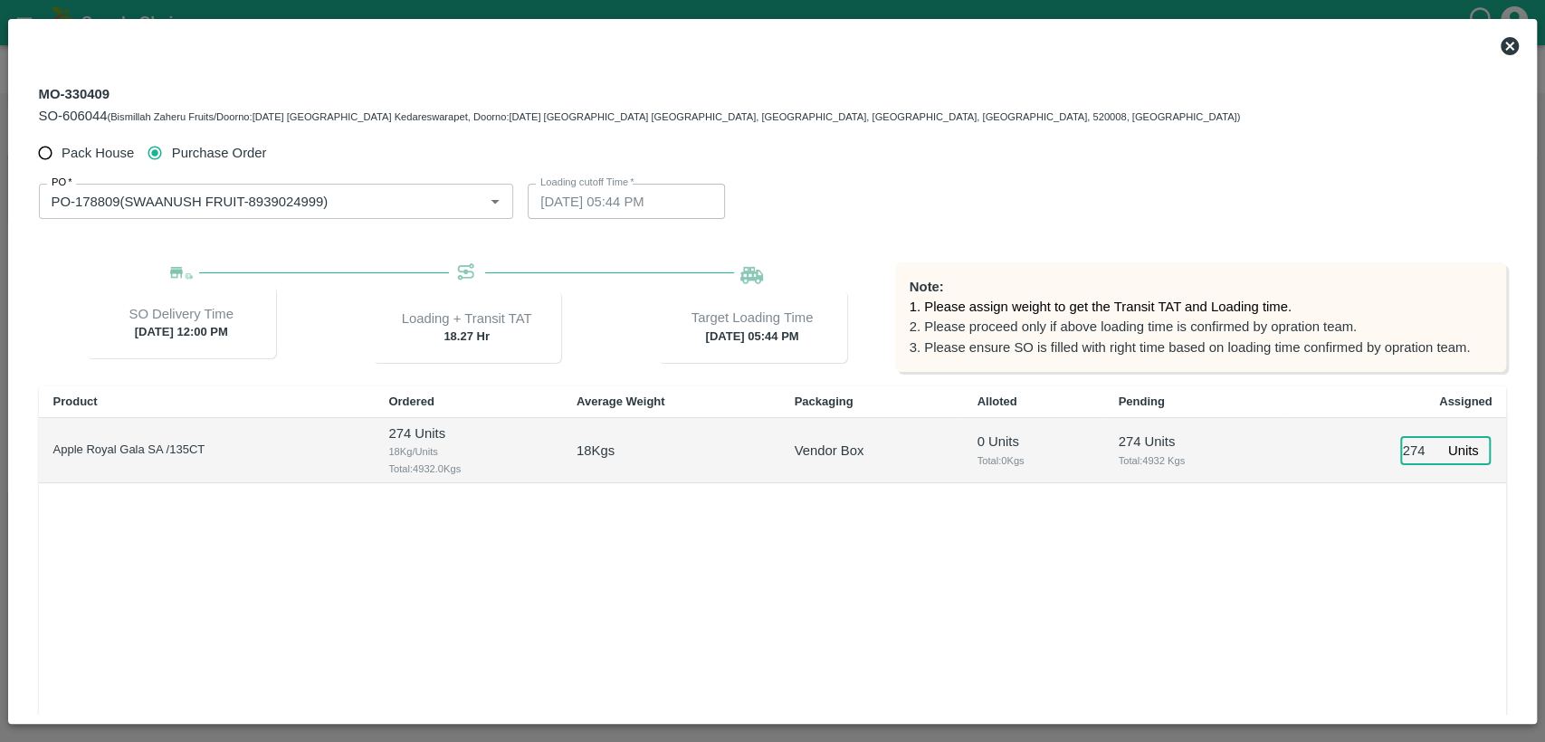
scroll to position [180, 0]
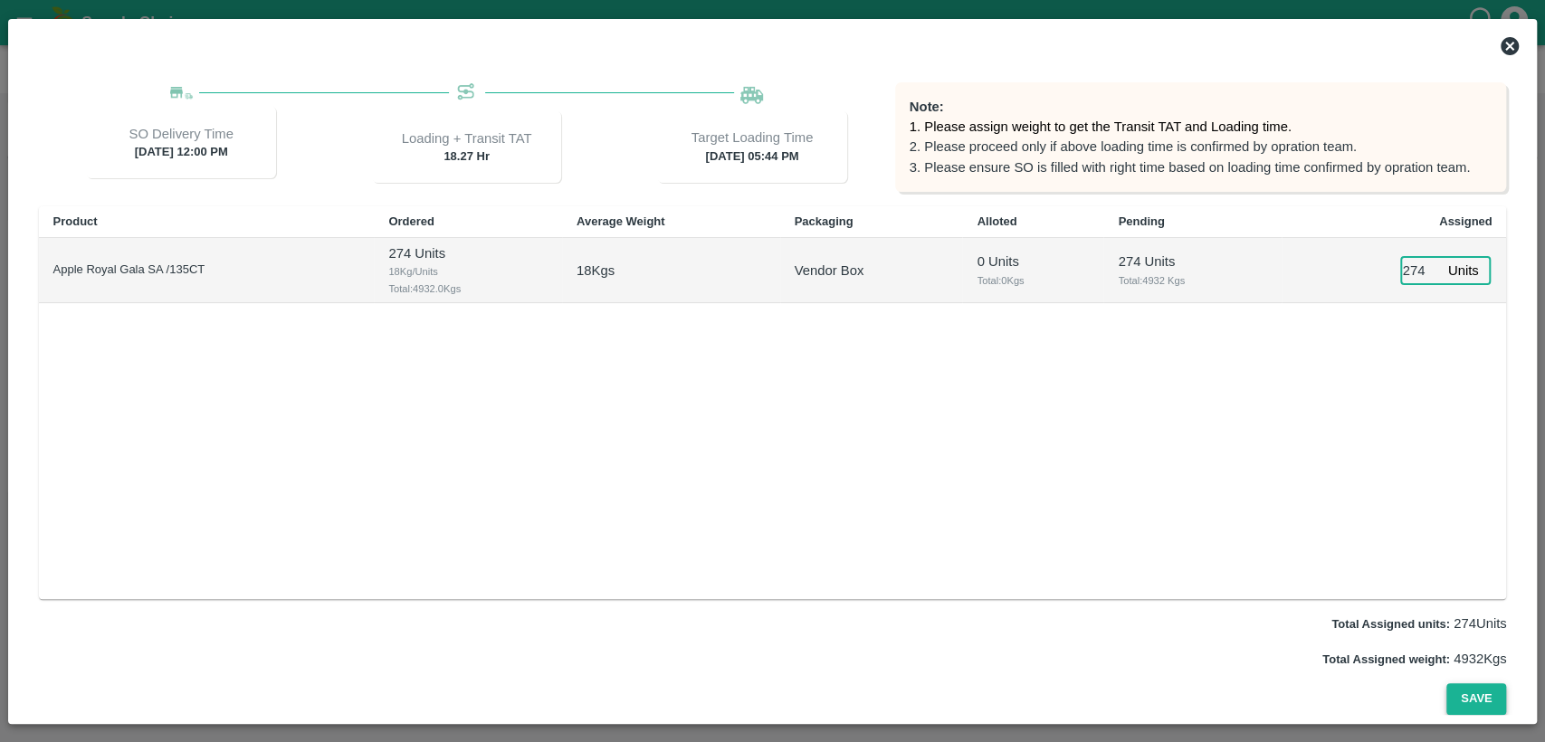
type input "274"
click at [1479, 703] on button "Save" at bounding box center [1476, 699] width 60 height 32
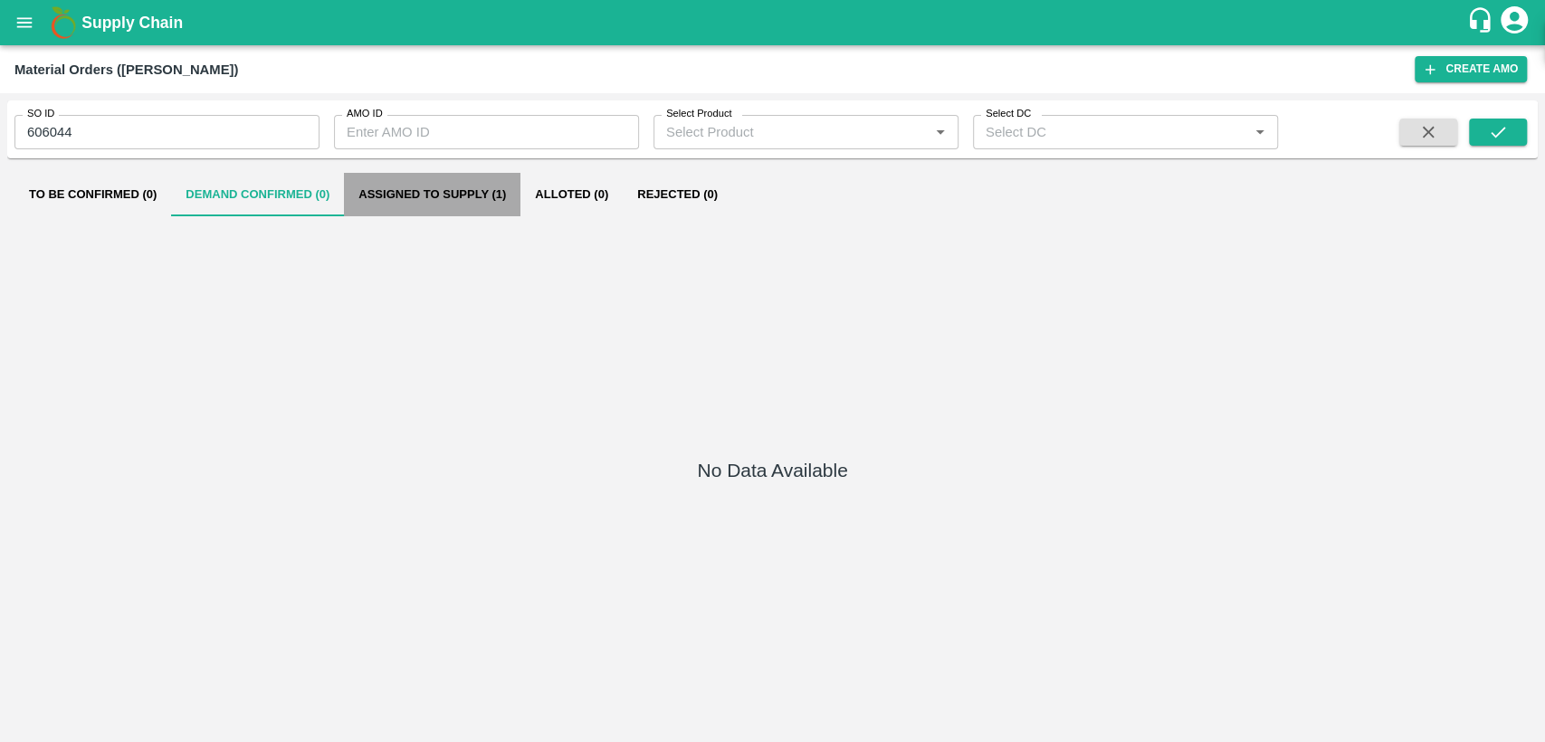
click at [463, 193] on button "Assigned to Supply (1)" at bounding box center [432, 194] width 177 height 43
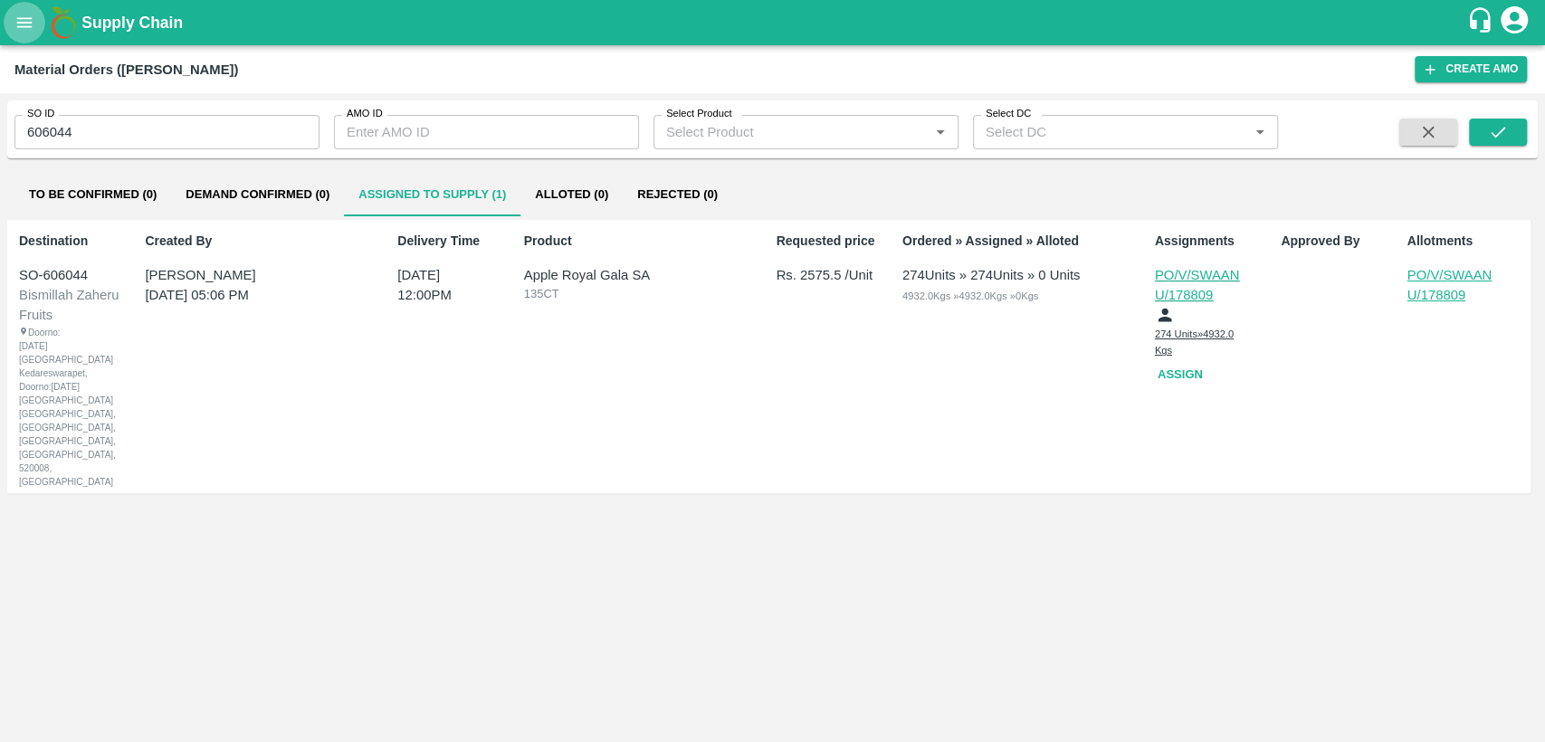
click at [34, 23] on icon "open drawer" at bounding box center [24, 23] width 20 height 20
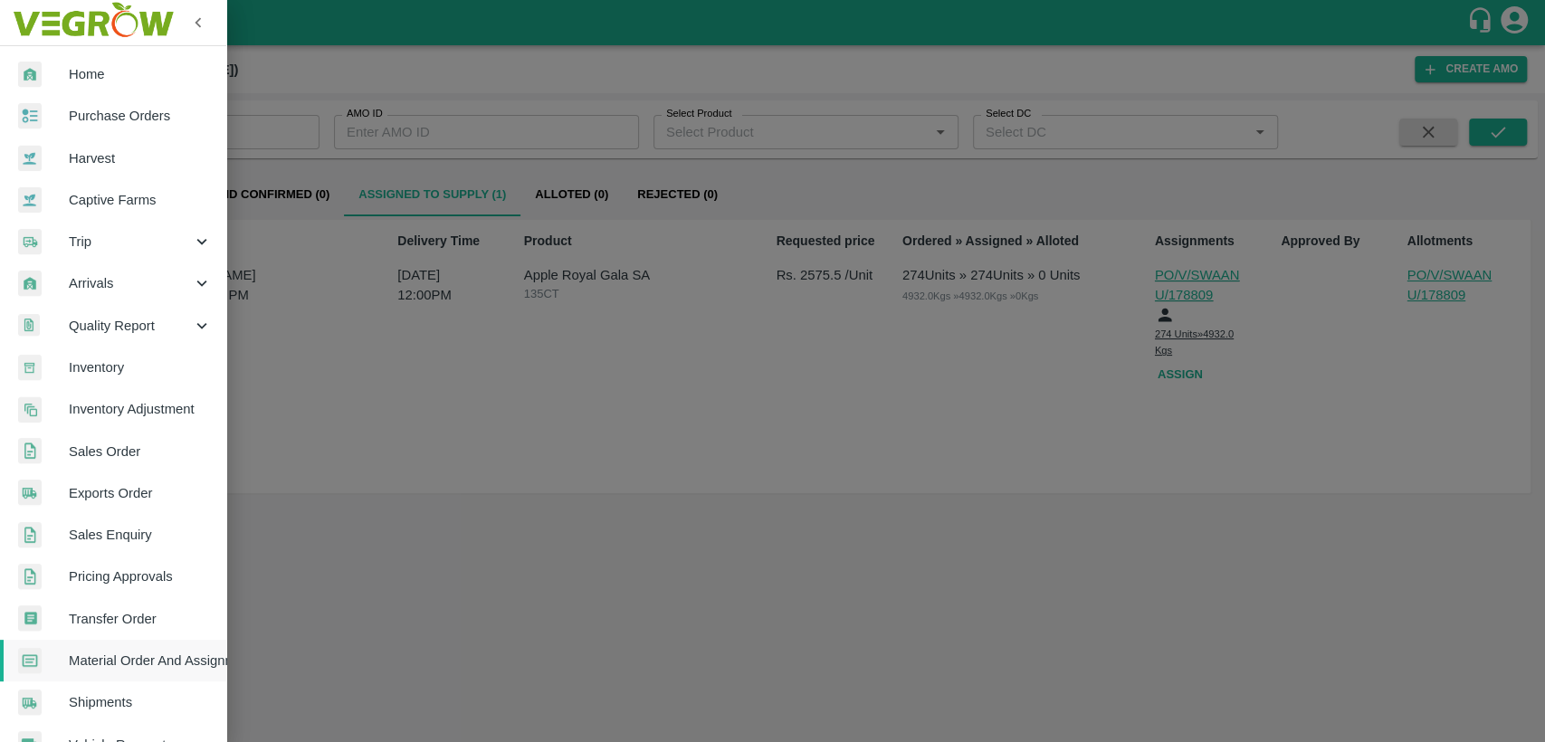
click at [86, 237] on span "Trip" at bounding box center [130, 242] width 123 height 20
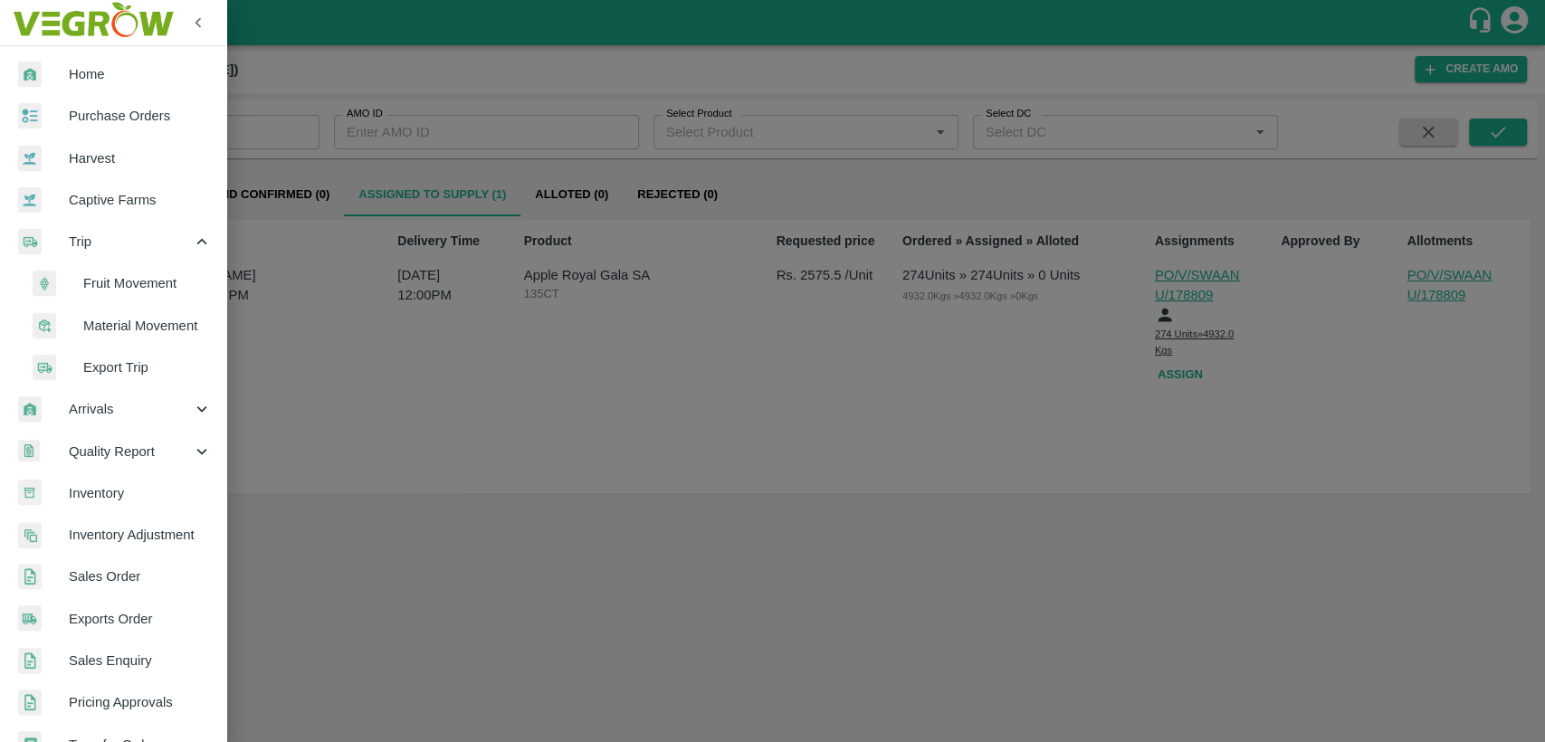
click at [176, 284] on span "Fruit Movement" at bounding box center [147, 283] width 129 height 20
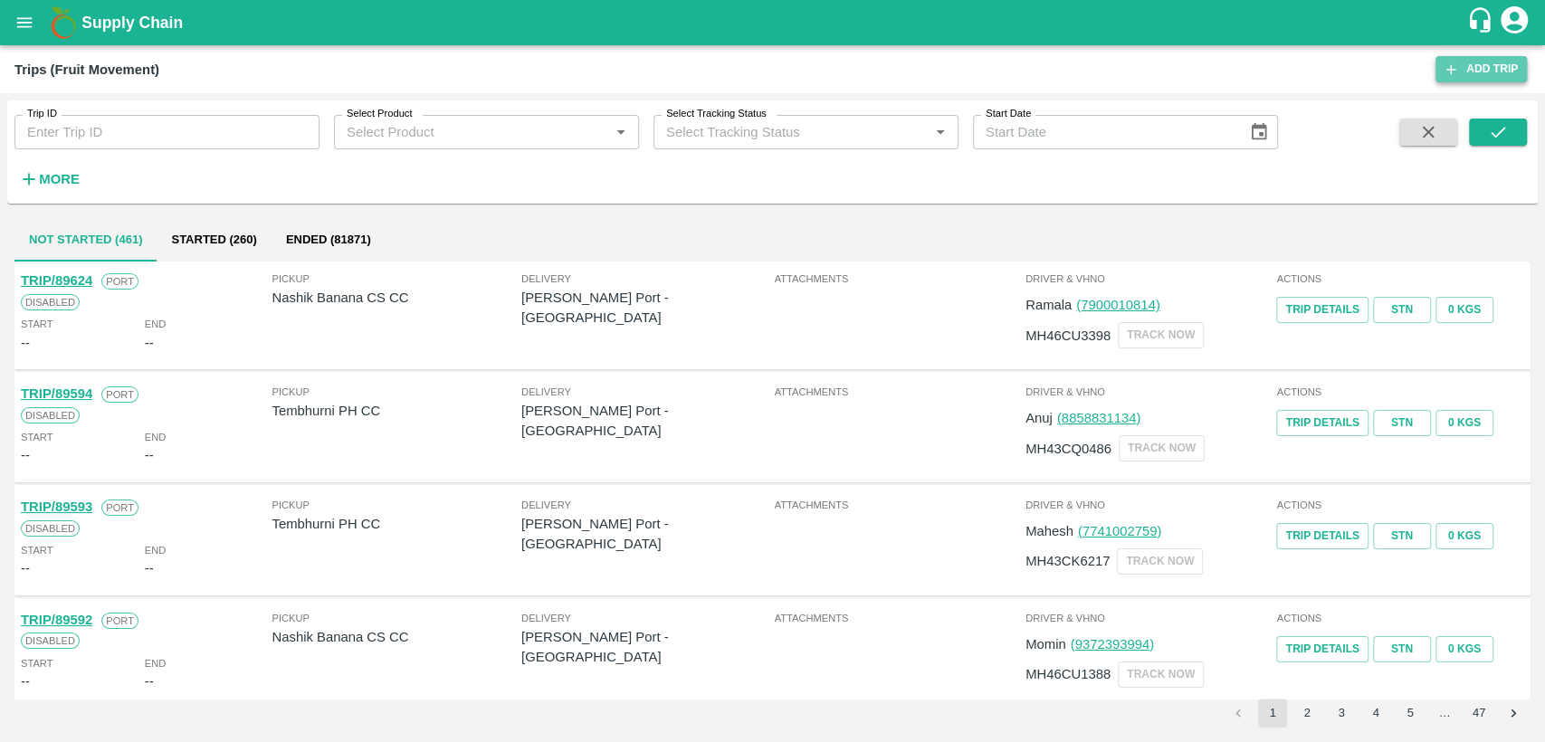
click at [1474, 65] on link "Add Trip" at bounding box center [1481, 69] width 91 height 26
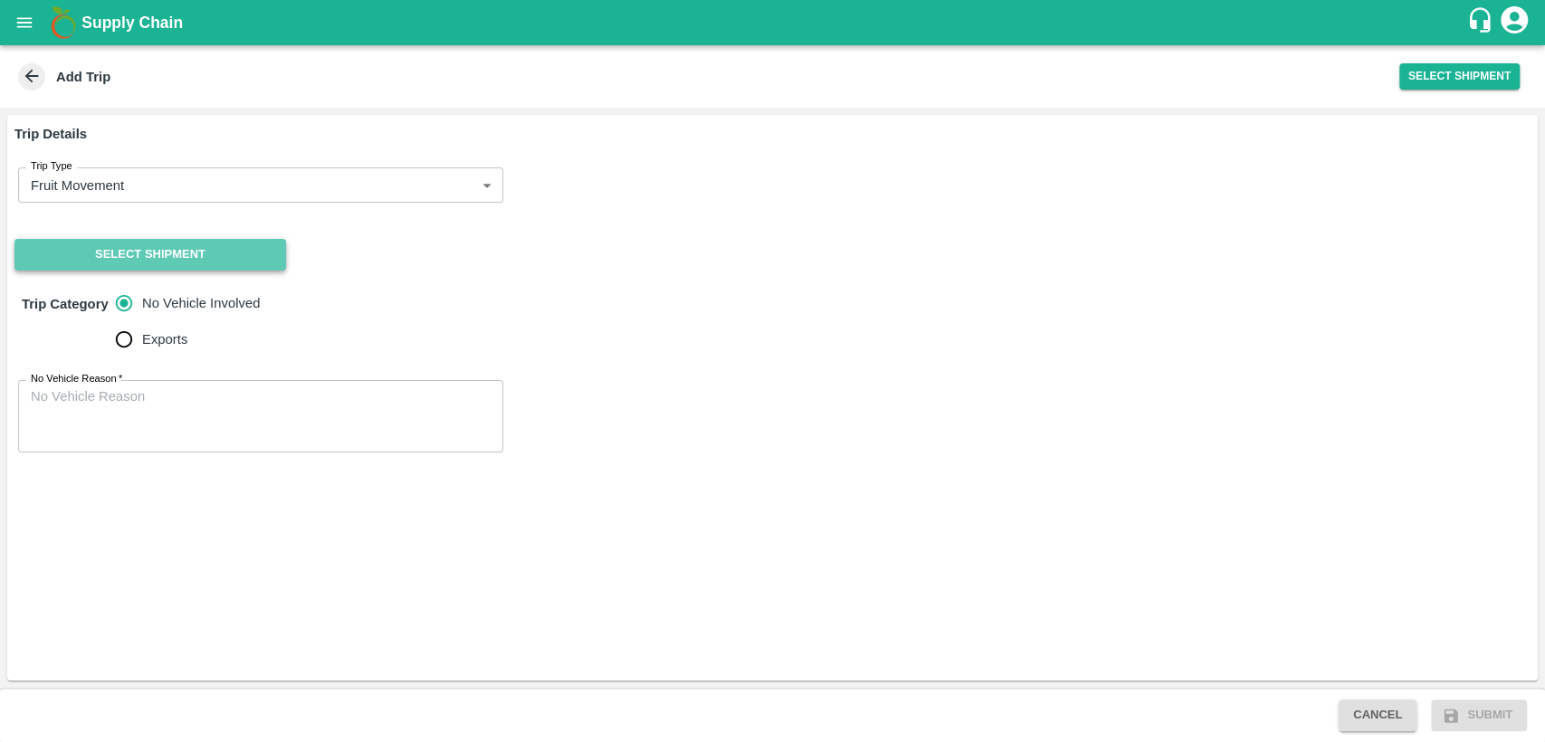
click at [265, 247] on button "Select Shipment" at bounding box center [150, 255] width 272 height 32
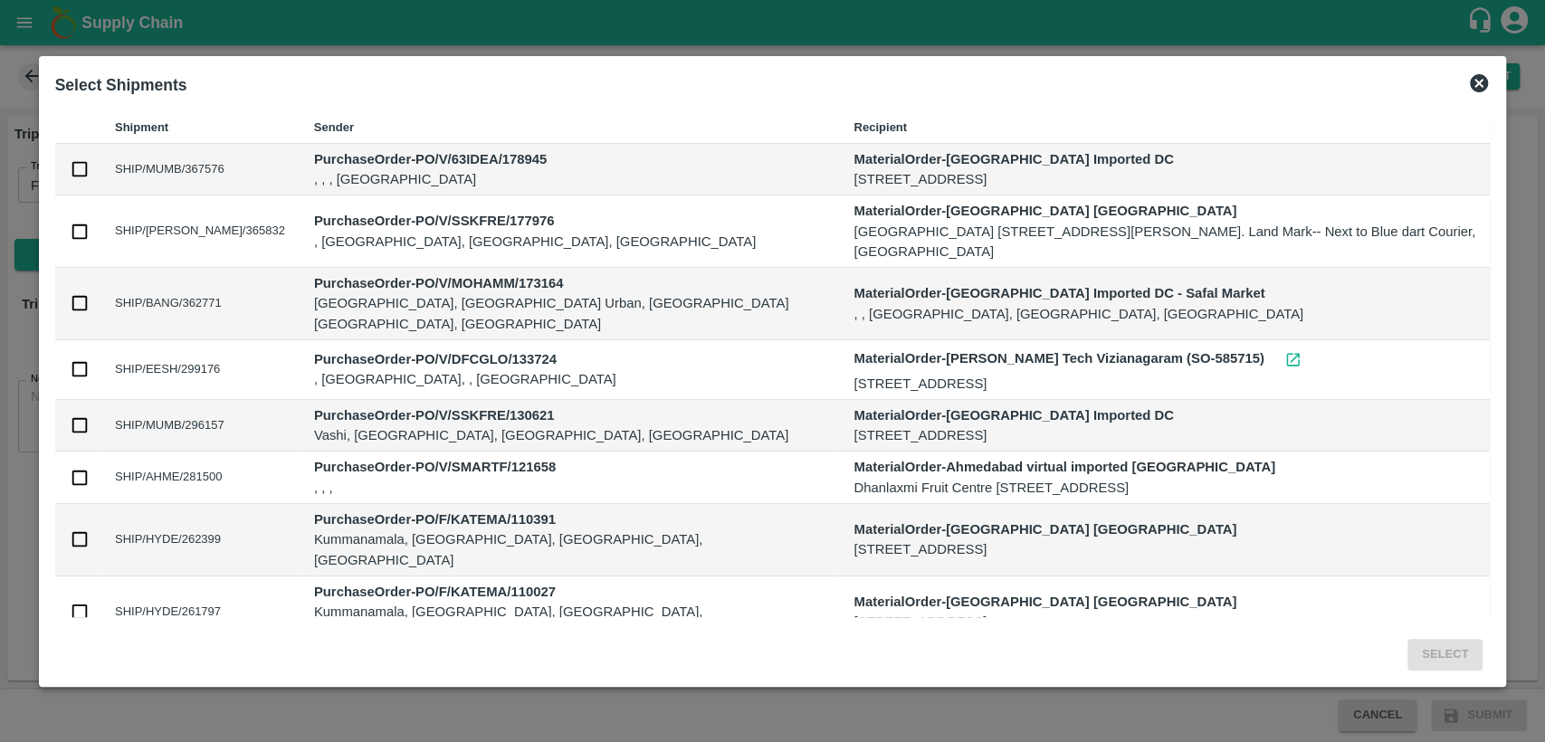
click at [1475, 81] on icon at bounding box center [1479, 83] width 18 height 18
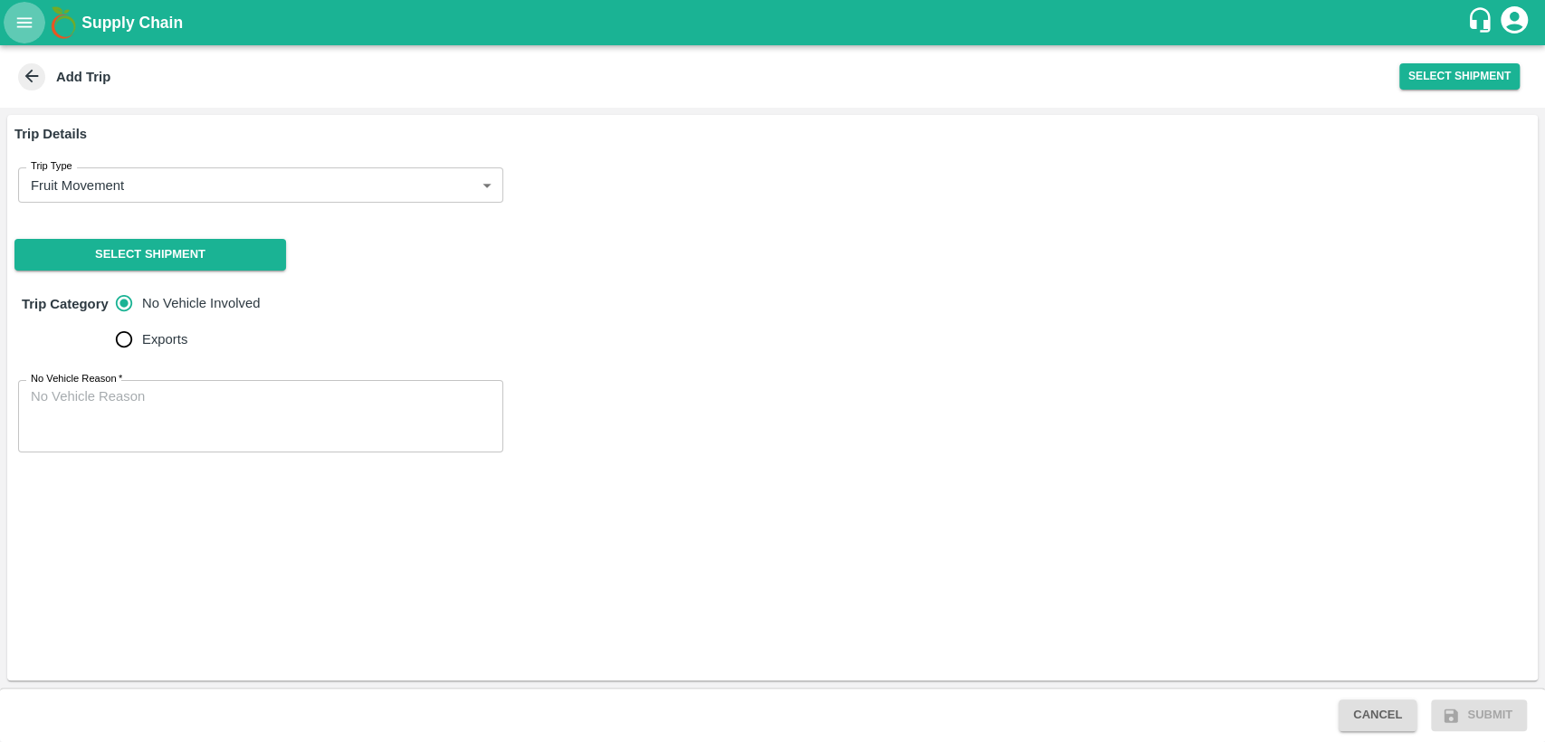
click at [26, 15] on icon "open drawer" at bounding box center [24, 23] width 20 height 20
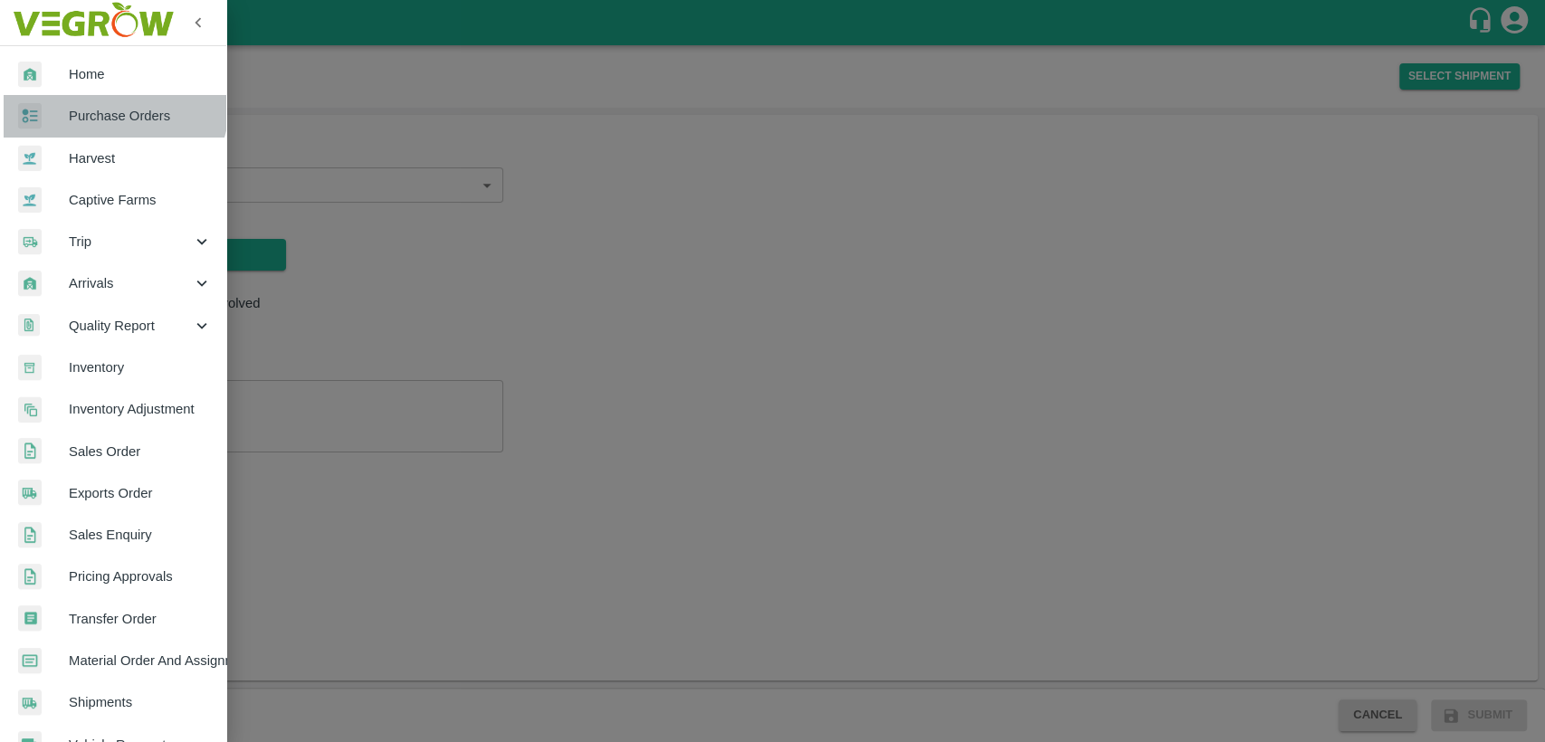
click at [96, 100] on link "Purchase Orders" at bounding box center [113, 116] width 226 height 42
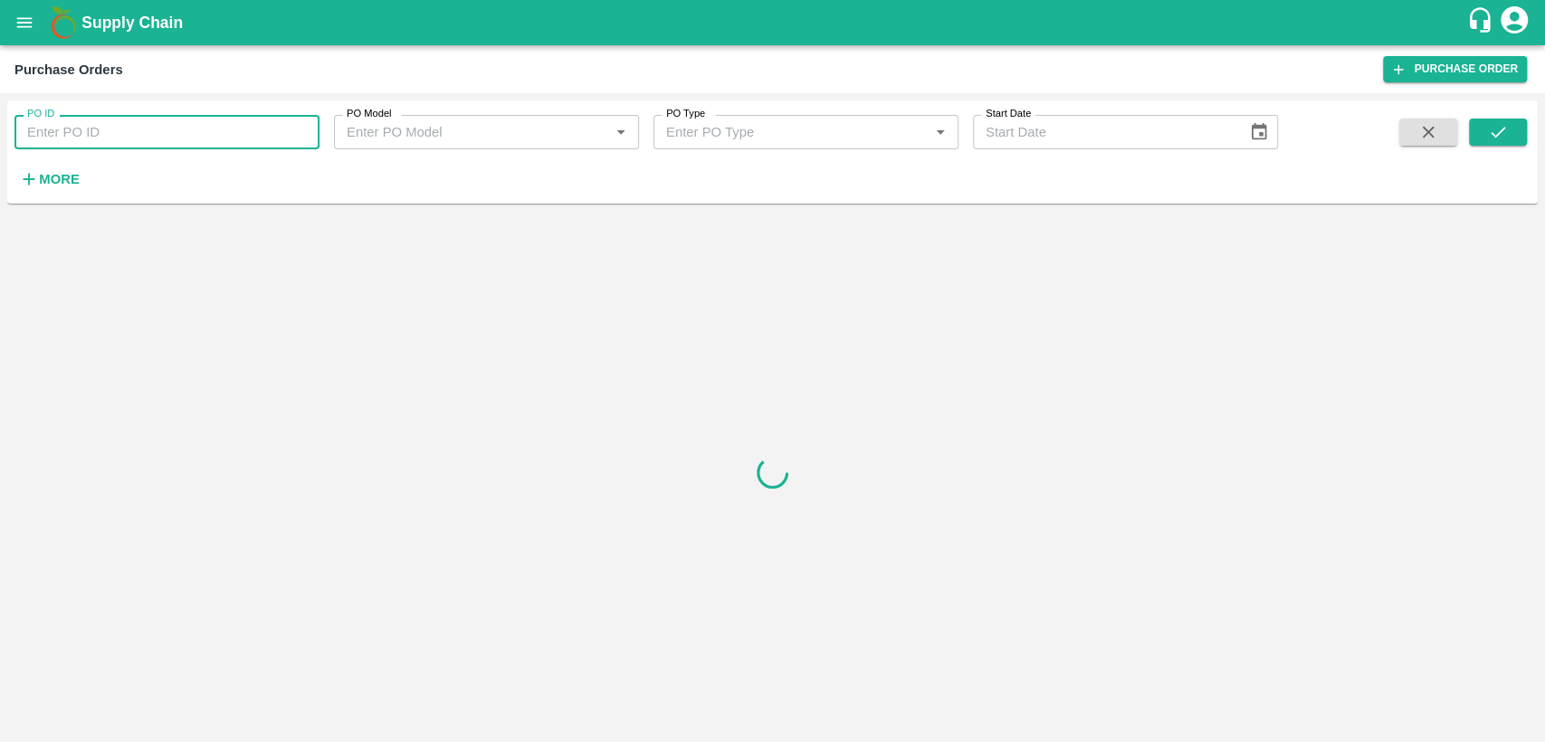
click at [109, 125] on input "PO ID" at bounding box center [166, 132] width 305 height 34
type input "1"
paste input "text"
type input "178809"
click at [1507, 127] on icon "submit" at bounding box center [1498, 132] width 20 height 20
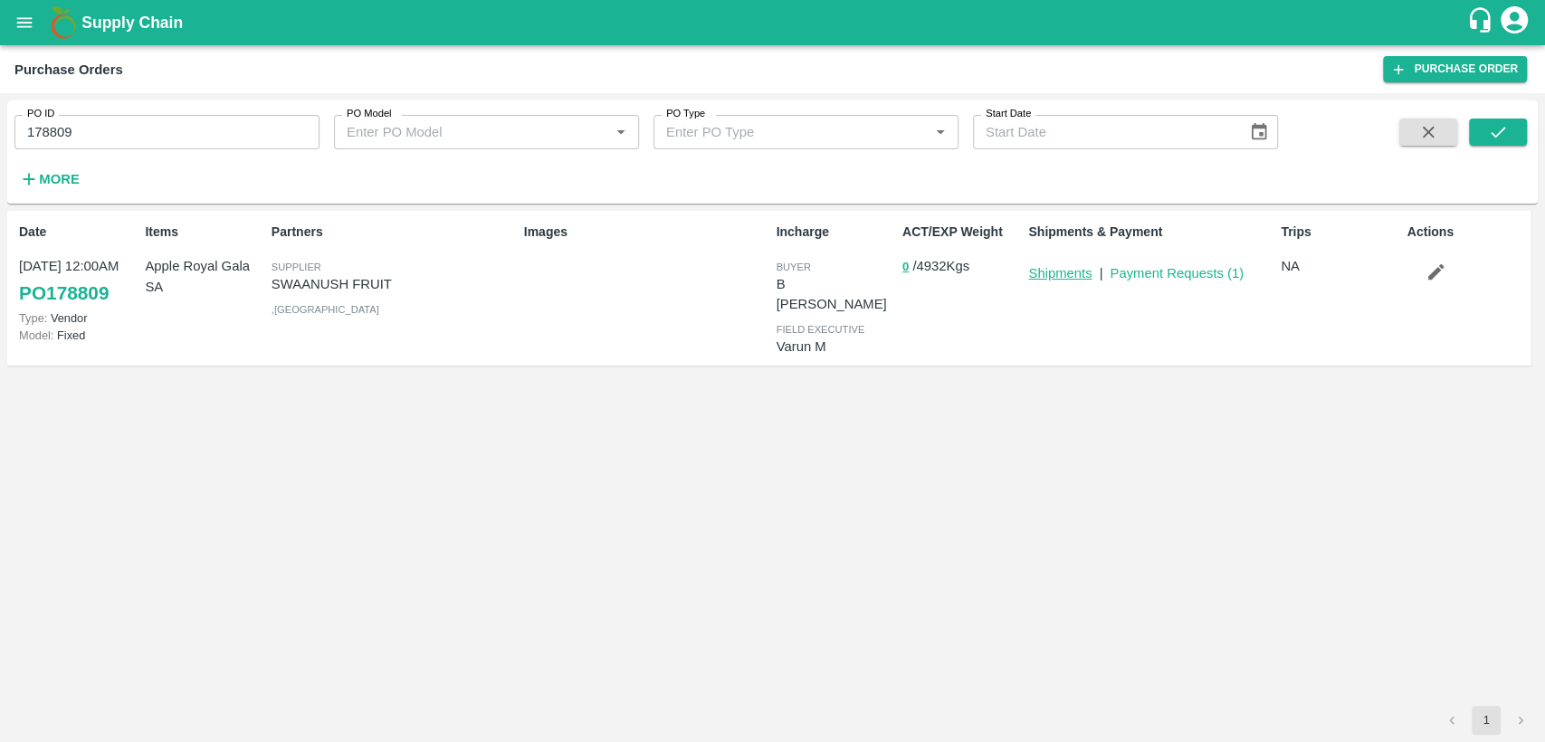
click at [1055, 273] on link "Shipments" at bounding box center [1059, 273] width 63 height 14
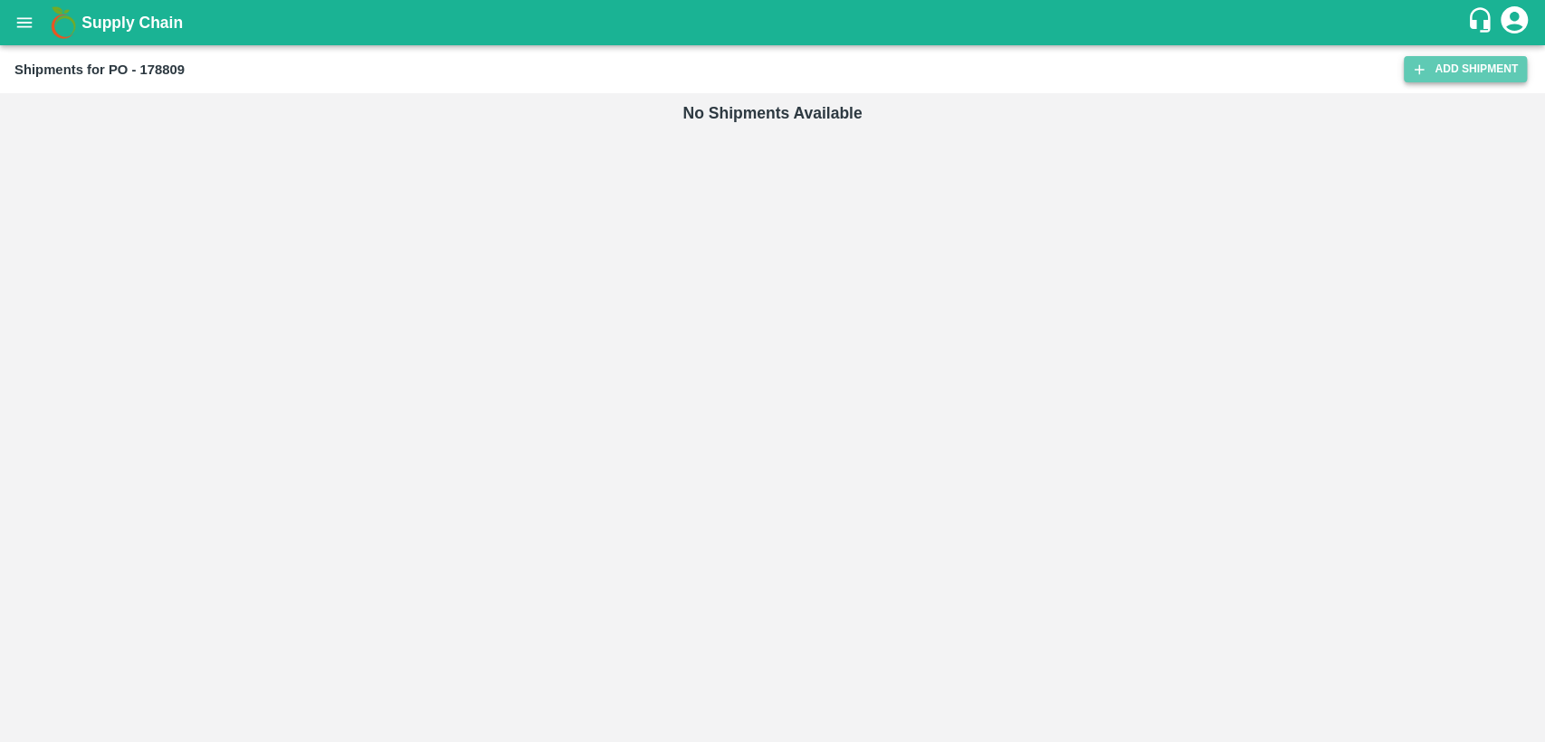
click at [1452, 74] on link "Add Shipment" at bounding box center [1465, 69] width 123 height 26
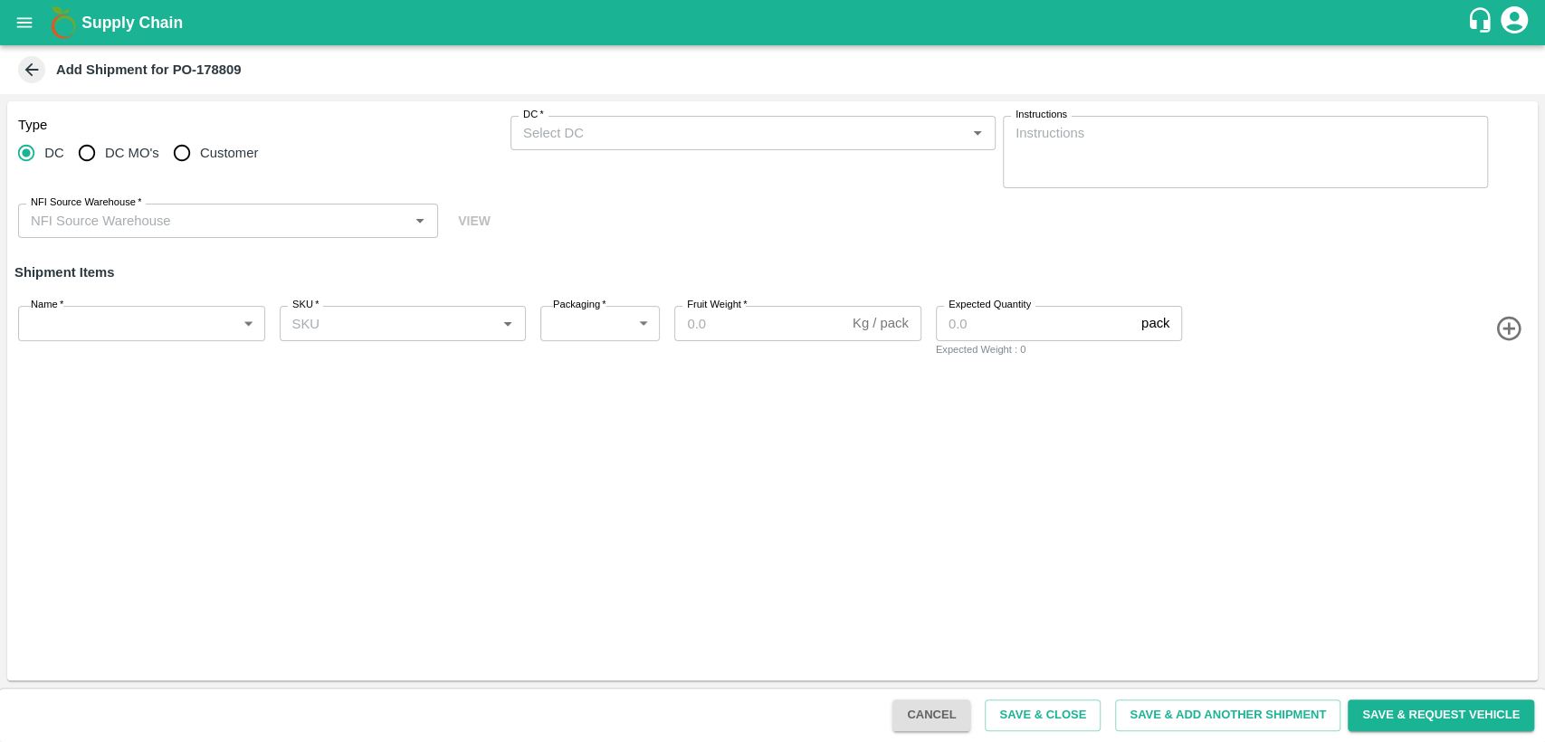
click at [212, 148] on span "Customer" at bounding box center [229, 153] width 58 height 20
click at [200, 148] on input "Customer" at bounding box center [182, 153] width 36 height 36
radio input "true"
click at [684, 122] on input "Customer (Material Orders)   *" at bounding box center [738, 133] width 444 height 24
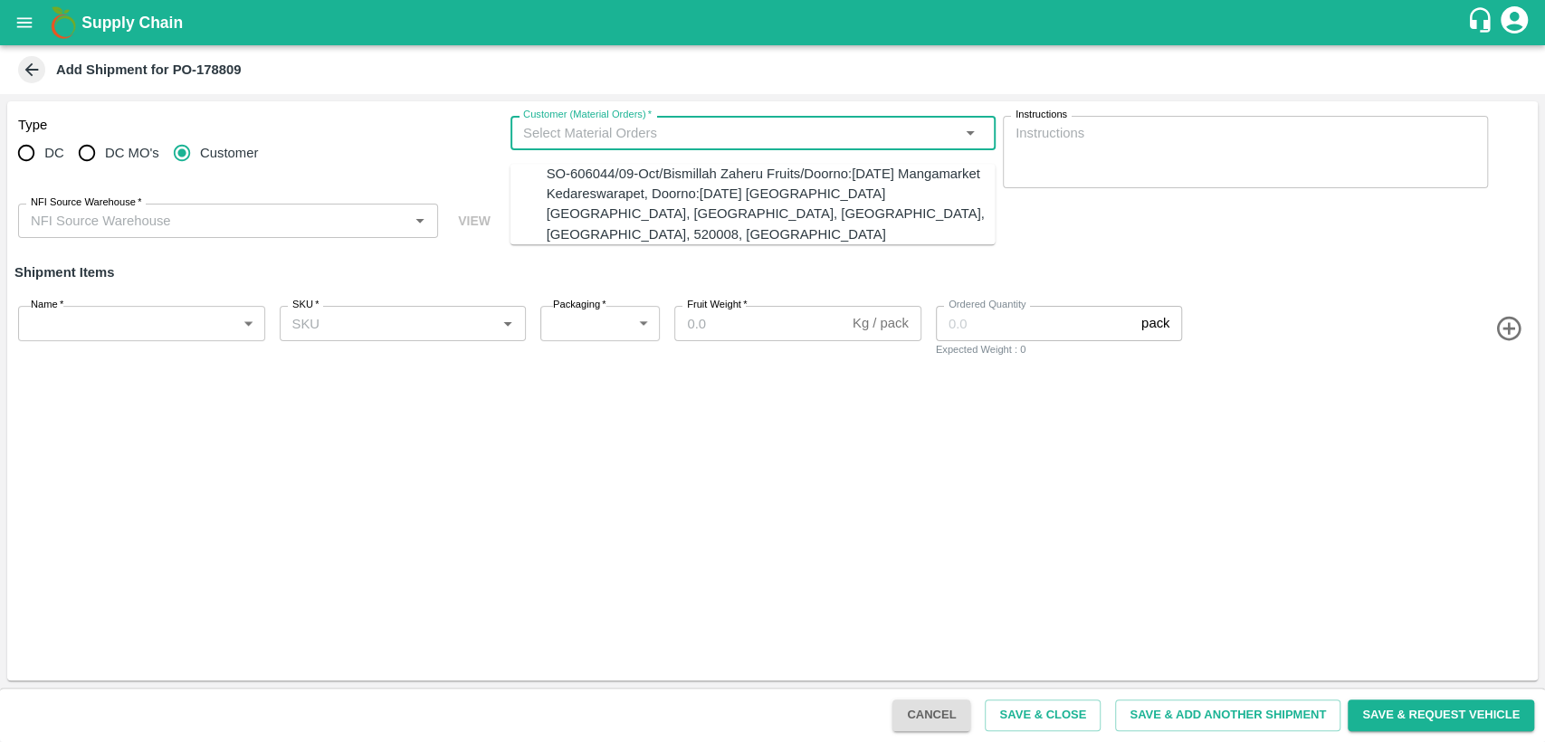
click at [684, 190] on div "SO-606044/09-Oct/Bismillah Zaheru Fruits/Doorno:[DATE] Mangamarket Kedareswarap…" at bounding box center [771, 204] width 449 height 81
type input "SO-606044/09-Oct/Bismillah Zaheru Fruits/Doorno:[DATE] Mangamarket Kedareswarap…"
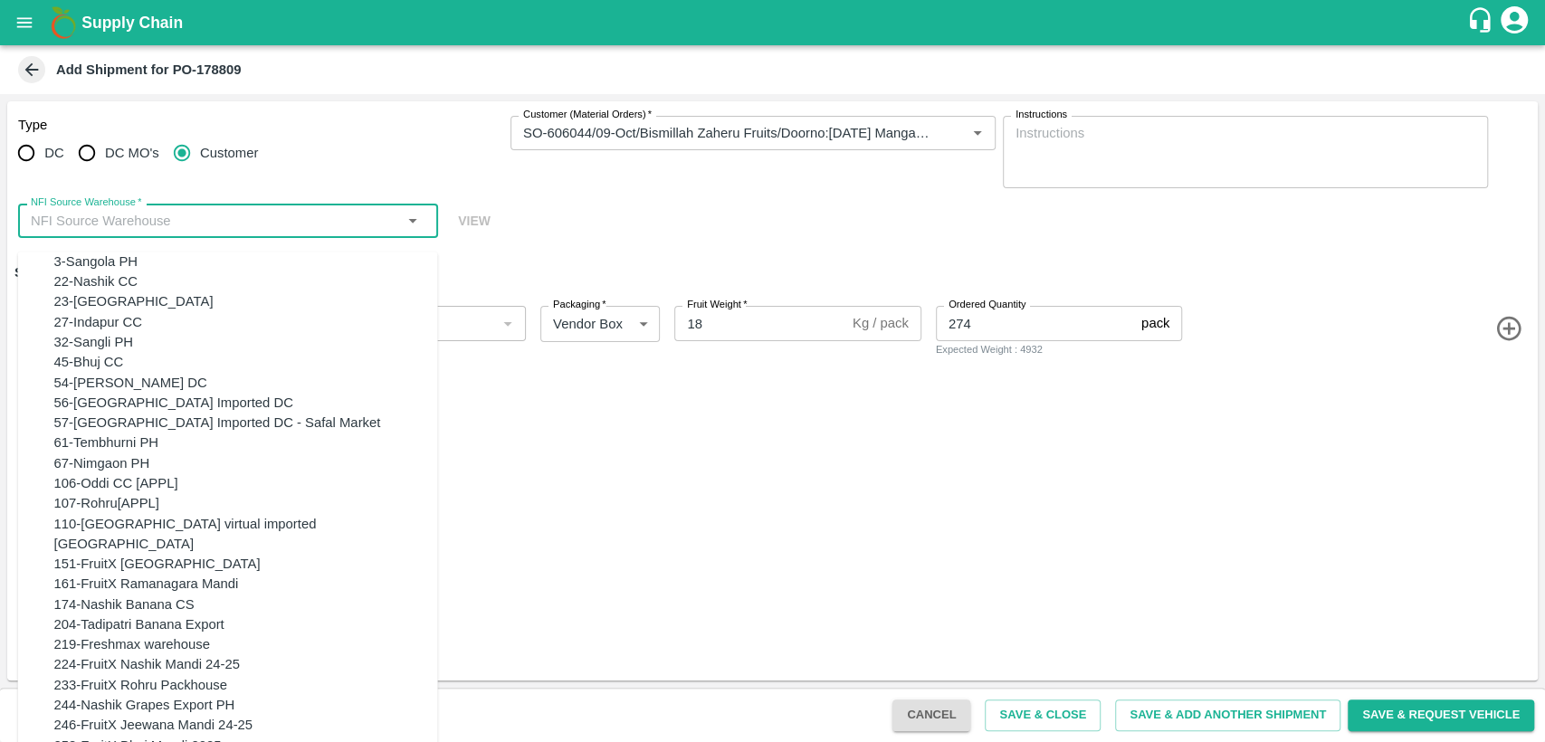
click at [378, 229] on input "NFI Source Warehouse   *" at bounding box center [213, 221] width 379 height 24
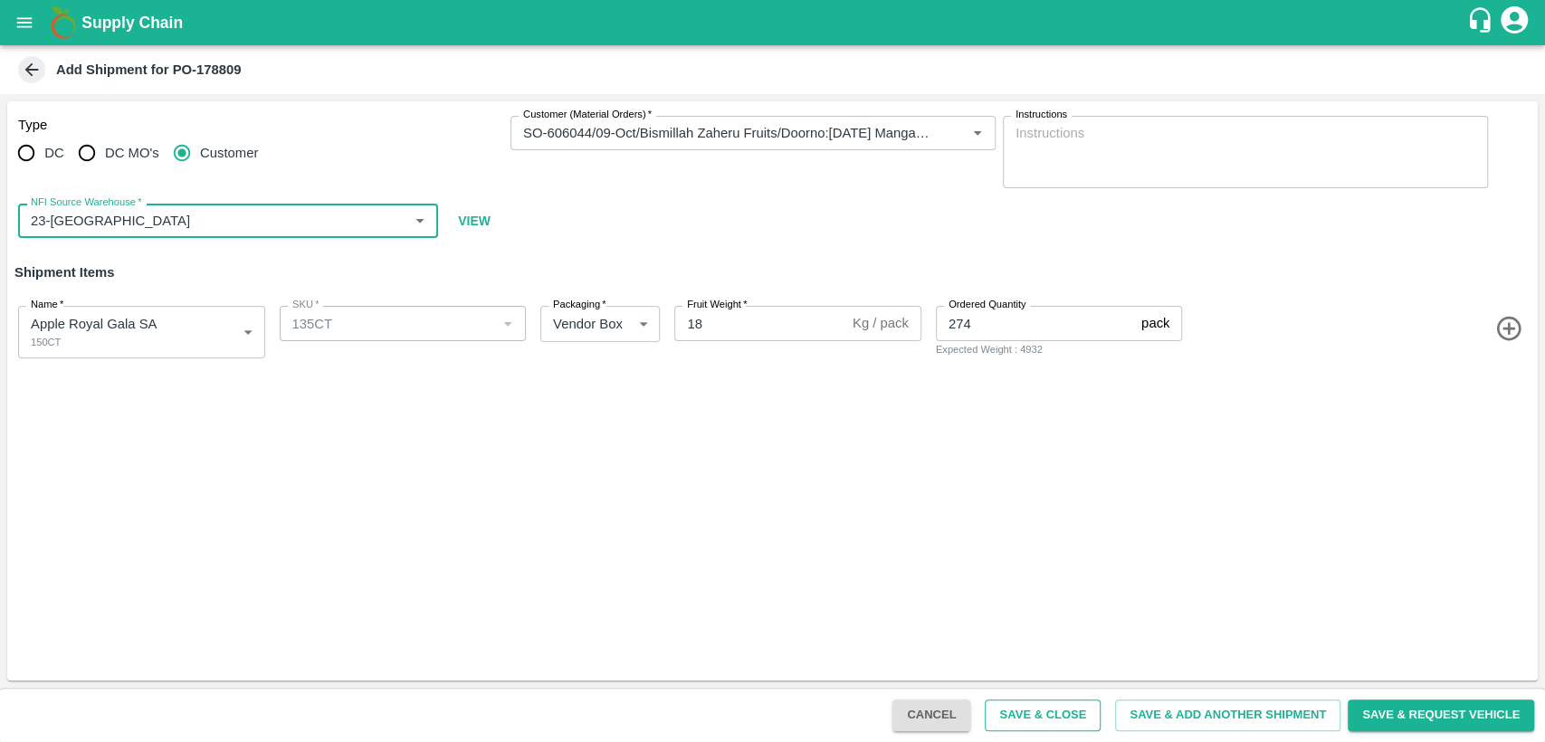
type input "23-[GEOGRAPHIC_DATA]"
click at [1022, 706] on button "Save & Close" at bounding box center [1043, 716] width 116 height 32
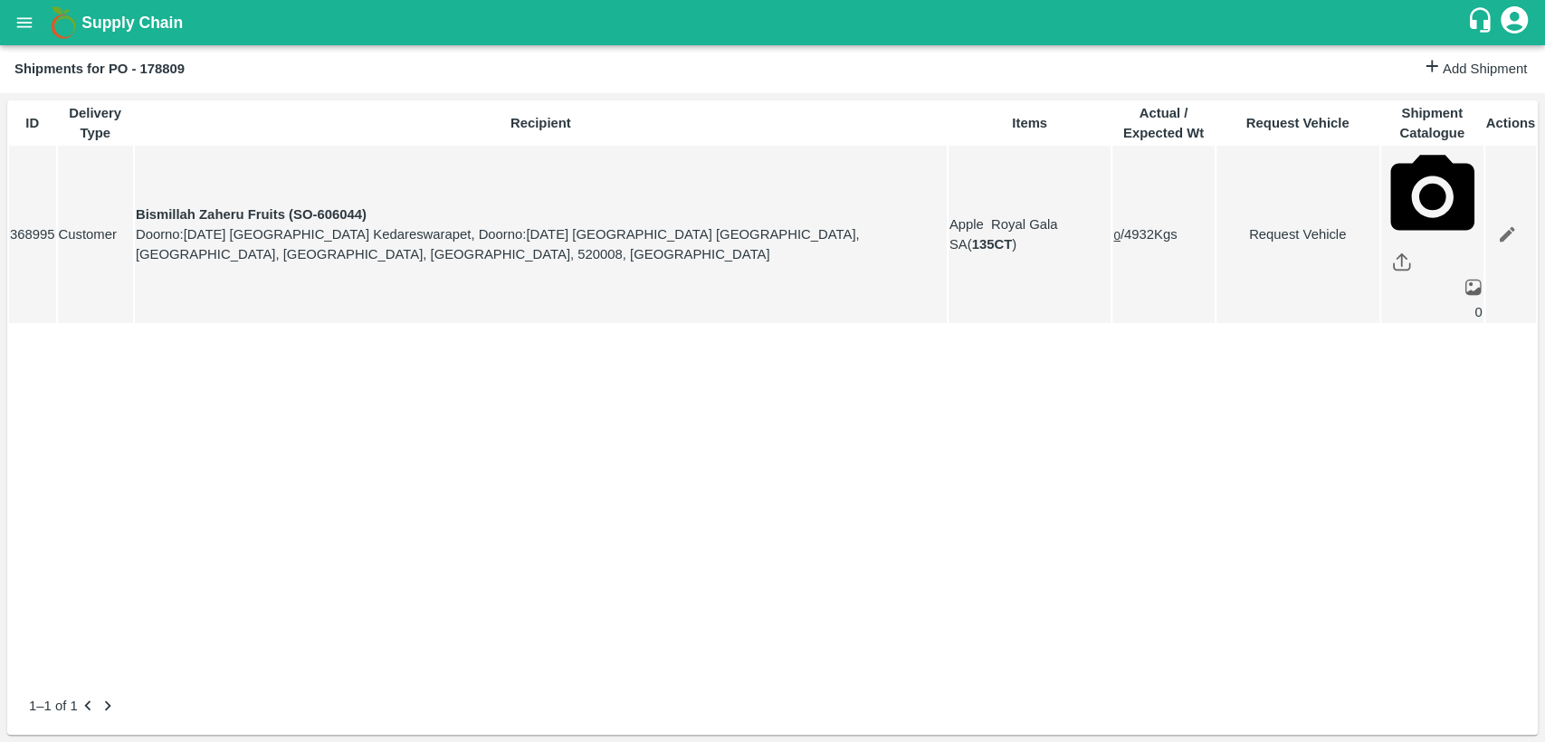
click at [24, 14] on icon "open drawer" at bounding box center [24, 23] width 20 height 20
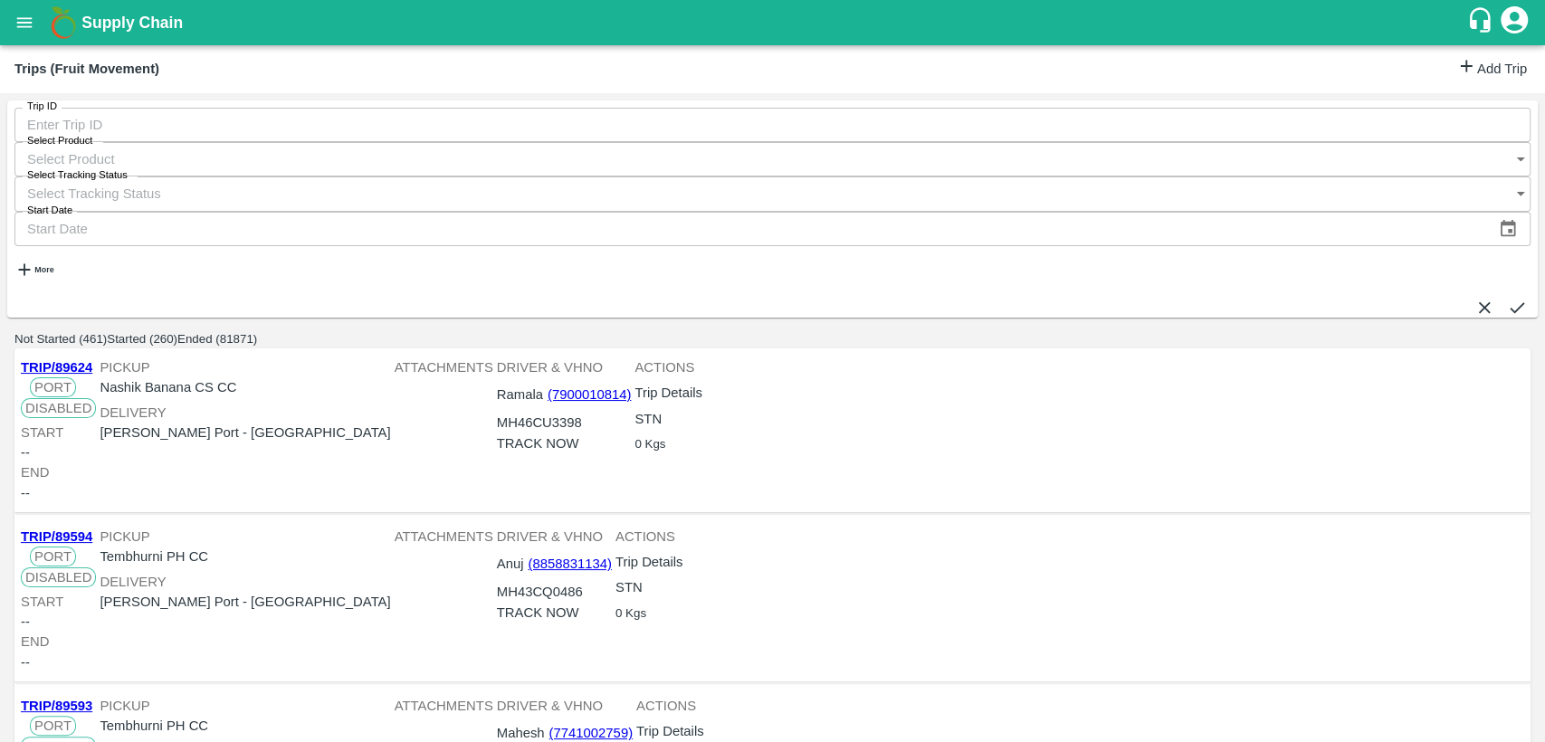
click at [1481, 63] on link "Add Trip" at bounding box center [1491, 69] width 71 height 26
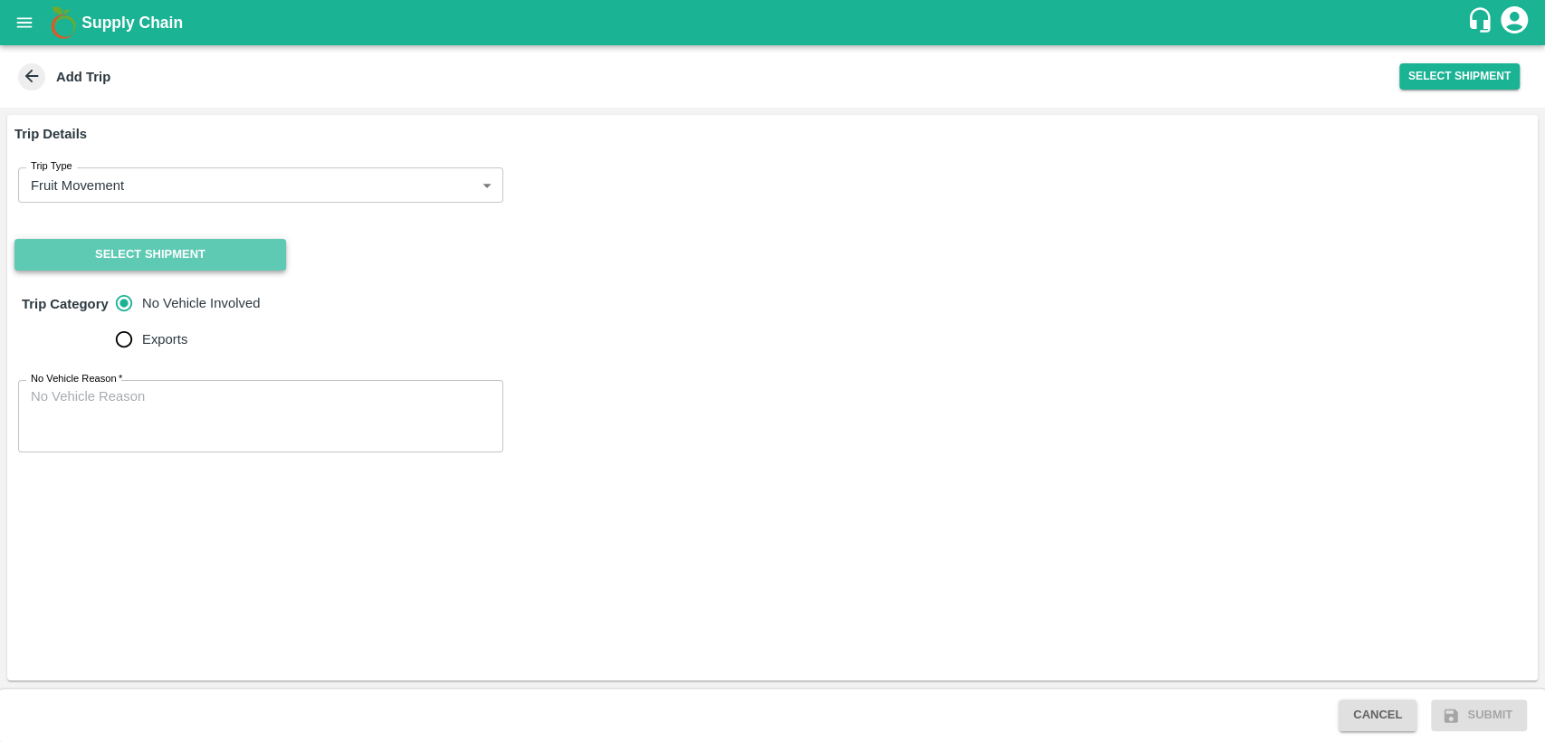
click at [129, 259] on button "Select Shipment" at bounding box center [150, 255] width 272 height 32
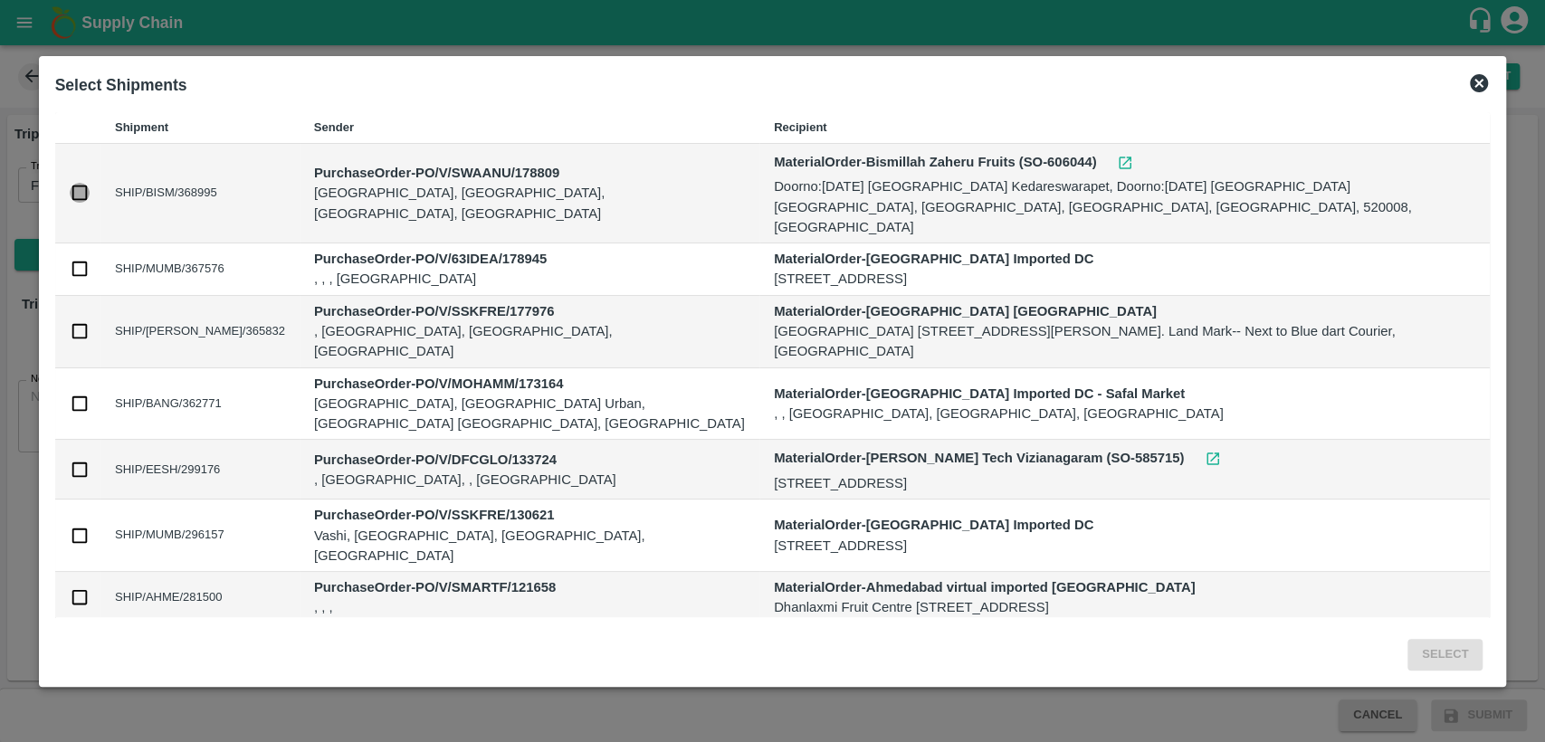
click at [72, 183] on input "checkbox" at bounding box center [80, 193] width 20 height 20
checkbox input "true"
click at [1468, 649] on button "Select" at bounding box center [1445, 655] width 75 height 32
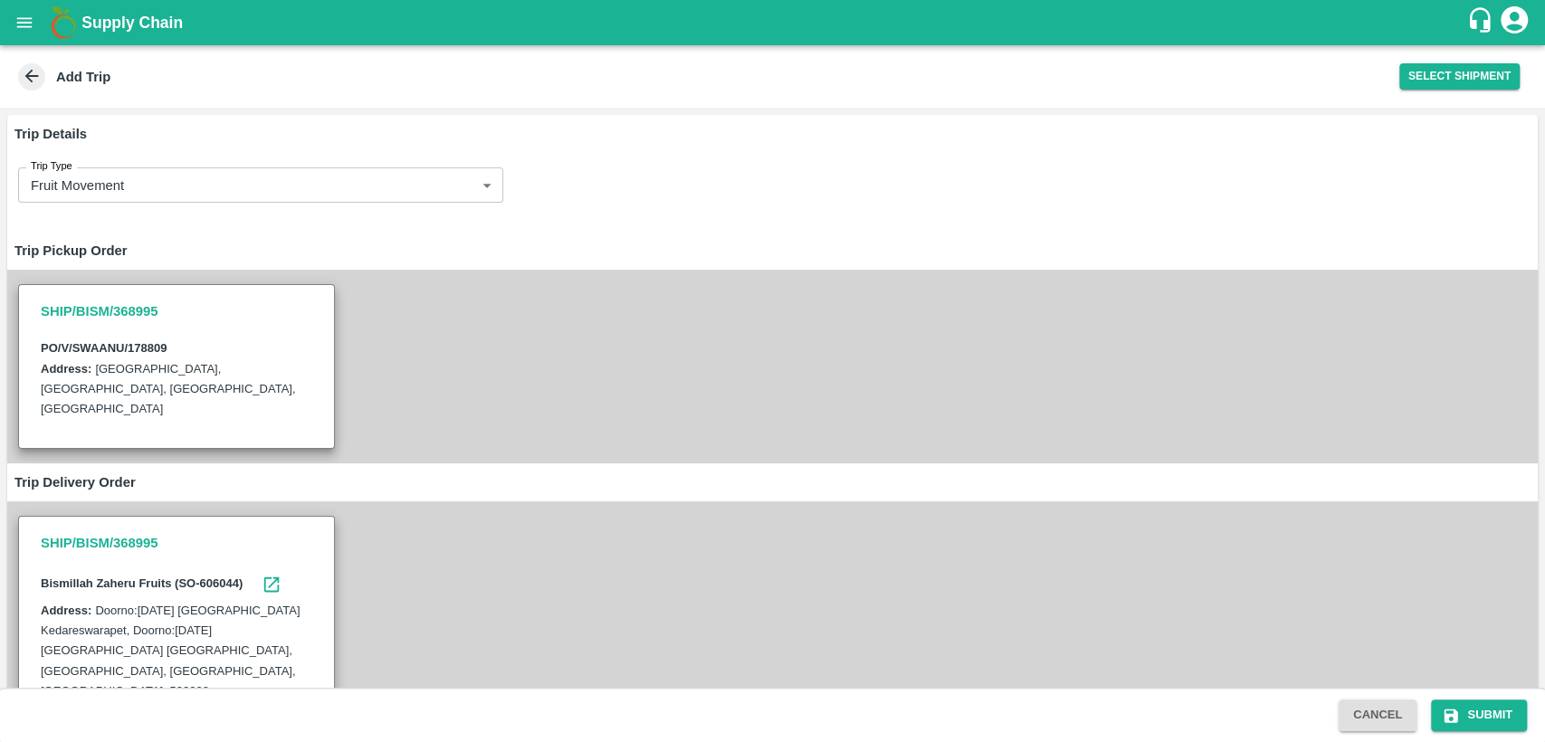
scroll to position [249, 0]
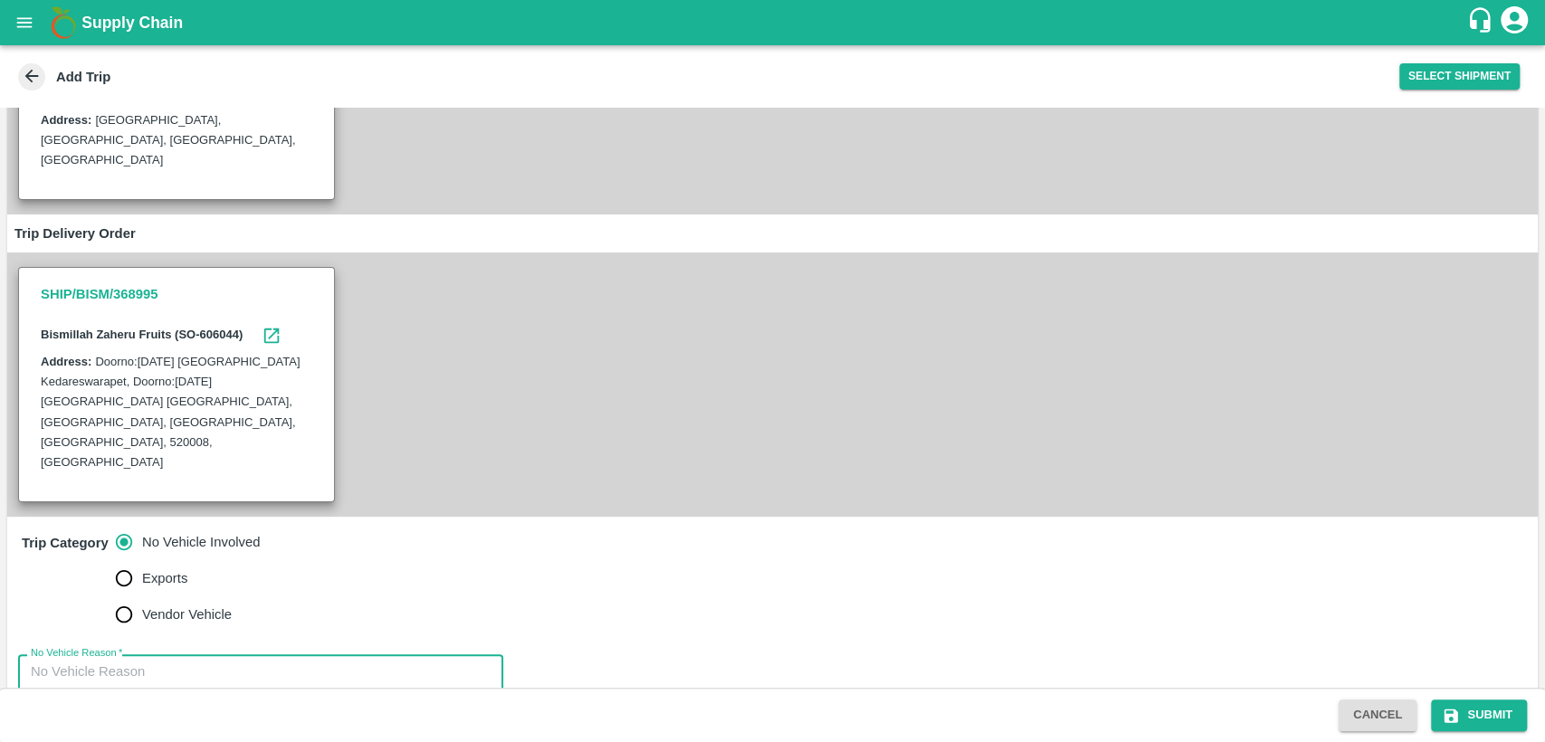
click at [124, 663] on textarea "No Vehicle Reason   *" at bounding box center [261, 691] width 460 height 57
type textarea "N/A"
click at [1504, 716] on button "Submit" at bounding box center [1479, 716] width 96 height 32
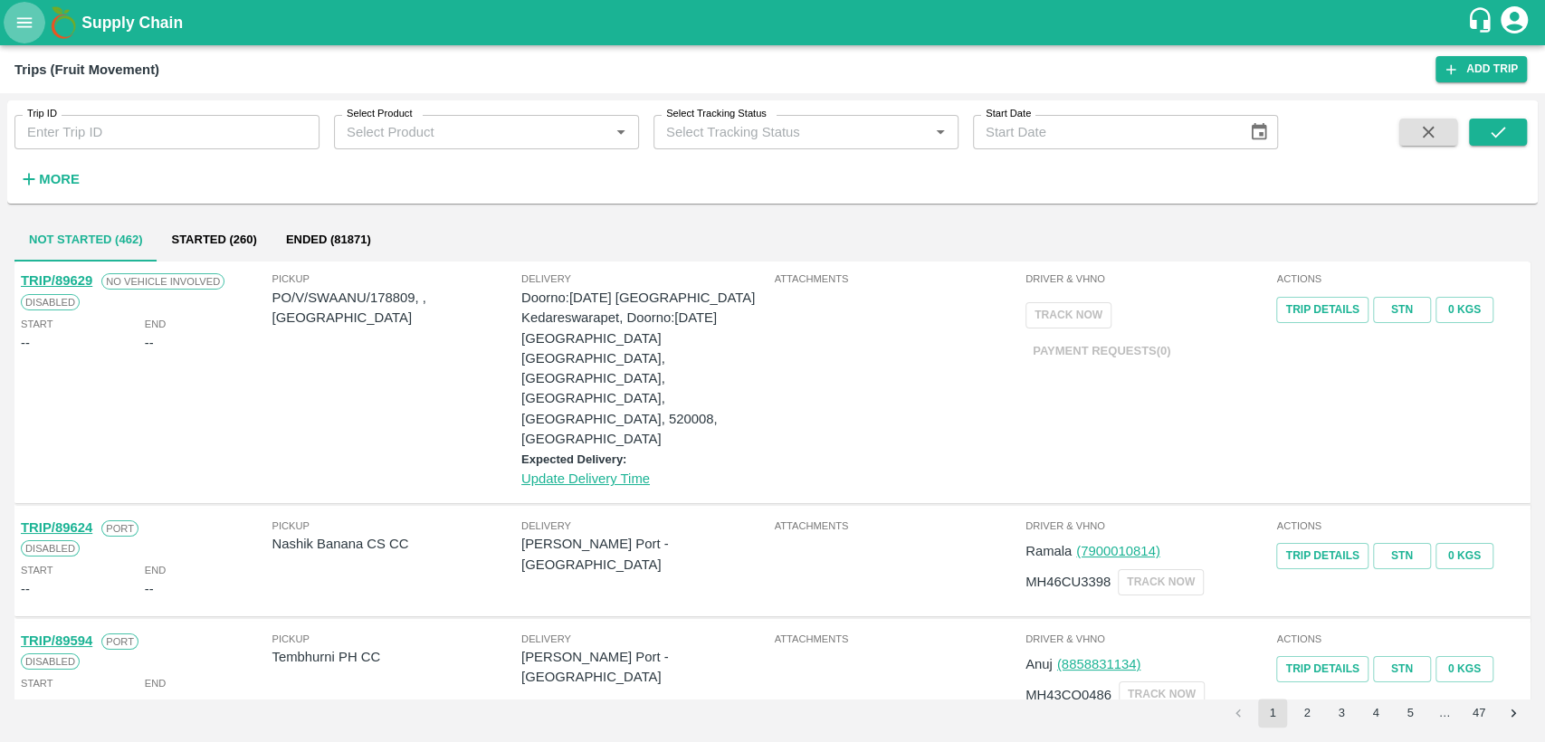
click at [23, 23] on icon "open drawer" at bounding box center [24, 22] width 15 height 10
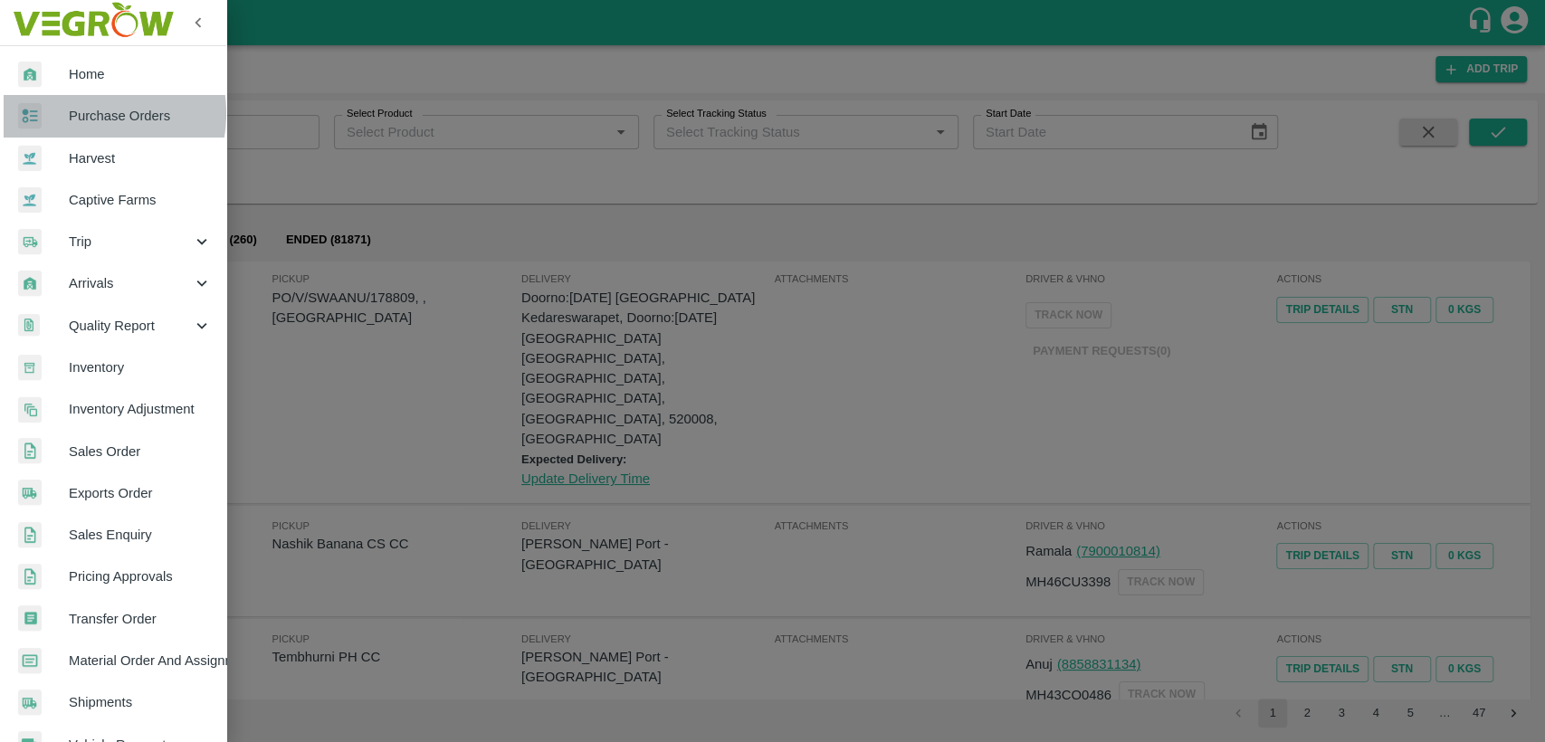
click at [84, 113] on span "Purchase Orders" at bounding box center [140, 116] width 143 height 20
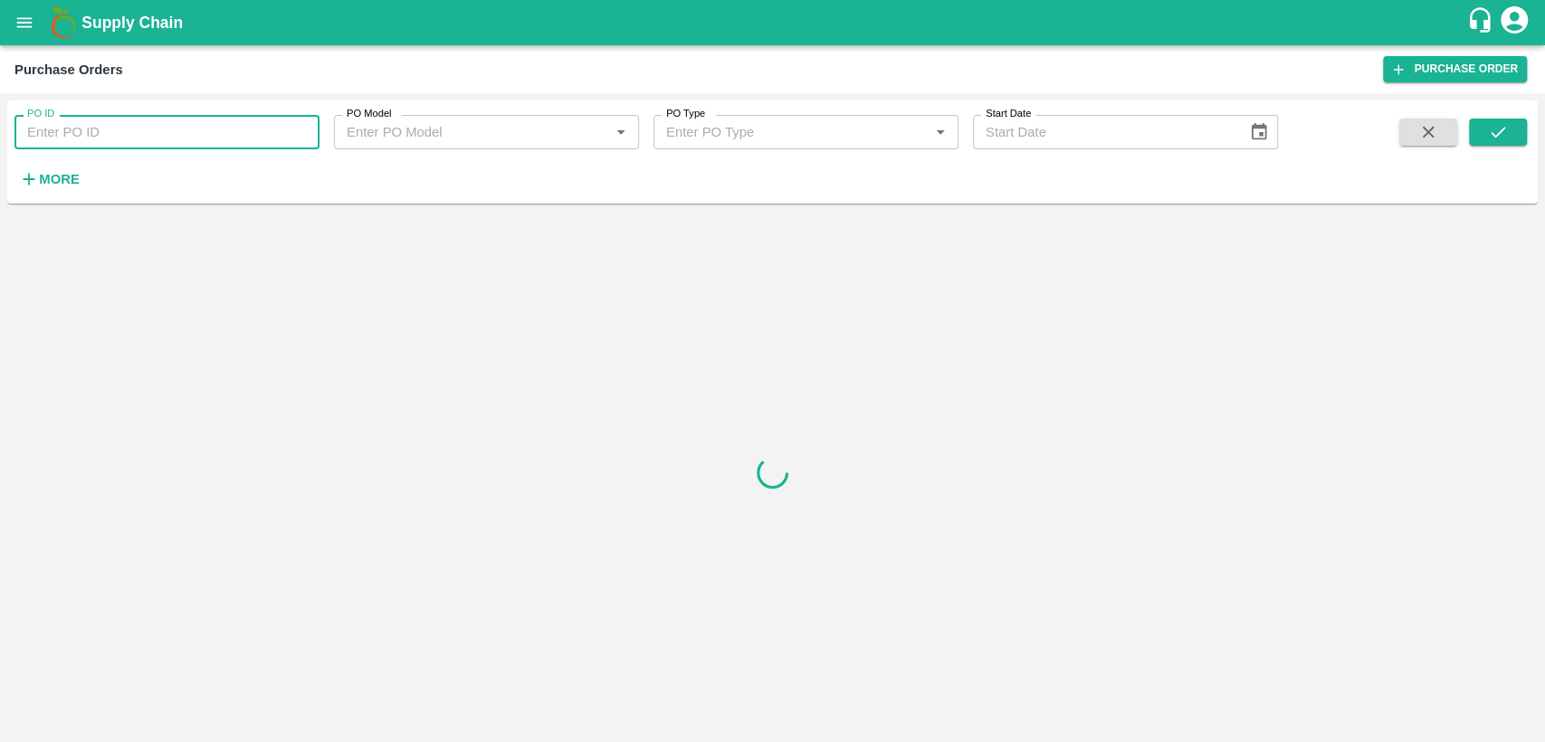
click at [116, 133] on input "PO ID" at bounding box center [166, 132] width 305 height 34
paste input "178809"
type input "178809"
click at [1506, 143] on button "submit" at bounding box center [1498, 132] width 58 height 27
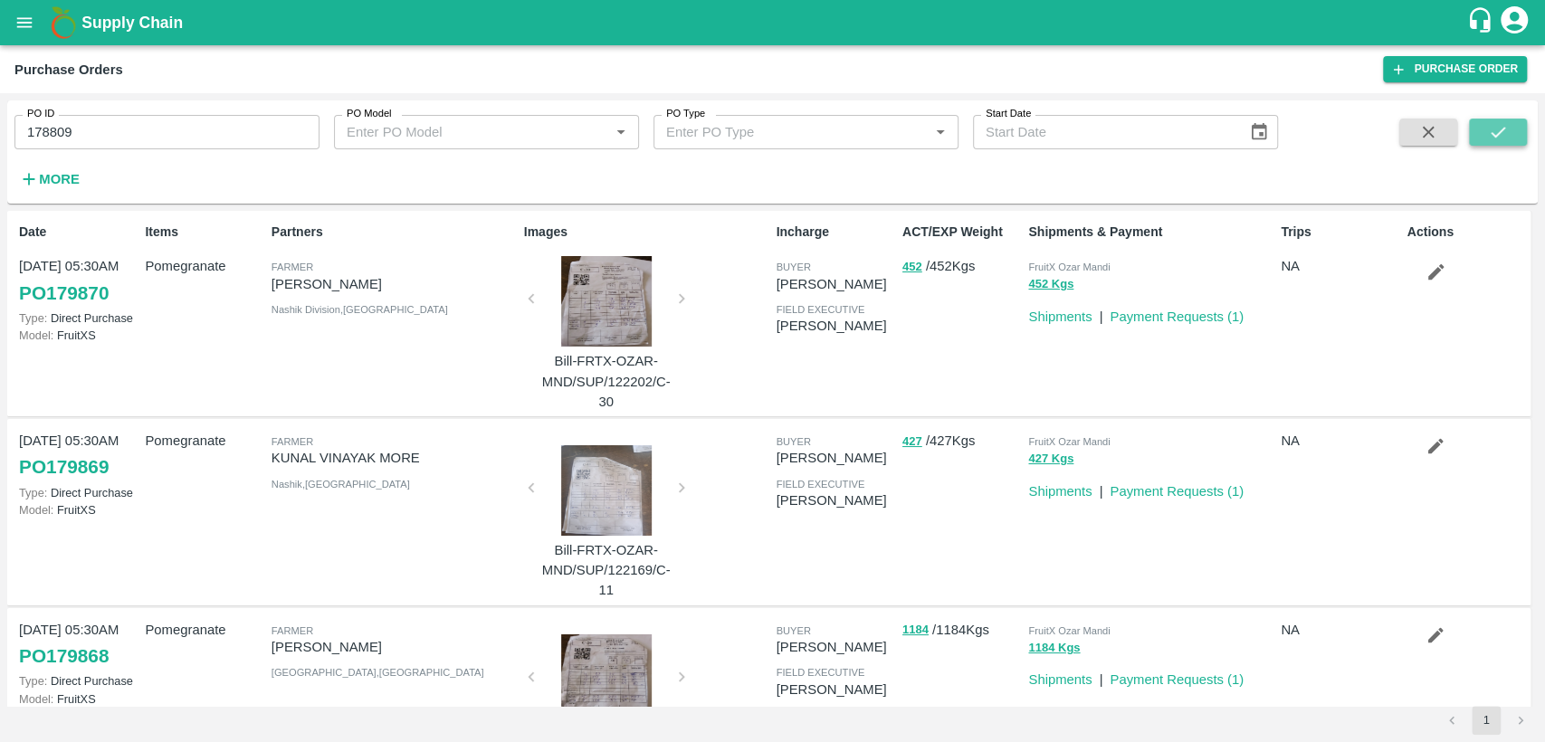
click at [1494, 134] on icon "submit" at bounding box center [1498, 132] width 20 height 20
click at [1483, 128] on button "submit" at bounding box center [1498, 132] width 58 height 27
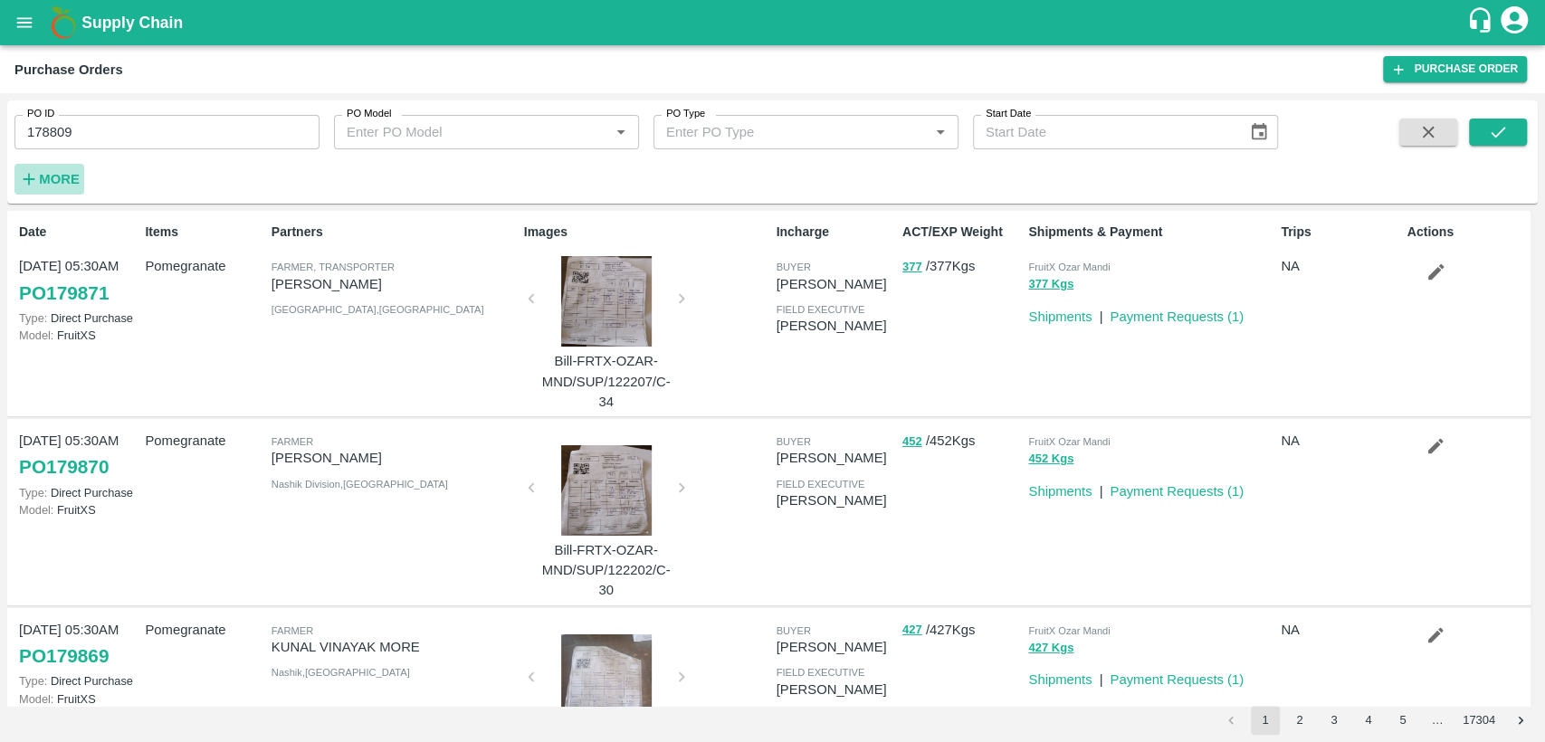
click at [33, 176] on icon "button" at bounding box center [29, 179] width 20 height 20
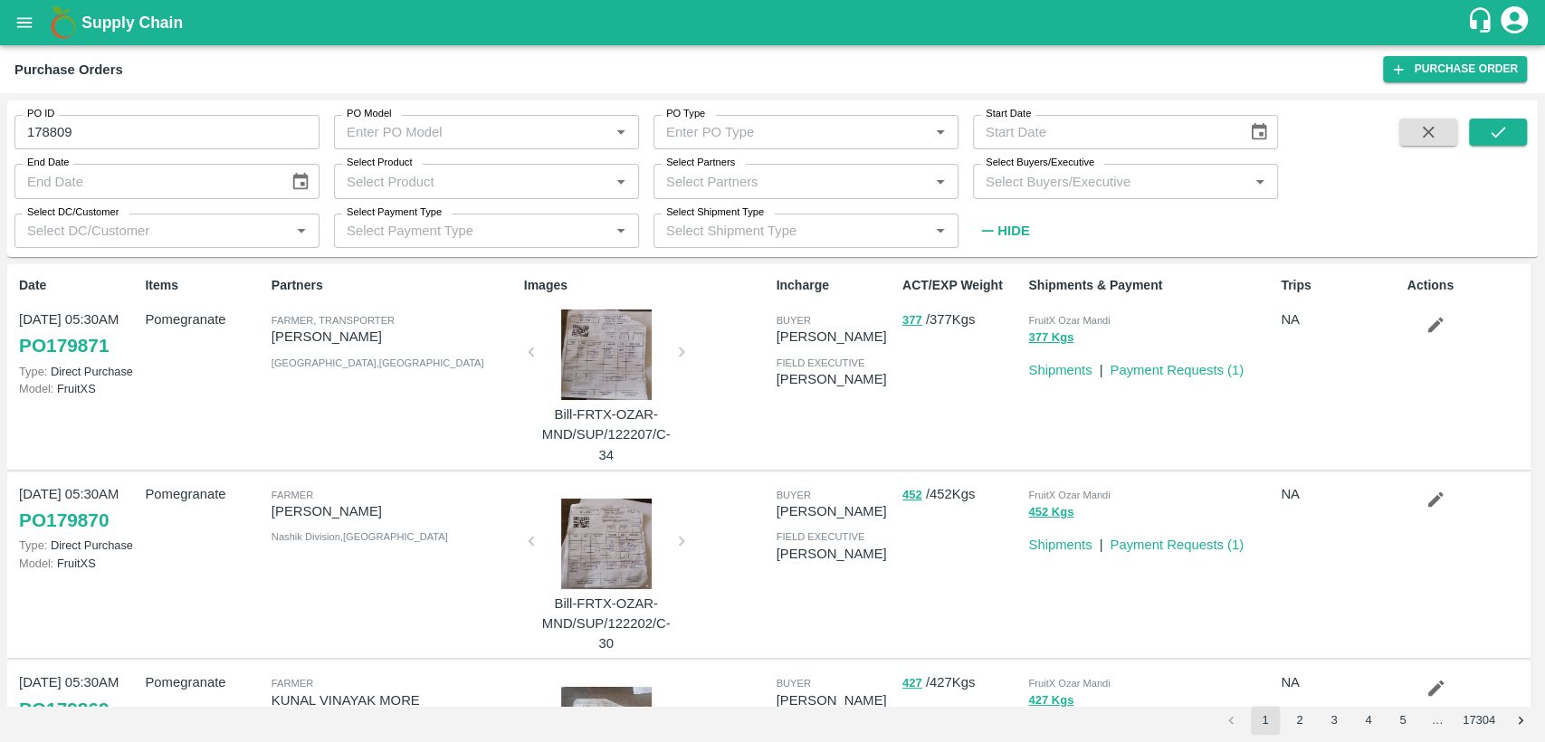
click at [1096, 182] on input "Select Buyers/Executive" at bounding box center [1110, 181] width 264 height 24
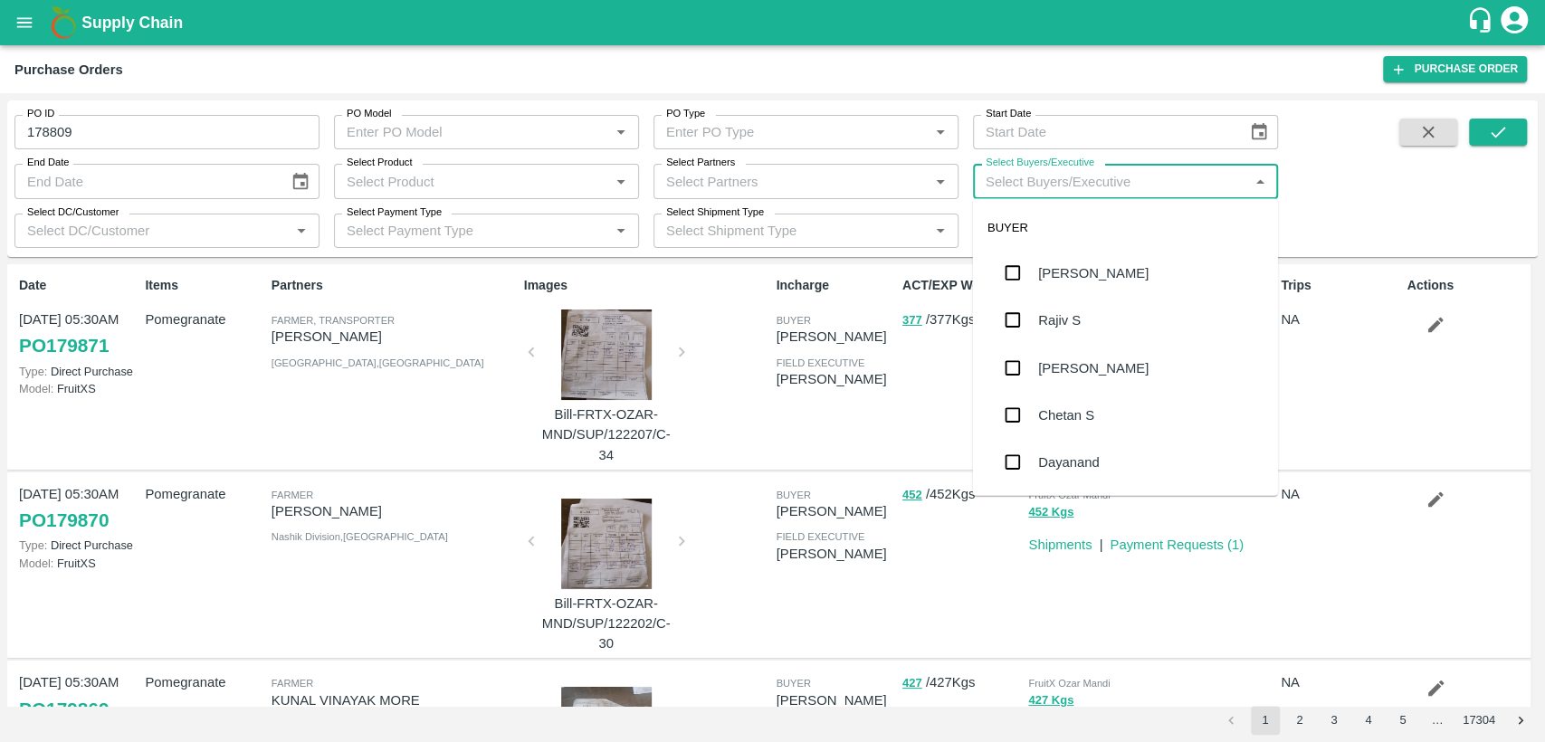
click at [1060, 179] on input "Select Buyers/Executive" at bounding box center [1110, 181] width 264 height 24
type input "chand"
click at [1087, 272] on div "B Chandra Sekhar" at bounding box center [1099, 273] width 123 height 20
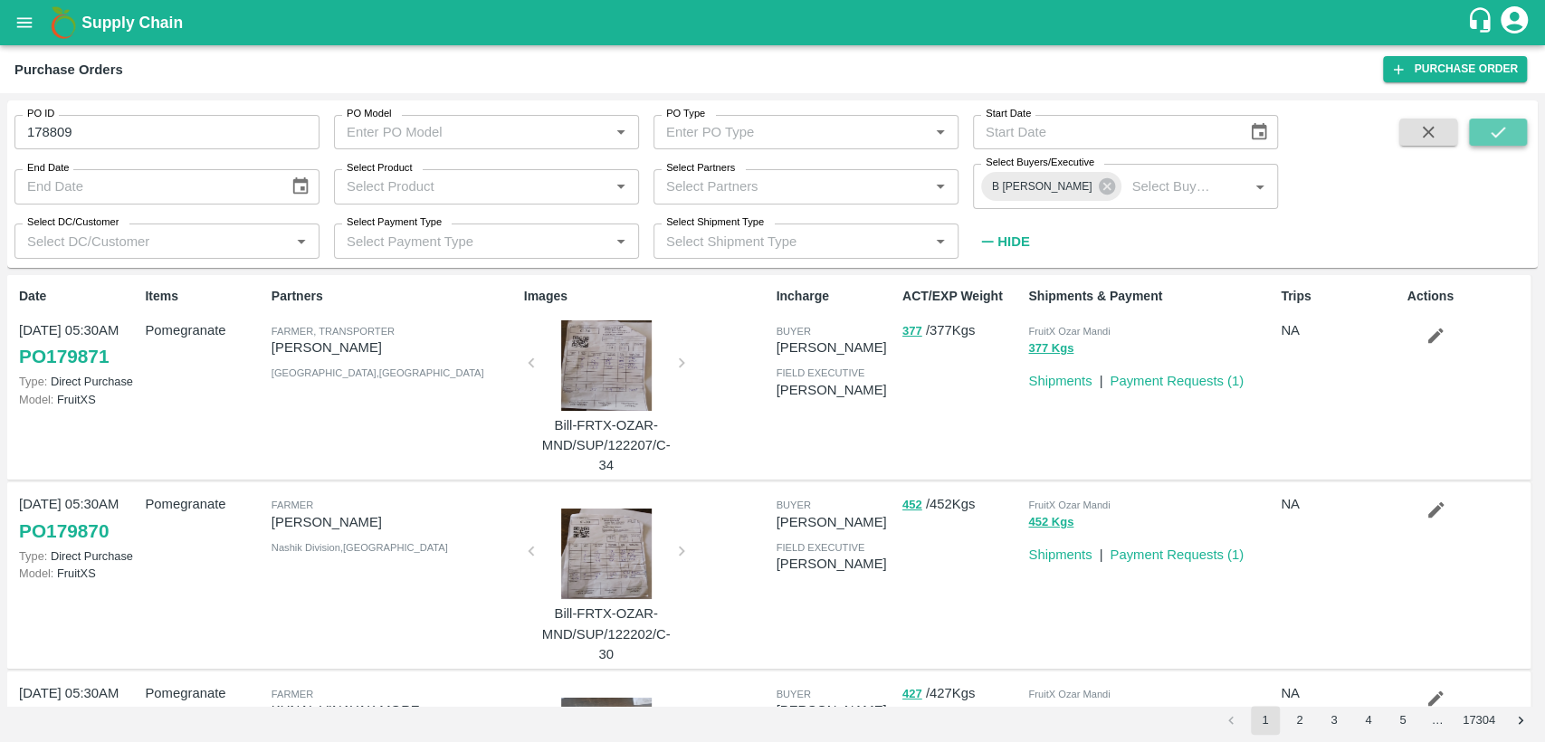
click at [1513, 120] on button "submit" at bounding box center [1498, 132] width 58 height 27
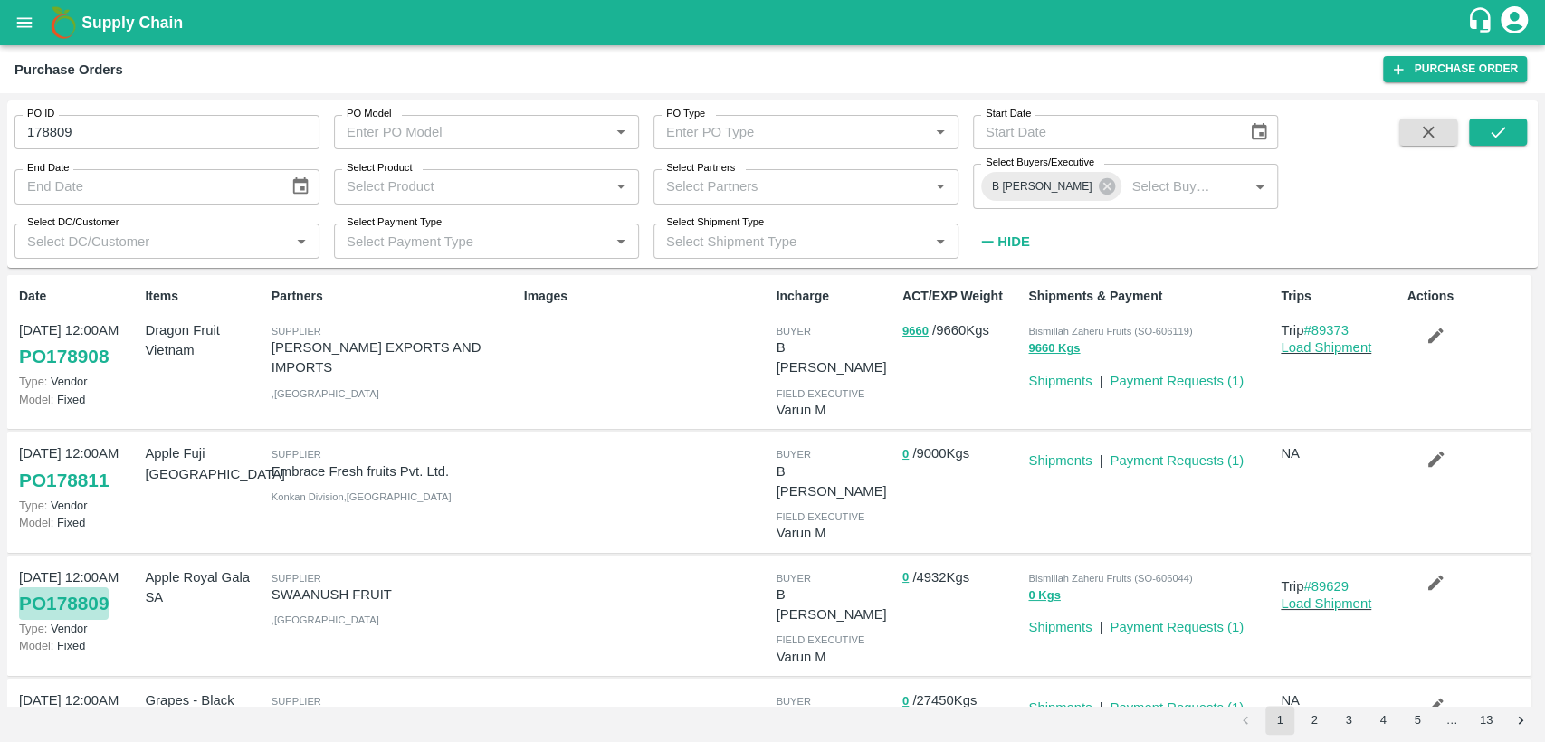
click at [88, 587] on link "PO 178809" at bounding box center [64, 603] width 90 height 33
click at [1346, 597] on link "Load Shipment" at bounding box center [1326, 604] width 91 height 14
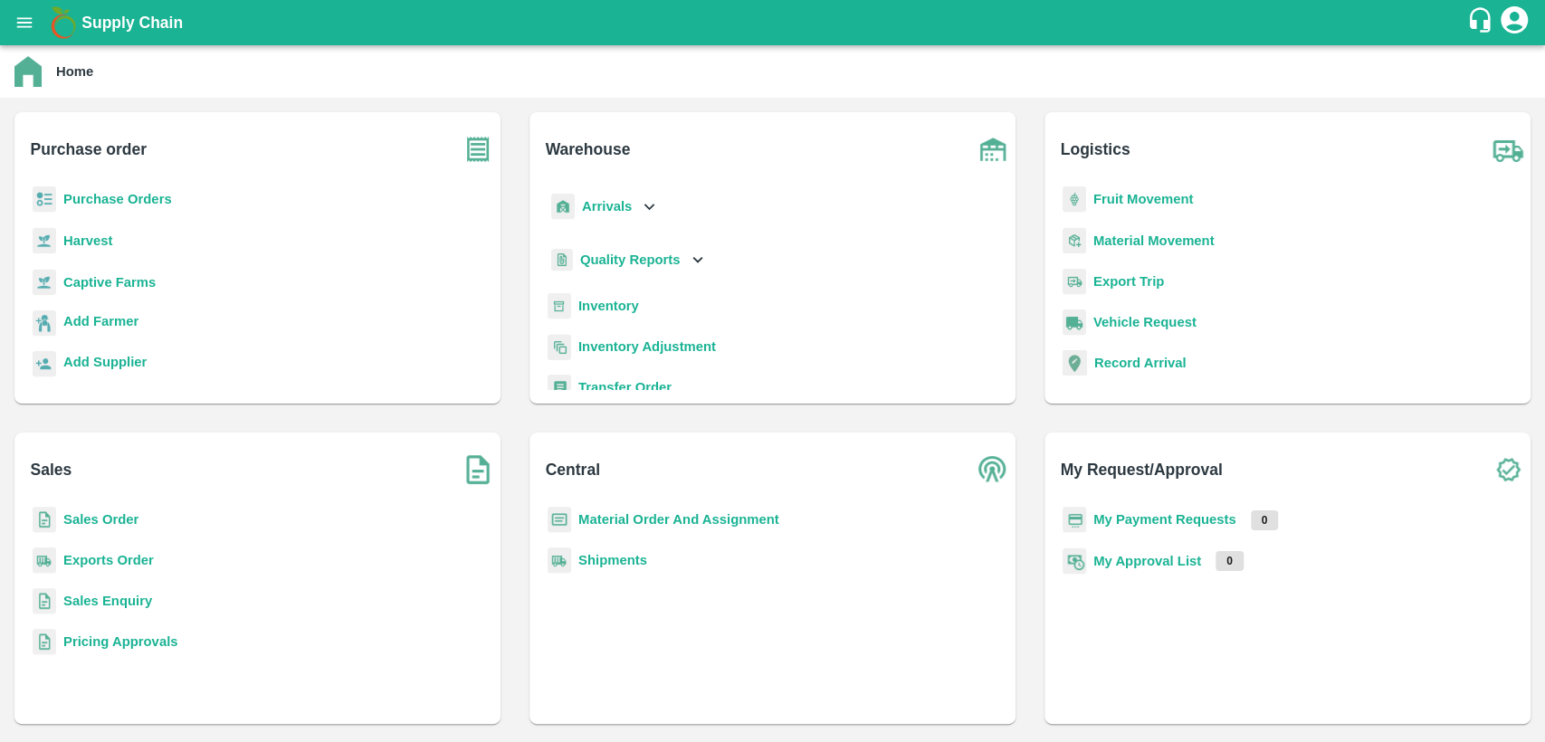
click at [612, 310] on b "Inventory" at bounding box center [608, 306] width 61 height 14
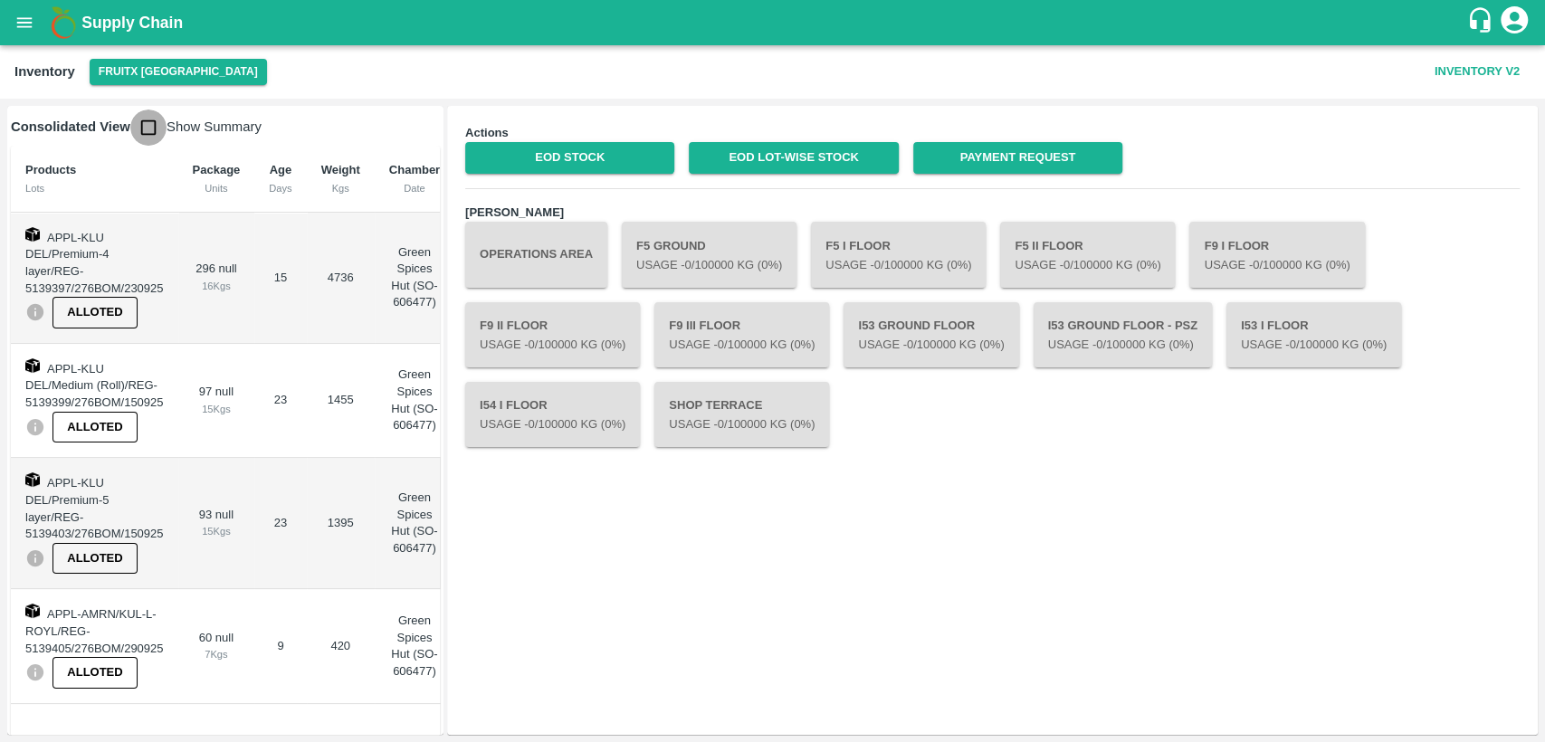
click at [151, 138] on input "checkbox" at bounding box center [148, 128] width 36 height 36
checkbox input "true"
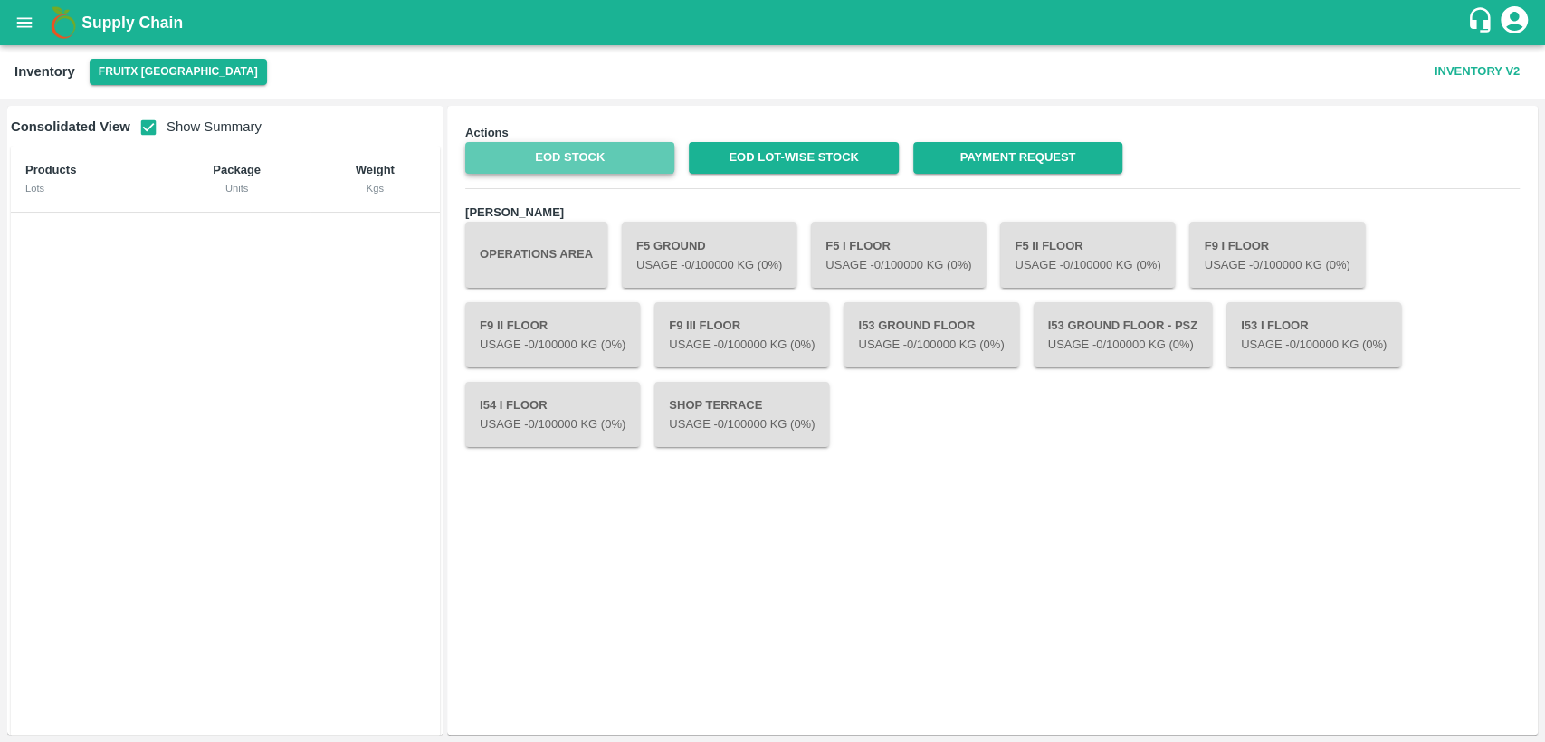
click at [550, 170] on link "EOD Stock" at bounding box center [569, 158] width 209 height 32
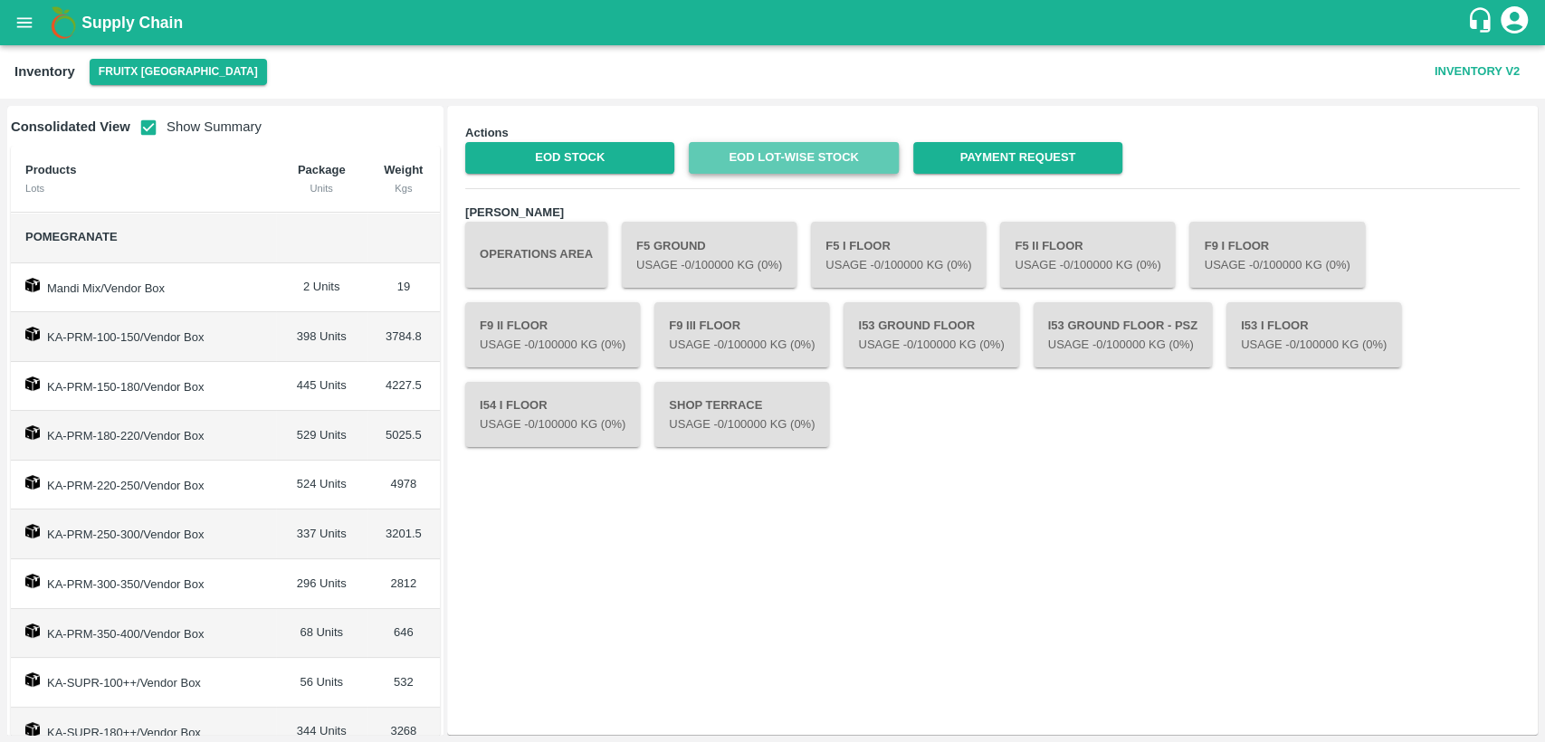
click at [812, 168] on link "EOD Lot-wise Stock" at bounding box center [793, 158] width 209 height 32
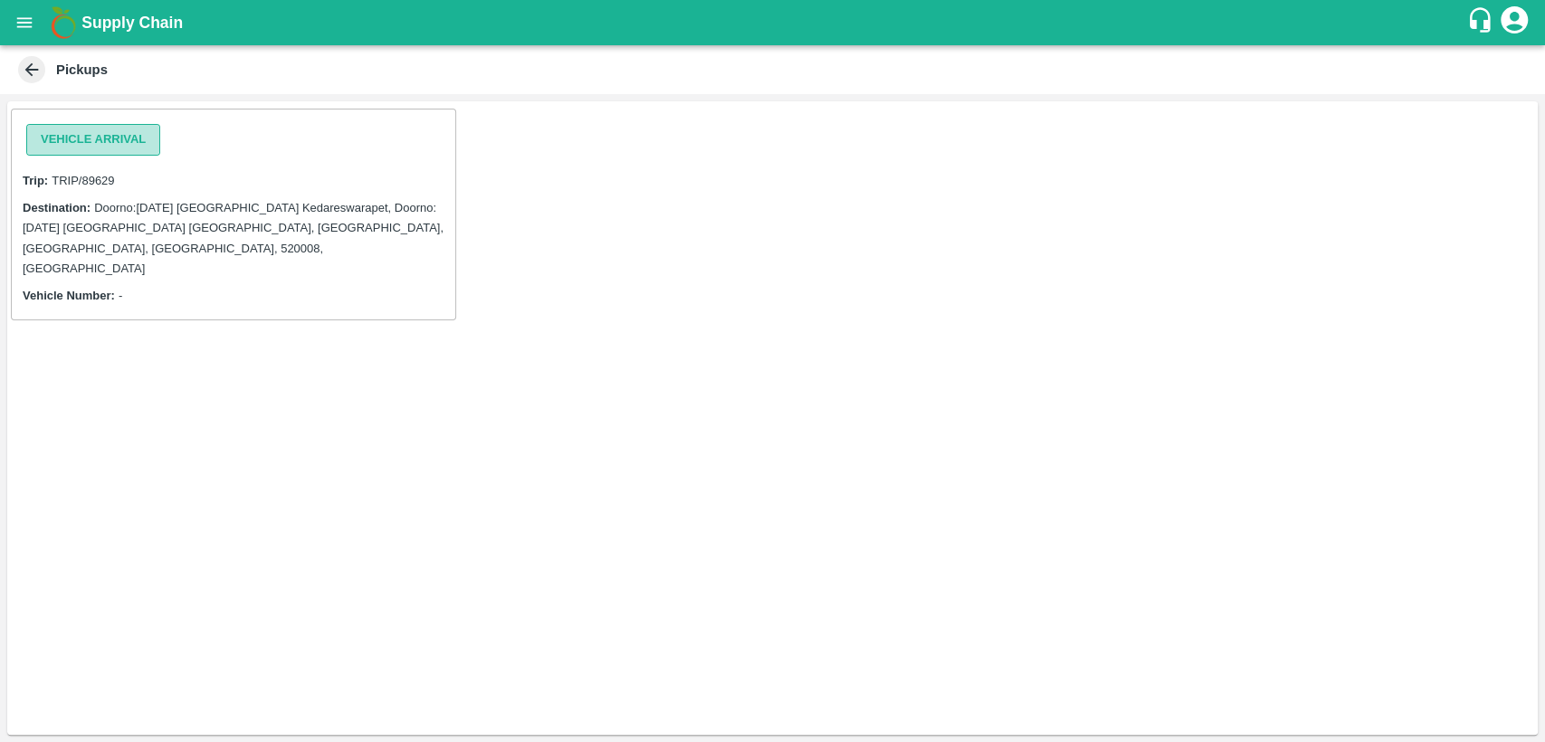
click at [81, 139] on button "Vehicle Arrival" at bounding box center [93, 140] width 134 height 32
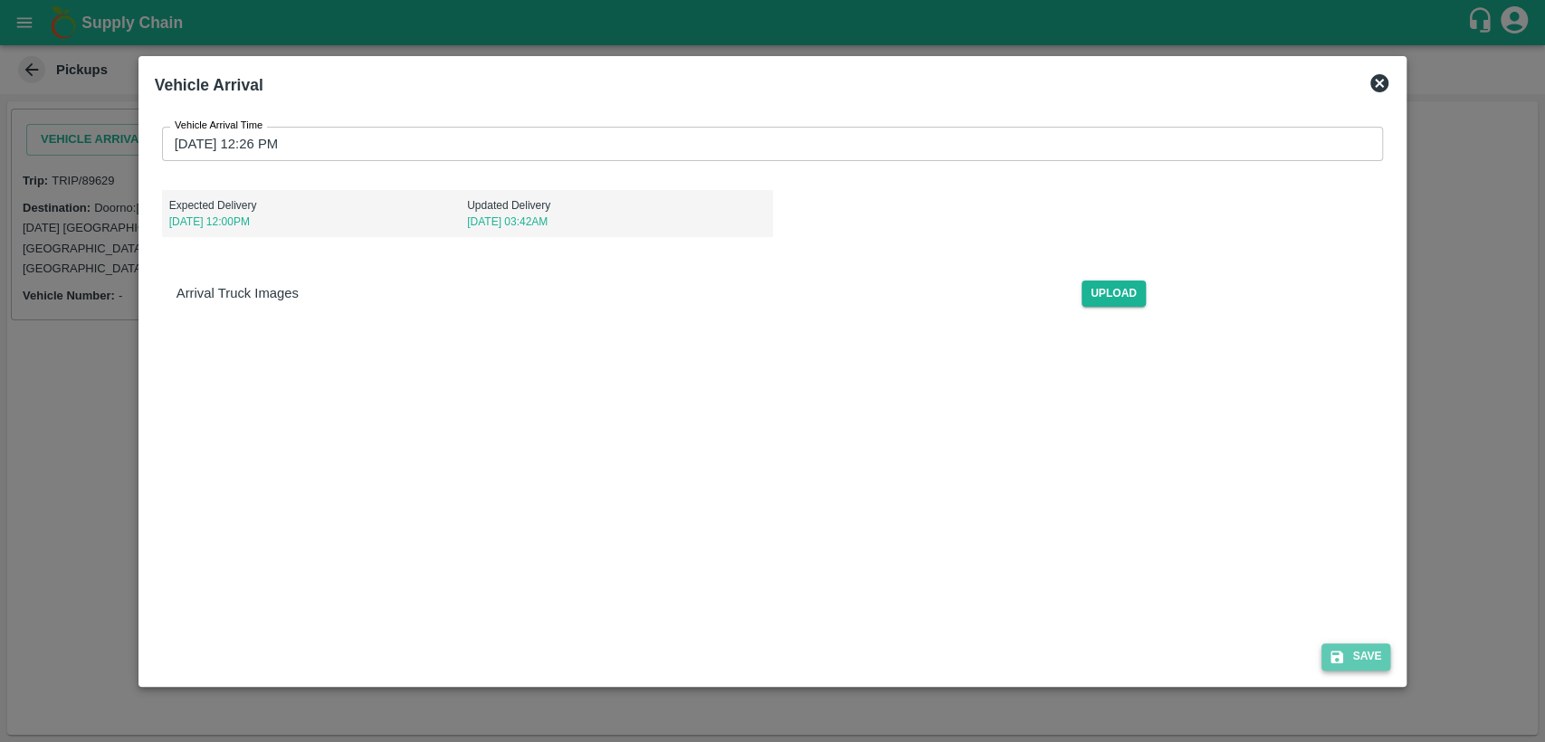
click at [1348, 667] on button "Save" at bounding box center [1356, 657] width 69 height 26
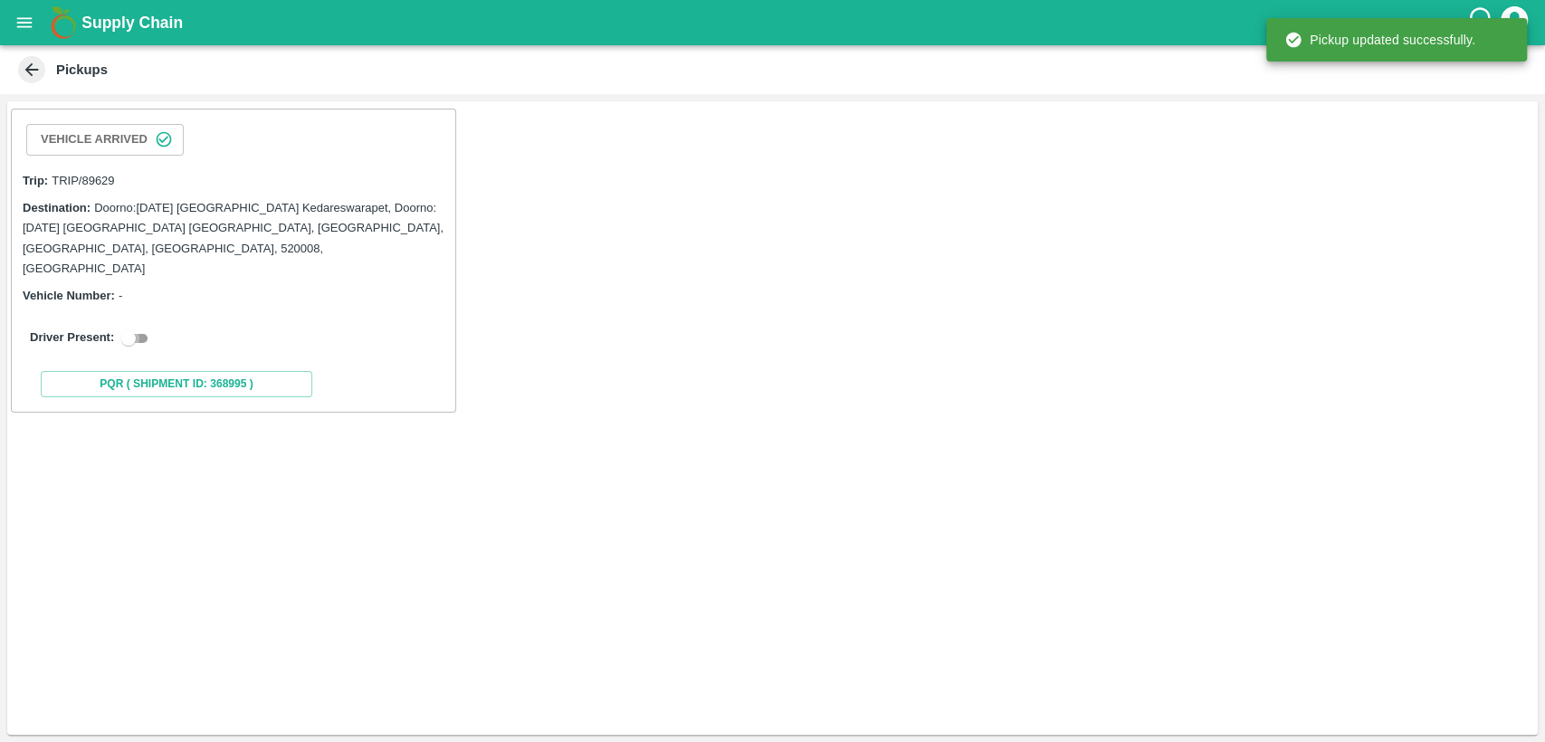
click at [143, 328] on input "checkbox" at bounding box center [128, 339] width 65 height 22
checkbox input "true"
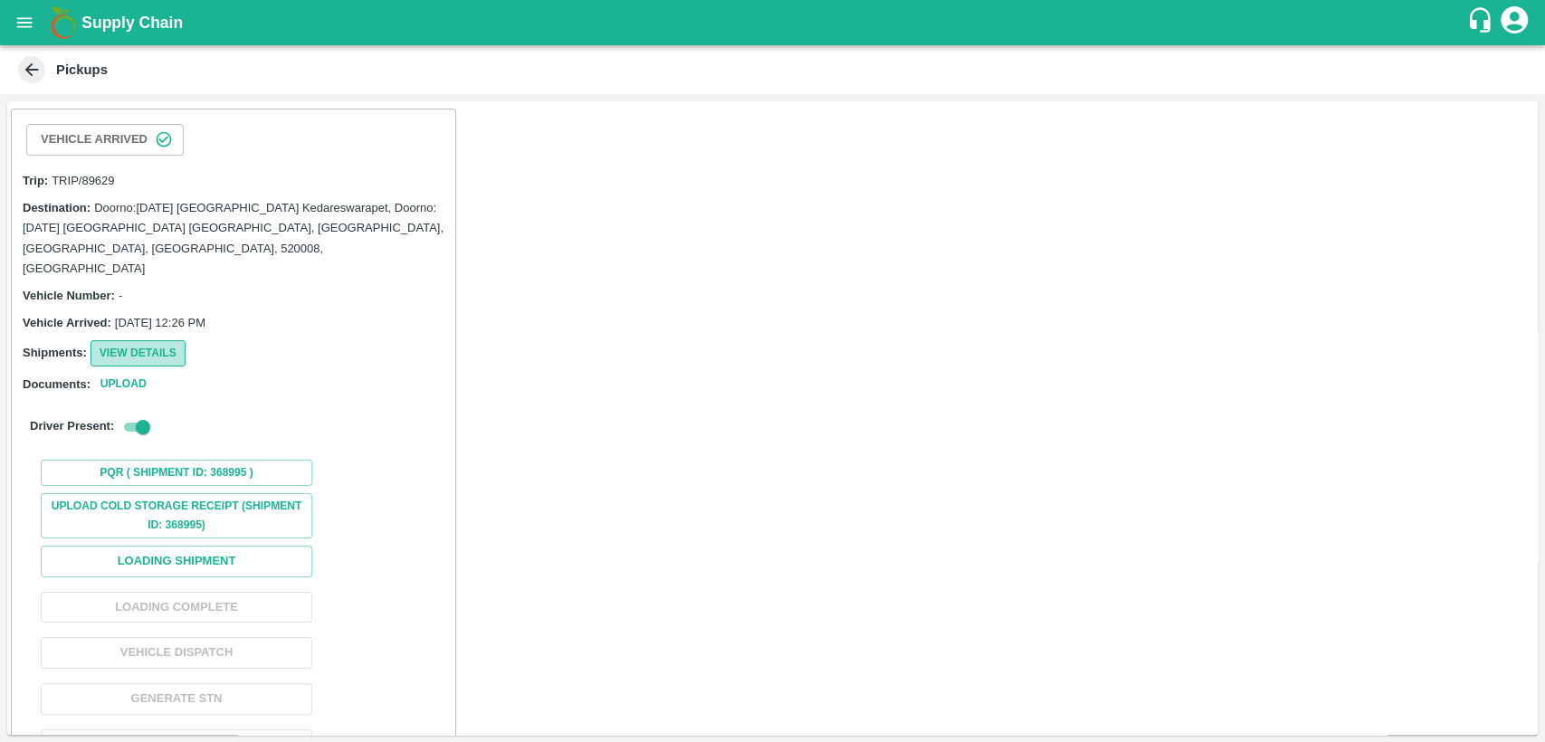
click at [152, 340] on button "View Details" at bounding box center [138, 353] width 95 height 26
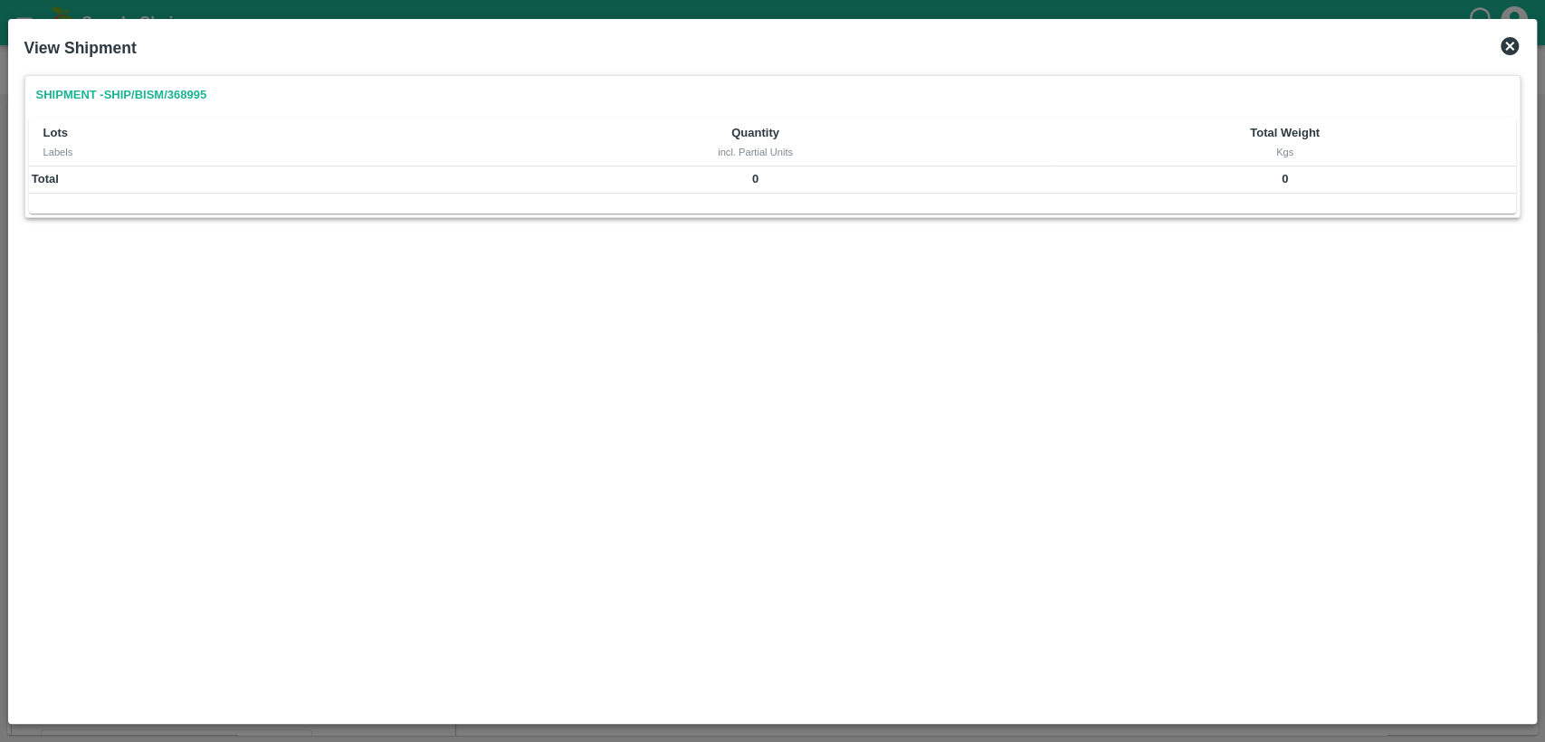
click at [1513, 43] on icon at bounding box center [1510, 46] width 22 height 22
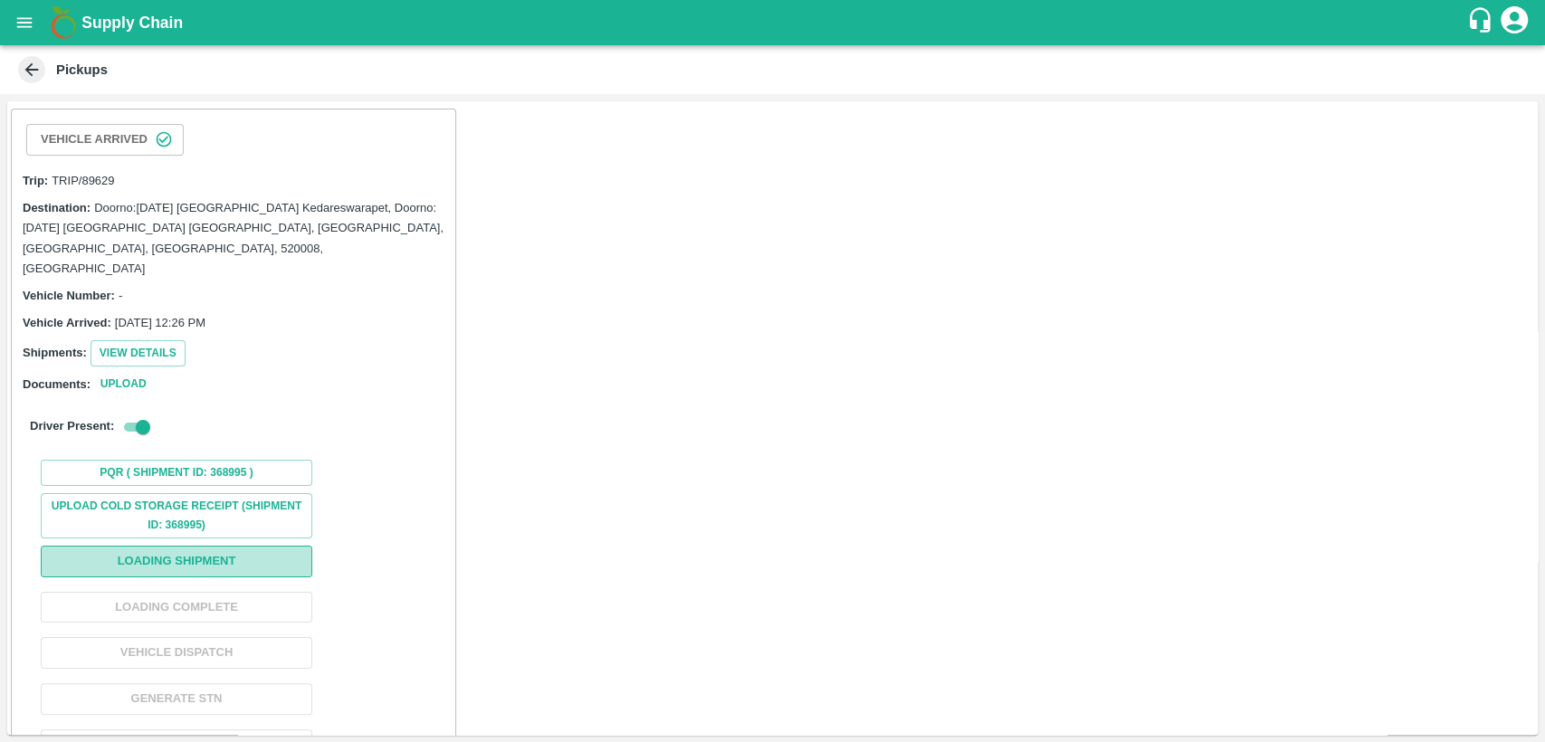
click at [182, 546] on button "Loading Shipment" at bounding box center [177, 562] width 272 height 32
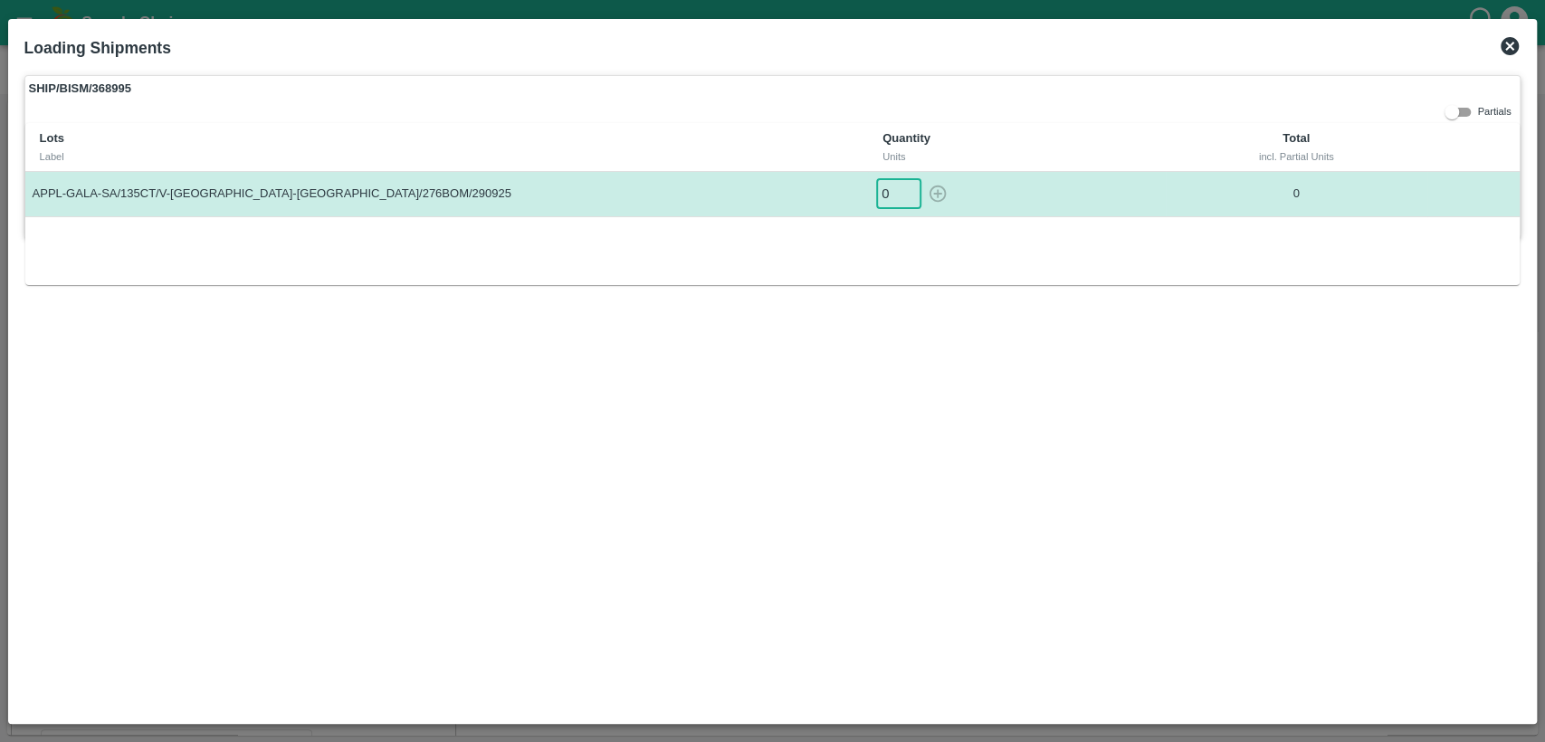
click at [894, 194] on input "0" at bounding box center [898, 194] width 45 height 30
click at [938, 191] on icon "button" at bounding box center [938, 194] width 17 height 17
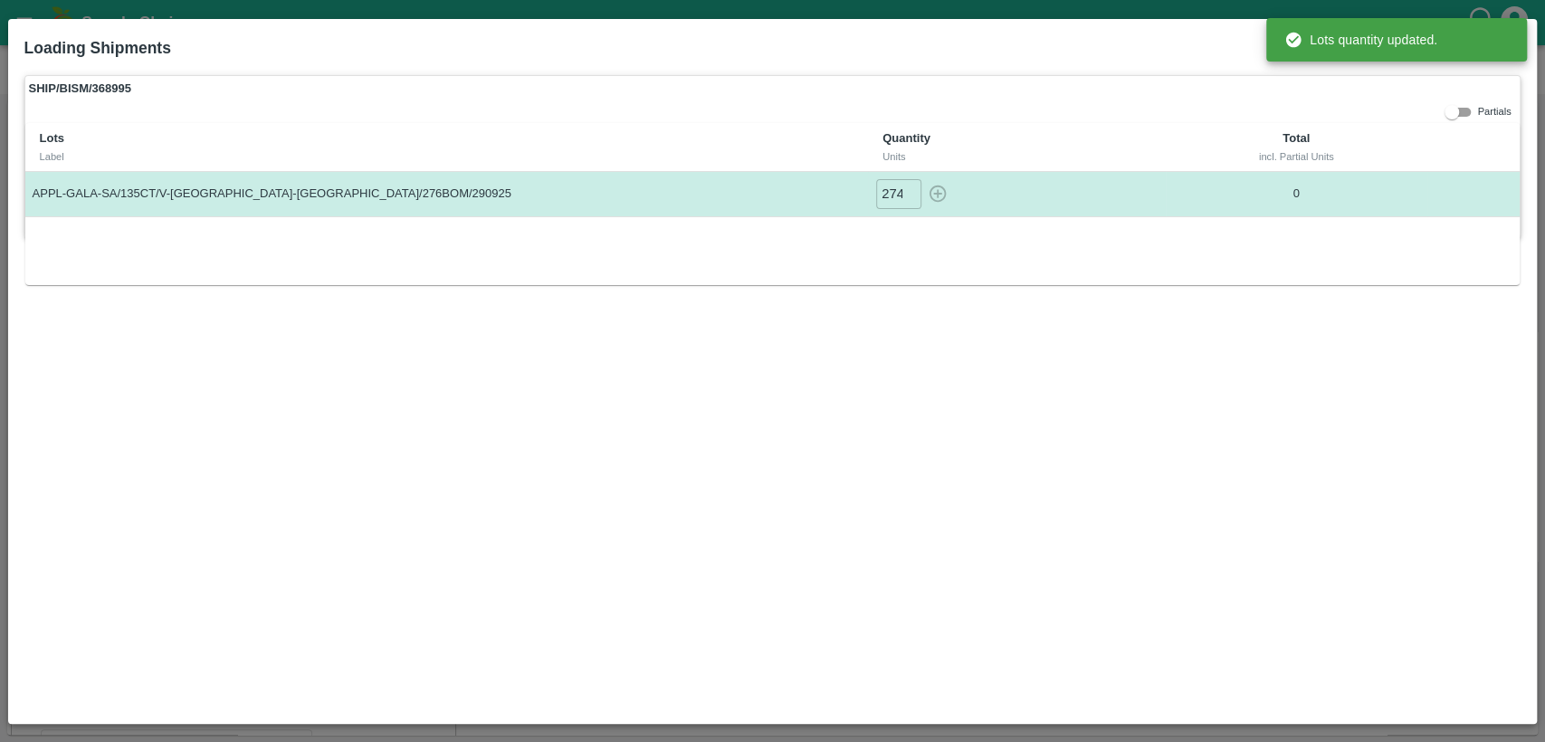
type input "0"
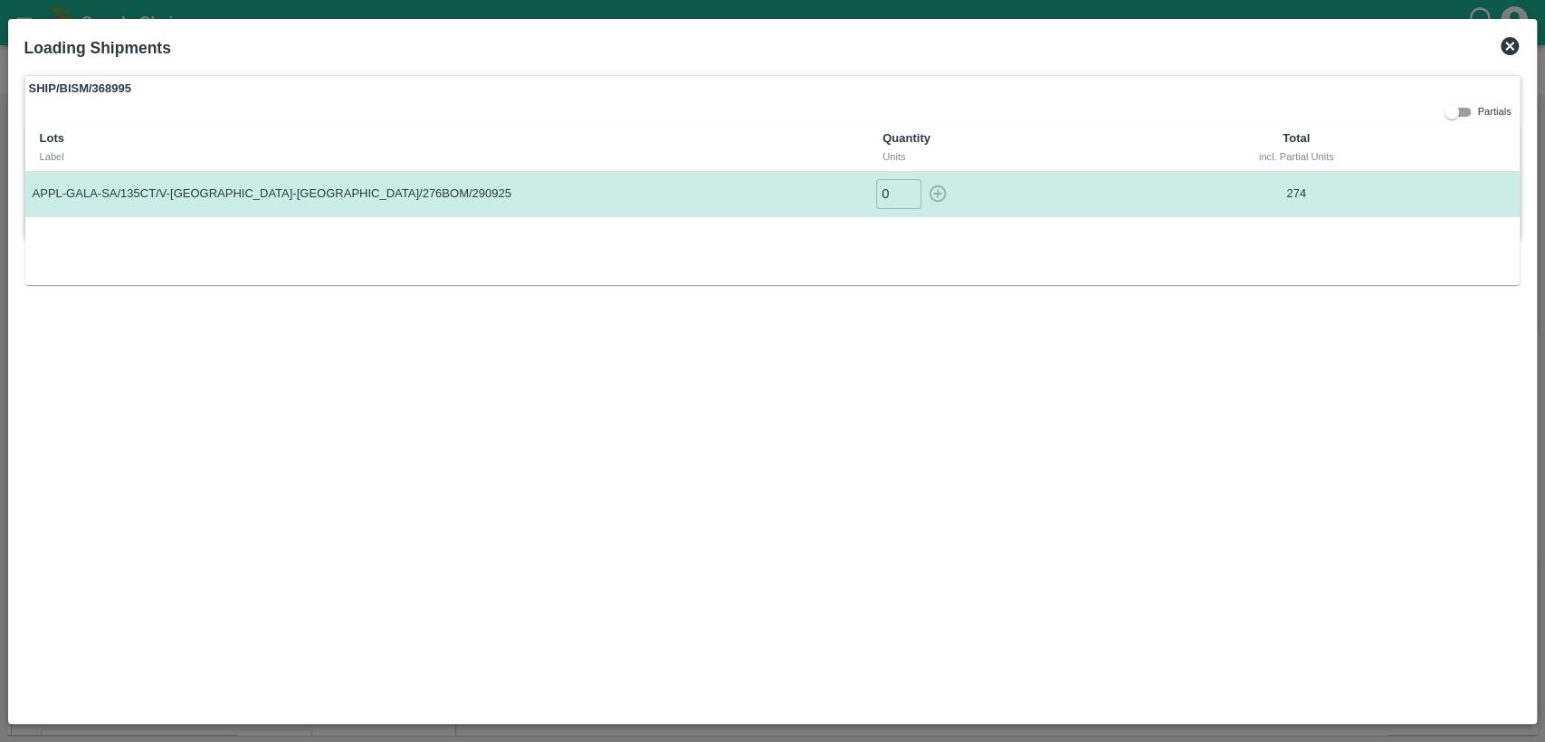
click at [1509, 50] on icon at bounding box center [1510, 46] width 18 height 18
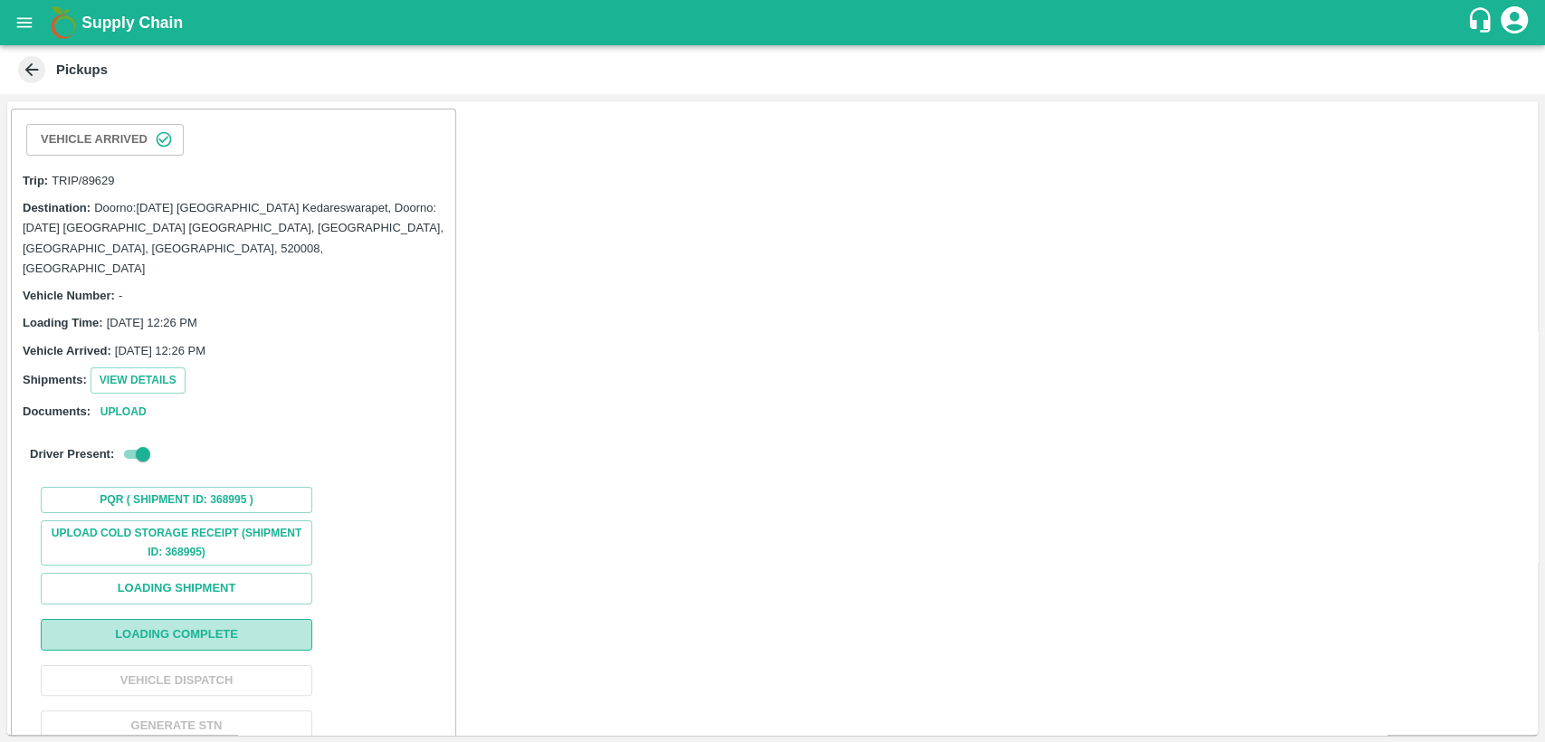
click at [180, 619] on button "Loading Complete" at bounding box center [177, 635] width 272 height 32
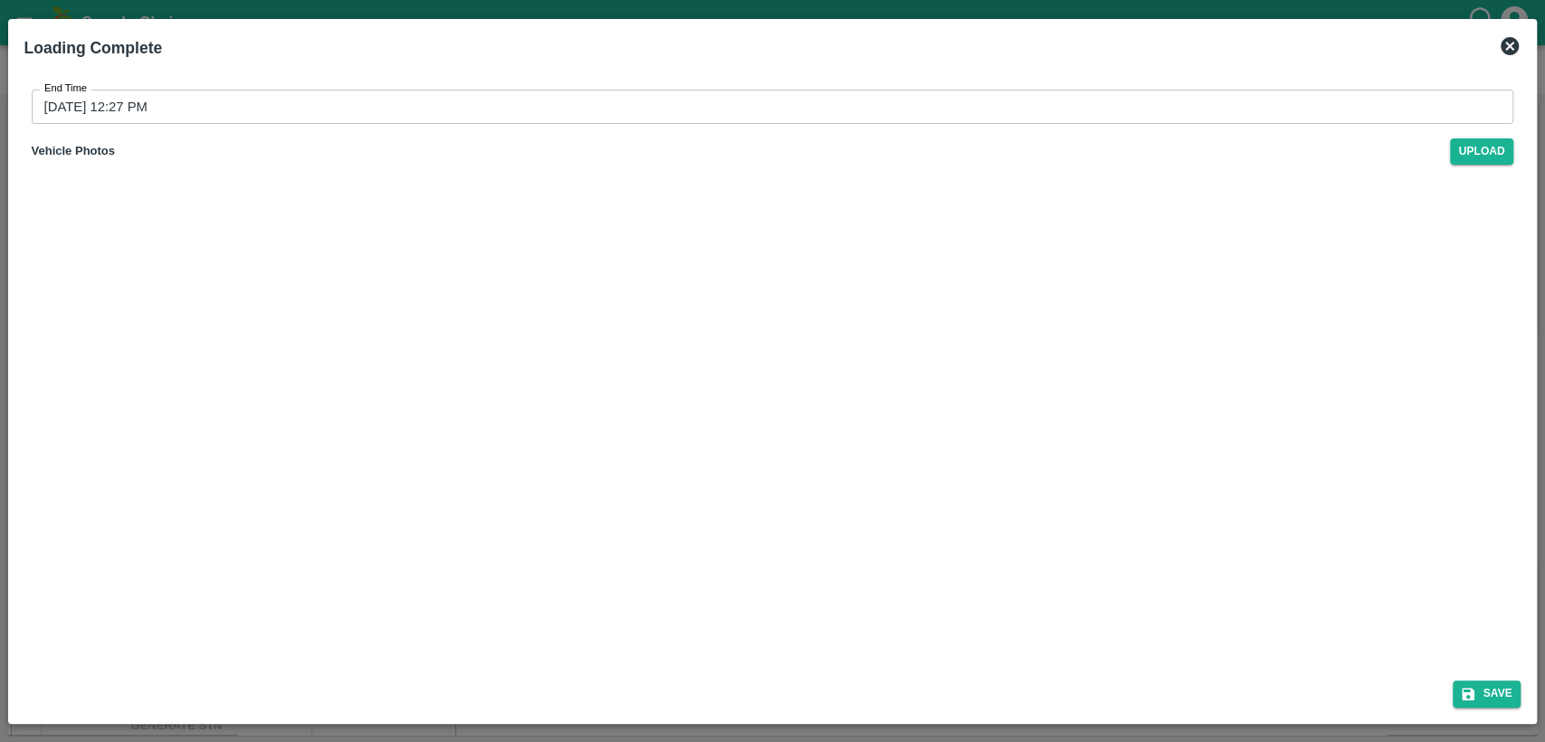
click at [180, 615] on div "End Time [DATE] 12:27 PM End Time Vehicle Photos Upload" at bounding box center [773, 367] width 1512 height 599
click at [1484, 682] on button "Save" at bounding box center [1487, 694] width 69 height 26
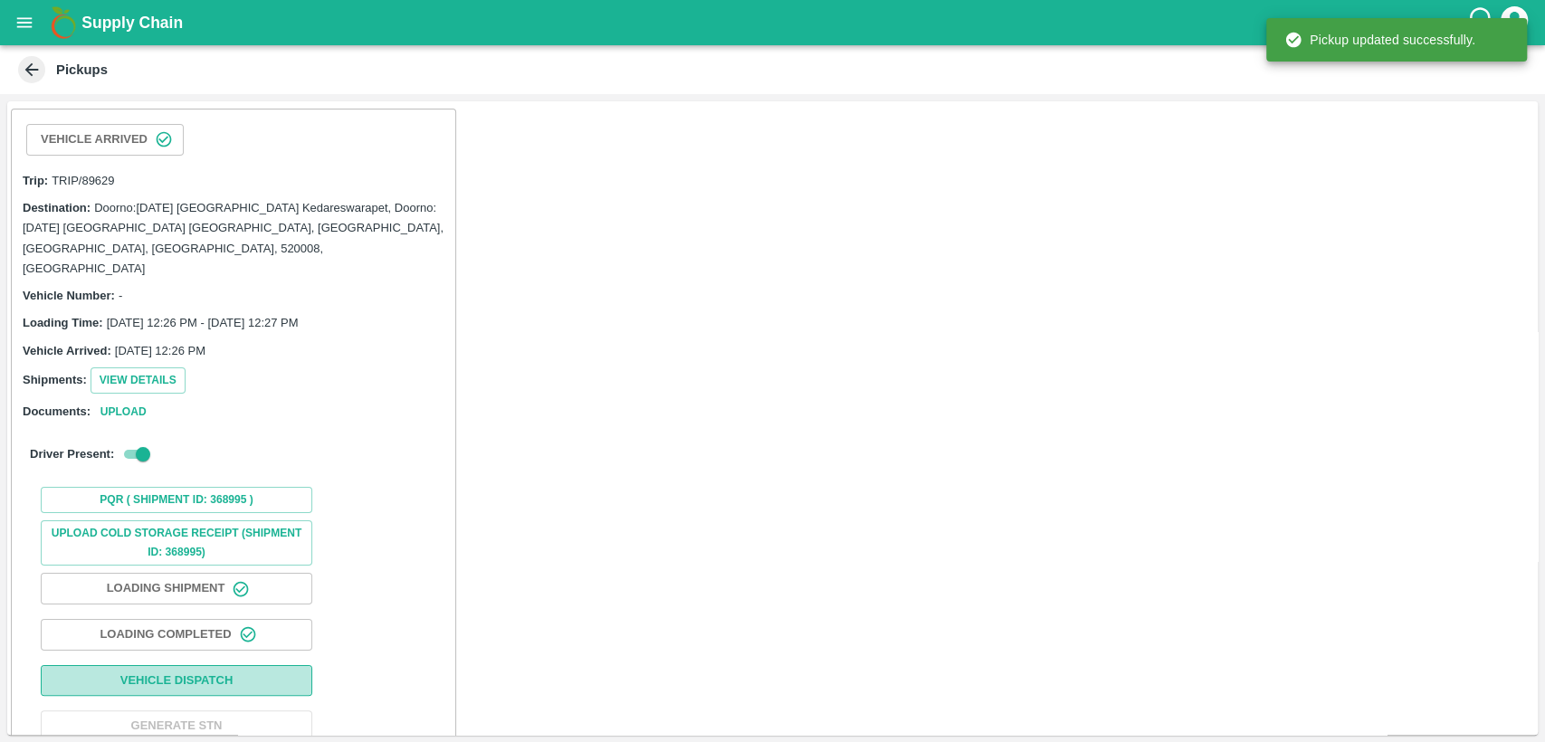
click at [282, 665] on button "Vehicle Dispatch" at bounding box center [177, 681] width 272 height 32
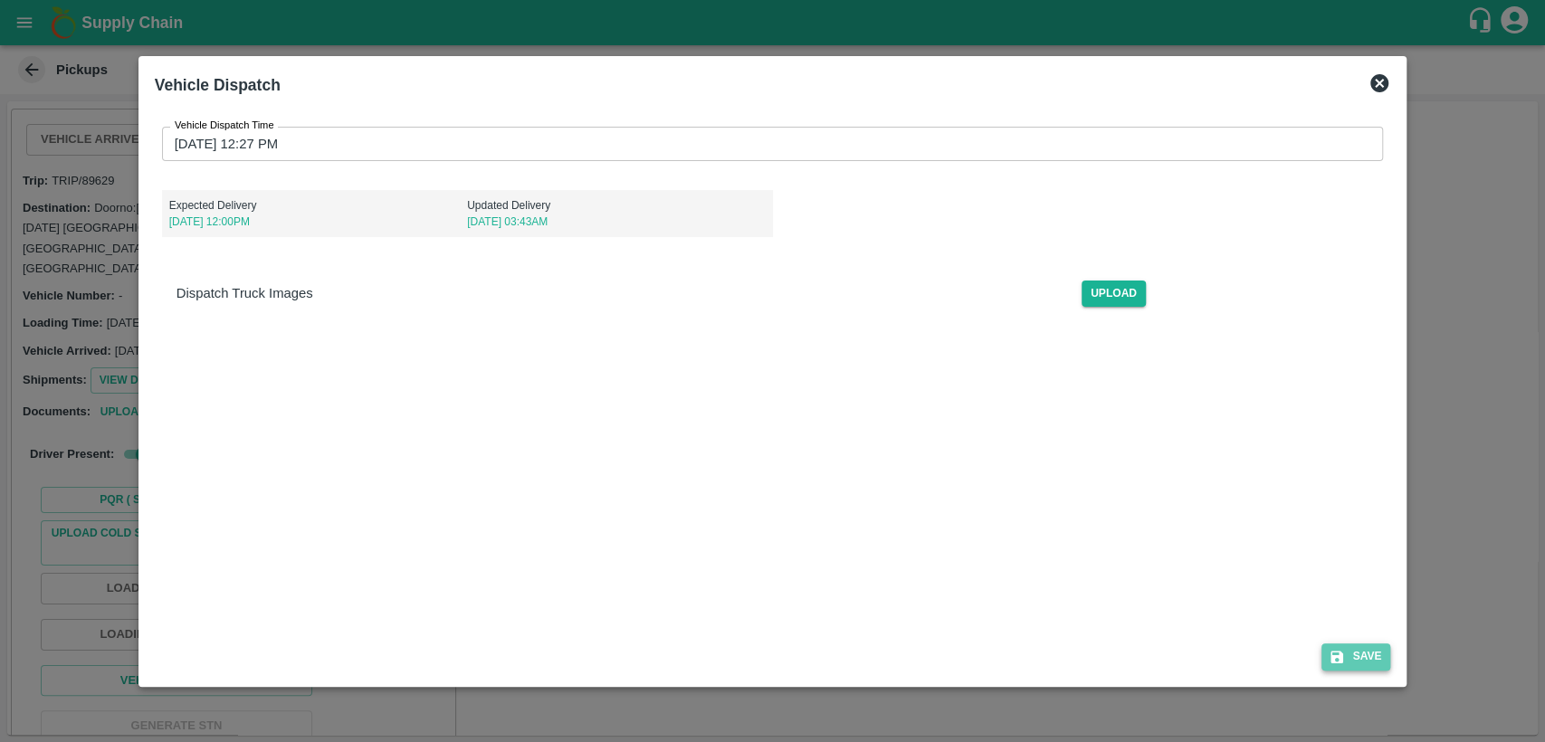
click at [1357, 652] on button "Save" at bounding box center [1356, 657] width 69 height 26
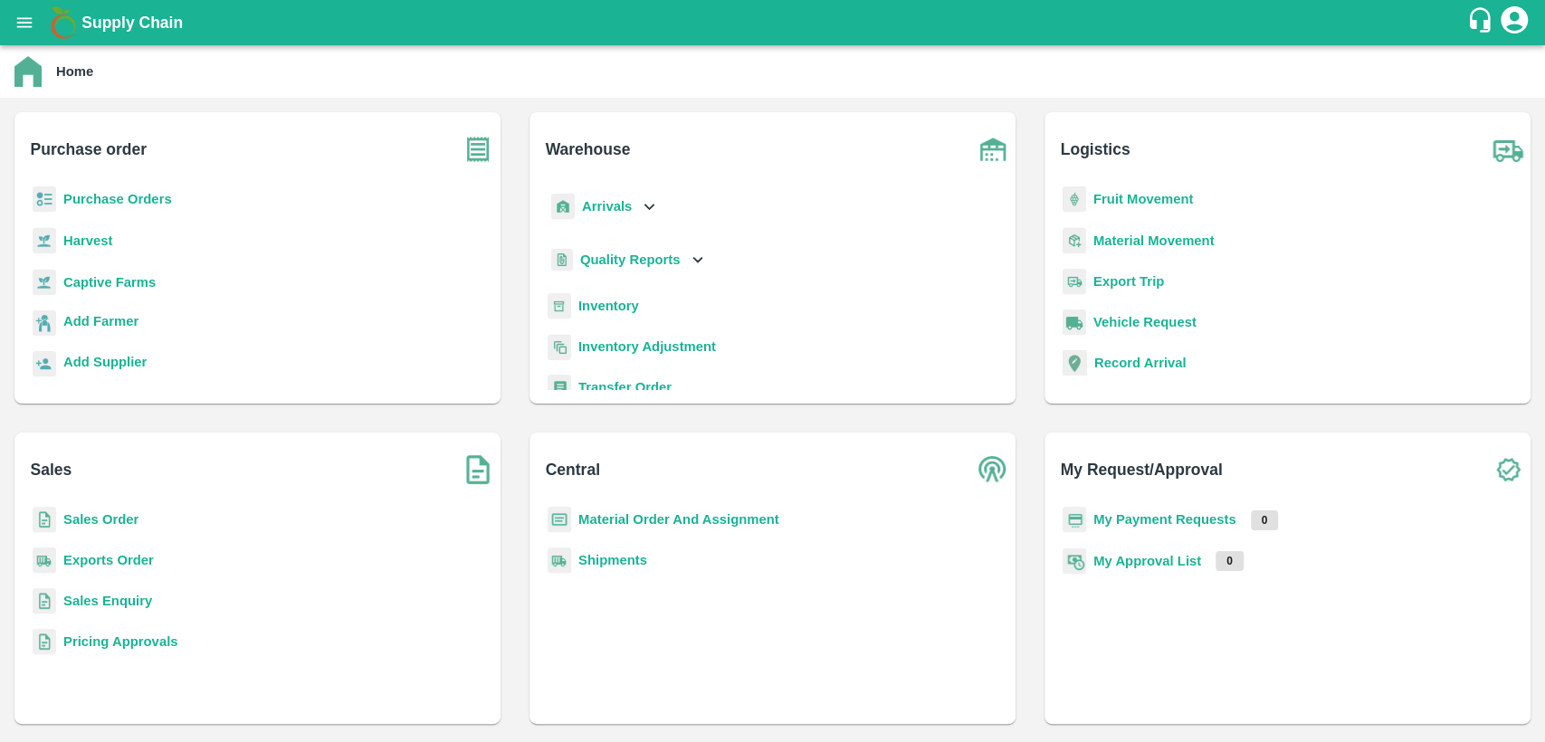
click at [109, 527] on b "Sales Order" at bounding box center [100, 519] width 75 height 14
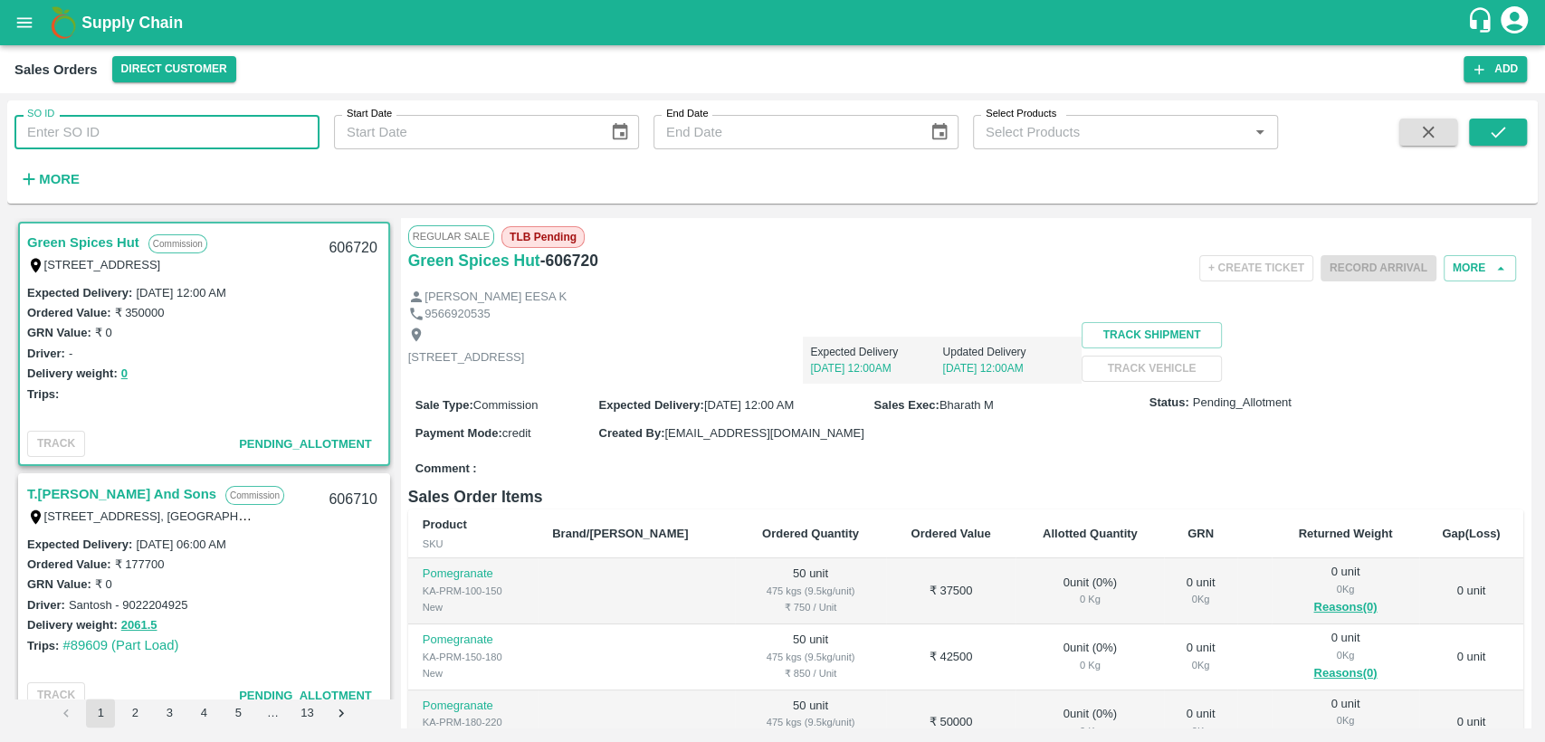
click at [90, 138] on input "SO ID" at bounding box center [166, 132] width 305 height 34
type input "60"
